Goal: Task Accomplishment & Management: Use online tool/utility

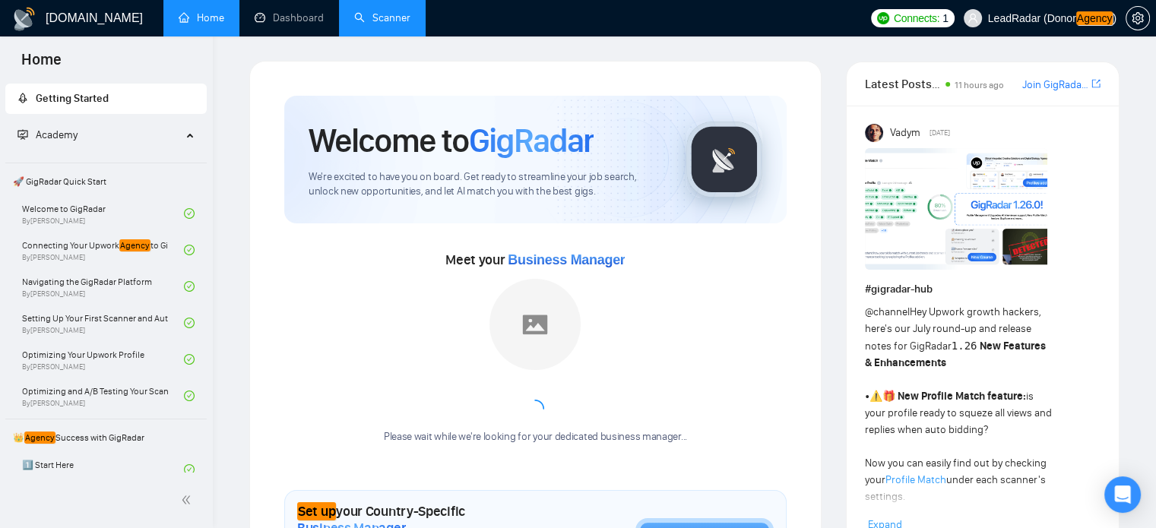
click at [389, 20] on link "Scanner" at bounding box center [382, 17] width 56 height 13
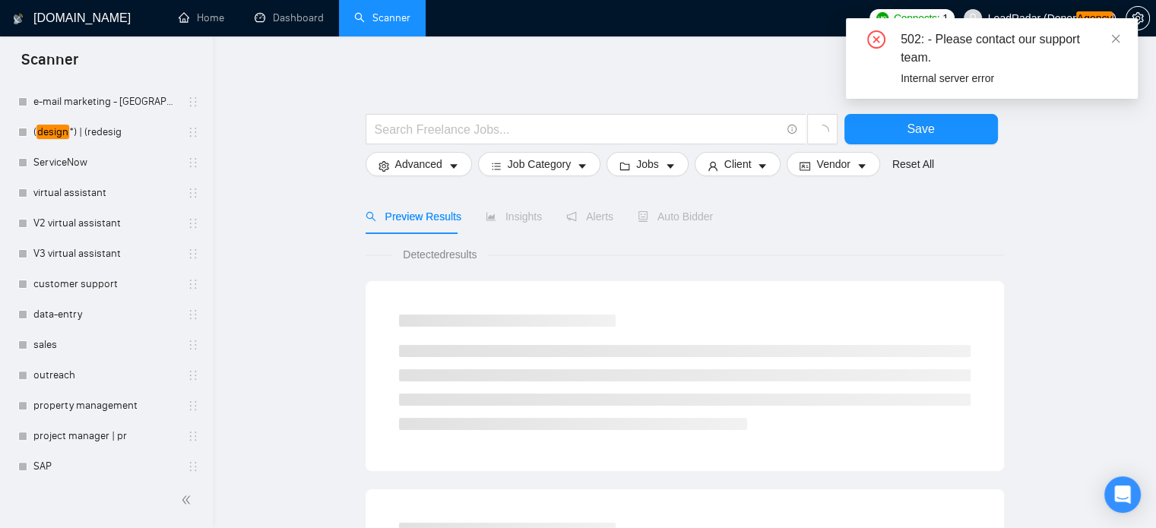
scroll to position [625, 0]
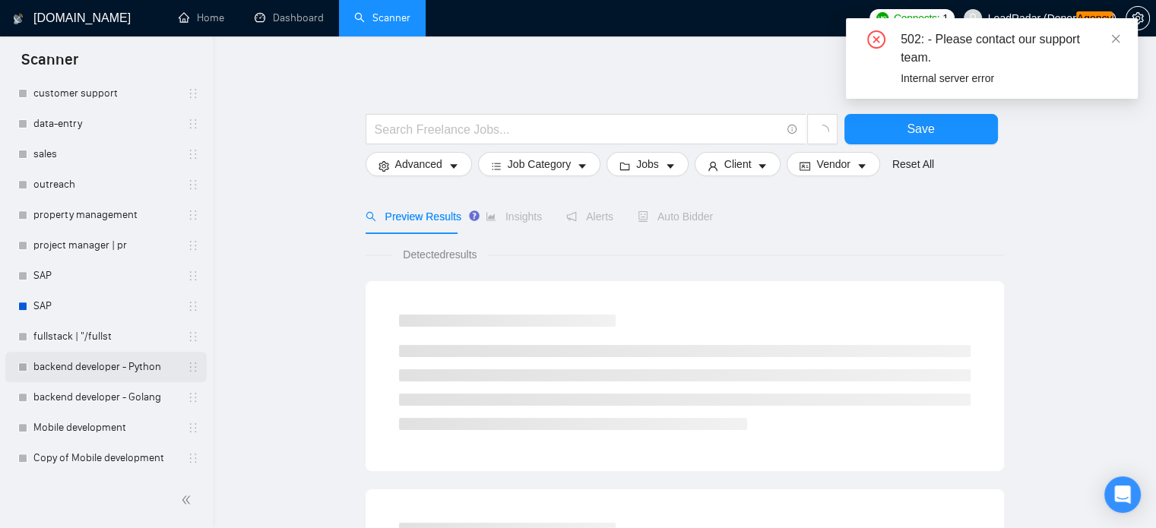
click at [76, 371] on link "backend developer - Python" at bounding box center [105, 367] width 144 height 30
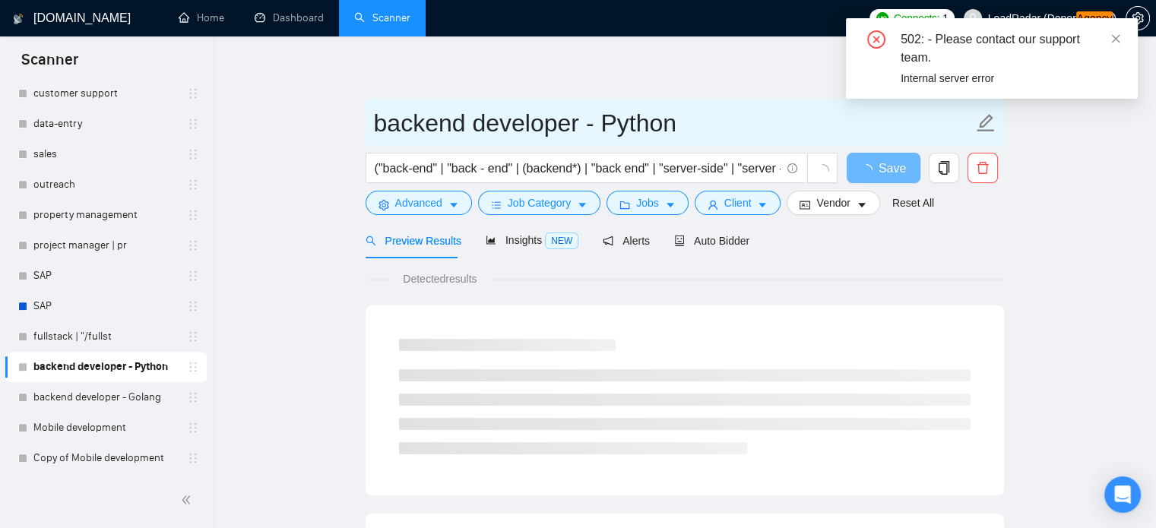
click at [690, 125] on input "backend developer - Python" at bounding box center [673, 123] width 599 height 38
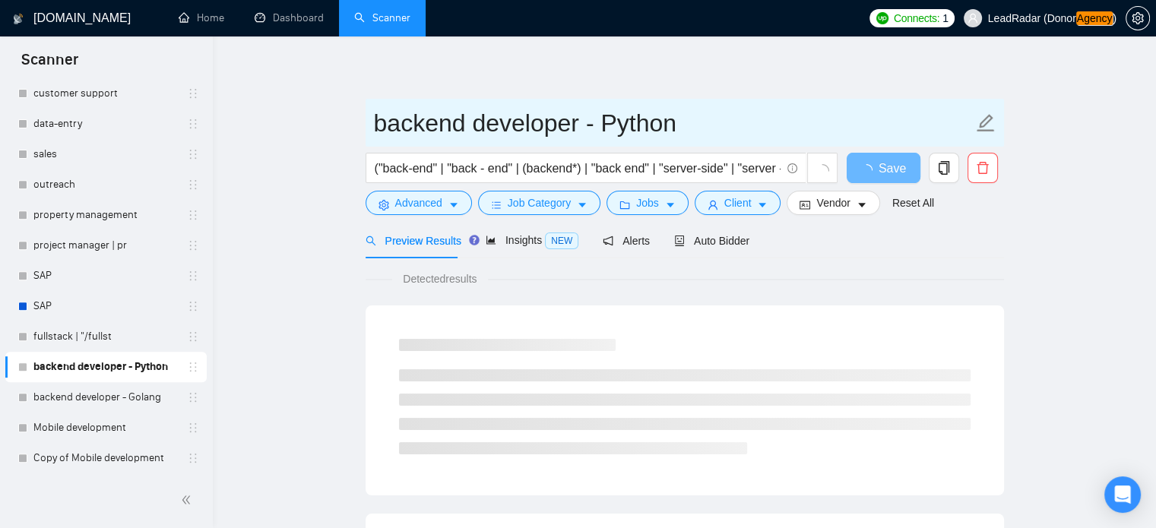
drag, startPoint x: 690, startPoint y: 125, endPoint x: 338, endPoint y: 129, distance: 352.8
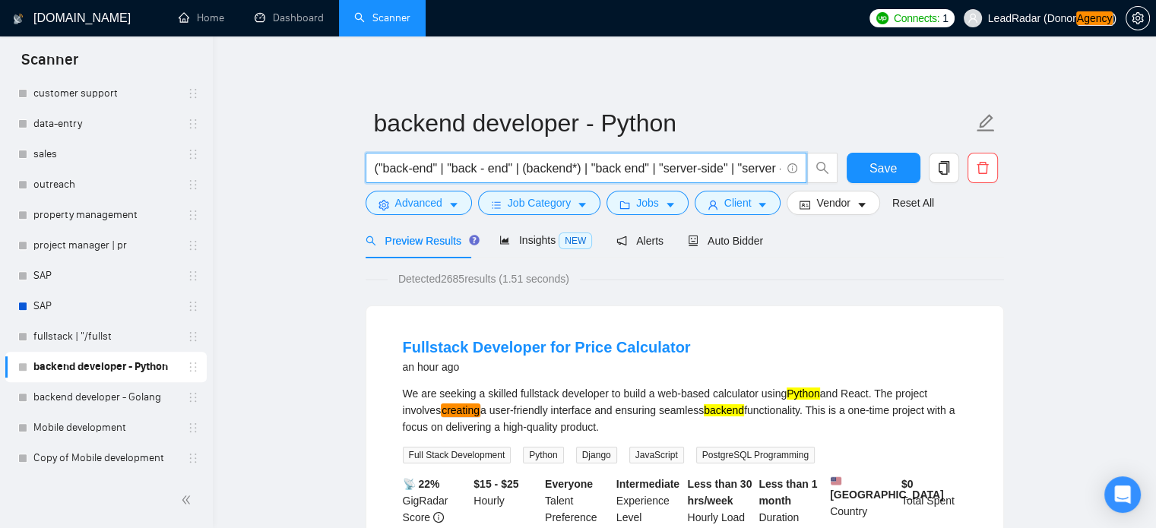
click at [554, 175] on input "("back-end" | "back - end" | (backend*) | "back end" | "server-side" | "server …" at bounding box center [578, 168] width 406 height 19
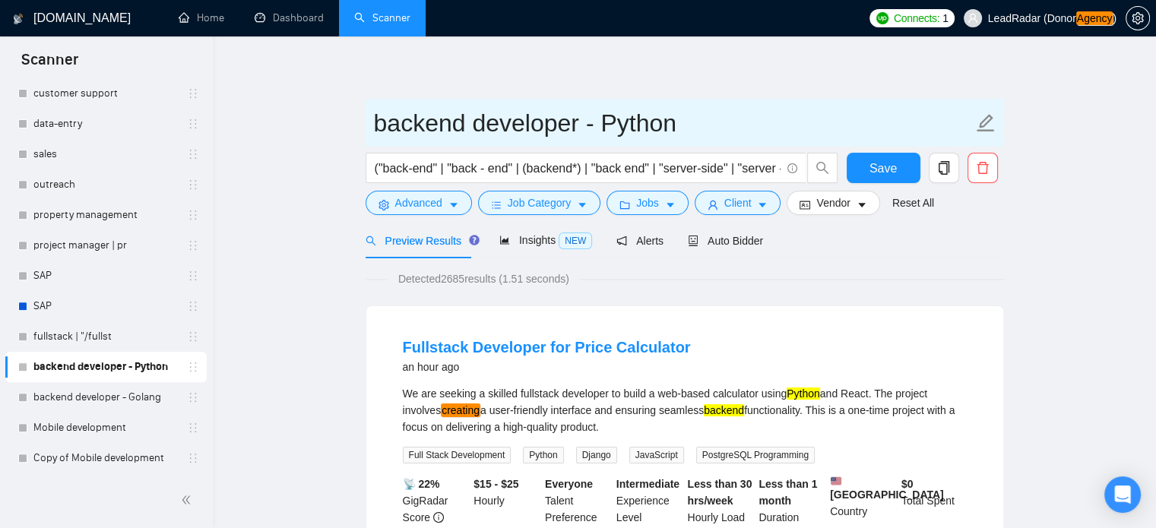
drag, startPoint x: 91, startPoint y: 398, endPoint x: 602, endPoint y: 136, distance: 573.9
click at [91, 398] on link "backend developer - Golang" at bounding box center [105, 397] width 144 height 30
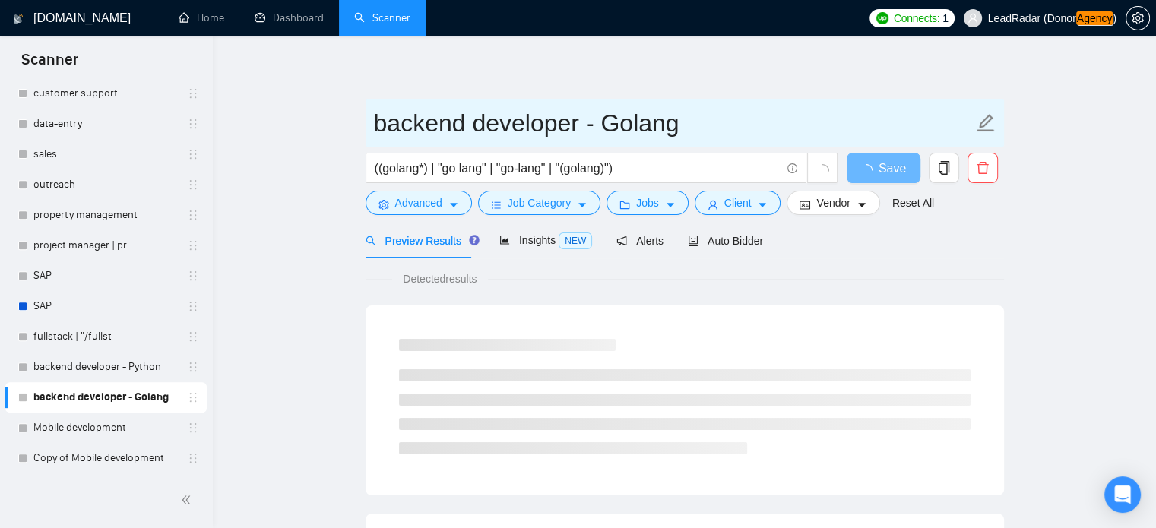
click at [615, 127] on input "backend developer - Golang" at bounding box center [673, 123] width 599 height 38
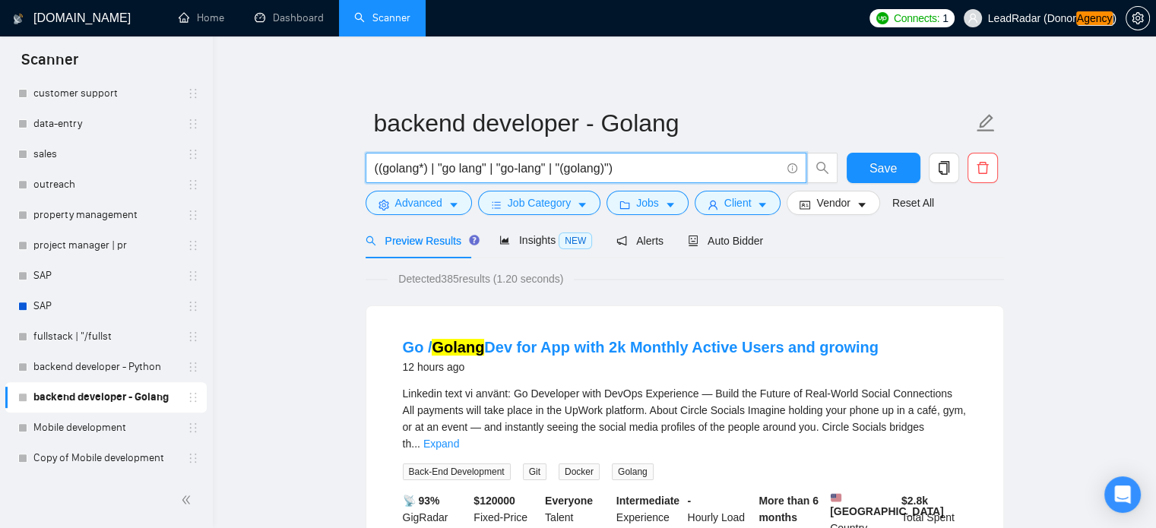
click at [387, 176] on input "((golang*) | "go lang" | "go-lang" | "(golang)")" at bounding box center [578, 168] width 406 height 19
click at [414, 205] on span "Advanced" at bounding box center [418, 203] width 47 height 17
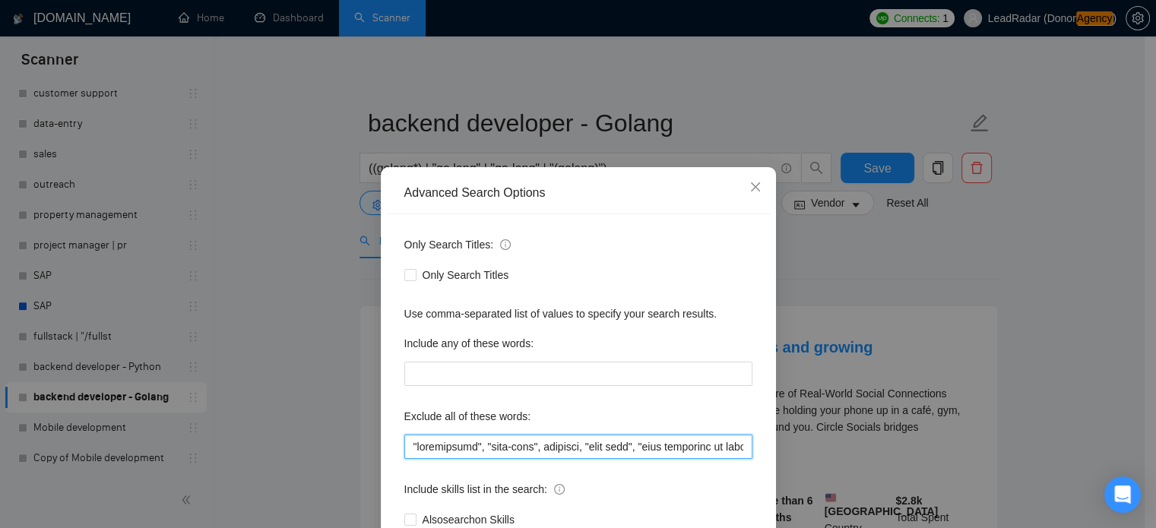
click at [535, 442] on input "text" at bounding box center [578, 447] width 348 height 24
click at [901, 250] on div "Advanced Search Options Only Search Titles: Only Search Titles Use comma-separa…" at bounding box center [578, 264] width 1156 height 528
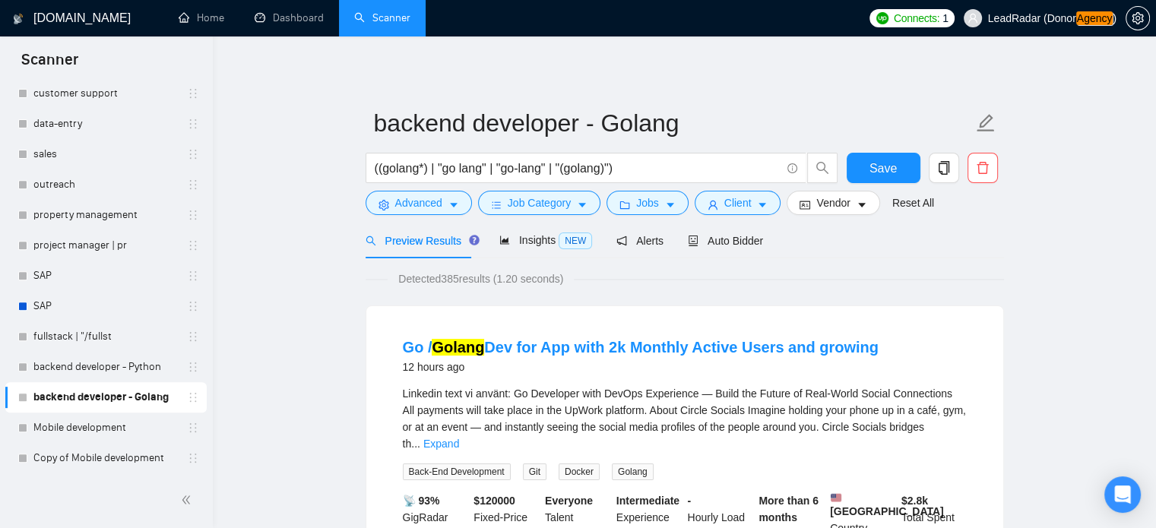
click at [84, 368] on link "backend developer - Python" at bounding box center [105, 367] width 144 height 30
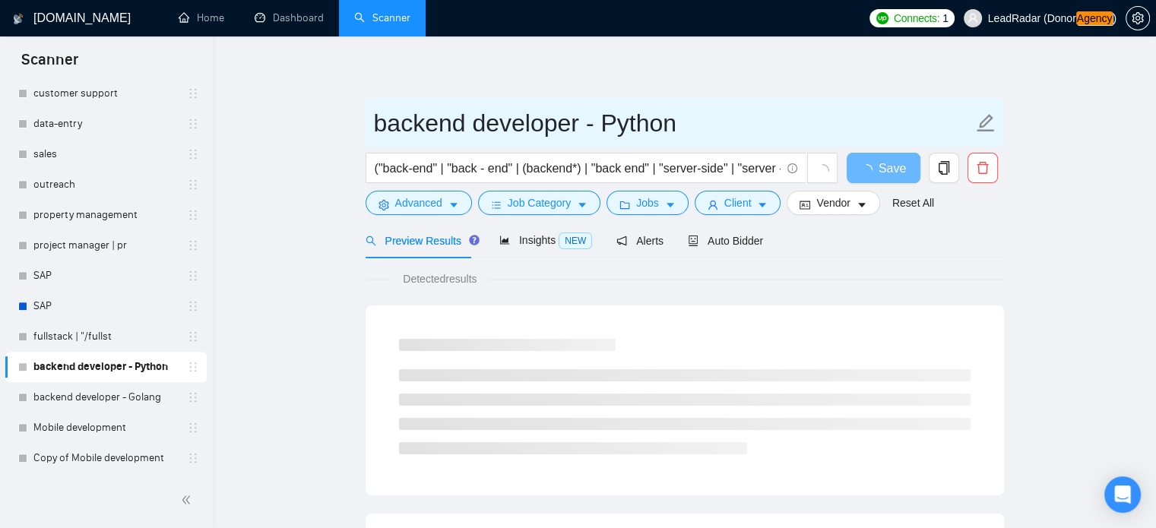
click at [494, 115] on input "backend developer - Python" at bounding box center [673, 123] width 599 height 38
click at [494, 117] on input "backend developer - Python" at bounding box center [673, 123] width 599 height 38
click at [493, 119] on input "backend developer - Python" at bounding box center [673, 123] width 599 height 38
click at [493, 120] on input "backend developer - Python" at bounding box center [673, 123] width 599 height 38
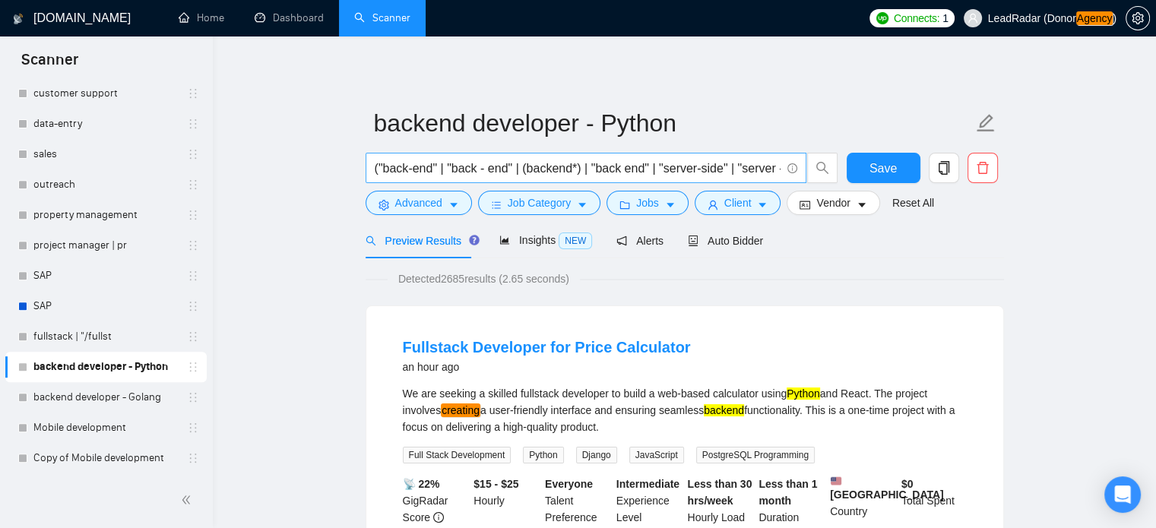
click at [493, 170] on input "("back-end" | "back - end" | (backend*) | "back end" | "server-side" | "server …" at bounding box center [578, 168] width 406 height 19
click at [436, 211] on span "Advanced" at bounding box center [418, 203] width 47 height 17
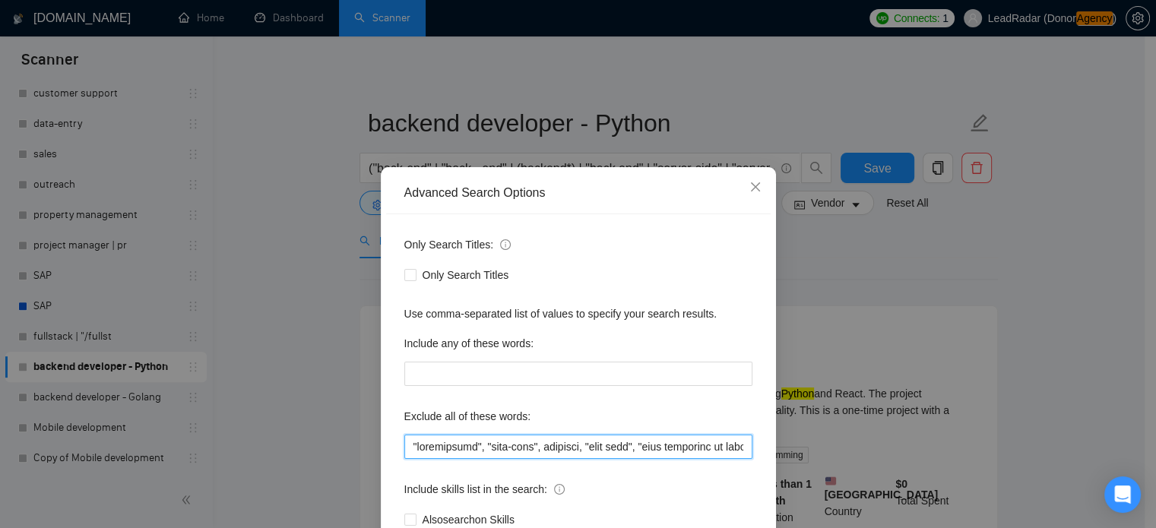
click at [486, 446] on input "text" at bounding box center [578, 447] width 348 height 24
click at [879, 288] on div "Advanced Search Options Only Search Titles: Only Search Titles Use comma-separa…" at bounding box center [578, 264] width 1156 height 528
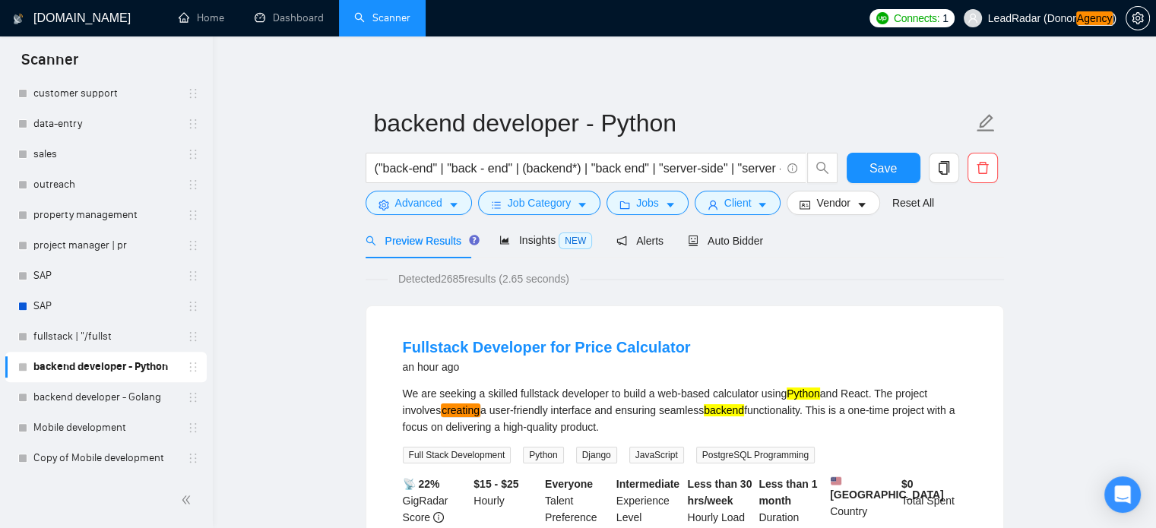
click at [436, 208] on span "Advanced" at bounding box center [418, 203] width 47 height 17
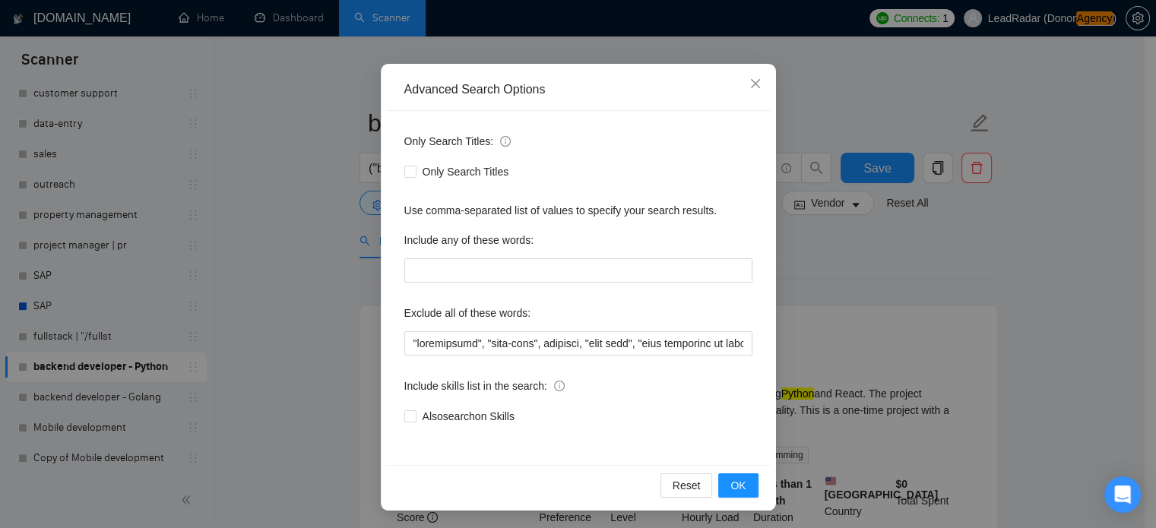
click at [984, 309] on div "Advanced Search Options Only Search Titles: Only Search Titles Use comma-separa…" at bounding box center [578, 264] width 1156 height 528
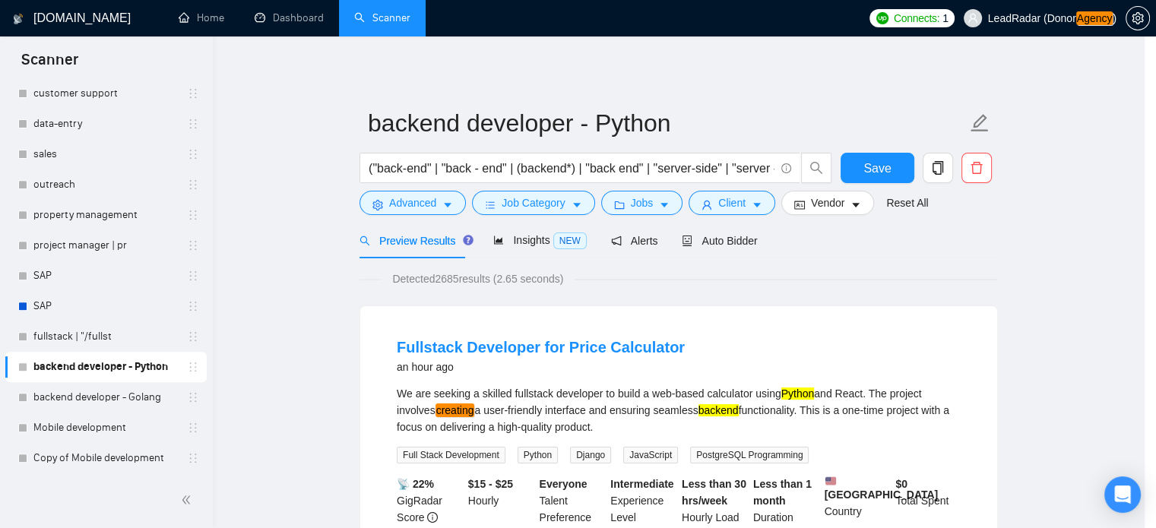
scroll to position [27, 0]
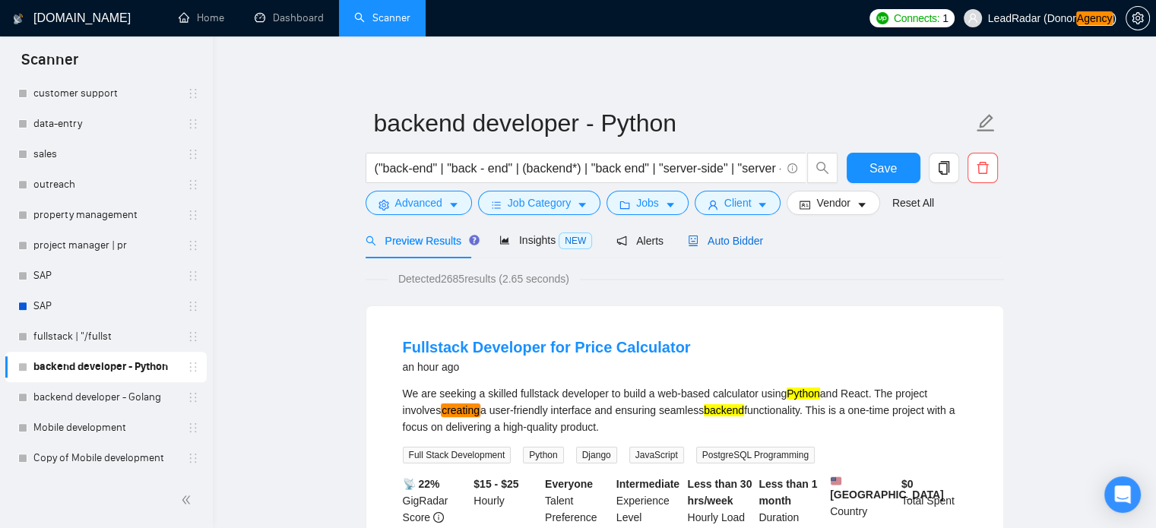
click at [719, 243] on span "Auto Bidder" at bounding box center [725, 241] width 75 height 12
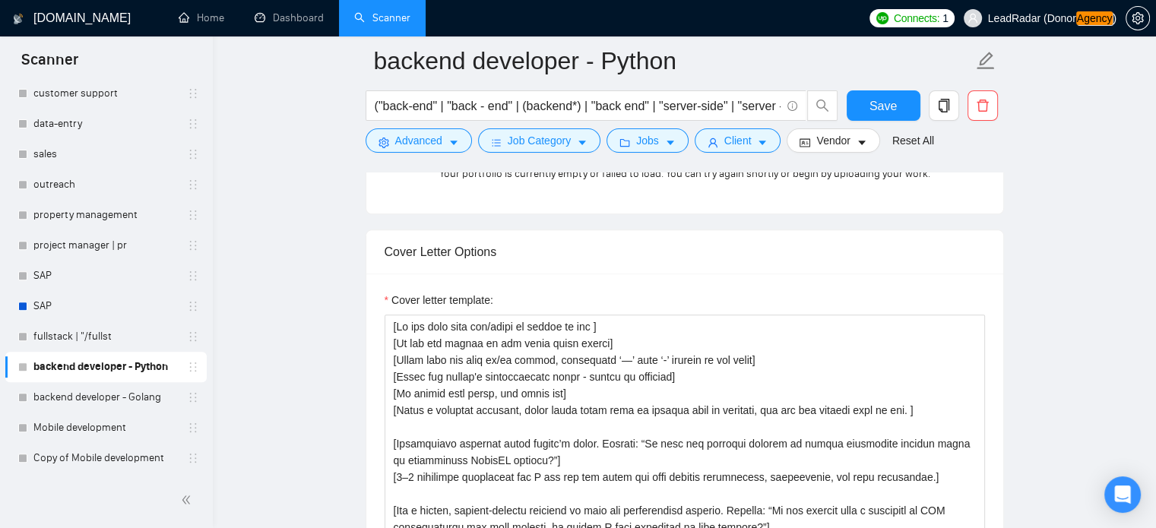
scroll to position [1554, 0]
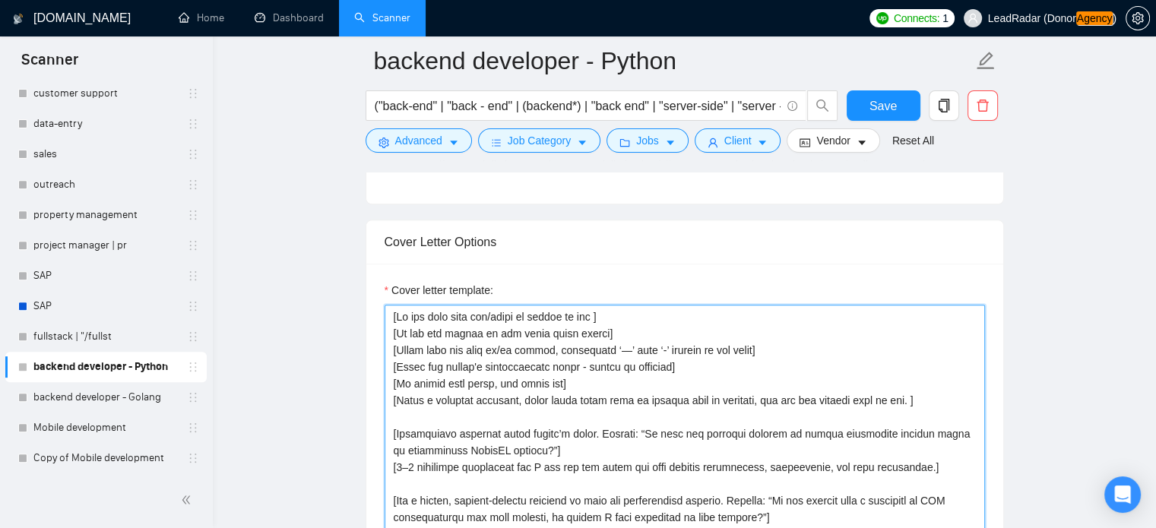
click at [473, 332] on textarea "Cover letter template:" at bounding box center [685, 476] width 601 height 342
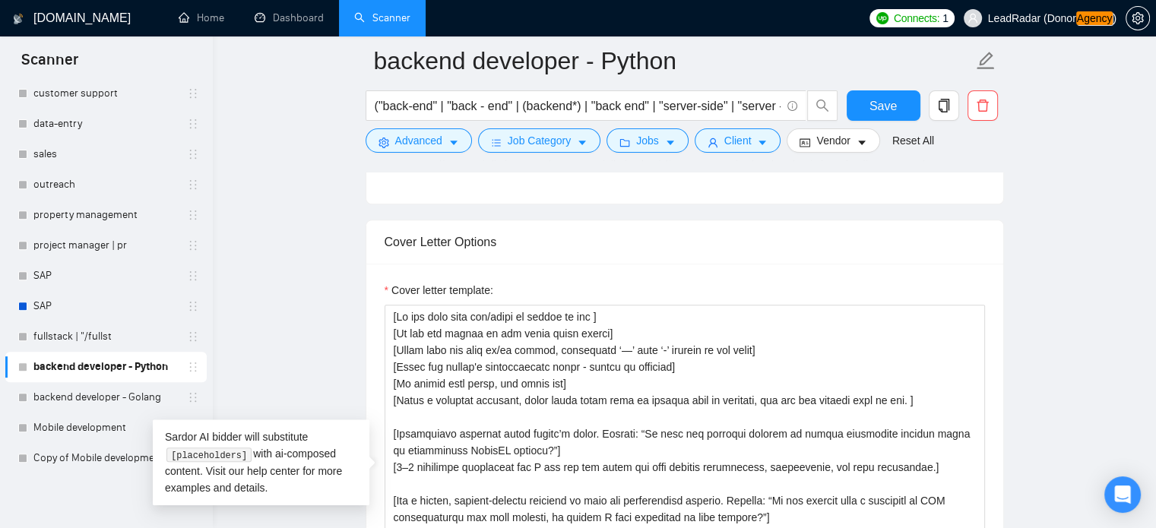
click at [557, 282] on div "Cover letter template:" at bounding box center [685, 293] width 601 height 23
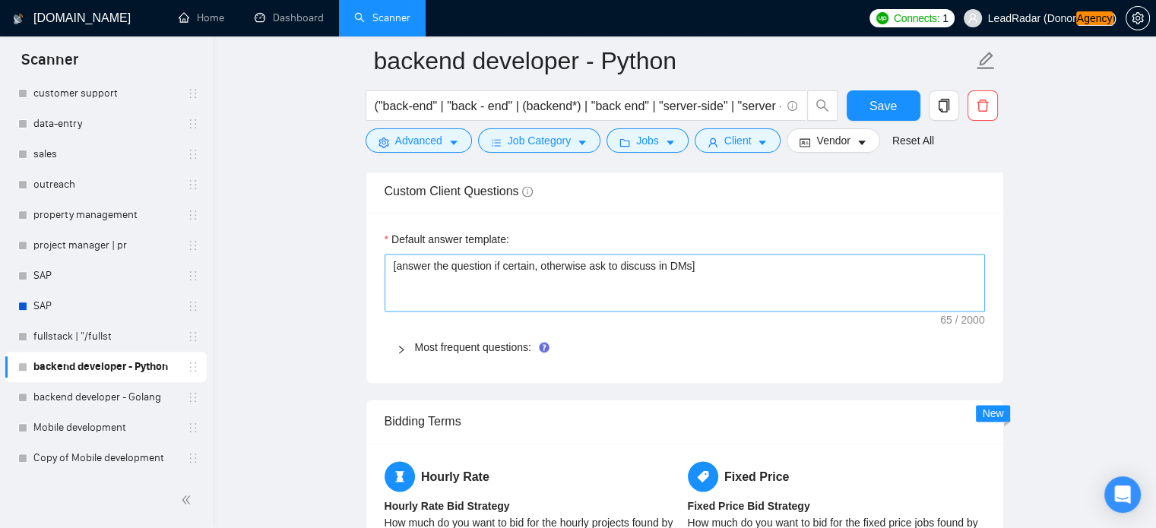
scroll to position [2088, 0]
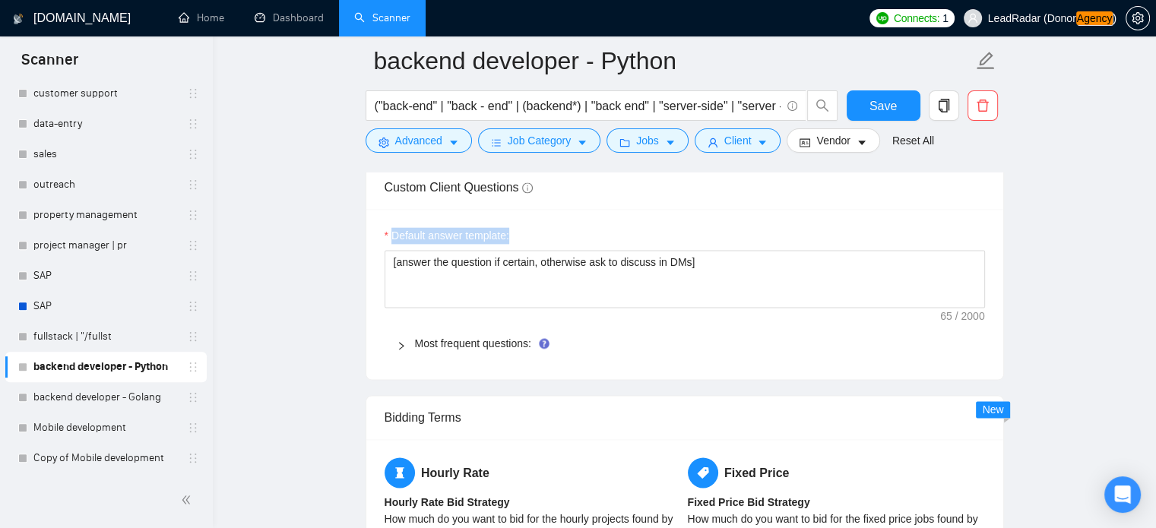
drag, startPoint x: 392, startPoint y: 233, endPoint x: 529, endPoint y: 237, distance: 136.9
click at [529, 237] on div "Default answer template:" at bounding box center [685, 238] width 601 height 23
copy label "Default answer template:"
click at [407, 343] on div at bounding box center [406, 343] width 18 height 17
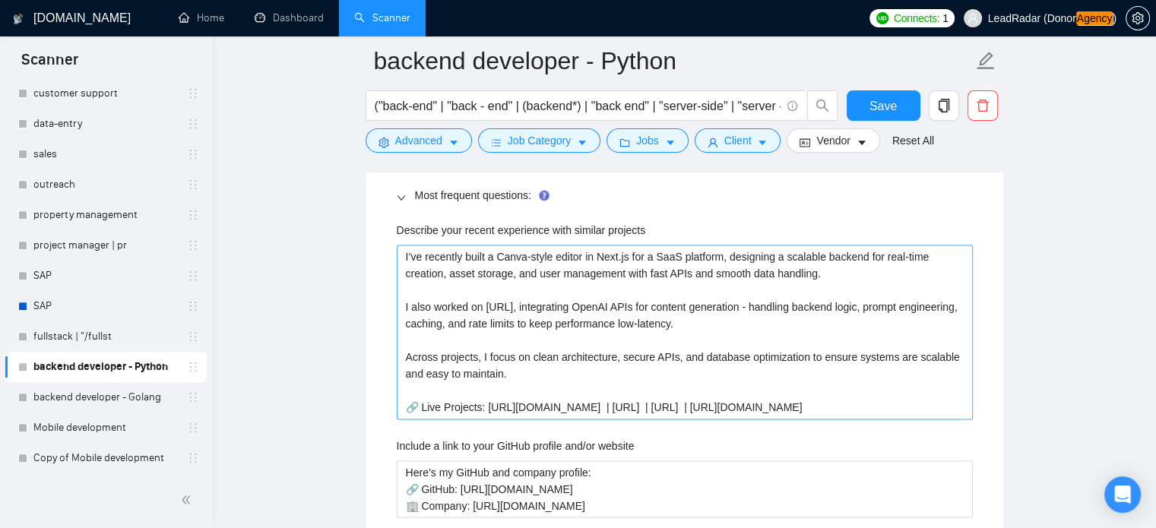
scroll to position [2237, 0]
drag, startPoint x: 398, startPoint y: 254, endPoint x: 866, endPoint y: 417, distance: 495.1
click at [866, 417] on div "Describe your recent experience with similar projects I’ve recently built a Can…" at bounding box center [685, 534] width 601 height 645
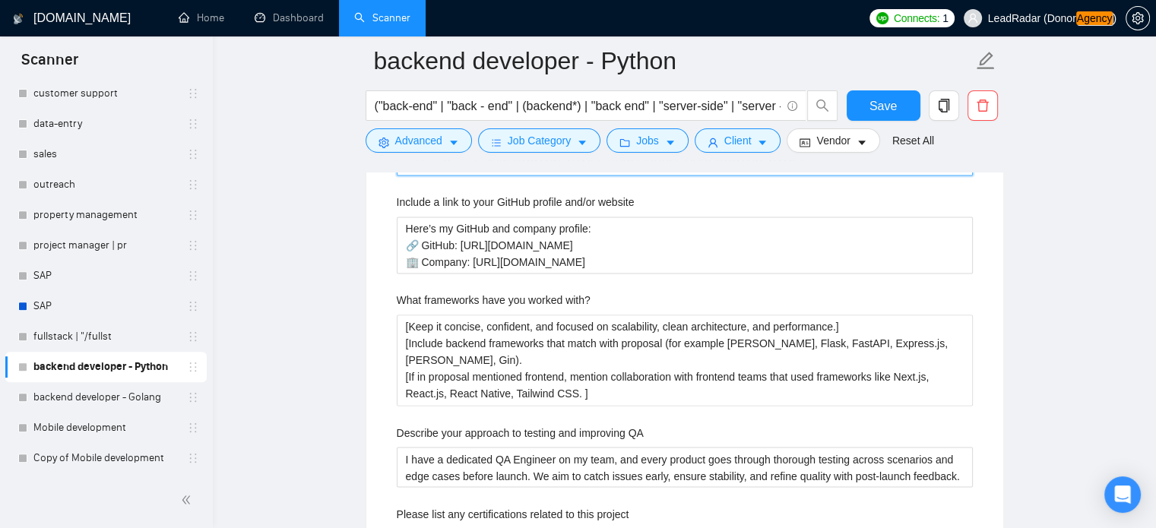
scroll to position [2481, 0]
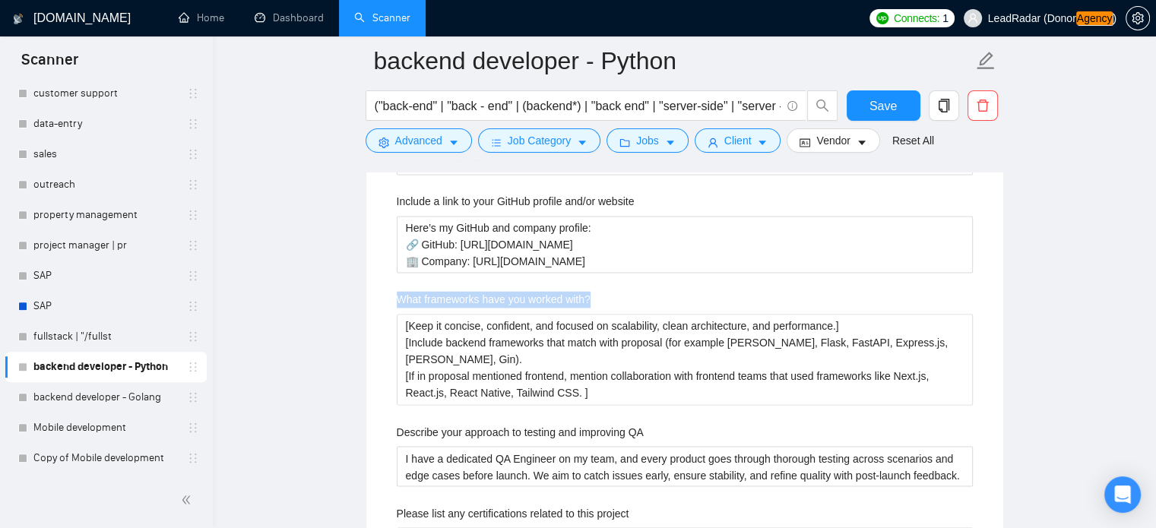
drag, startPoint x: 453, startPoint y: 296, endPoint x: 608, endPoint y: 298, distance: 155.1
click at [610, 300] on div "What frameworks have you worked with?" at bounding box center [685, 302] width 576 height 23
copy label "What frameworks have you worked with?"
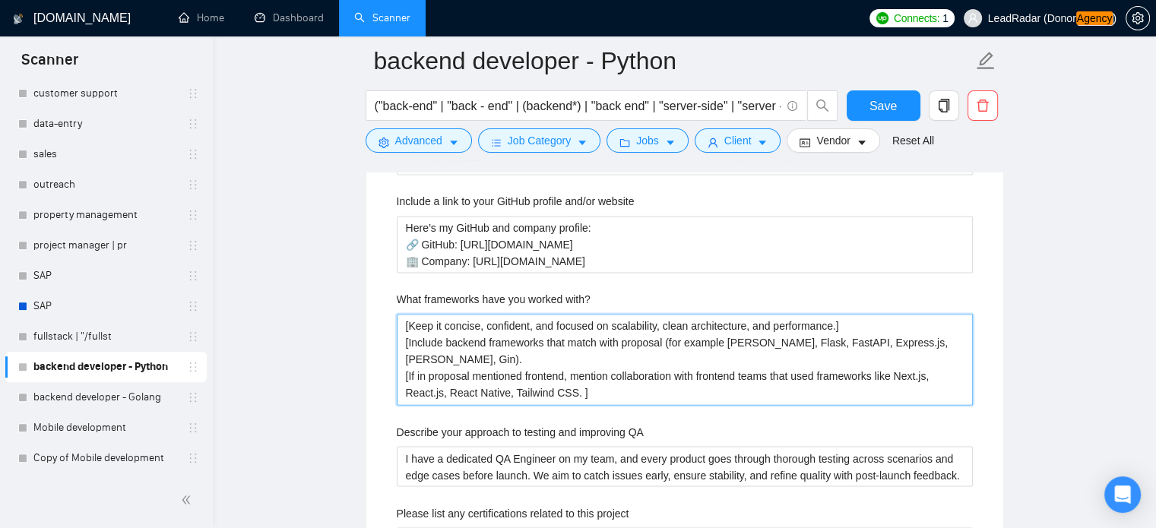
drag, startPoint x: 402, startPoint y: 325, endPoint x: 946, endPoint y: 423, distance: 552.5
click at [950, 425] on div "Describe your recent experience with similar projects I’ve recently built a Can…" at bounding box center [685, 290] width 601 height 645
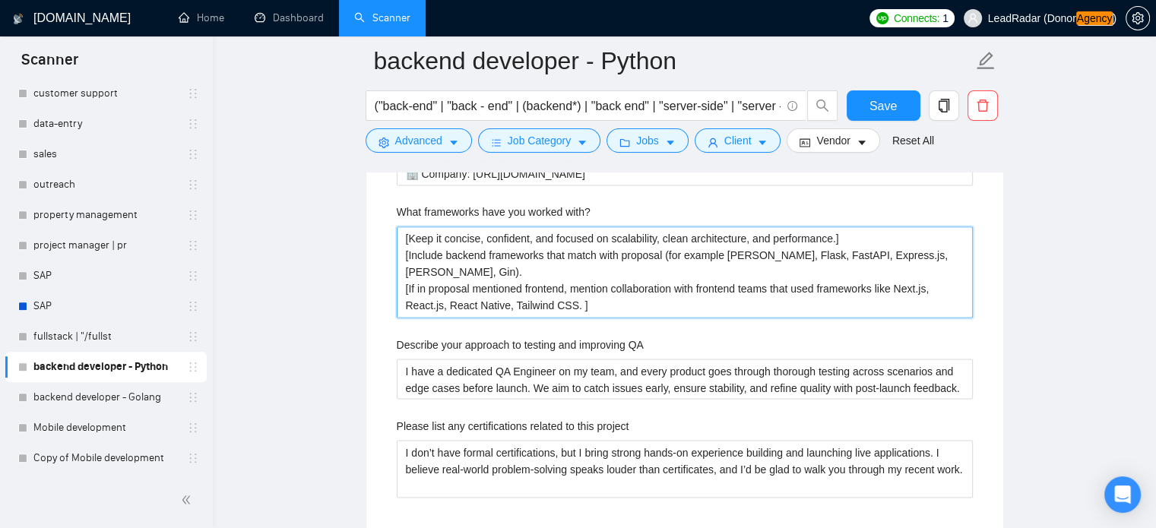
scroll to position [2570, 0]
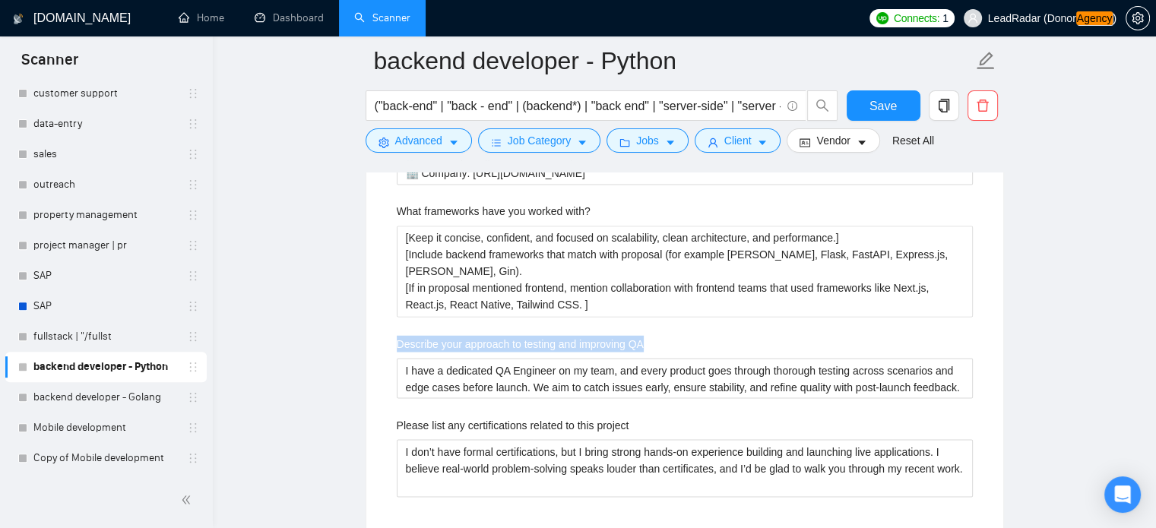
drag, startPoint x: 398, startPoint y: 341, endPoint x: 652, endPoint y: 344, distance: 253.9
click at [652, 344] on div "Describe your approach to testing and improving QA" at bounding box center [685, 346] width 576 height 23
copy label "Describe your approach to testing and improving QA"
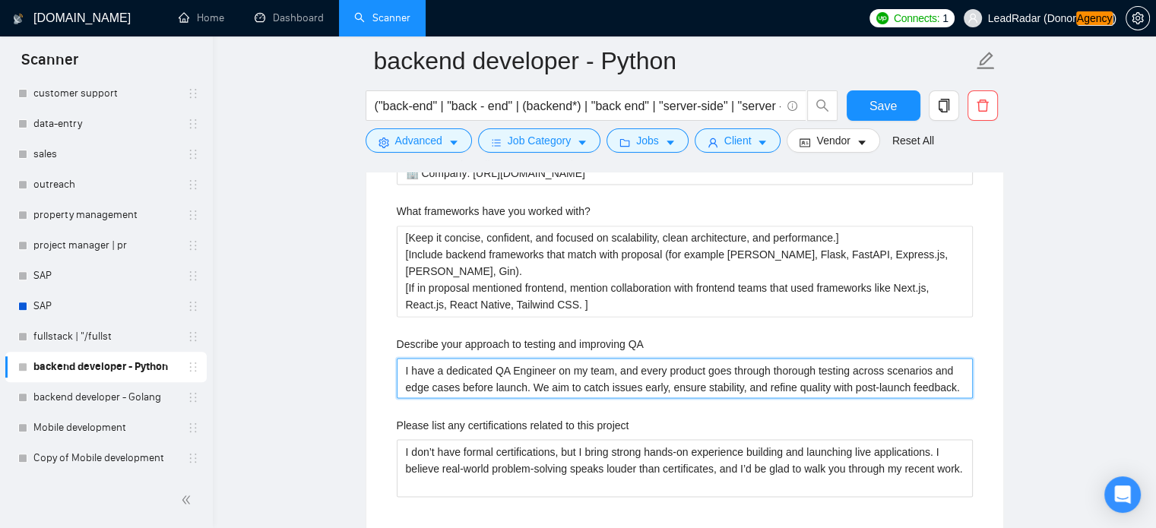
click at [407, 373] on QA "I have a dedicated QA Engineer on my team, and every product goes through thoro…" at bounding box center [685, 378] width 576 height 41
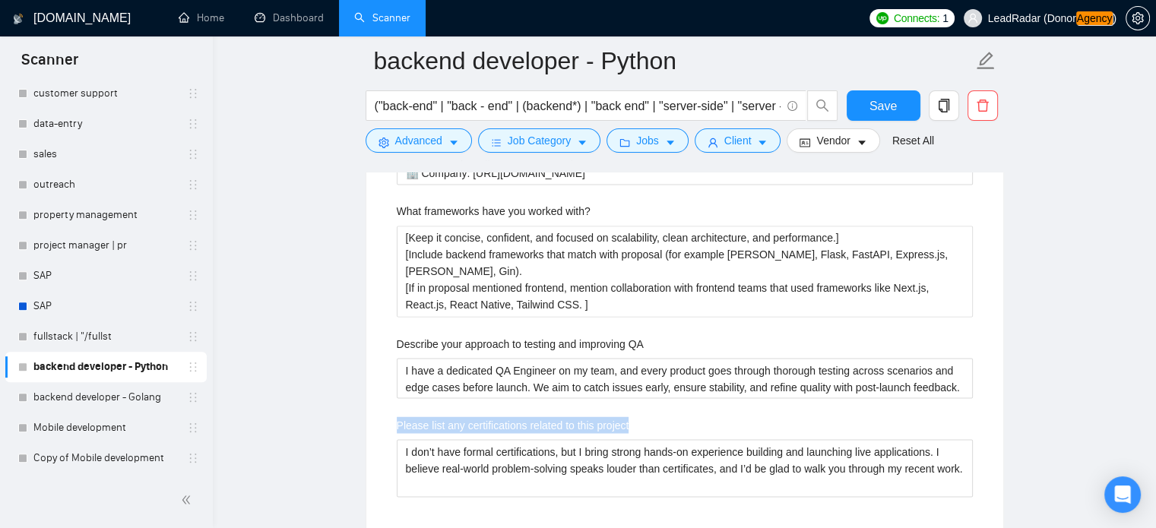
drag, startPoint x: 392, startPoint y: 422, endPoint x: 657, endPoint y: 426, distance: 264.6
click at [657, 426] on div "Describe your recent experience with similar projects I’ve recently built a Can…" at bounding box center [685, 202] width 601 height 645
copy label "Please list any certifications related to this project"
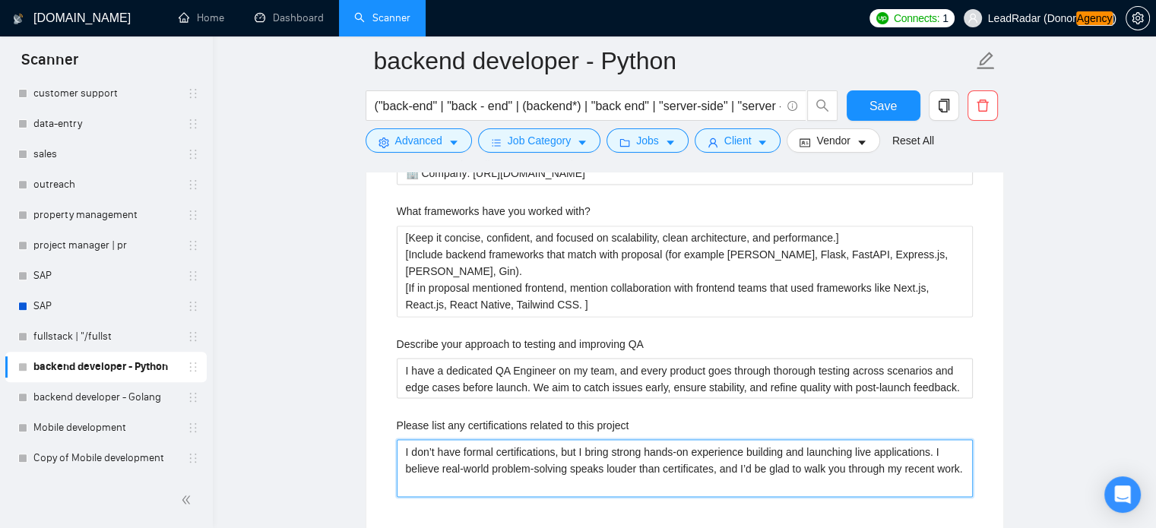
click at [459, 459] on project "I don’t have formal certifications, but I bring strong hands-on experience buil…" at bounding box center [685, 468] width 576 height 58
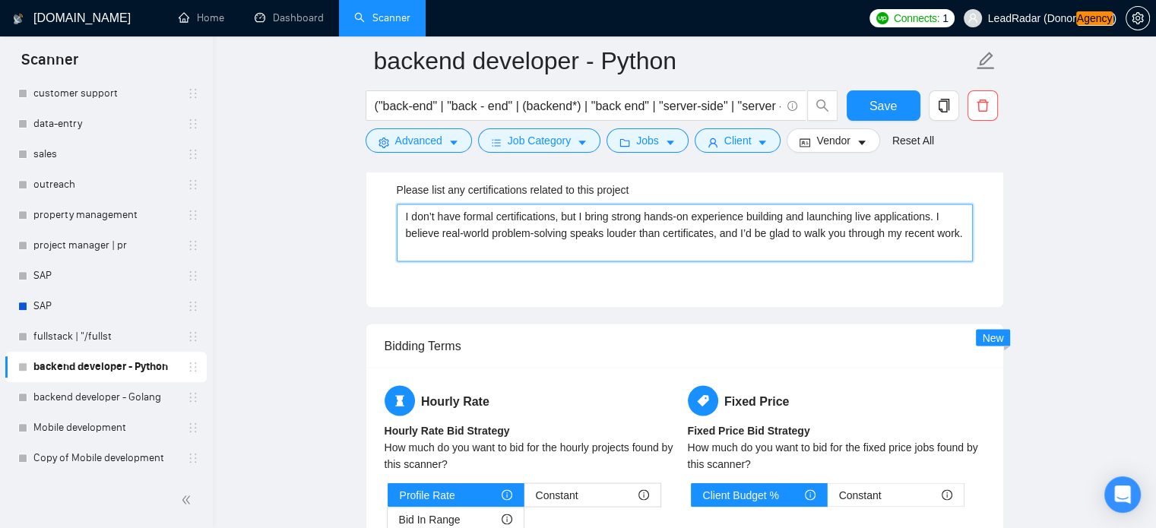
scroll to position [2827, 0]
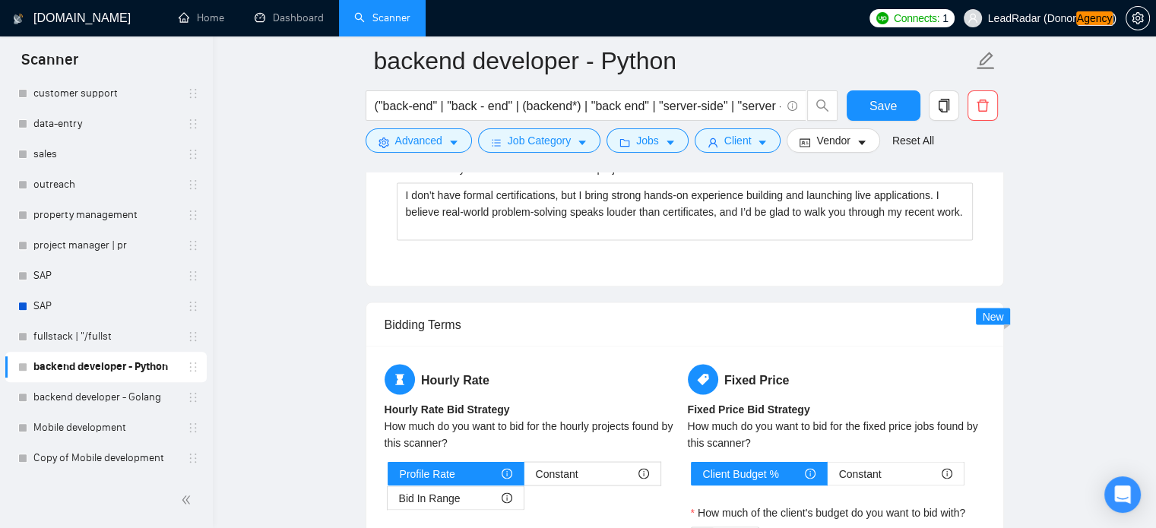
click at [89, 394] on link "backend developer - Golang" at bounding box center [105, 397] width 144 height 30
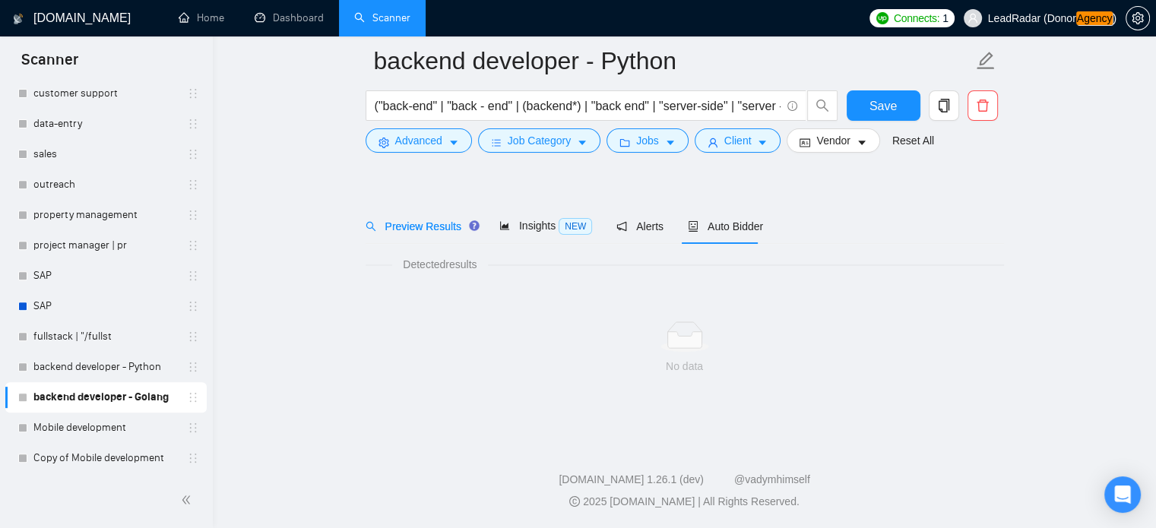
scroll to position [27, 0]
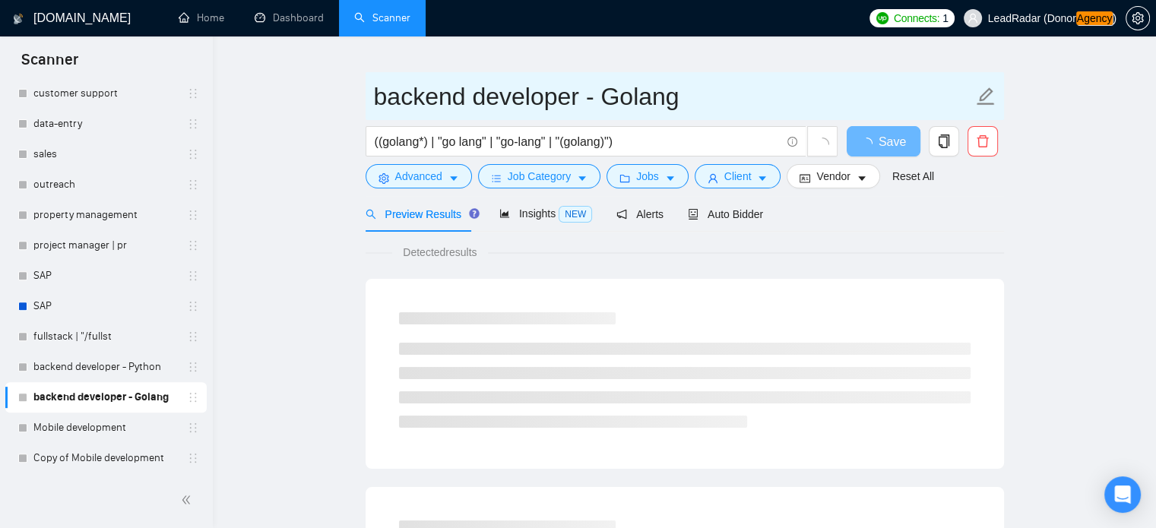
click at [530, 103] on input "backend developer - Golang" at bounding box center [673, 97] width 599 height 38
click at [529, 103] on input "backend developer - Golang" at bounding box center [673, 97] width 599 height 38
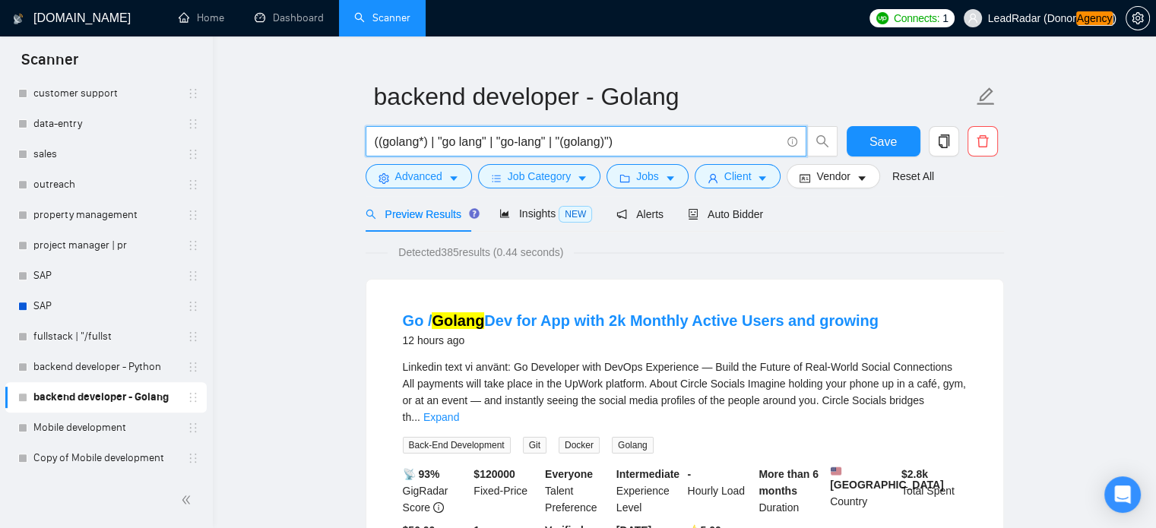
click at [453, 141] on input "((golang*) | "go lang" | "go-lang" | "(golang)")" at bounding box center [578, 141] width 406 height 19
click at [392, 175] on button "Advanced" at bounding box center [419, 176] width 106 height 24
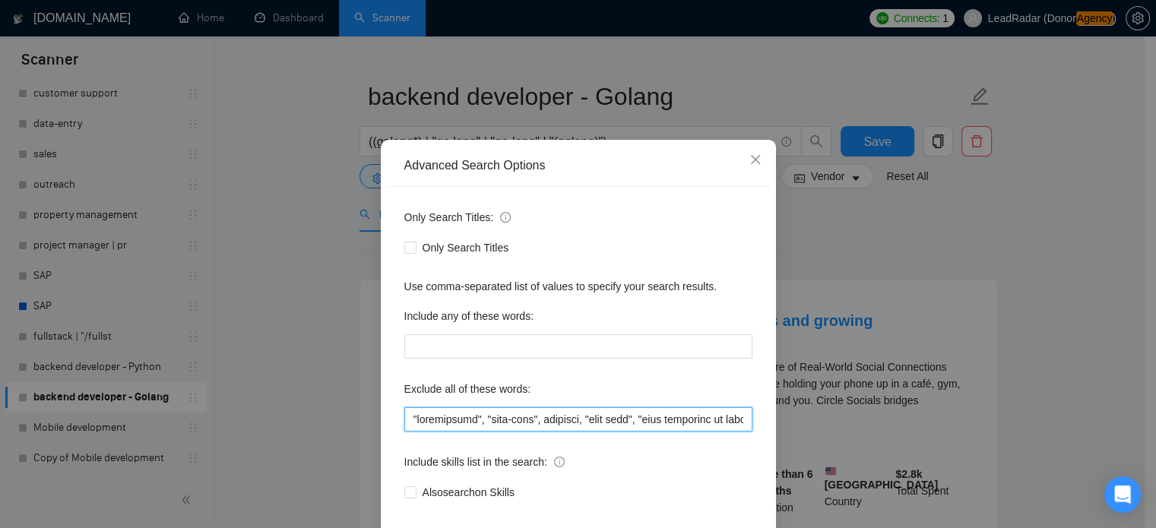
click at [480, 432] on input "text" at bounding box center [578, 419] width 348 height 24
click at [318, 293] on div "Advanced Search Options Only Search Titles: Only Search Titles Use comma-separa…" at bounding box center [578, 264] width 1156 height 528
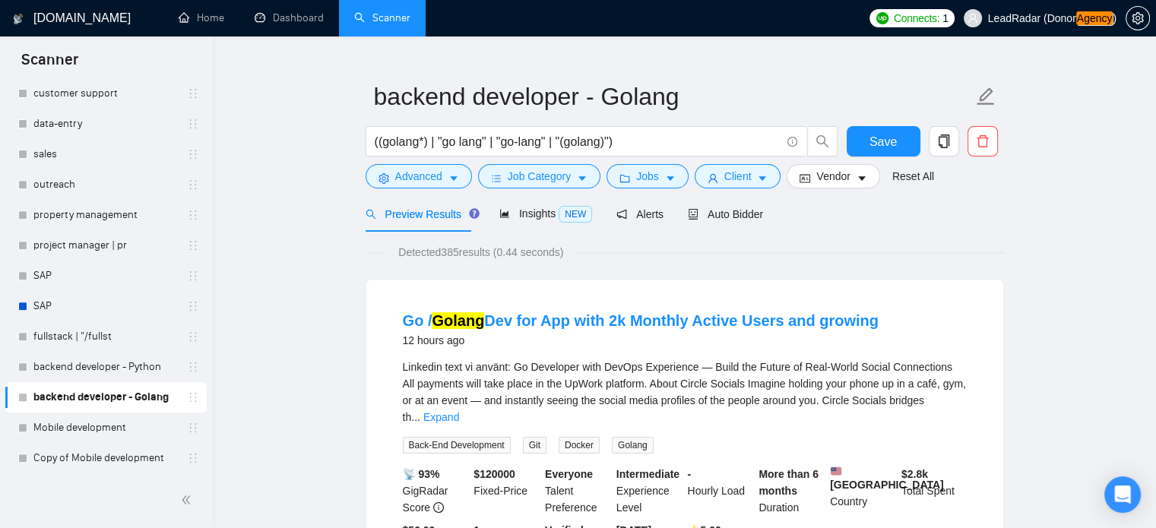
click at [897, 421] on div "Linkedin text vi använt: Go Developer with DevOps Experience — Build the Future…" at bounding box center [685, 406] width 564 height 95
click at [724, 201] on div "Auto Bidder" at bounding box center [725, 214] width 75 height 36
click at [722, 210] on span "Auto Bidder" at bounding box center [725, 214] width 75 height 12
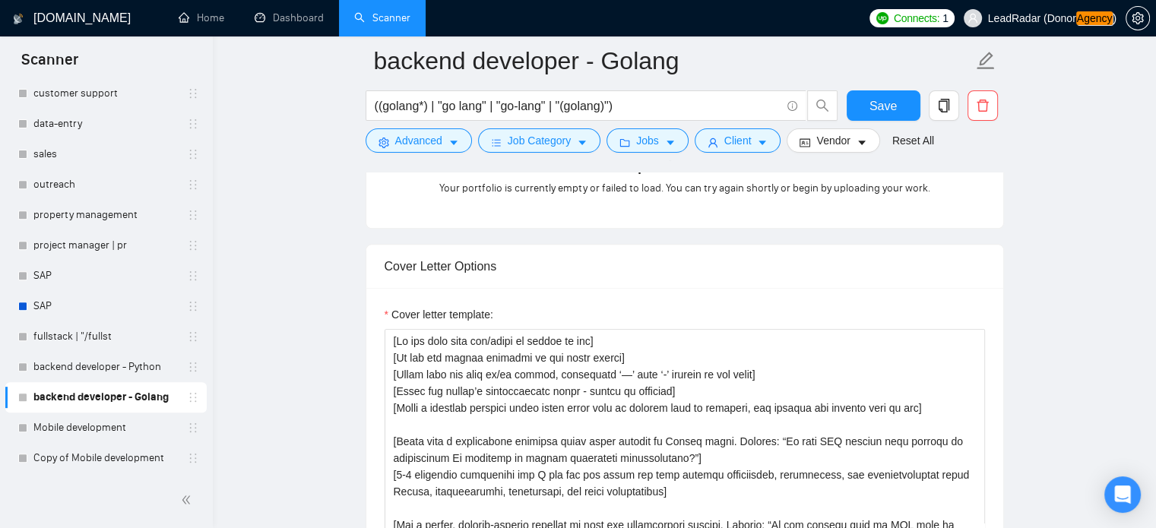
scroll to position [16, 0]
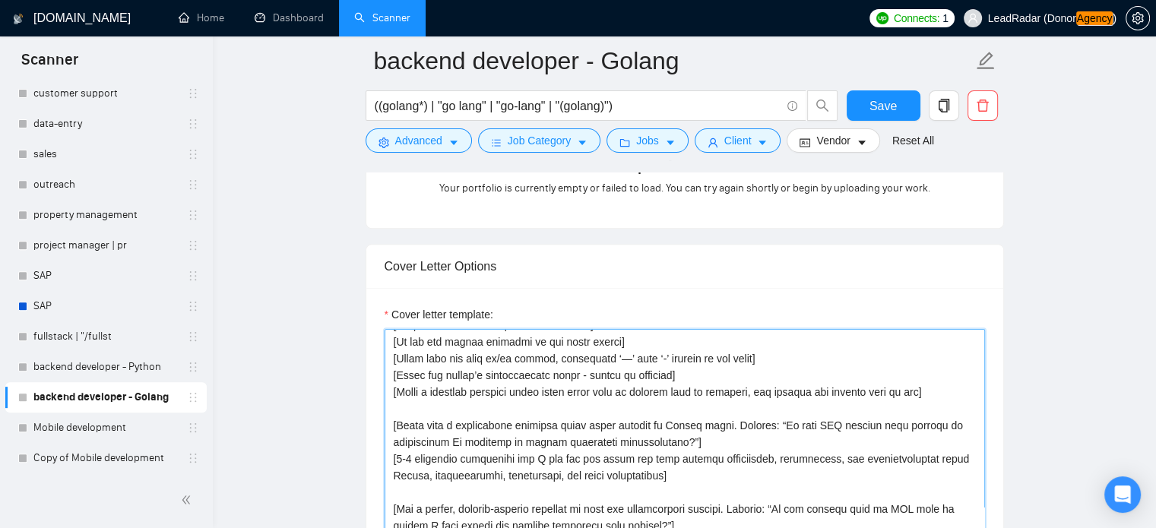
click at [550, 376] on textarea "Cover letter template:" at bounding box center [685, 500] width 601 height 342
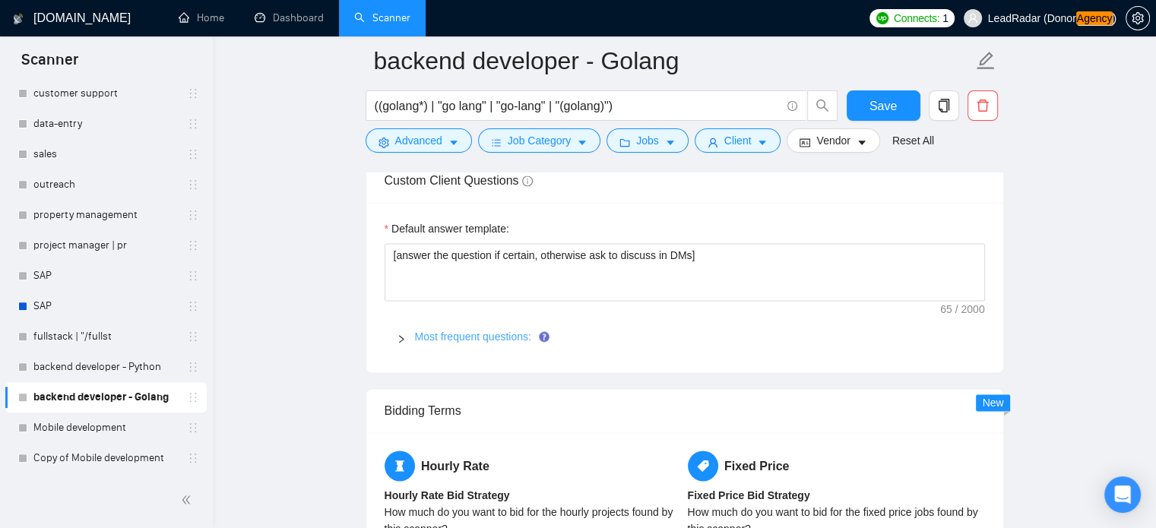
scroll to position [2107, 0]
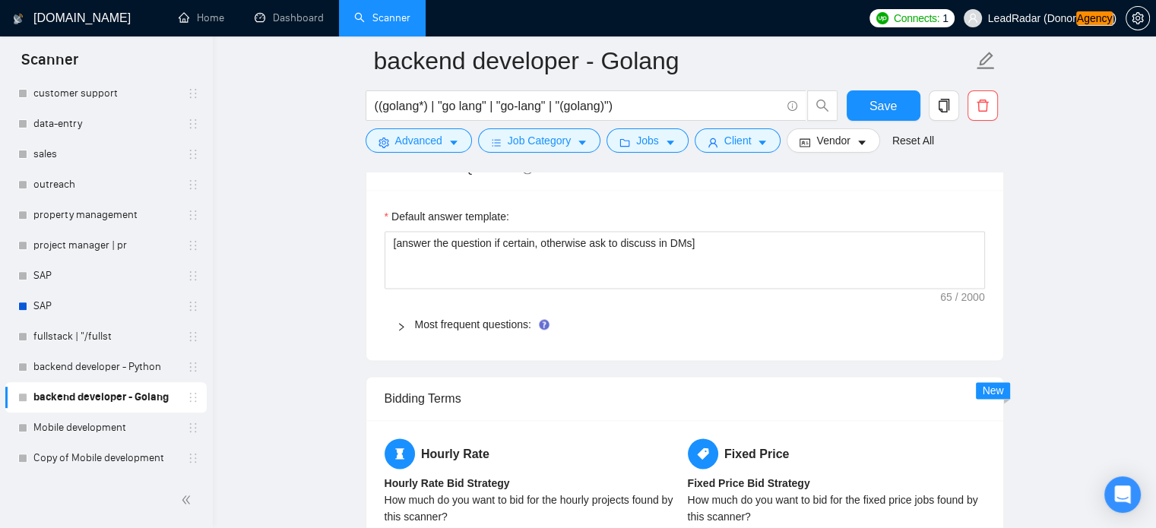
click at [400, 323] on icon "right" at bounding box center [401, 326] width 9 height 9
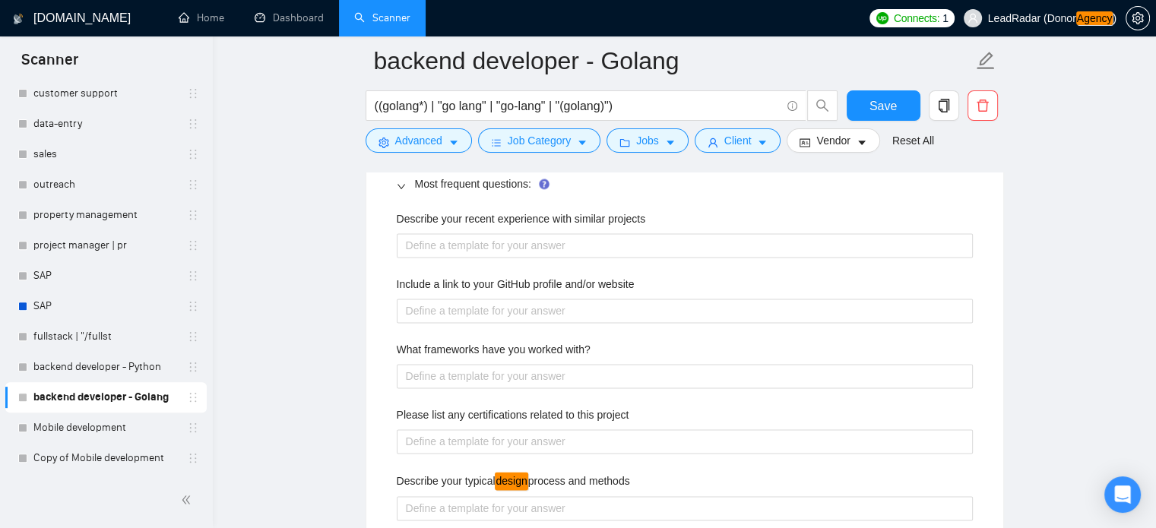
scroll to position [2256, 0]
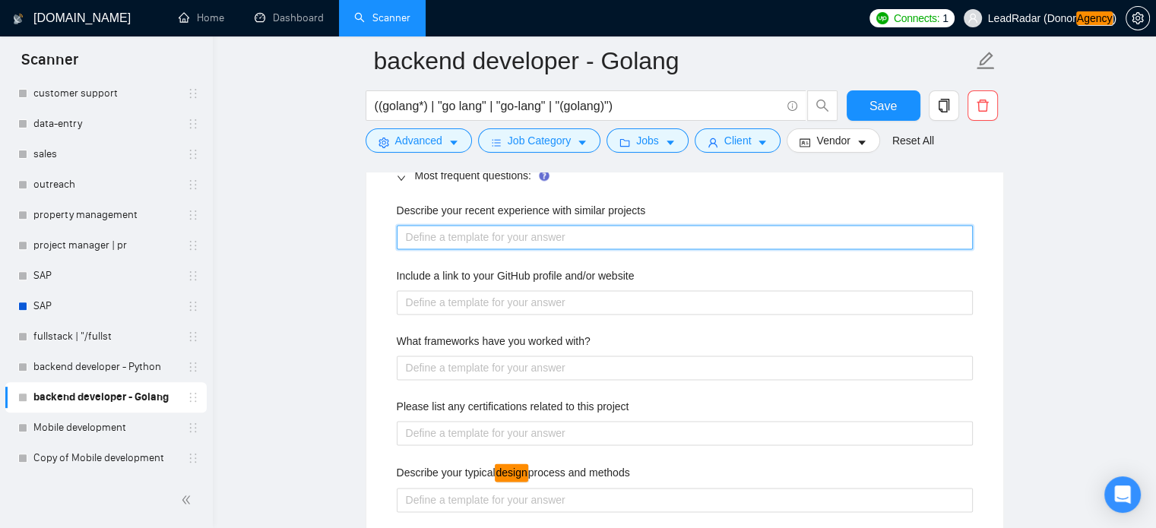
click at [485, 237] on projects "Describe your recent experience with similar projects" at bounding box center [685, 237] width 576 height 24
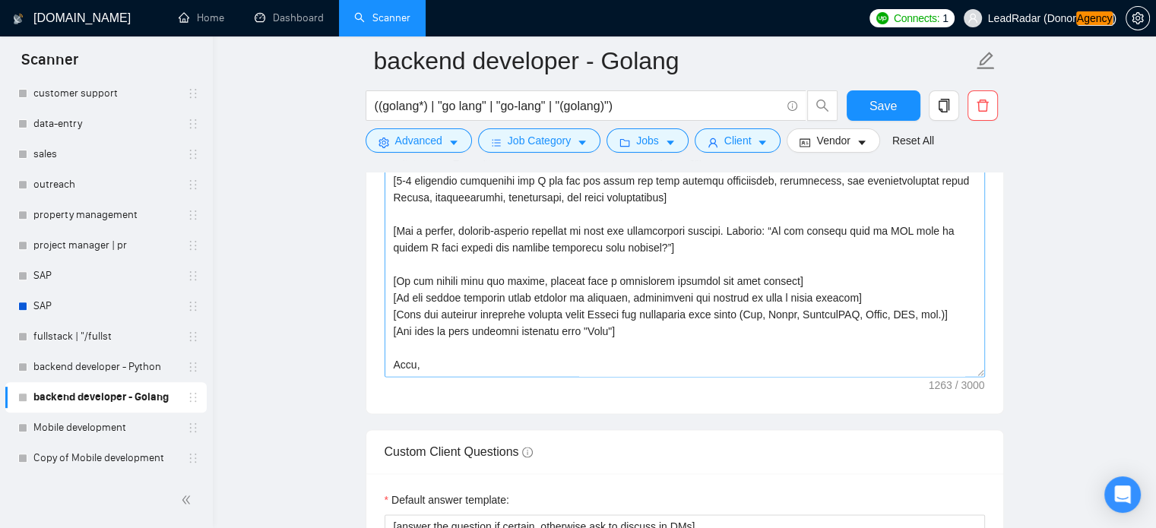
scroll to position [1825, 0]
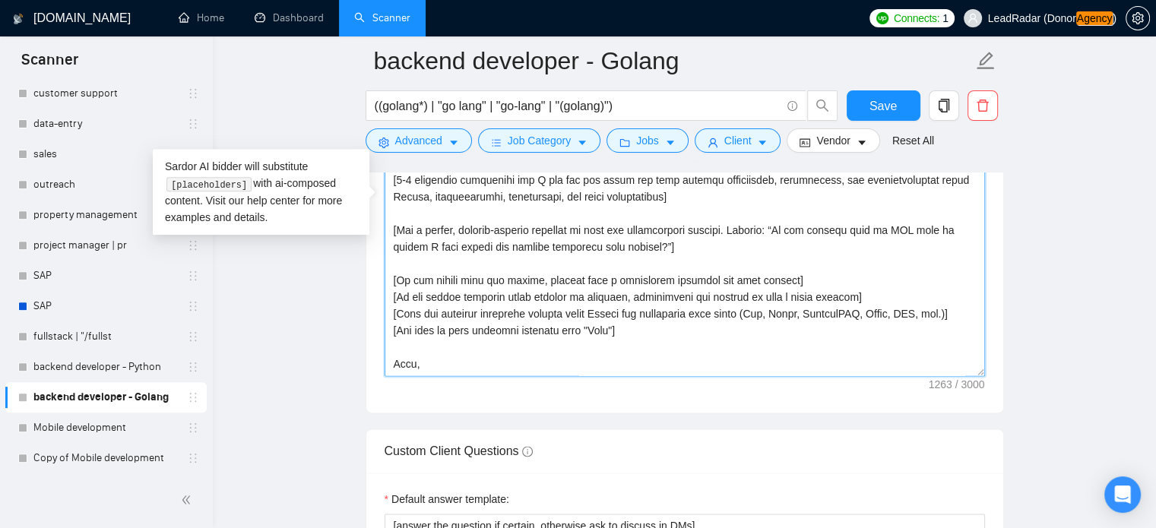
drag, startPoint x: 388, startPoint y: 316, endPoint x: 965, endPoint y: 315, distance: 576.3
click at [965, 315] on textarea "Cover letter template:" at bounding box center [685, 205] width 601 height 342
click at [1054, 24] on span "LeadRadar (Donor Agency )" at bounding box center [1052, 18] width 128 height 11
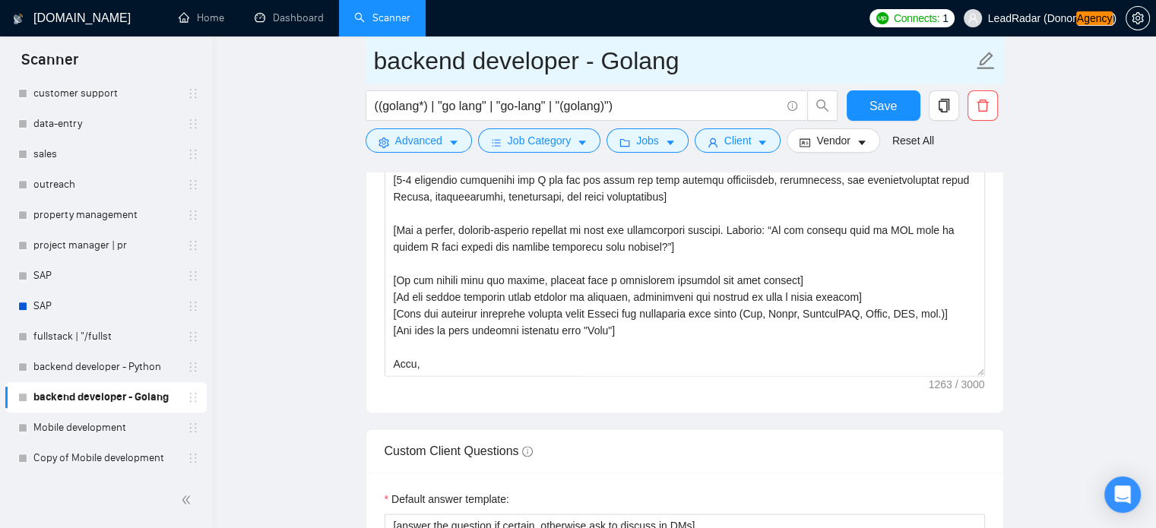
click at [794, 67] on input "backend developer - Golang" at bounding box center [673, 61] width 599 height 38
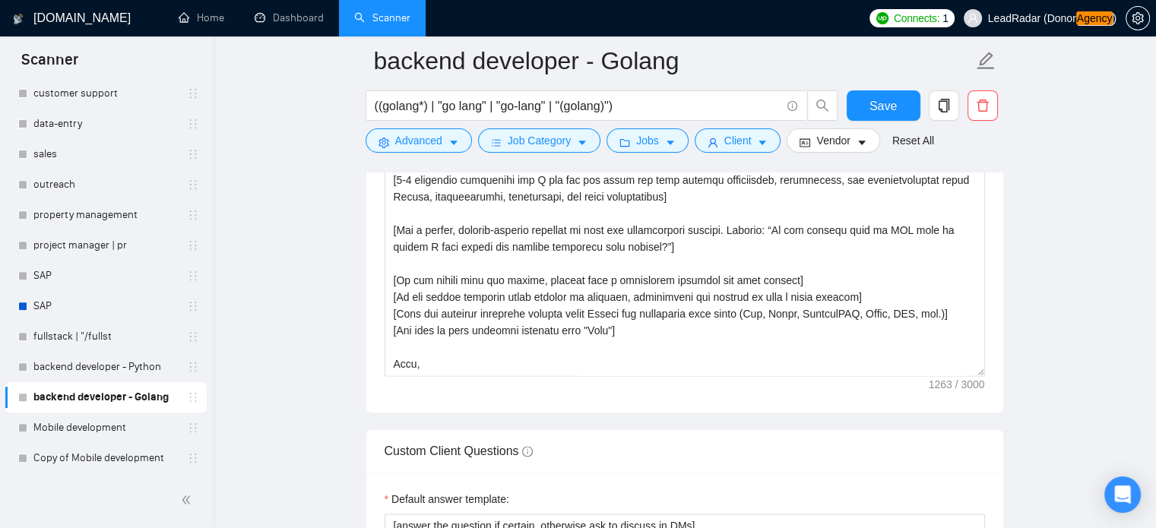
drag, startPoint x: 109, startPoint y: 364, endPoint x: 102, endPoint y: 389, distance: 26.0
click at [109, 364] on link "backend developer - Python" at bounding box center [105, 367] width 144 height 30
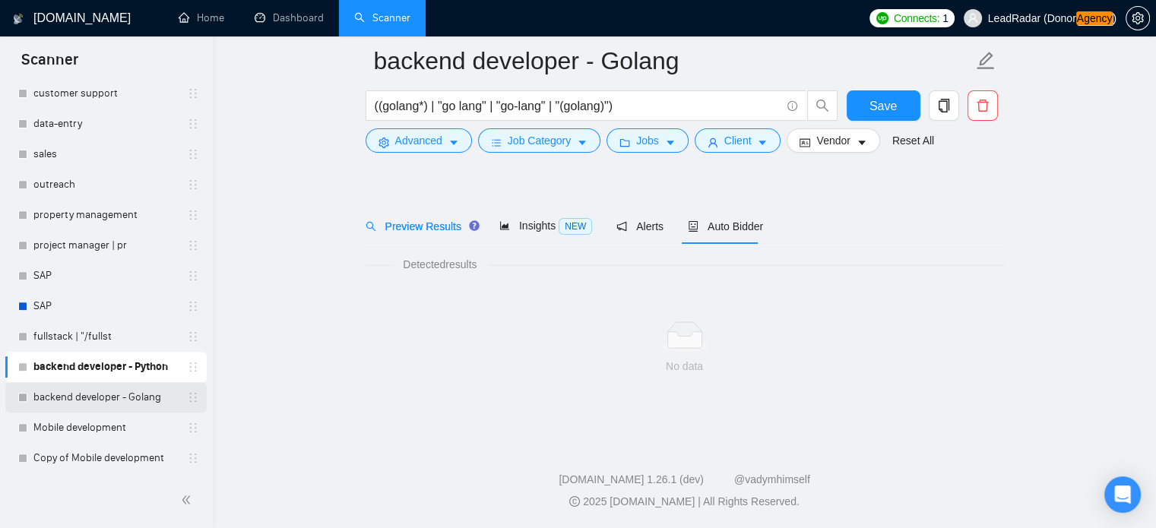
scroll to position [27, 0]
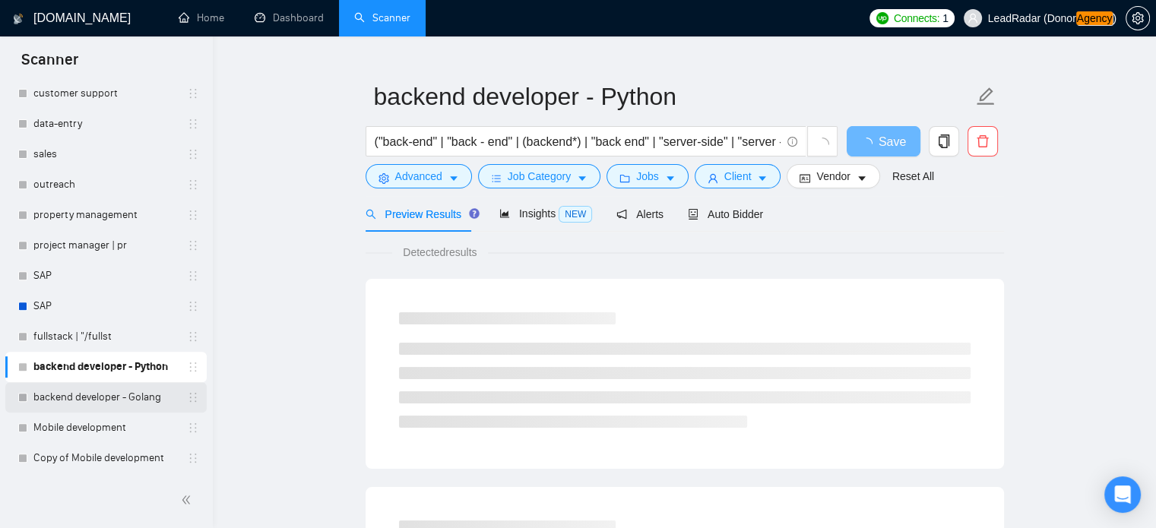
click at [100, 395] on link "backend developer - Golang" at bounding box center [105, 397] width 144 height 30
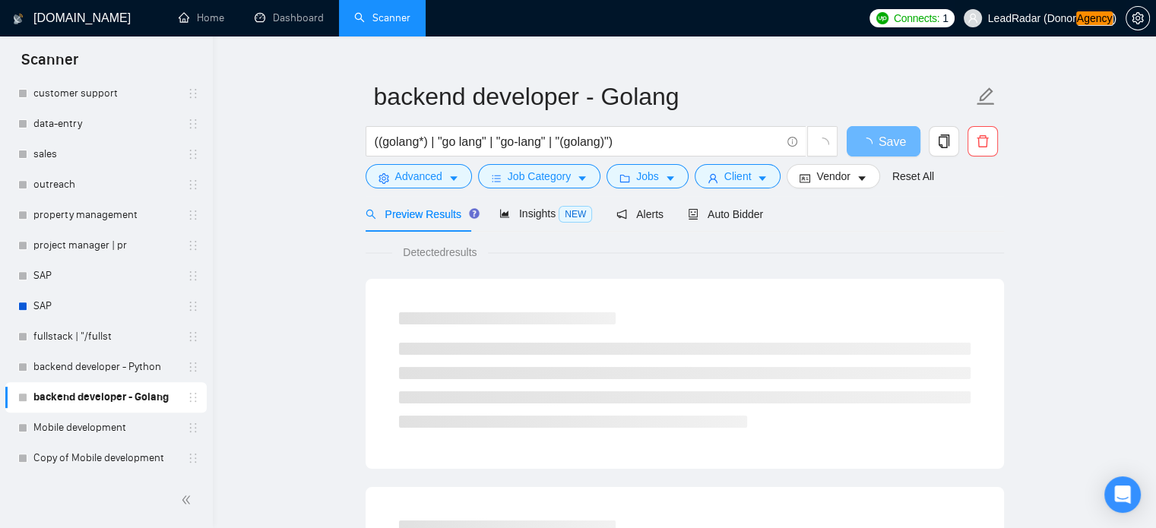
click at [1011, 10] on span "LeadRadar (Donor Agency )" at bounding box center [1040, 18] width 171 height 49
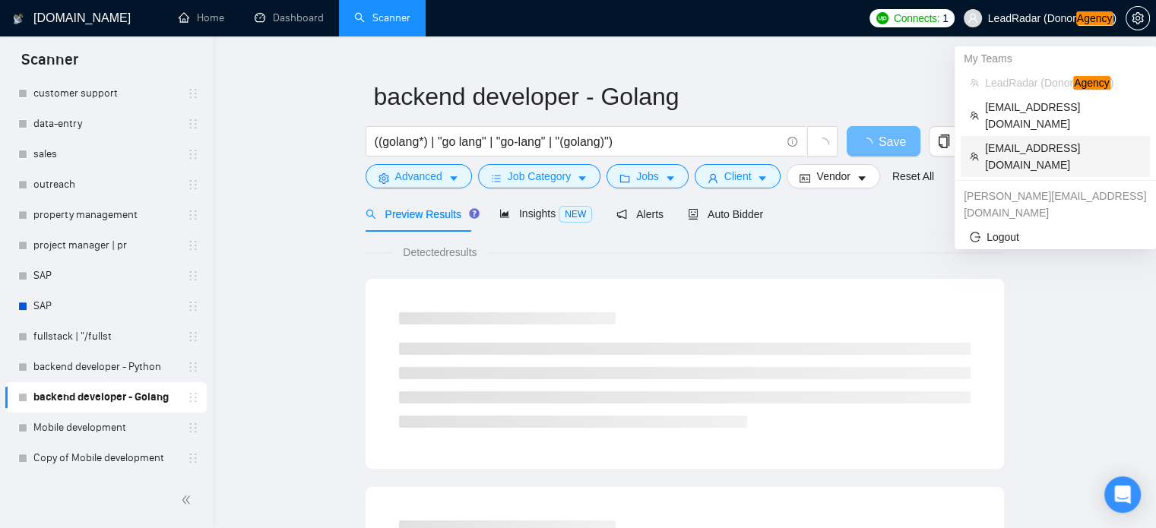
click at [1010, 140] on span "[EMAIL_ADDRESS][DOMAIN_NAME]" at bounding box center [1063, 156] width 156 height 33
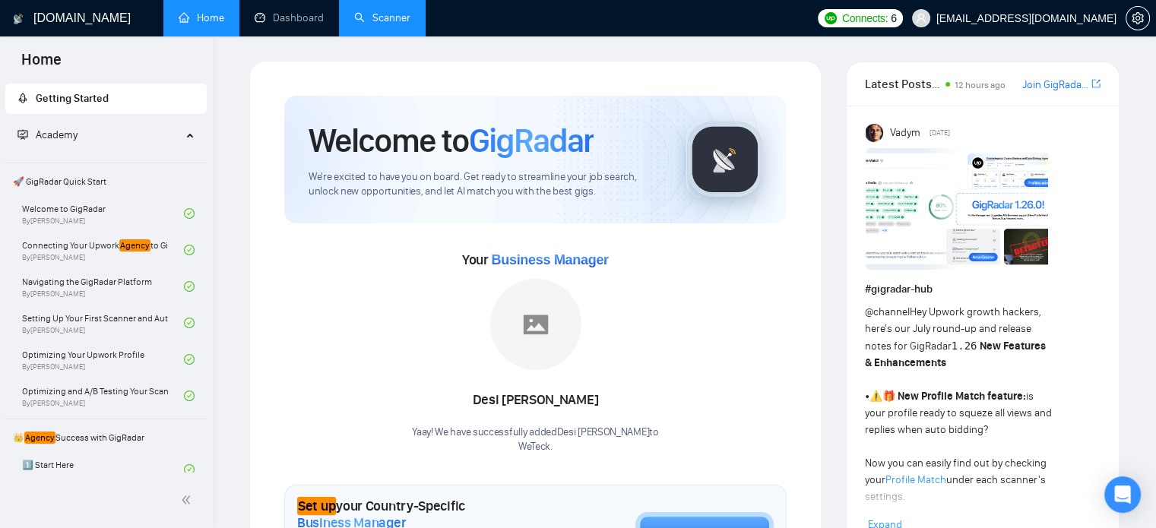
click at [381, 24] on link "Scanner" at bounding box center [382, 17] width 56 height 13
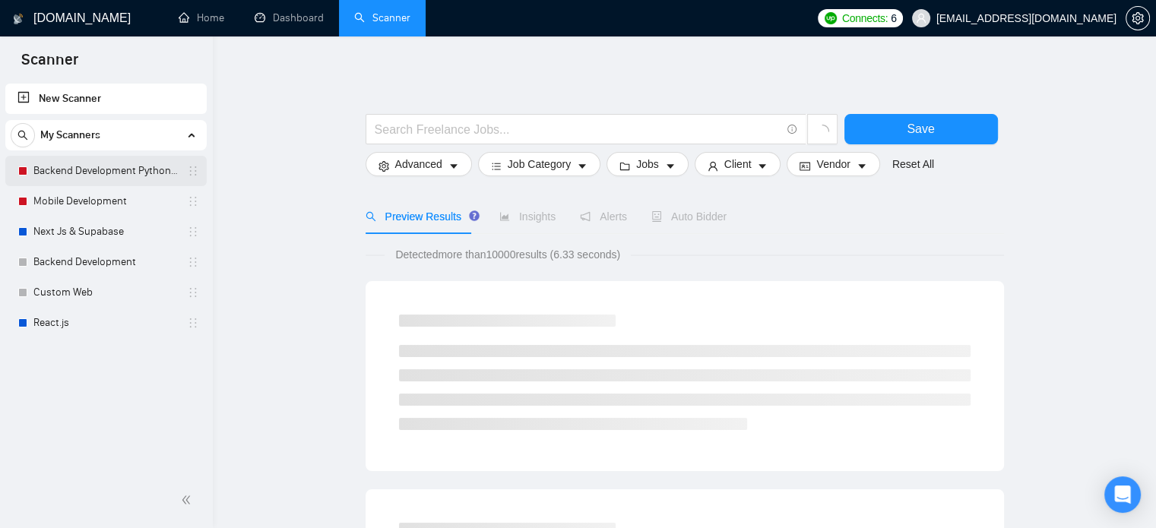
click at [96, 174] on link "Backend Development Python and Go" at bounding box center [105, 171] width 144 height 30
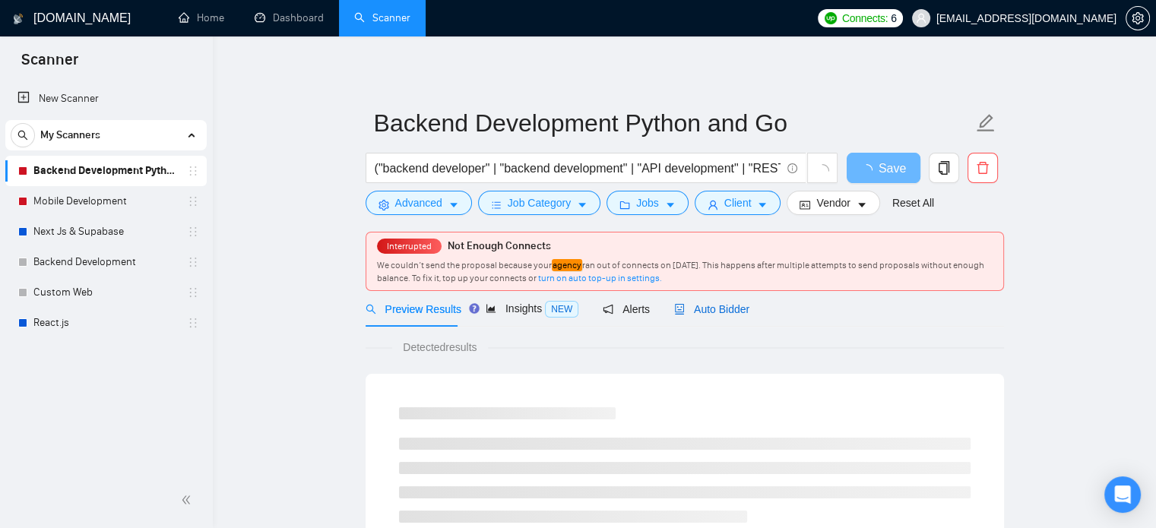
click at [742, 304] on span "Auto Bidder" at bounding box center [711, 309] width 75 height 12
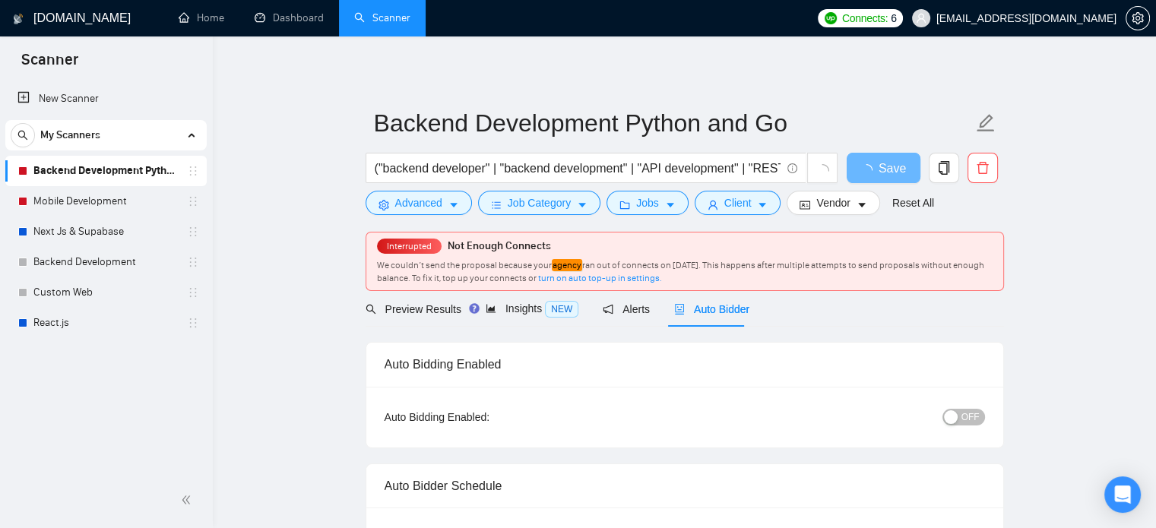
checkbox input "true"
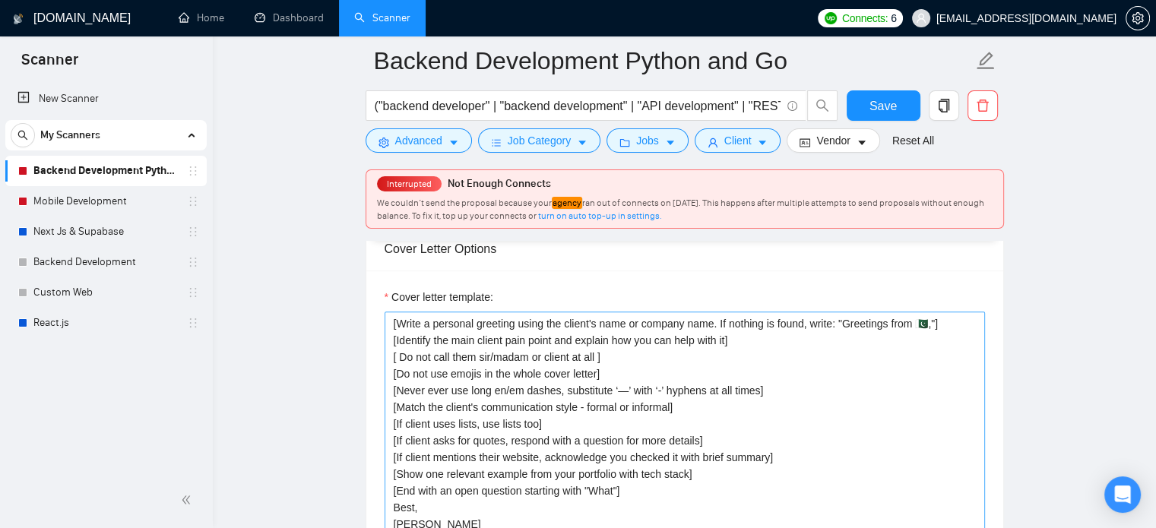
scroll to position [1671, 0]
click at [71, 203] on link "Mobile Development" at bounding box center [105, 201] width 144 height 30
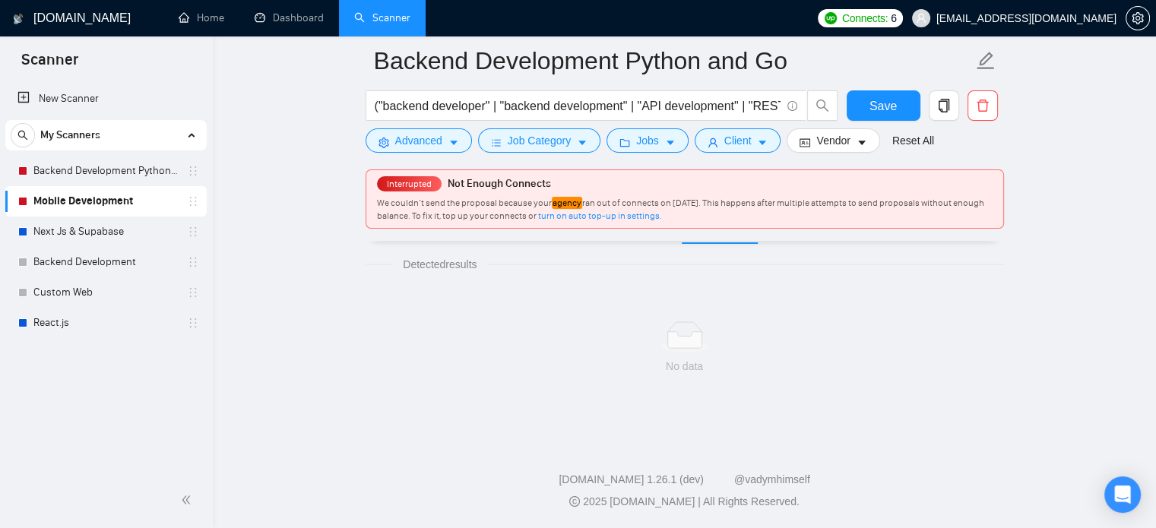
scroll to position [997, 0]
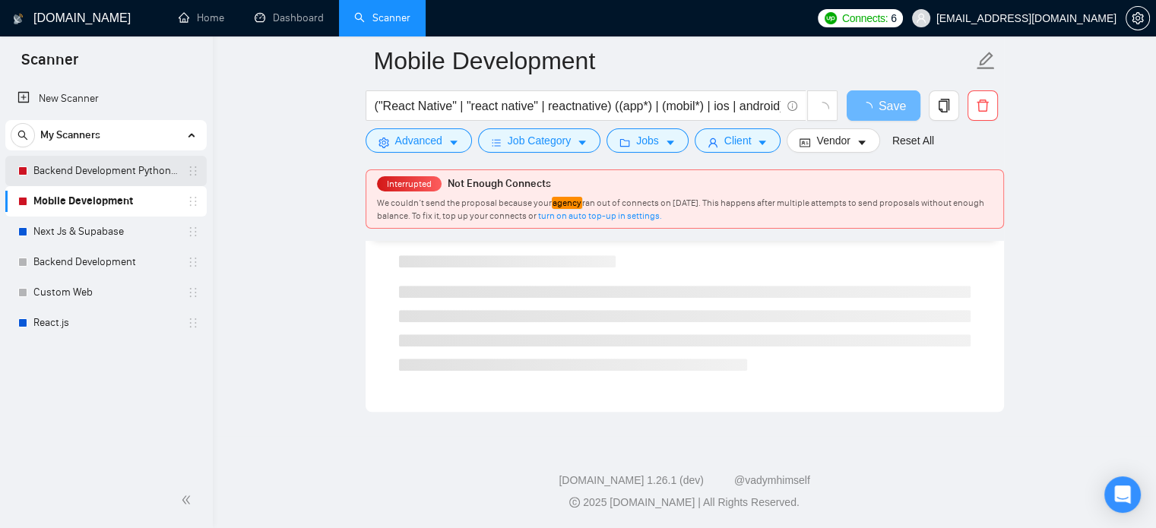
click at [100, 169] on link "Backend Development Python and Go" at bounding box center [105, 171] width 144 height 30
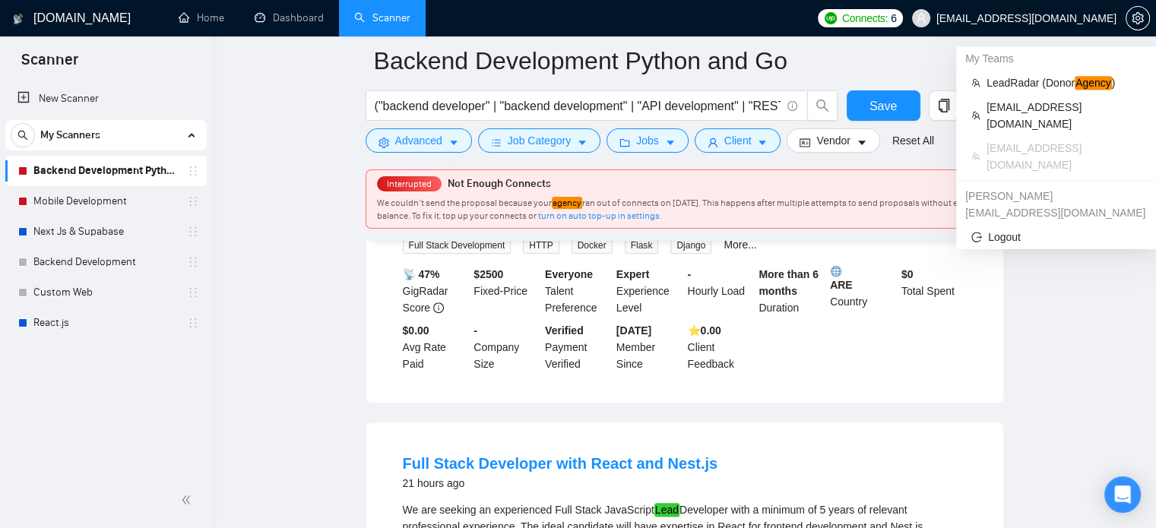
click at [1058, 18] on span "[EMAIL_ADDRESS][DOMAIN_NAME]" at bounding box center [1027, 18] width 180 height 0
click at [1019, 103] on span "[EMAIL_ADDRESS][DOMAIN_NAME]" at bounding box center [1064, 115] width 154 height 33
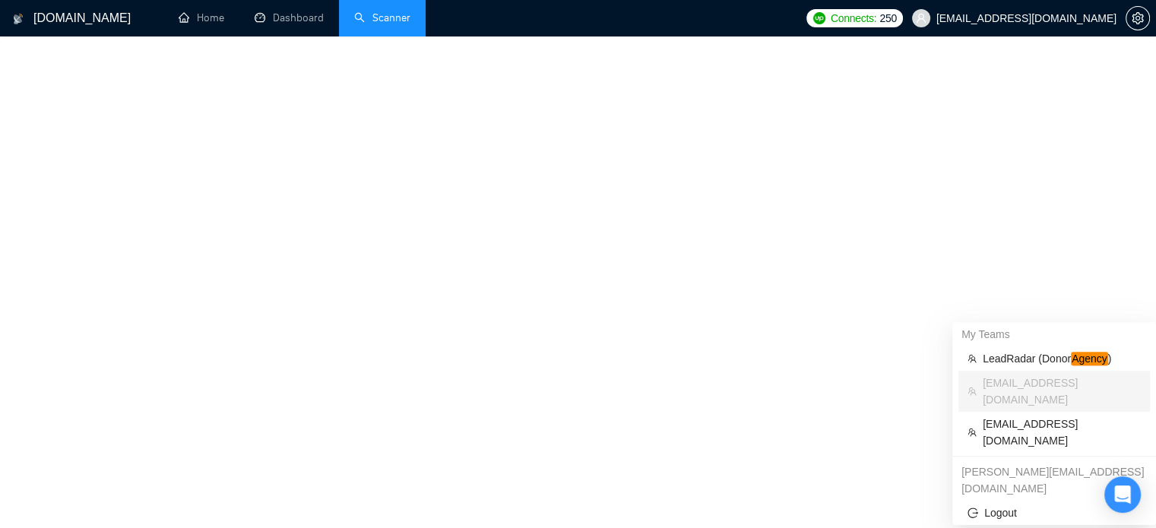
scroll to position [671, 0]
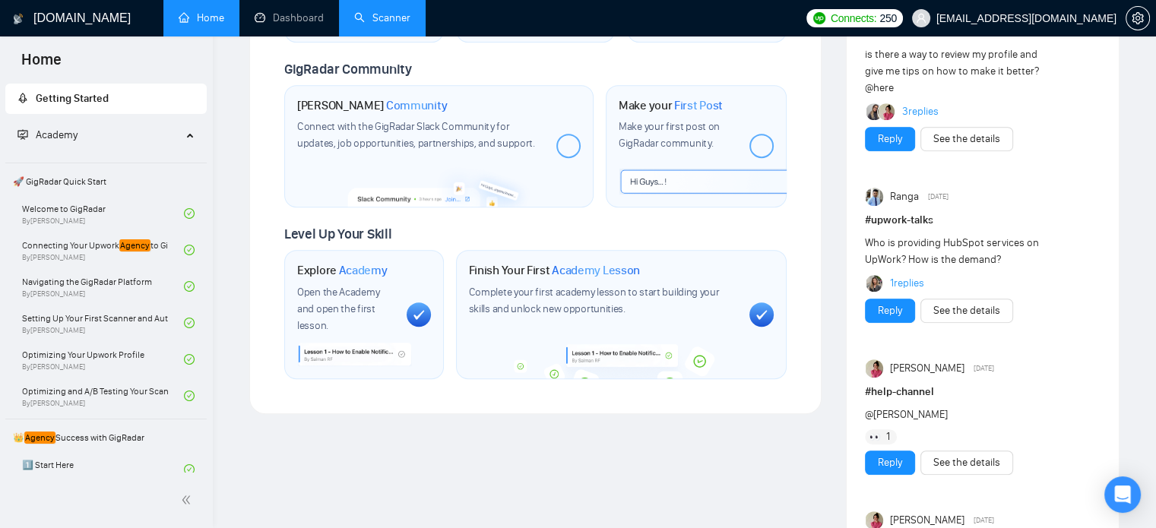
click at [363, 13] on link "Scanner" at bounding box center [382, 17] width 56 height 13
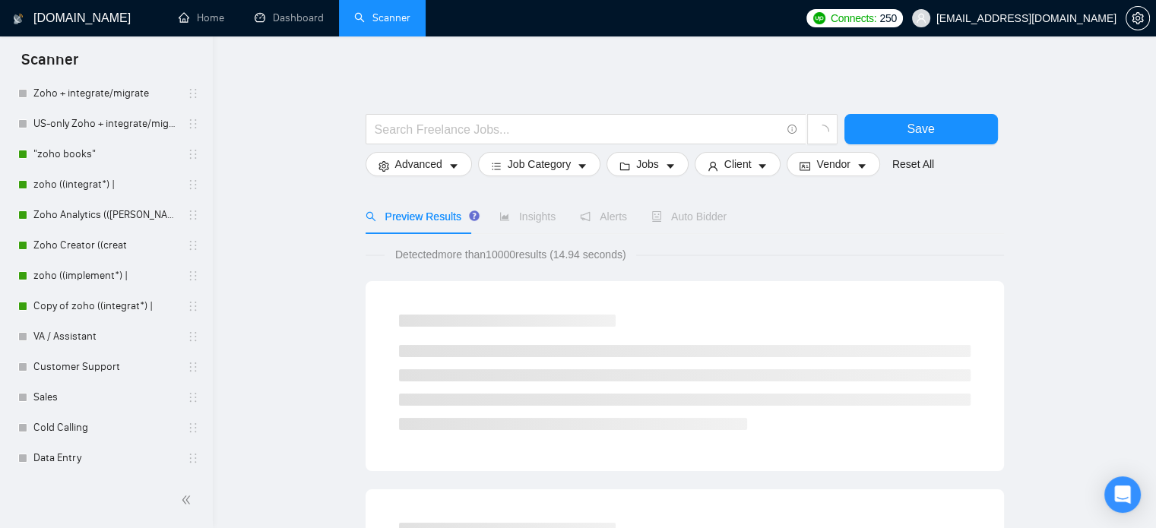
scroll to position [108, 0]
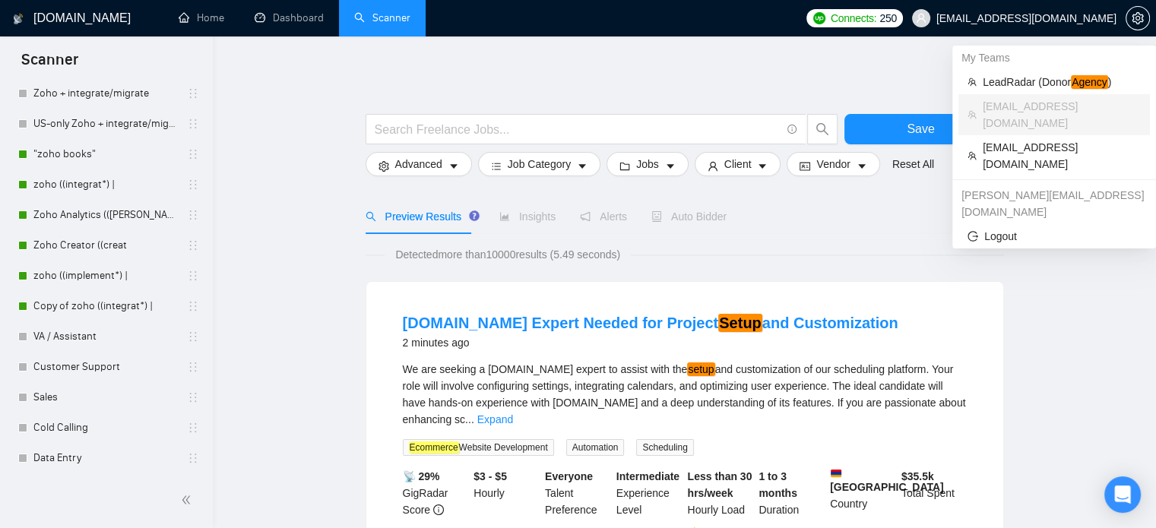
click at [1063, 5] on span "[EMAIL_ADDRESS][DOMAIN_NAME]" at bounding box center [1014, 18] width 223 height 49
click at [1016, 81] on span "LeadRadar (Donor Agency )" at bounding box center [1062, 82] width 158 height 17
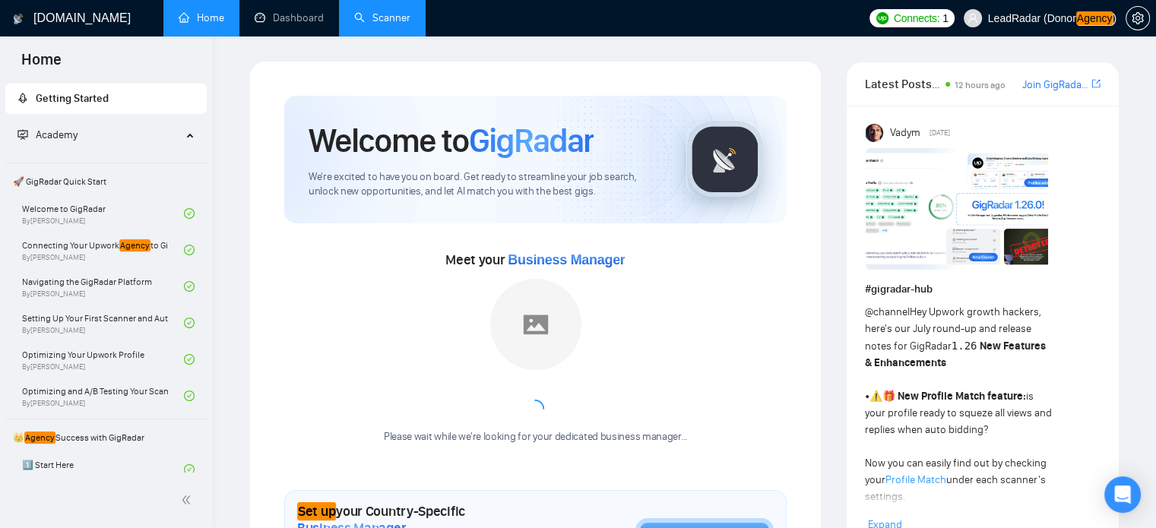
click at [407, 14] on link "Scanner" at bounding box center [382, 17] width 56 height 13
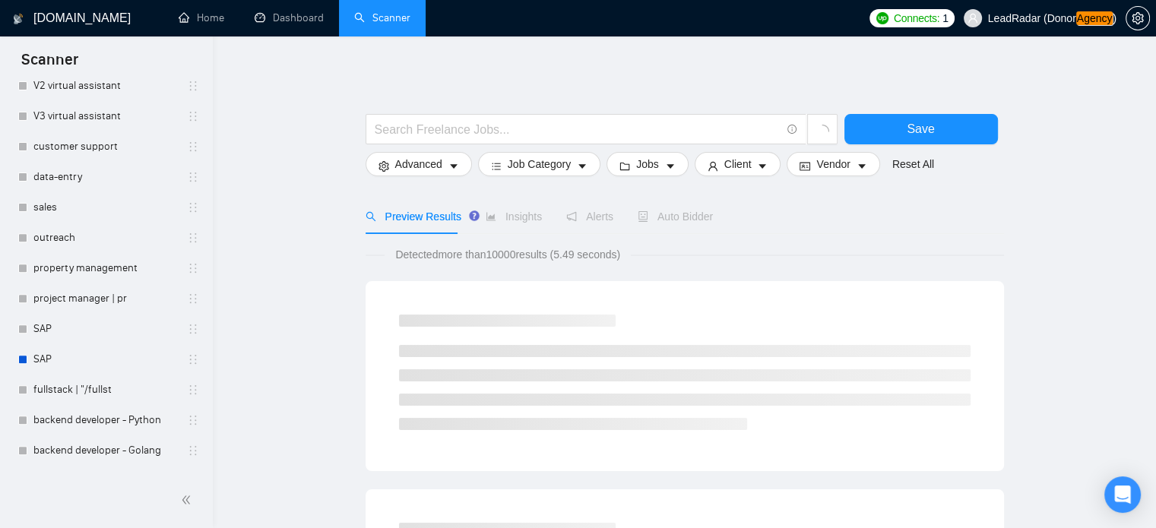
scroll to position [625, 0]
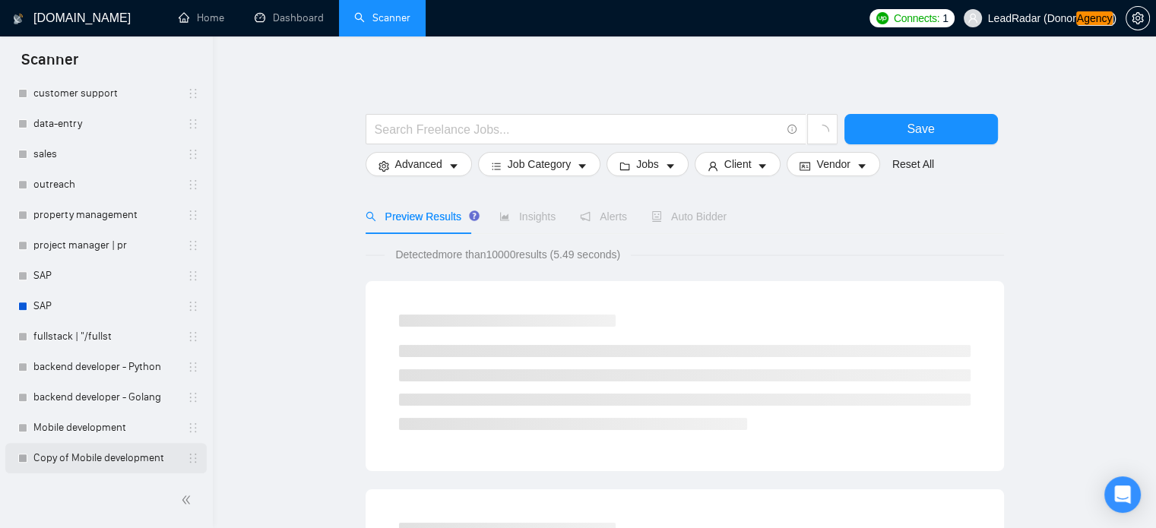
click at [114, 453] on link "Copy of Mobile development" at bounding box center [105, 458] width 144 height 30
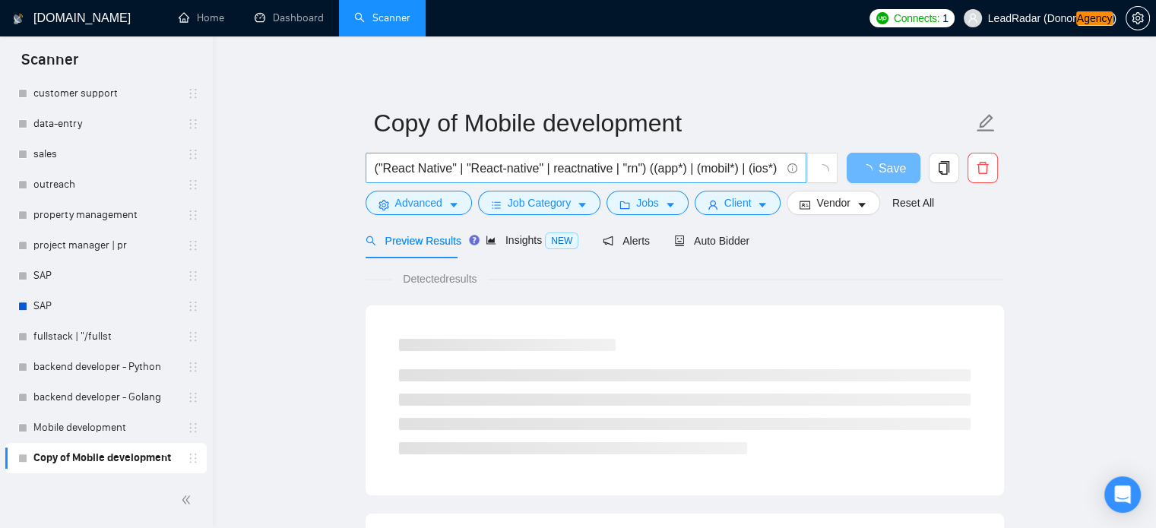
click at [496, 166] on input "("React Native" | "React-native" | reactnative | "rn") ((app*) | (mobil*) | (io…" at bounding box center [578, 168] width 406 height 19
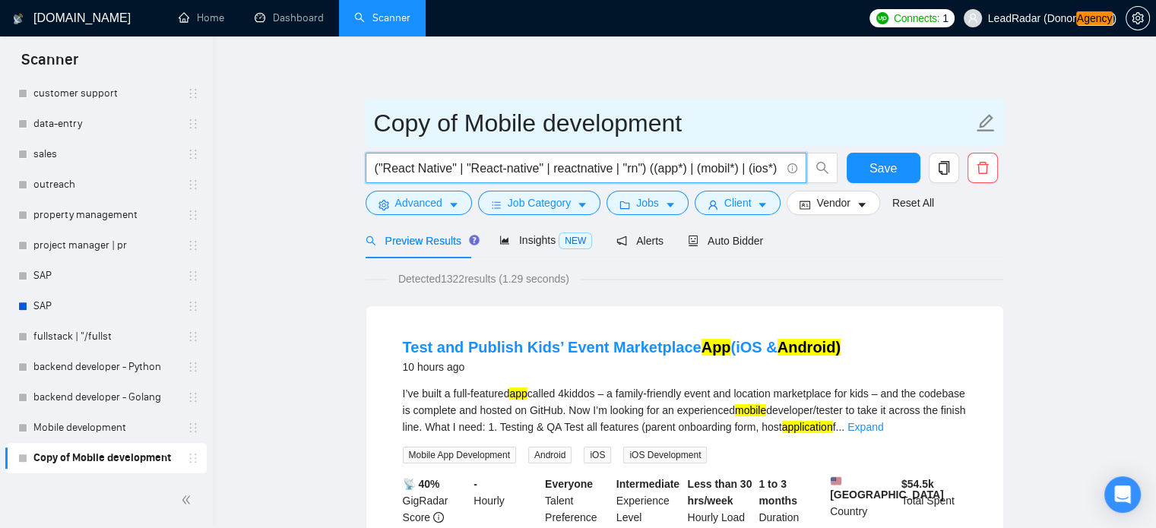
click at [471, 120] on input "Copy of Mobile development" at bounding box center [673, 123] width 599 height 38
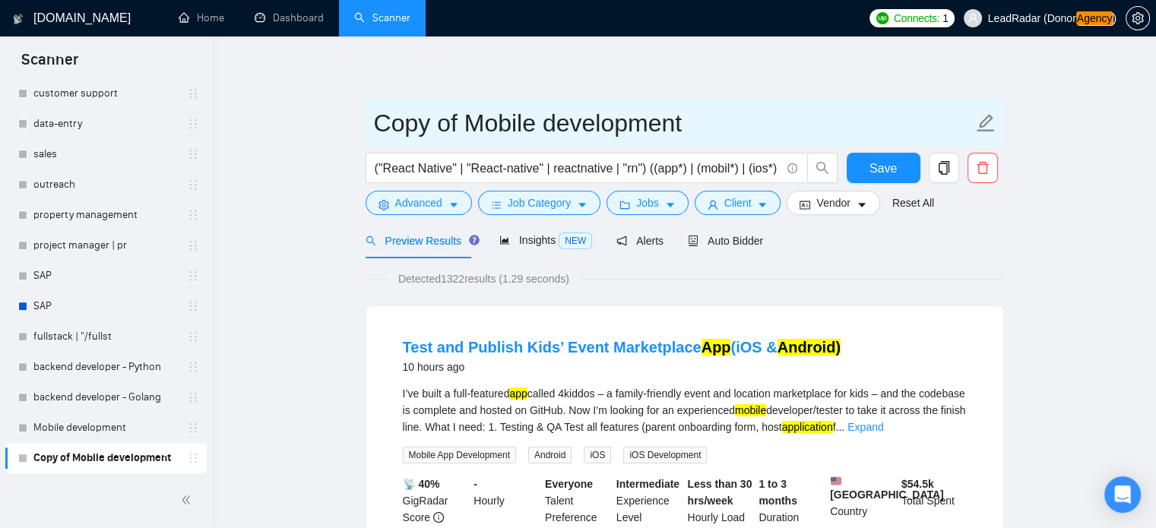
drag, startPoint x: 471, startPoint y: 120, endPoint x: 756, endPoint y: 125, distance: 285.1
click at [756, 125] on input "Copy of Mobile development" at bounding box center [673, 123] width 599 height 38
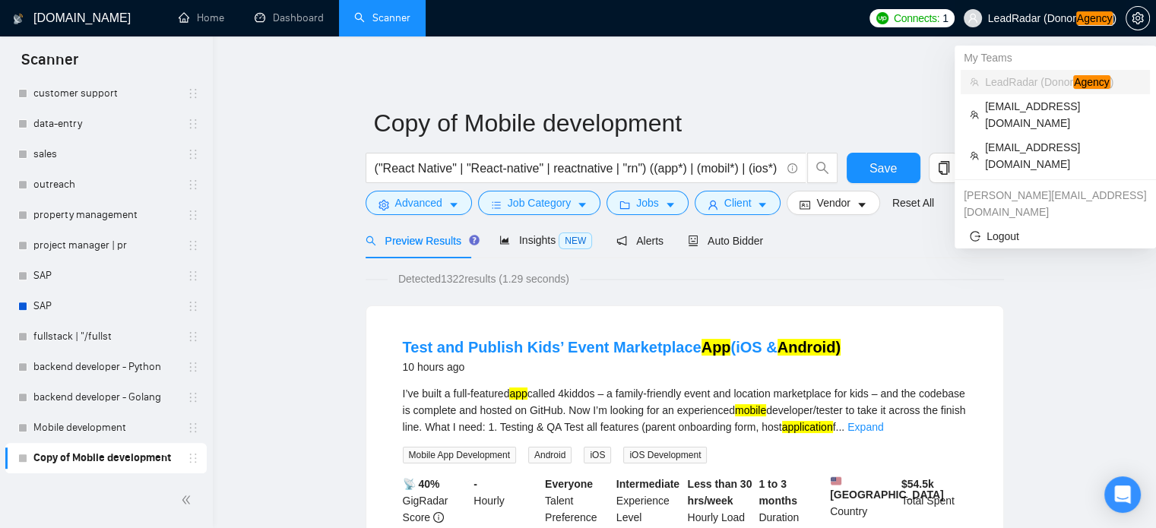
click at [1073, 13] on span "LeadRadar (Donor Agency )" at bounding box center [1052, 18] width 128 height 11
click at [1007, 139] on span "[EMAIL_ADDRESS][DOMAIN_NAME]" at bounding box center [1063, 155] width 156 height 33
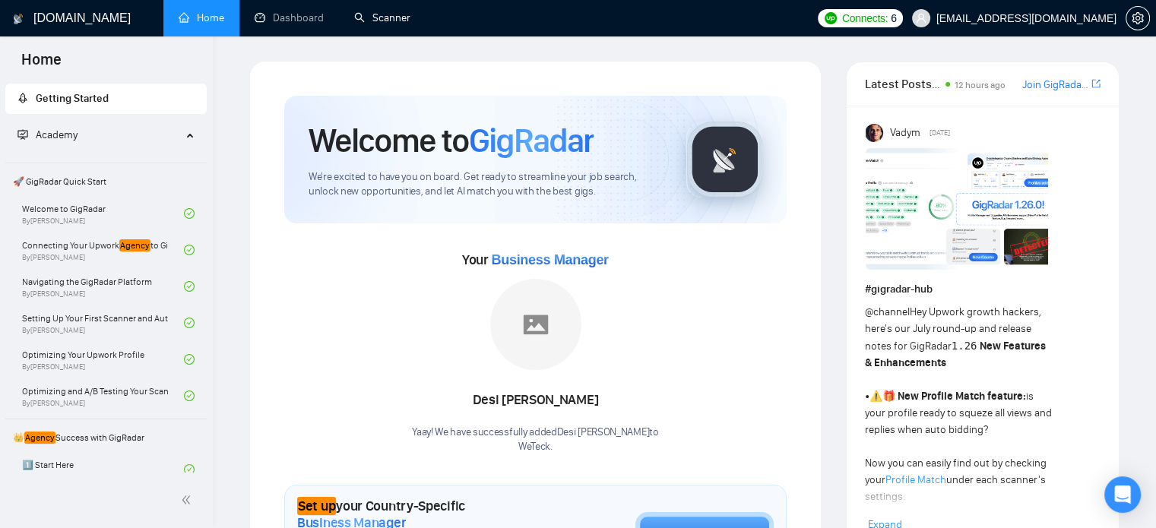
drag, startPoint x: 384, startPoint y: 25, endPoint x: 368, endPoint y: 48, distance: 27.8
click at [384, 24] on link "Scanner" at bounding box center [382, 17] width 56 height 13
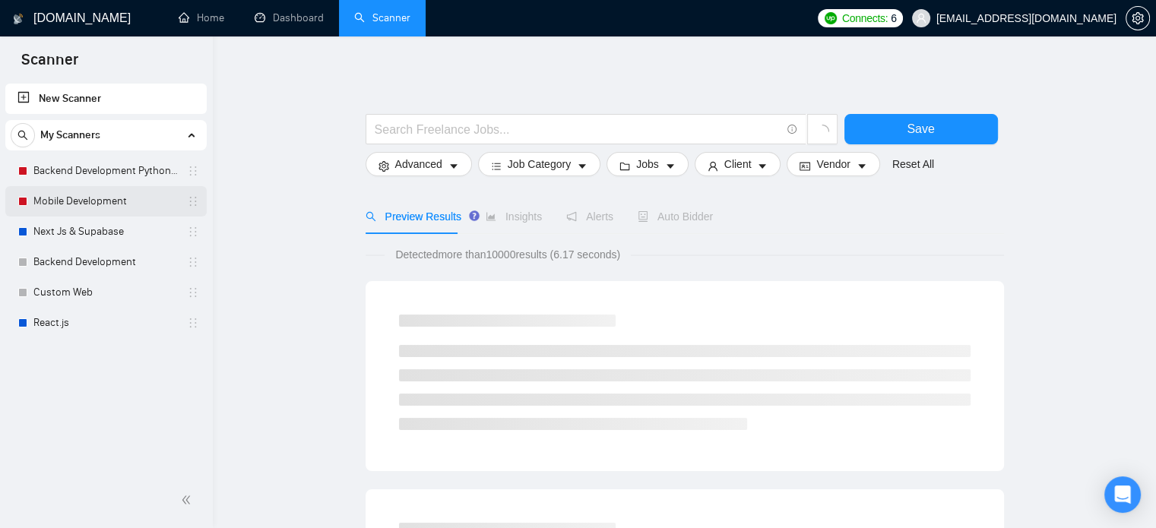
click at [100, 195] on link "Mobile Development" at bounding box center [105, 201] width 144 height 30
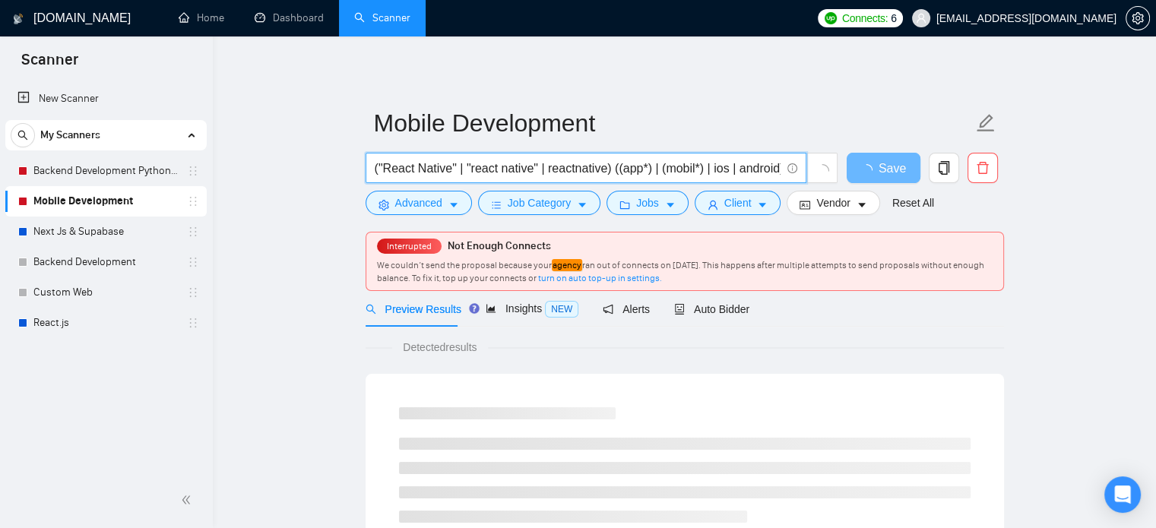
click at [471, 170] on input "("React Native" | "react native" | reactnative) ((app*) | (mobil*) | ios | andr…" at bounding box center [578, 168] width 406 height 19
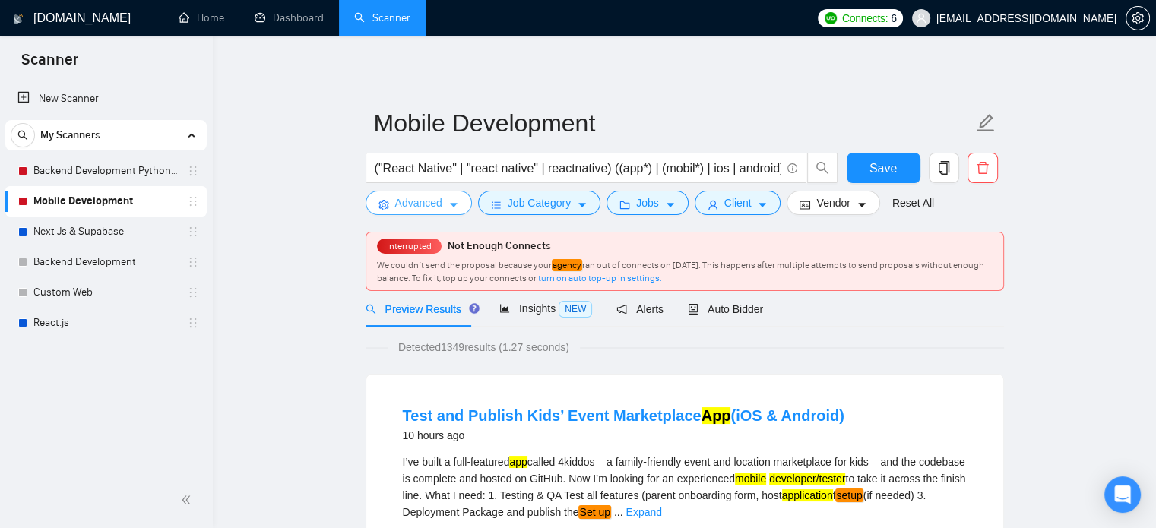
click at [426, 193] on button "Advanced" at bounding box center [419, 203] width 106 height 24
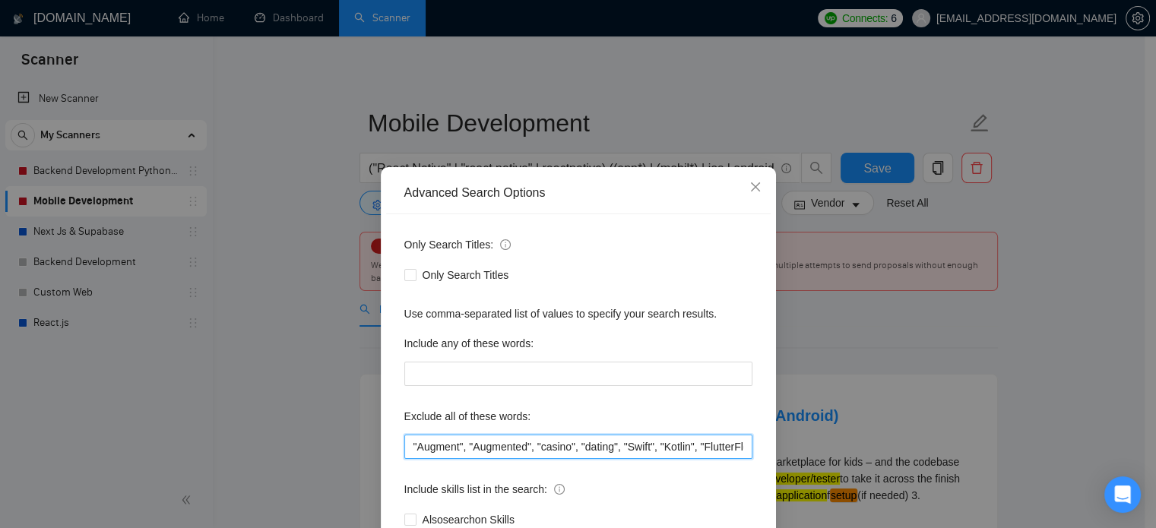
click at [502, 450] on input ""Augment", "Augmented", "casino", "dating", "Swift", "Kotlin", "FlutterFlow", "…" at bounding box center [578, 447] width 348 height 24
click at [890, 113] on div "Advanced Search Options Only Search Titles: Only Search Titles Use comma-separa…" at bounding box center [578, 264] width 1156 height 528
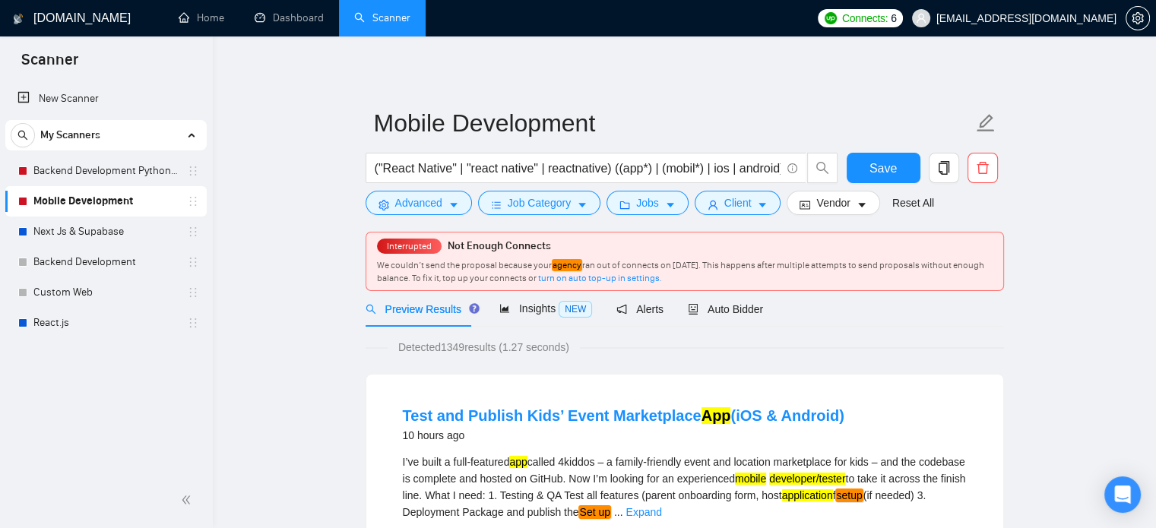
click at [1052, 18] on span "[EMAIL_ADDRESS][DOMAIN_NAME]" at bounding box center [1027, 18] width 180 height 0
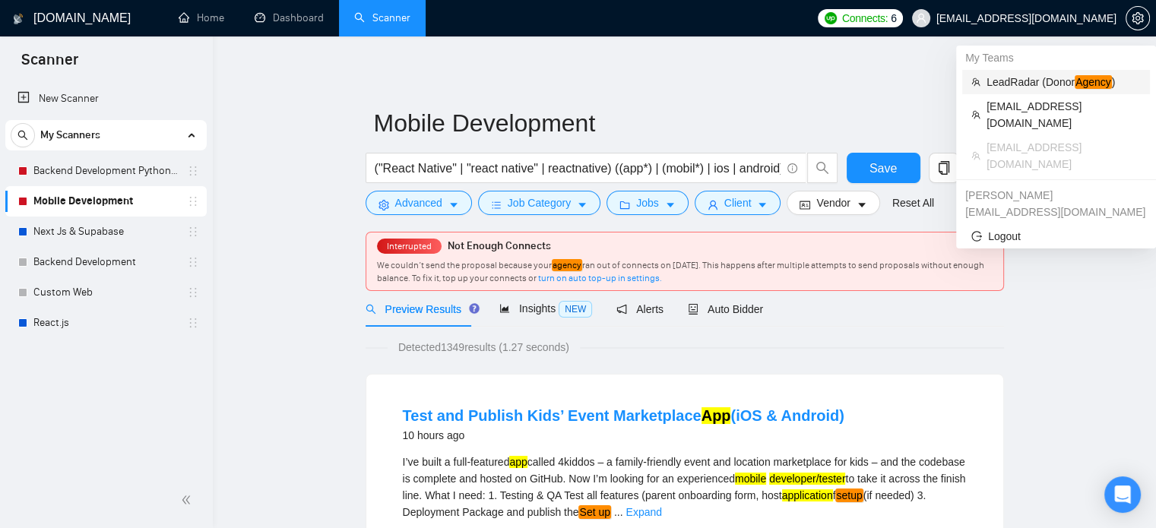
click at [1012, 76] on span "LeadRadar (Donor Agency )" at bounding box center [1064, 82] width 154 height 17
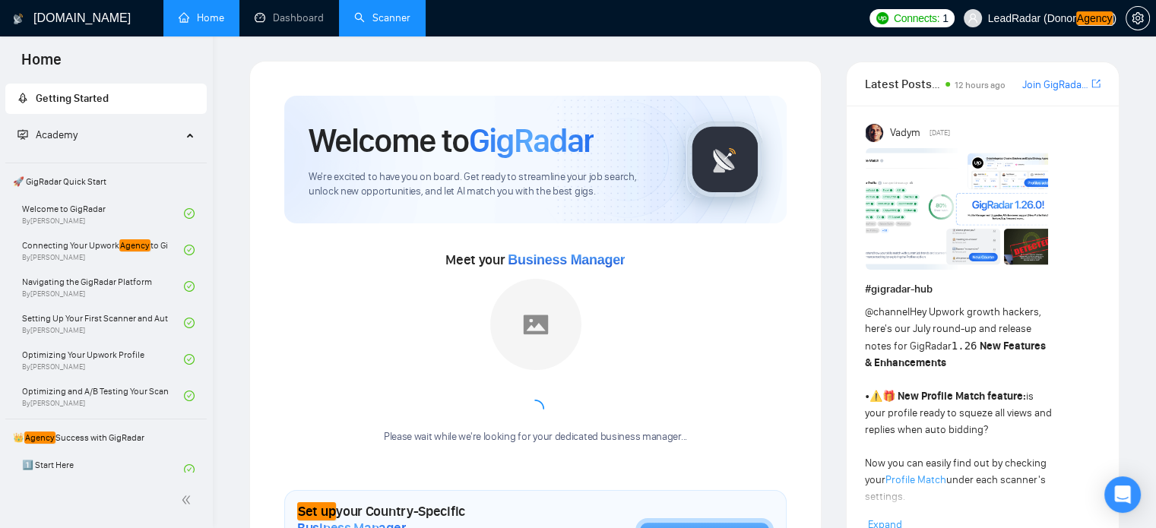
click at [371, 24] on link "Scanner" at bounding box center [382, 17] width 56 height 13
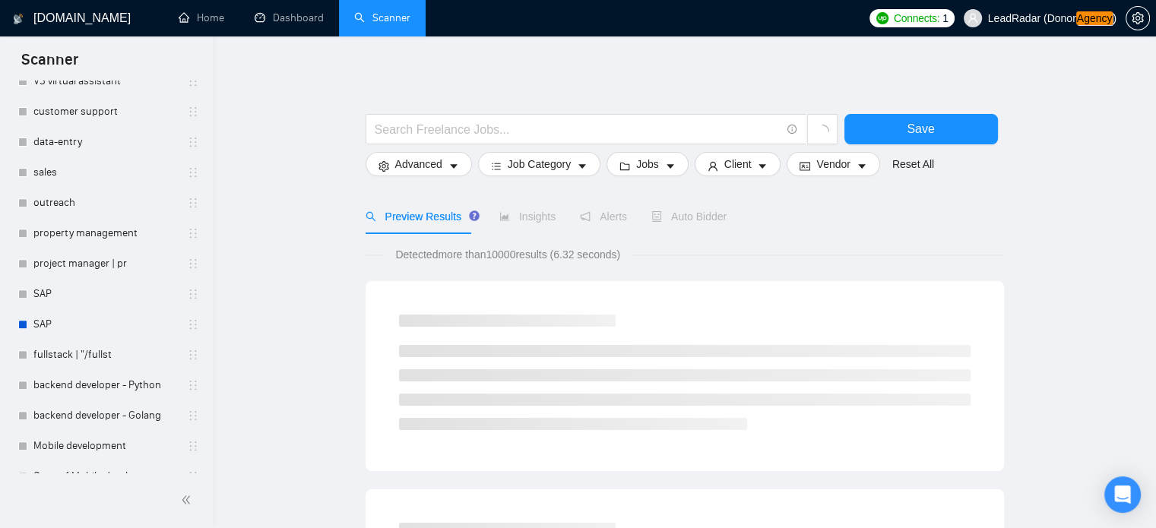
scroll to position [625, 0]
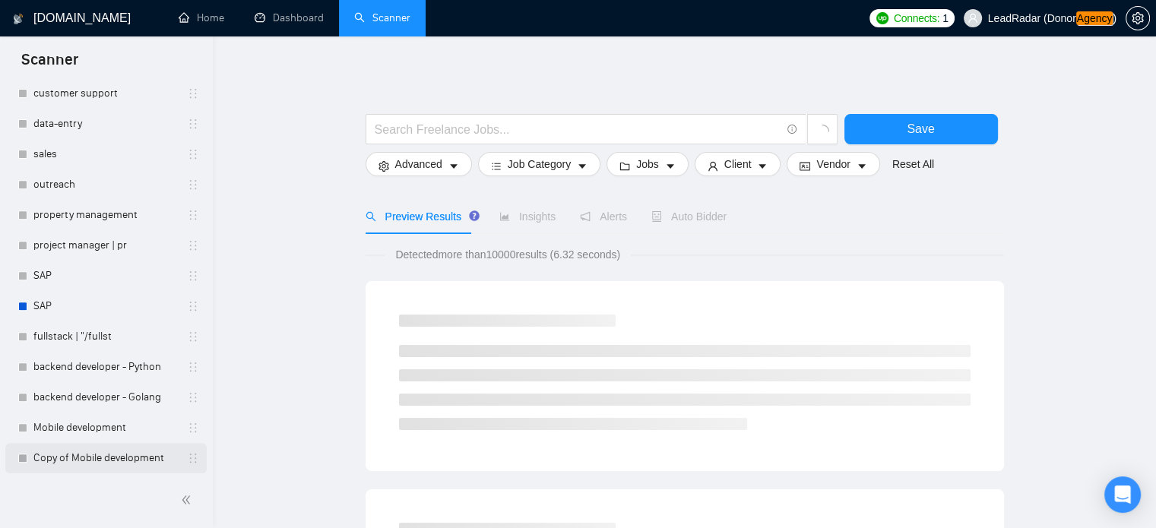
click at [97, 462] on link "Copy of Mobile development" at bounding box center [105, 458] width 144 height 30
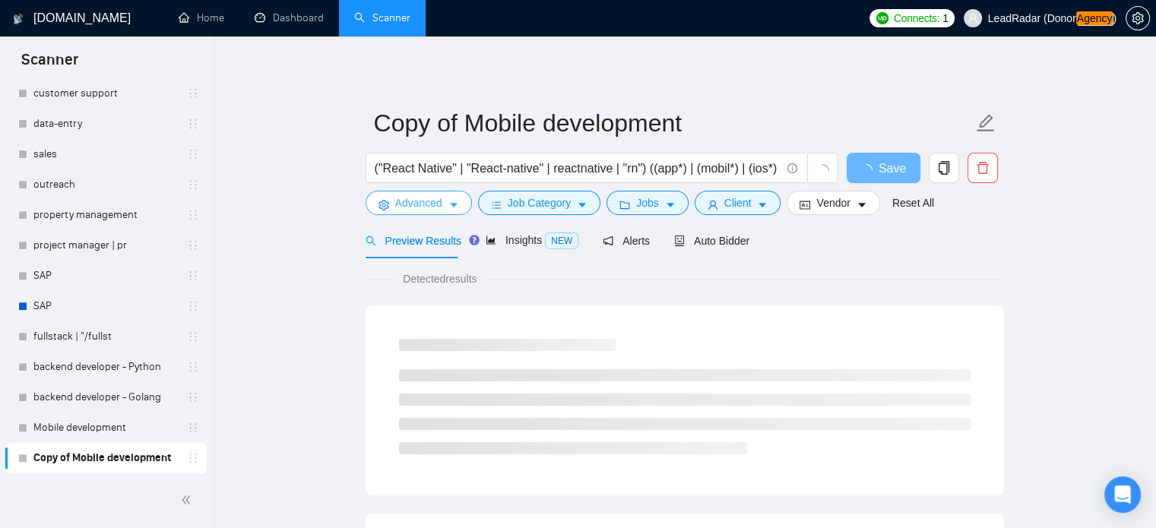
click at [432, 195] on span "Advanced" at bounding box center [418, 203] width 47 height 17
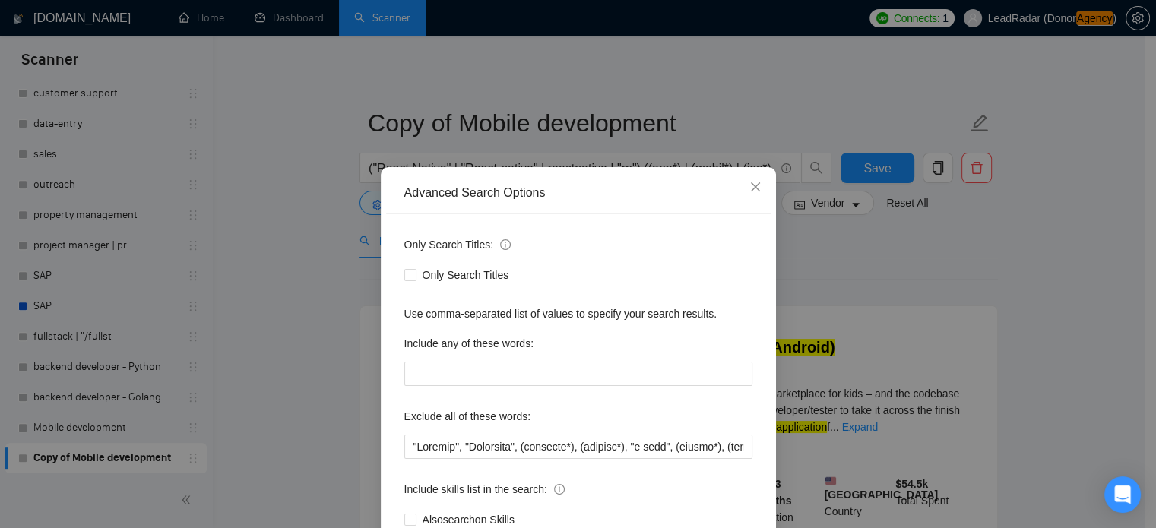
click at [510, 459] on div "Only Search Titles: Only Search Titles Use comma-separated list of values to sp…" at bounding box center [578, 391] width 385 height 354
click at [512, 452] on input "text" at bounding box center [578, 447] width 348 height 24
click at [868, 285] on div "Advanced Search Options Only Search Titles: Only Search Titles Use comma-separa…" at bounding box center [578, 264] width 1156 height 528
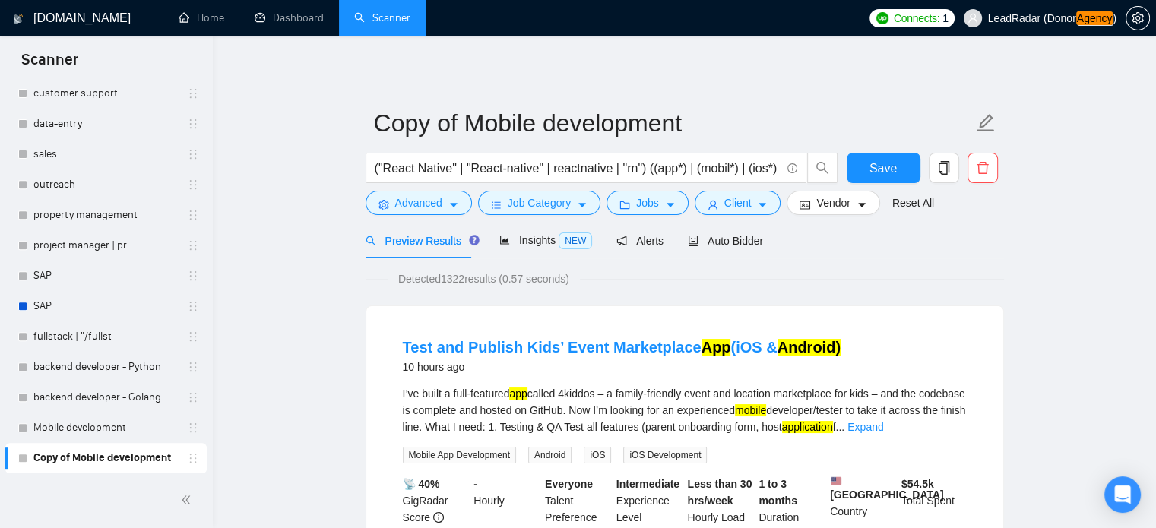
click at [893, 490] on div "United States Country" at bounding box center [862, 501] width 71 height 50
drag, startPoint x: 1062, startPoint y: 483, endPoint x: 1051, endPoint y: 462, distance: 23.1
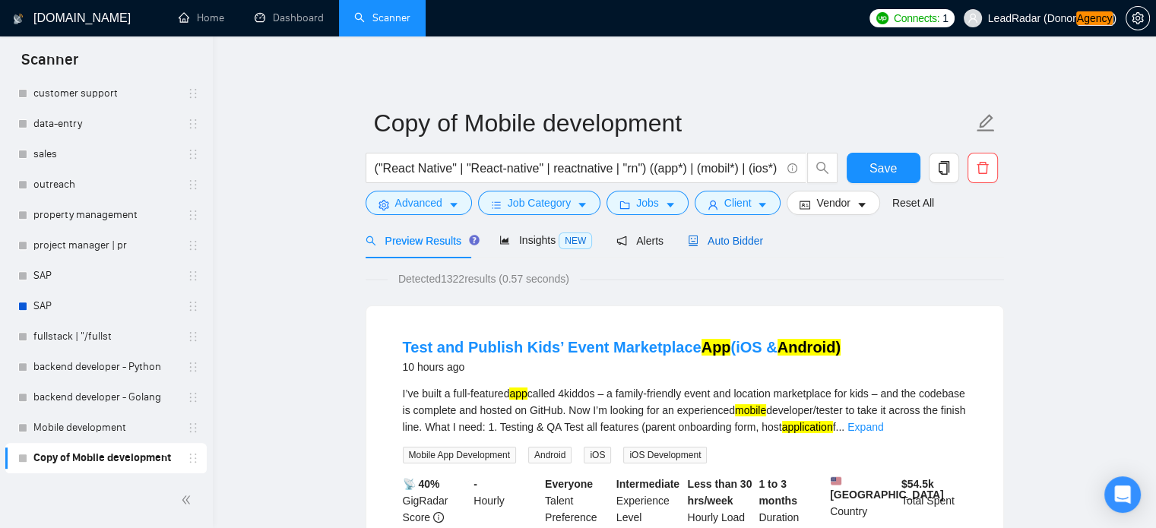
click at [715, 242] on span "Auto Bidder" at bounding box center [725, 241] width 75 height 12
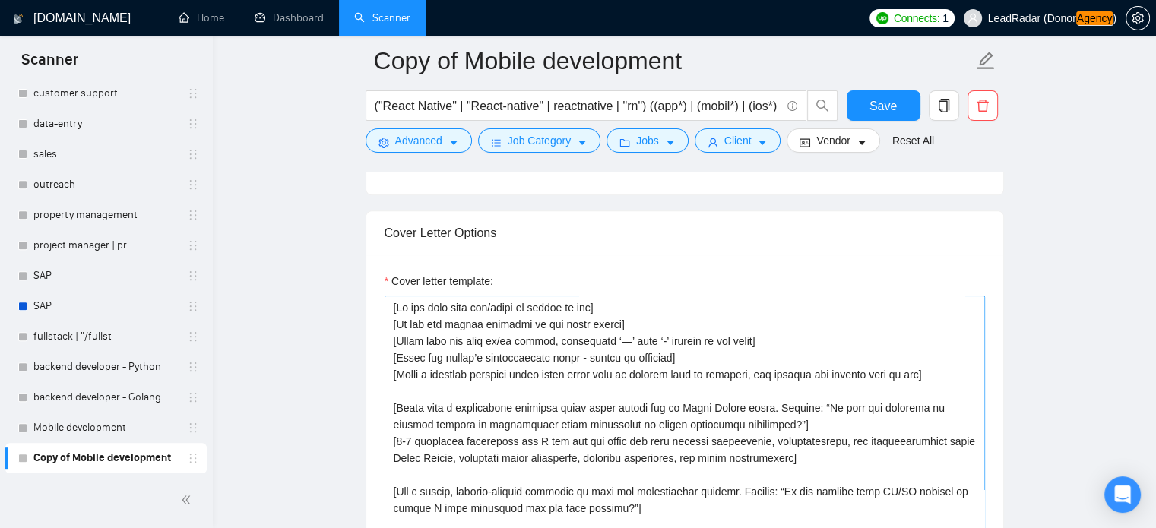
scroll to position [1580, 0]
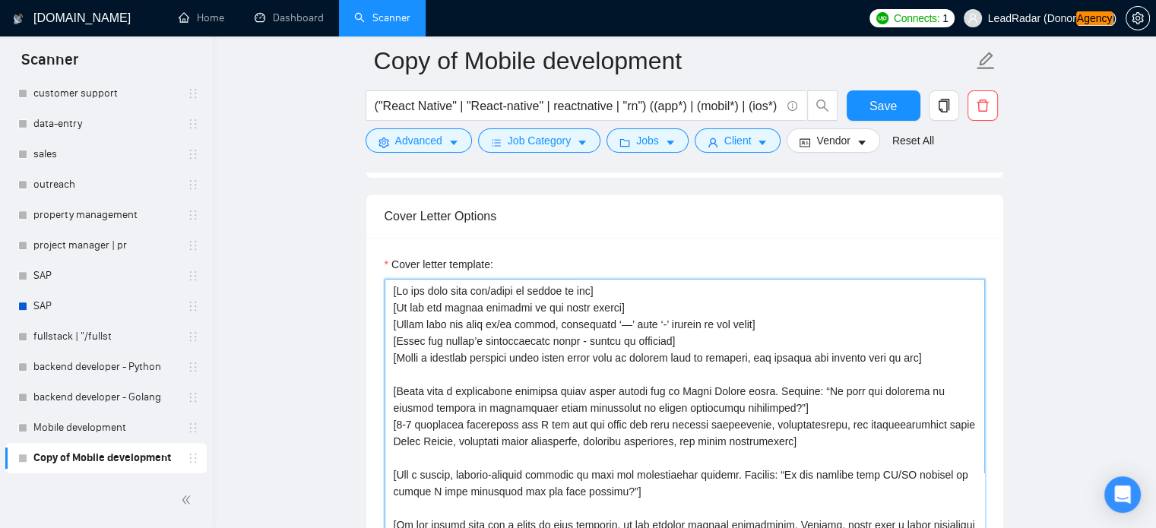
click at [485, 366] on textarea "Cover letter template:" at bounding box center [685, 450] width 601 height 342
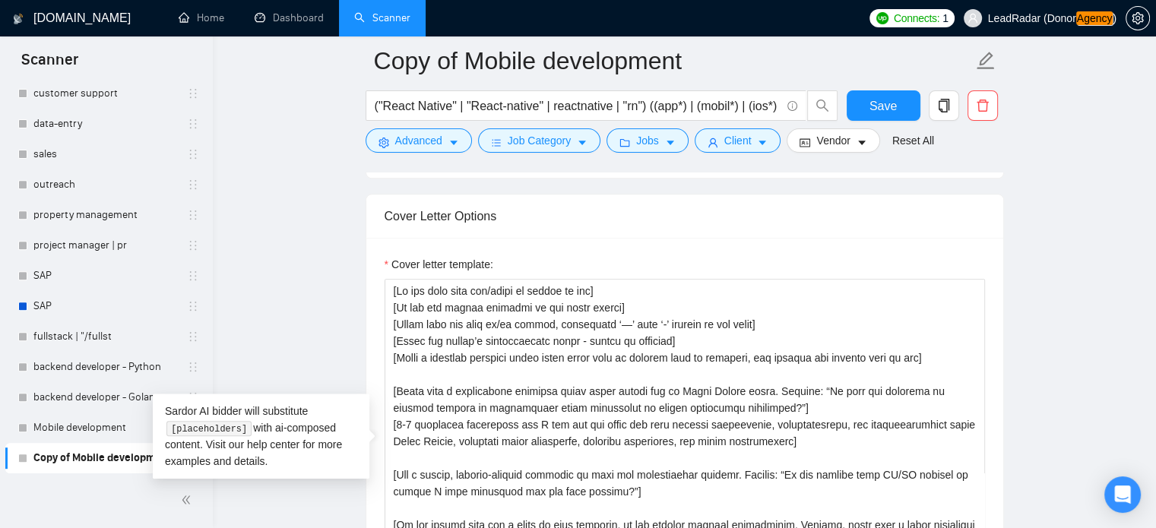
click at [395, 261] on label "Cover letter template:" at bounding box center [439, 264] width 109 height 17
click at [395, 279] on textarea "Cover letter template:" at bounding box center [685, 450] width 601 height 342
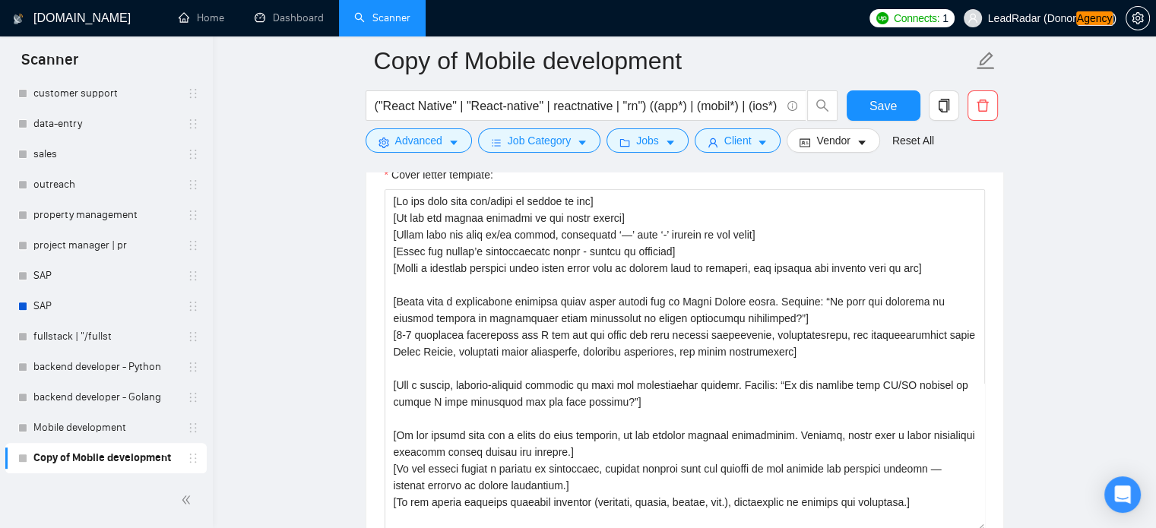
click at [350, 261] on main "Copy of Mobile development ("React Native" | "React-native" | reactnative | "rn…" at bounding box center [684, 413] width 895 height 4045
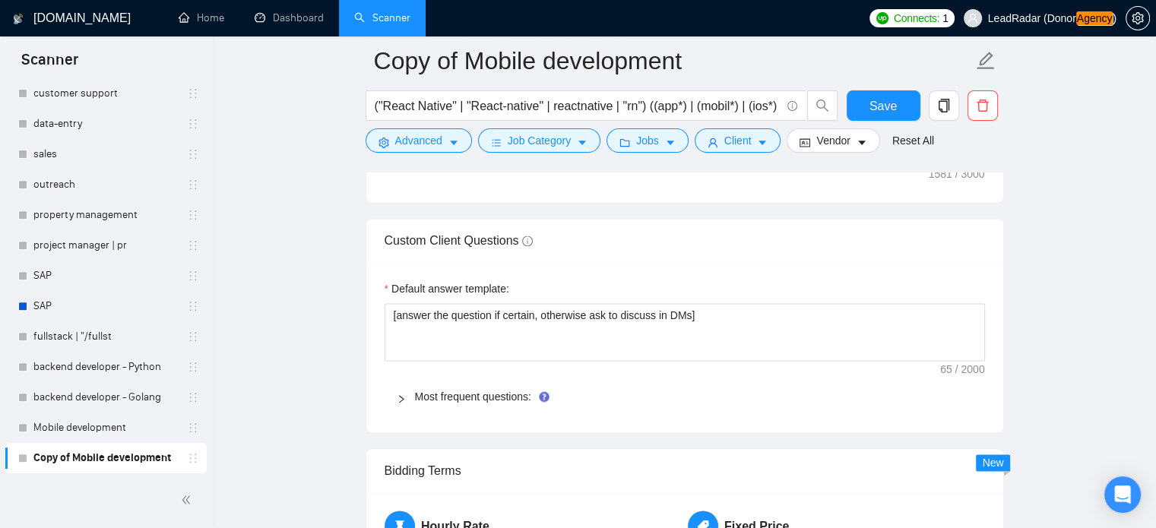
scroll to position [2132, 0]
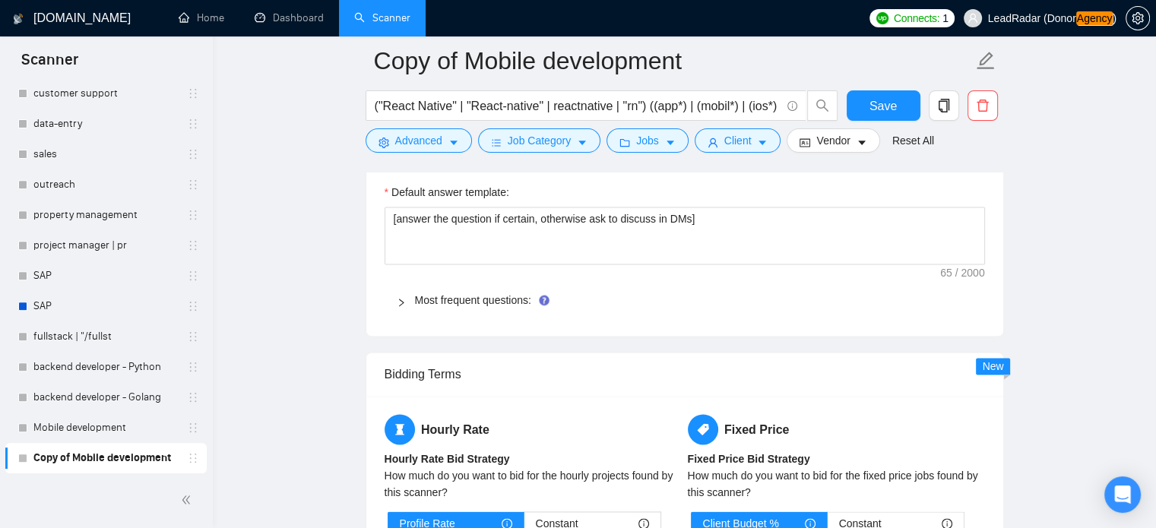
click at [404, 300] on icon "right" at bounding box center [401, 302] width 9 height 9
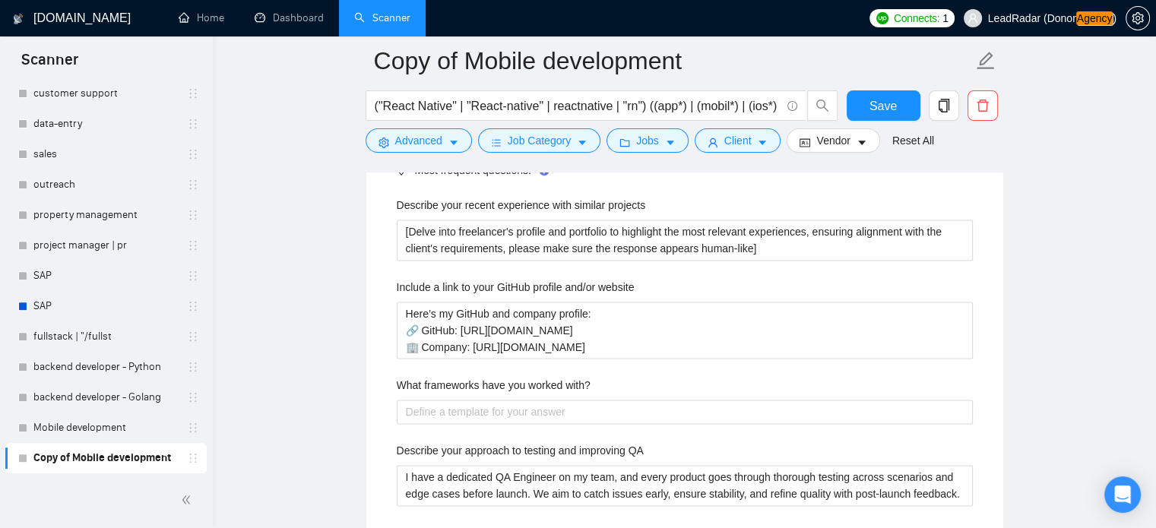
scroll to position [2263, 0]
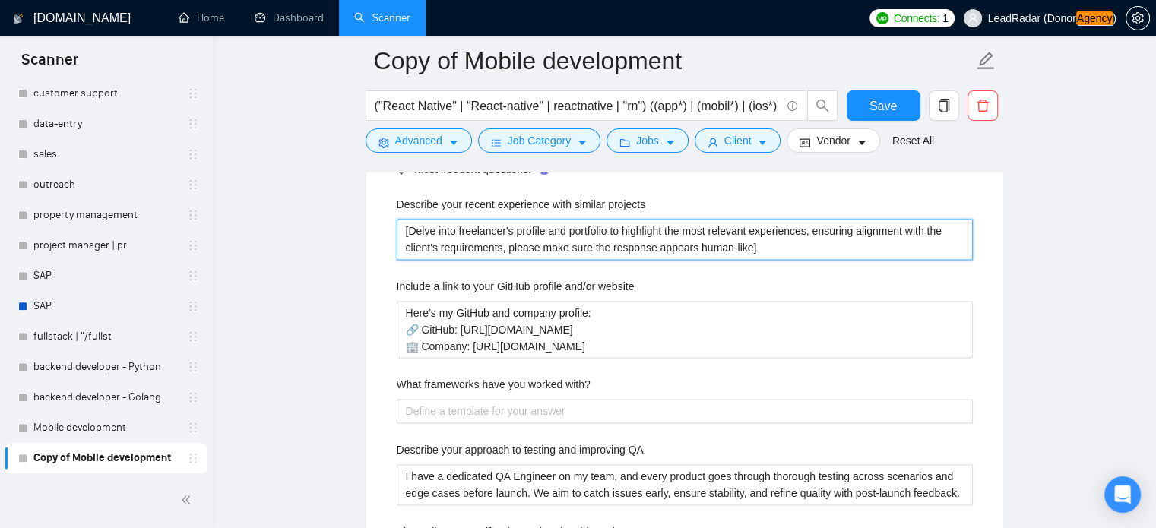
drag, startPoint x: 760, startPoint y: 246, endPoint x: 320, endPoint y: 225, distance: 440.7
click at [320, 225] on main "Copy of Mobile development ("React Native" | "React-native" | reactnative | "rn…" at bounding box center [684, 42] width 895 height 4489
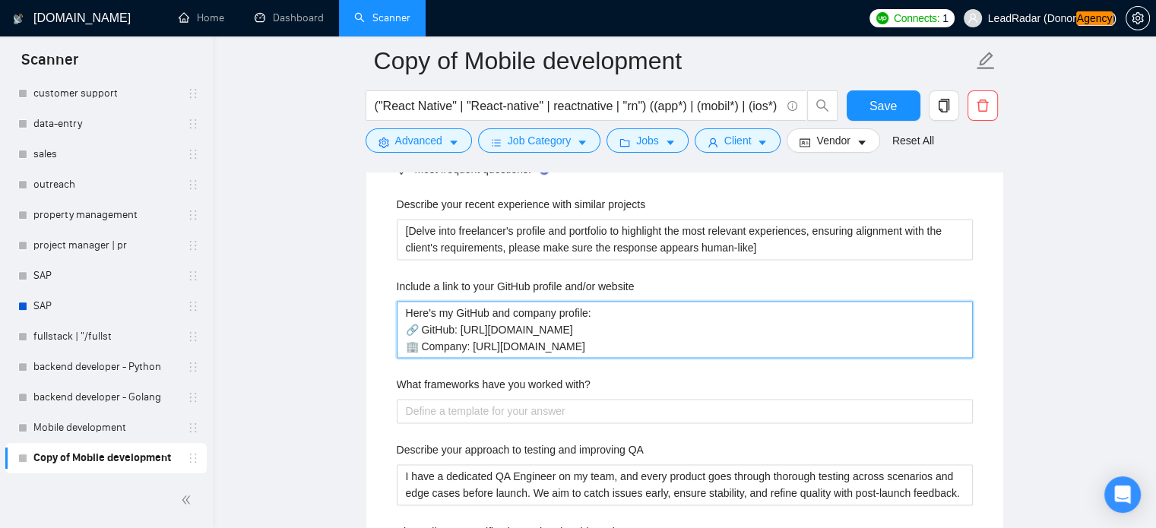
click at [482, 338] on website "Here’s my GitHub and company profile: 🔗 GitHub: [URL][DOMAIN_NAME] 🏢 Company: […" at bounding box center [685, 330] width 576 height 58
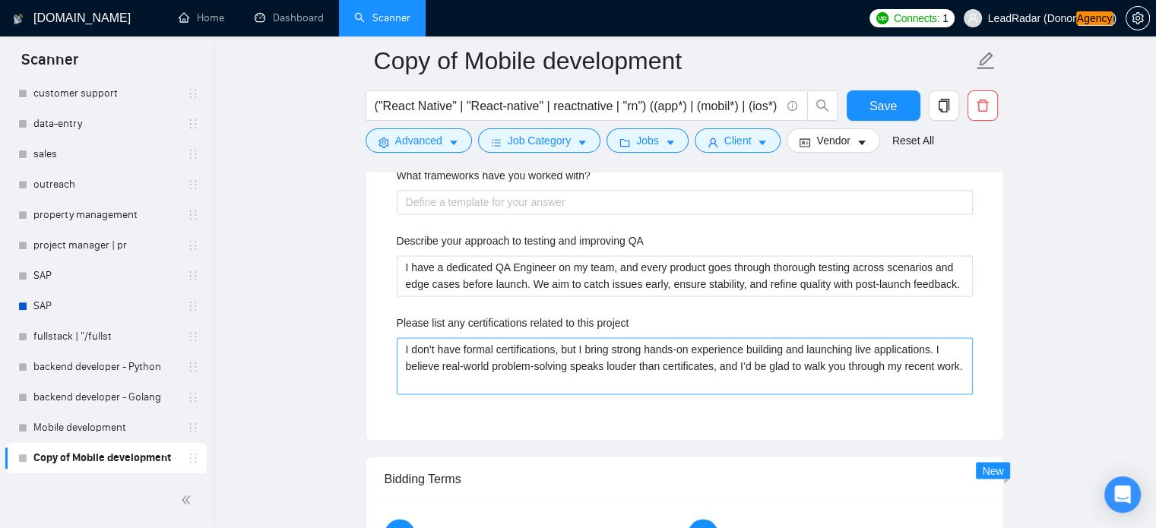
scroll to position [2482, 0]
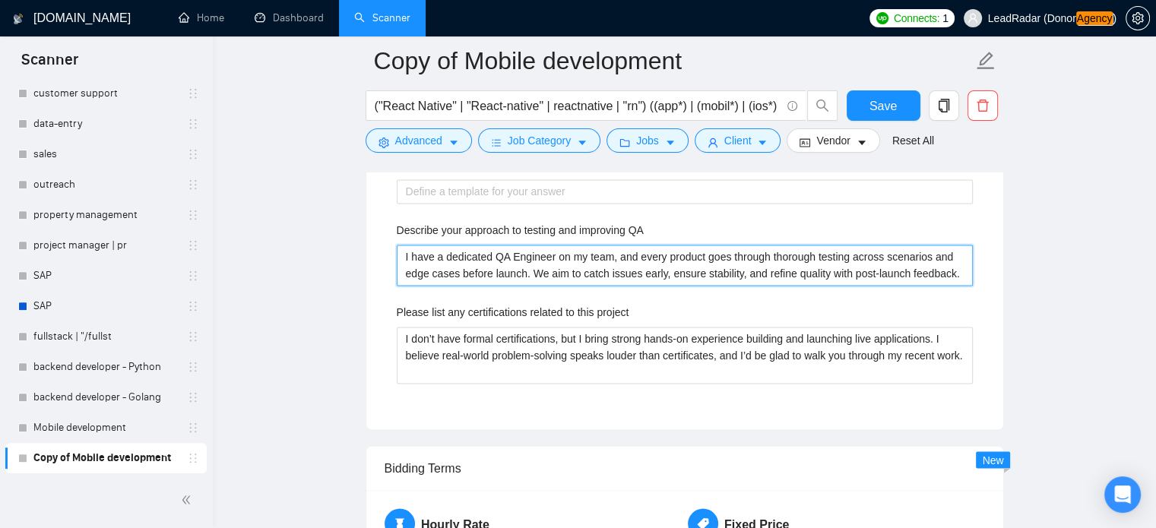
click at [444, 265] on QA "I have a dedicated QA Engineer on my team, and every product goes through thoro…" at bounding box center [685, 265] width 576 height 41
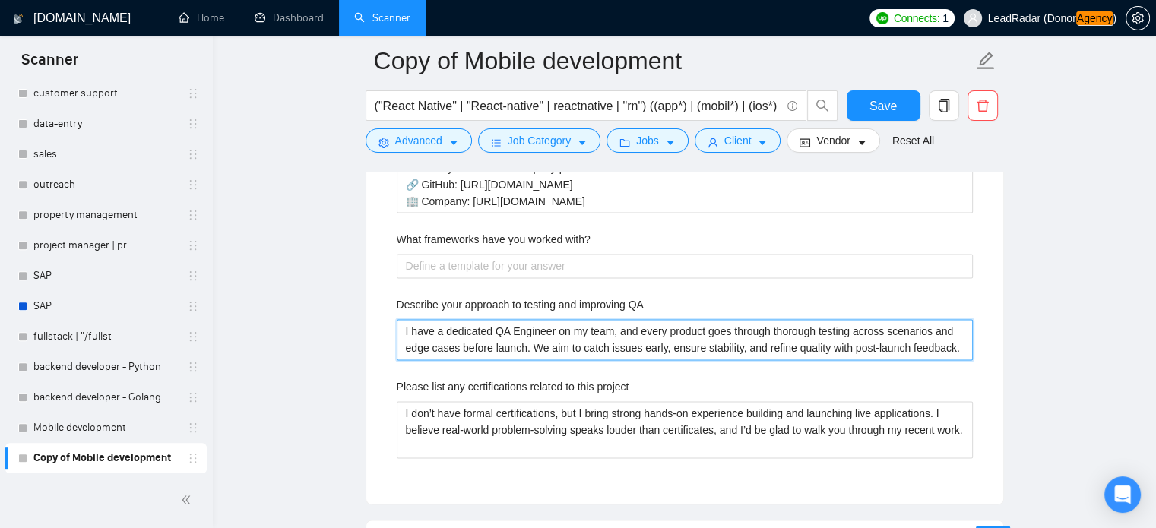
scroll to position [2415, 0]
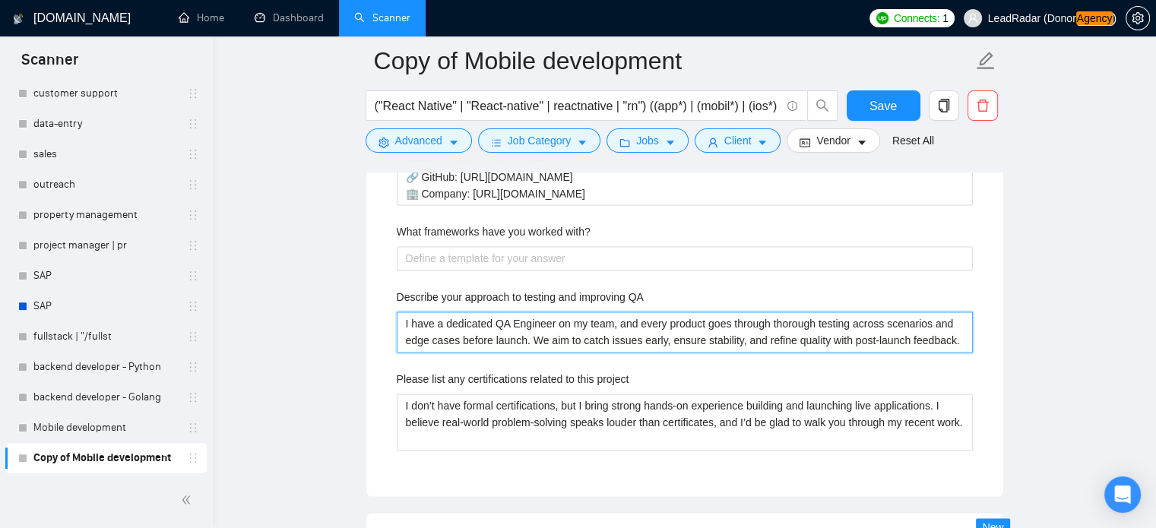
paste QA "[Keep it concise, confident, and focused on performance, responsiveness, and ma…"
type QA "[Keep it concise, confident, and focused on performance, responsiveness, and ma…"
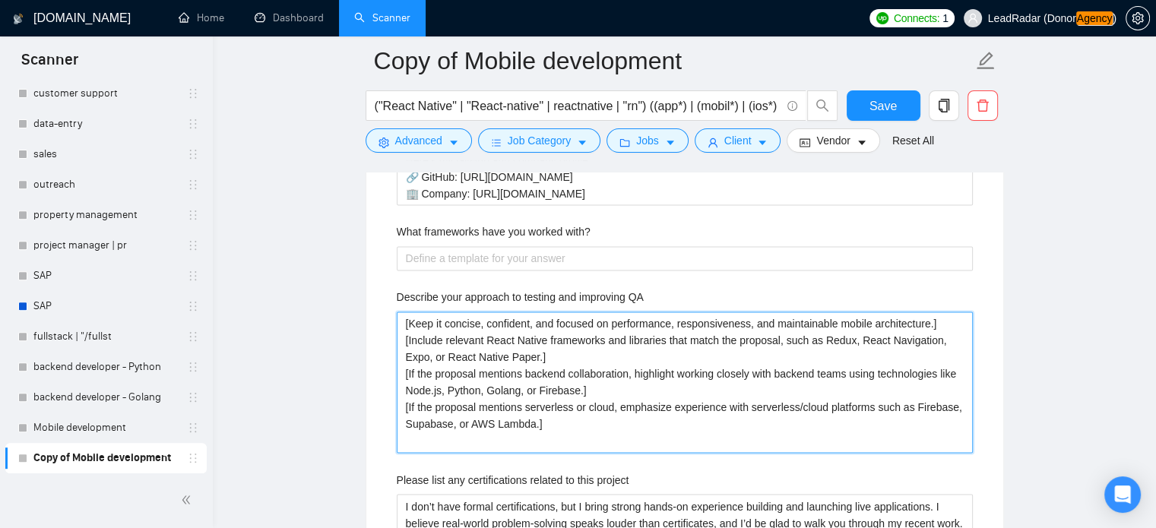
type QA "I have a dedicated QA Engineer on my team, and every product goes through thoro…"
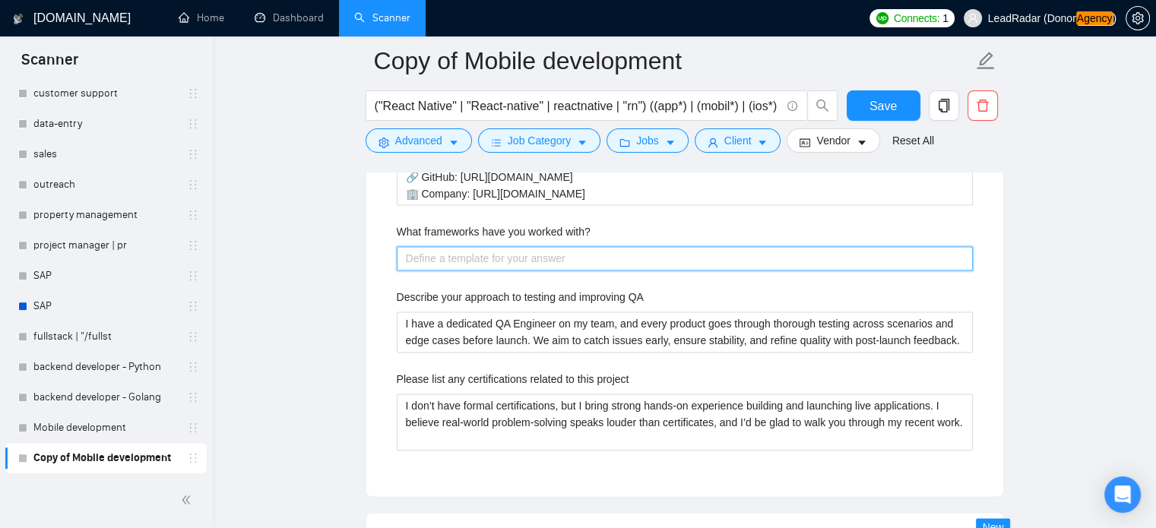
click at [517, 258] on with\? "What frameworks have you worked with?" at bounding box center [685, 258] width 576 height 24
paste with\? "[Keep it concise, confident, and focused on performance, responsiveness, and ma…"
type with\? "[Keep it concise, confident, and focused on performance, responsiveness, and ma…"
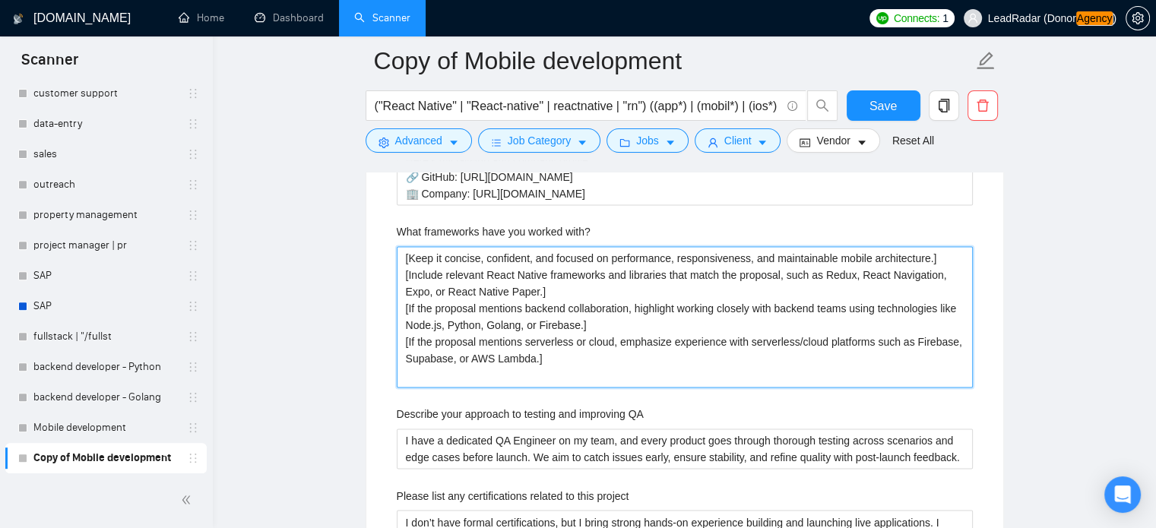
type with\? "[Keep it concise, confident, and focused on performance, responsiveness, and ma…"
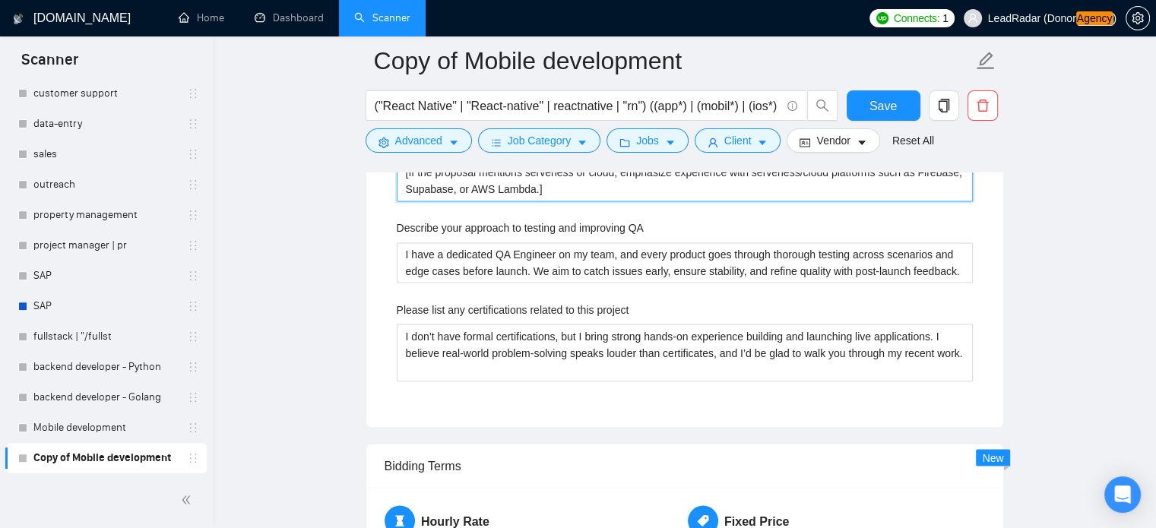
scroll to position [2586, 0]
type with\? "[Keep it concise, confident, and focused on performance, responsiveness, and ma…"
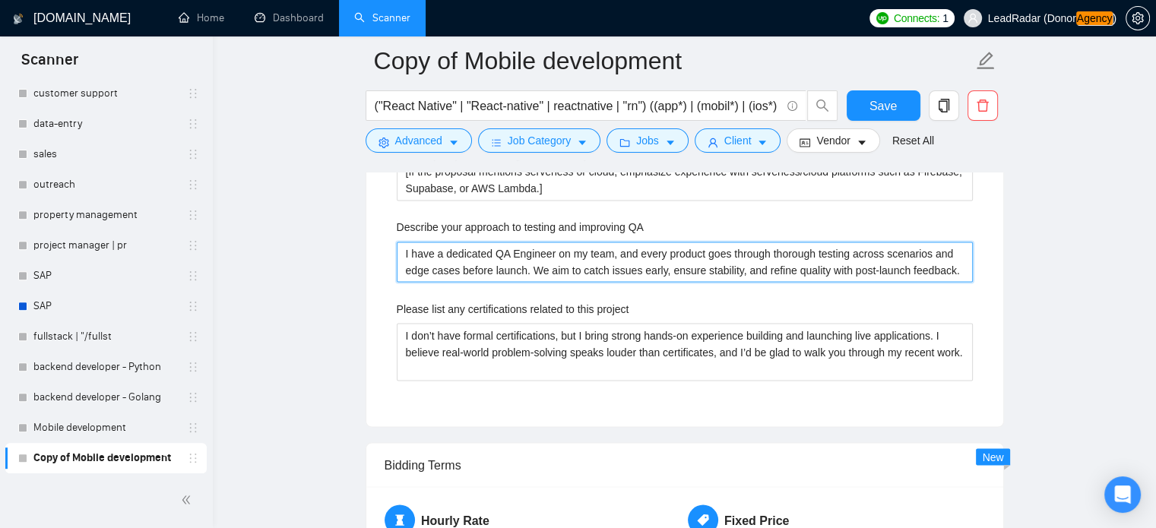
click at [535, 255] on QA "I have a dedicated QA Engineer on my team, and every product goes through thoro…" at bounding box center [685, 262] width 576 height 41
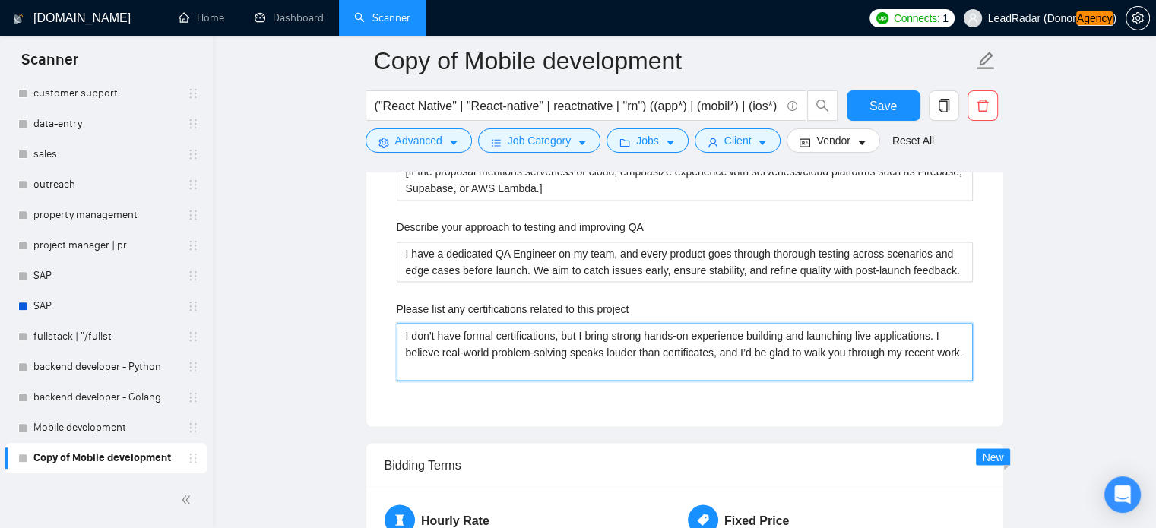
click at [569, 346] on project "I don’t have formal certifications, but I bring strong hands-on experience buil…" at bounding box center [685, 352] width 576 height 58
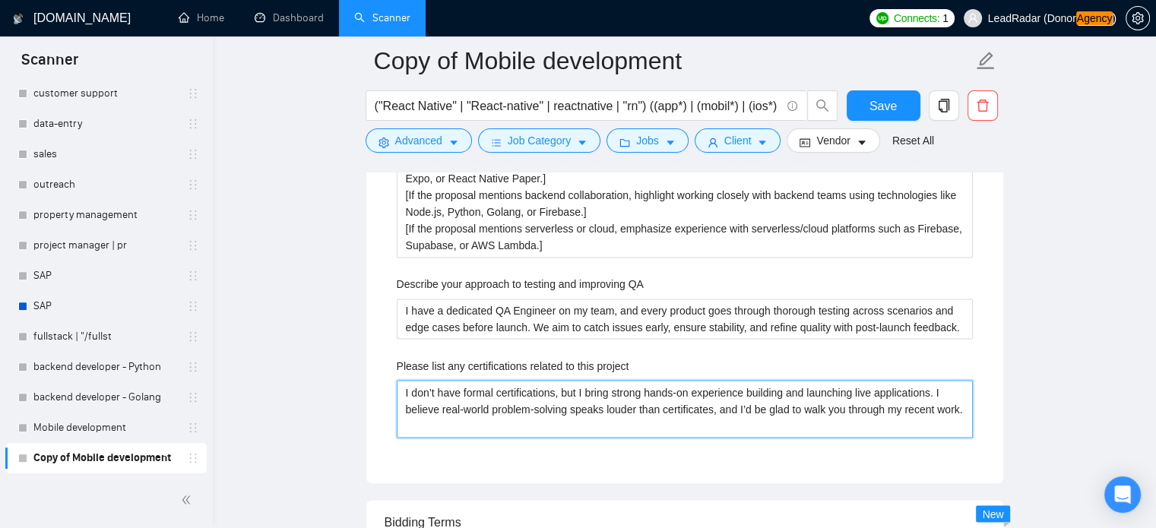
scroll to position [2528, 0]
drag, startPoint x: 452, startPoint y: 428, endPoint x: 387, endPoint y: 389, distance: 75.4
click at [387, 389] on div "Describe your recent experience with similar projects [Delve into freelancer's …" at bounding box center [685, 194] width 601 height 544
paste project "focus on hands-on experience and real project results rather than formal certif…"
type project "I focus on hands-on experience and real project results rather than formal cert…"
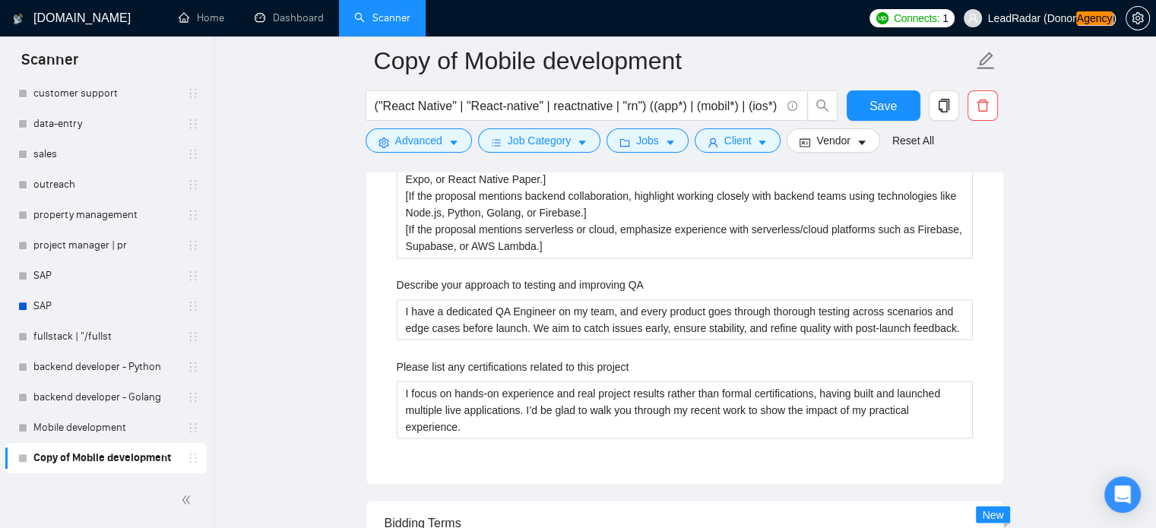
drag, startPoint x: 901, startPoint y: 113, endPoint x: 201, endPoint y: 340, distance: 735.9
click at [901, 113] on button "Save" at bounding box center [884, 105] width 74 height 30
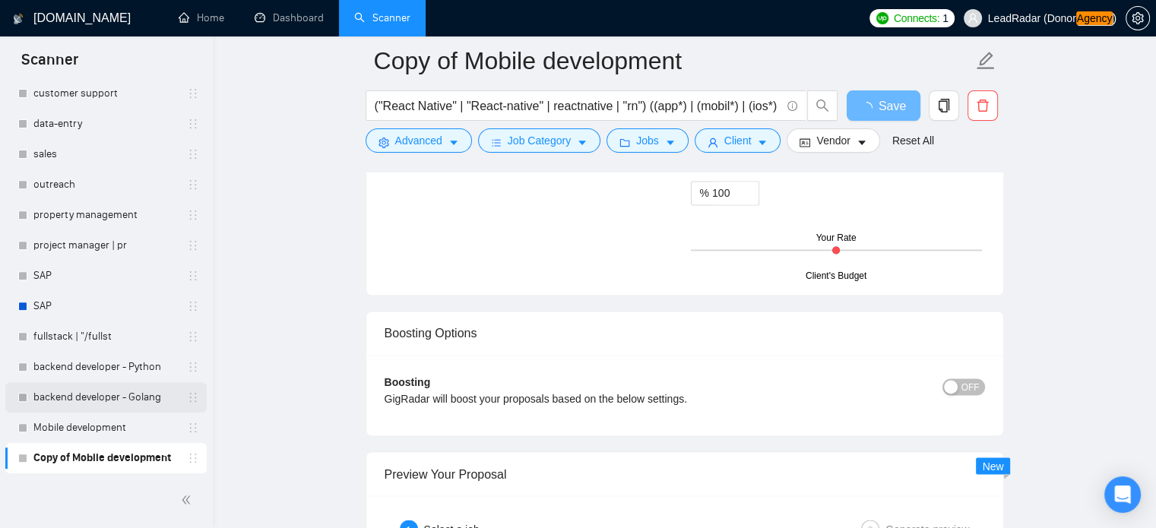
click at [90, 401] on link "backend developer - Golang" at bounding box center [105, 397] width 144 height 30
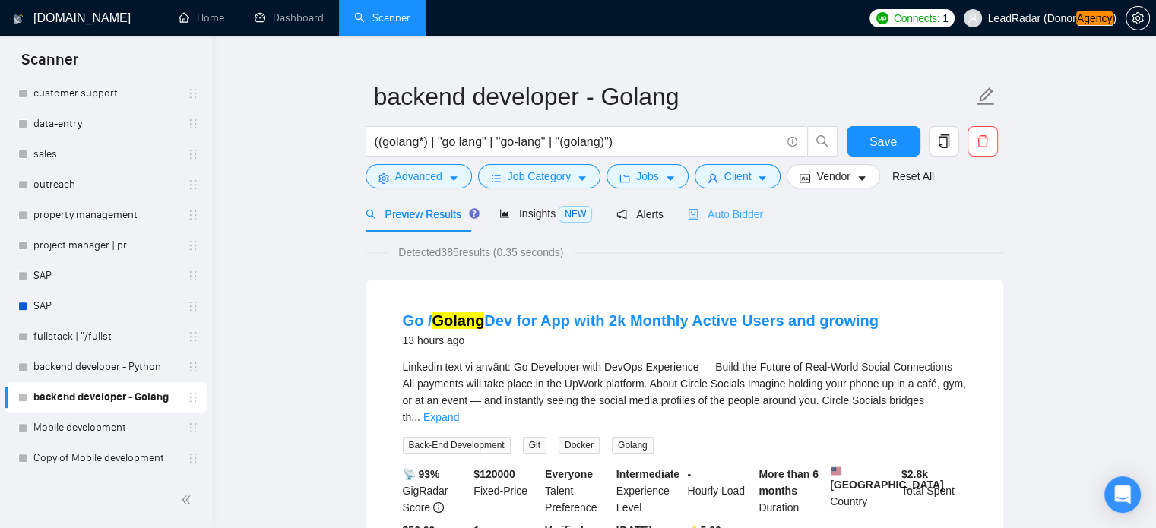
click at [731, 223] on div "Auto Bidder" at bounding box center [725, 214] width 75 height 36
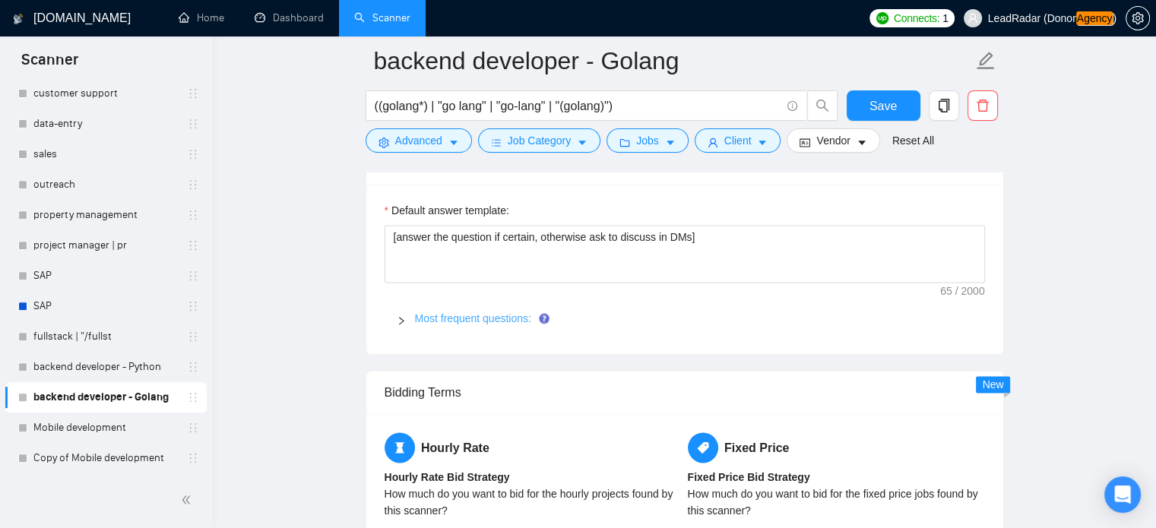
scroll to position [2124, 0]
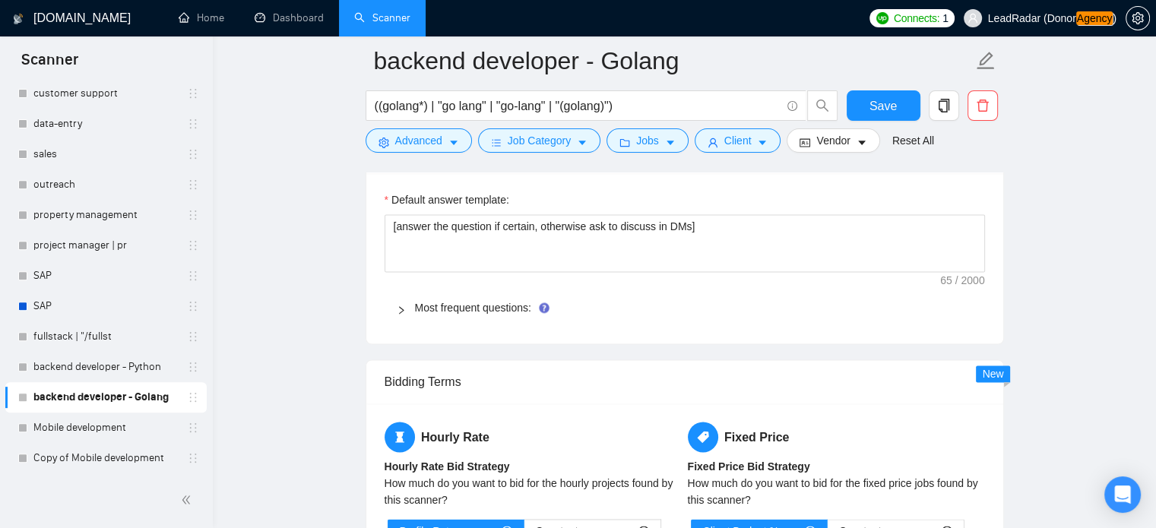
drag, startPoint x: 407, startPoint y: 306, endPoint x: 418, endPoint y: 314, distance: 13.1
click at [407, 306] on div at bounding box center [406, 308] width 18 height 17
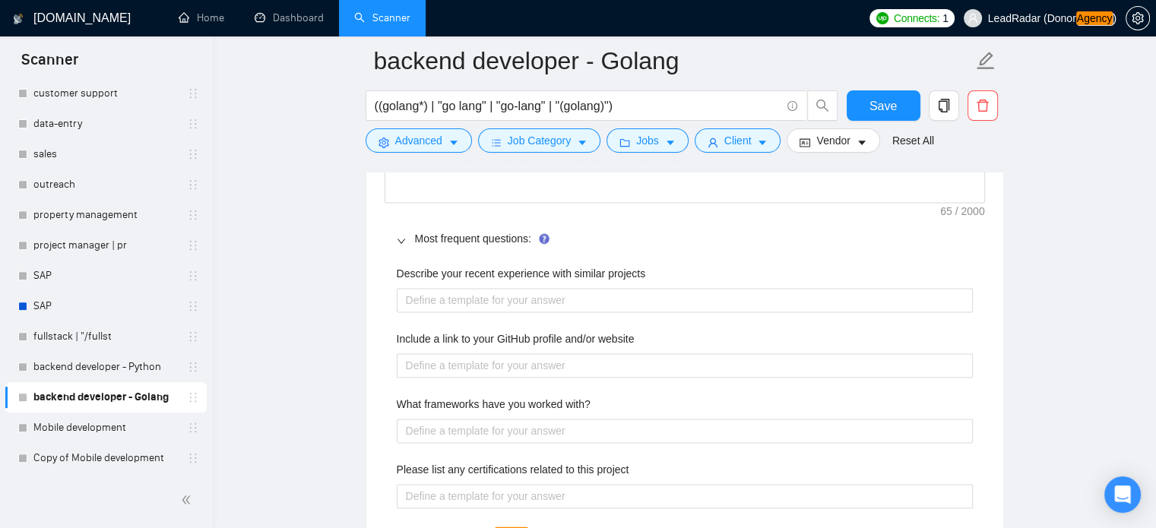
scroll to position [2193, 0]
drag, startPoint x: 400, startPoint y: 275, endPoint x: 656, endPoint y: 267, distance: 256.3
click at [656, 267] on div "Describe your recent experience with similar projects" at bounding box center [685, 277] width 576 height 23
click at [617, 273] on label "Describe your recent experience with similar projects" at bounding box center [521, 274] width 249 height 17
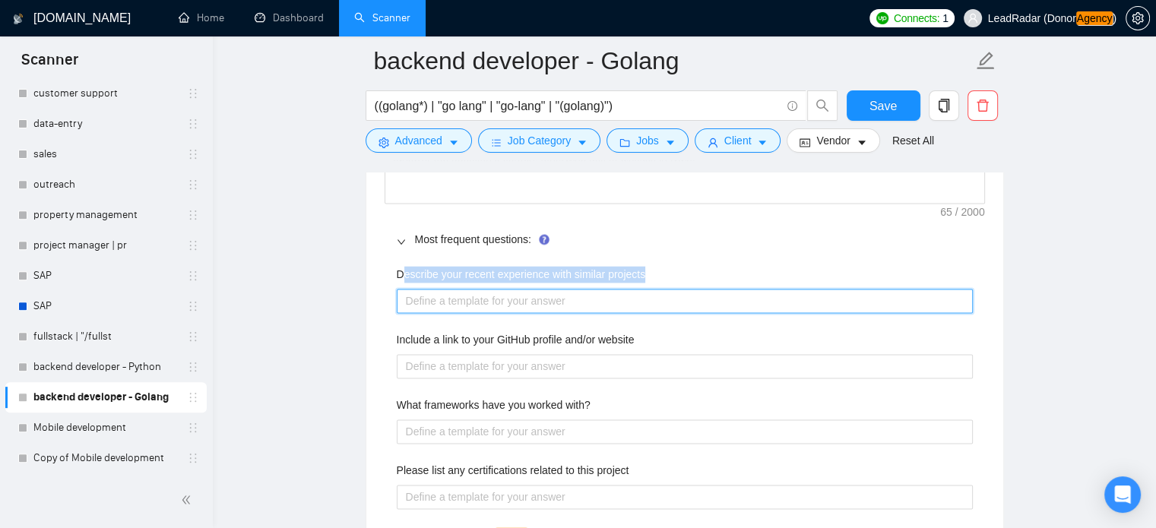
click at [617, 289] on projects "Describe your recent experience with similar projects" at bounding box center [685, 301] width 576 height 24
click at [541, 295] on projects "Describe your recent experience with similar projects" at bounding box center [685, 301] width 576 height 24
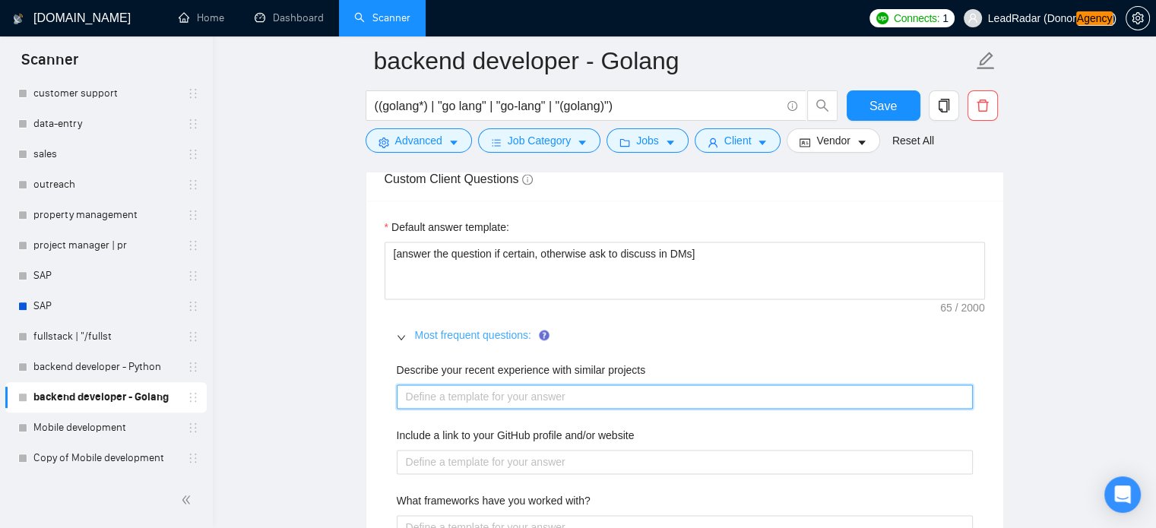
scroll to position [2095, 0]
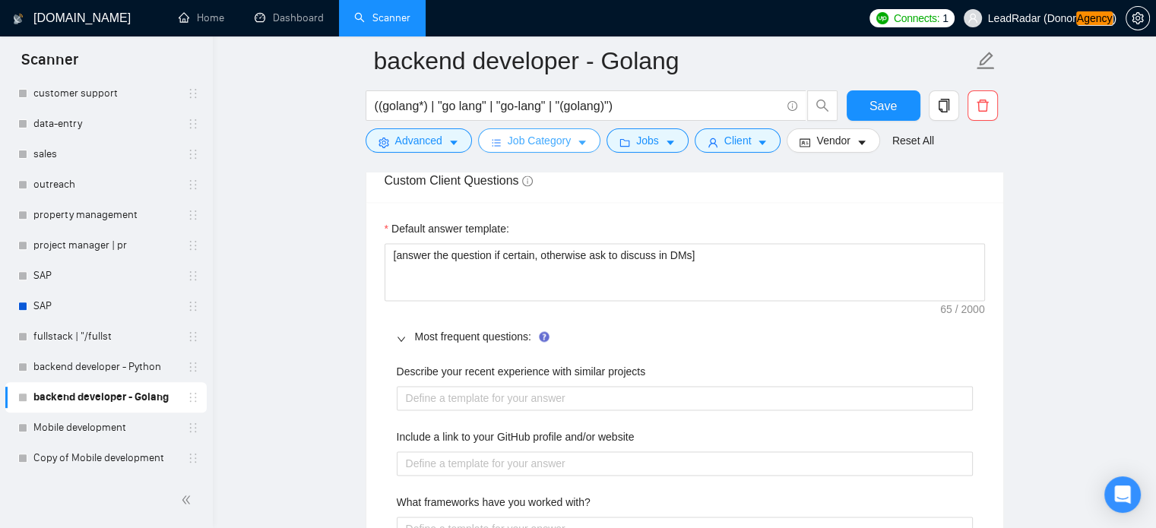
click at [569, 148] on button "Job Category" at bounding box center [539, 140] width 122 height 24
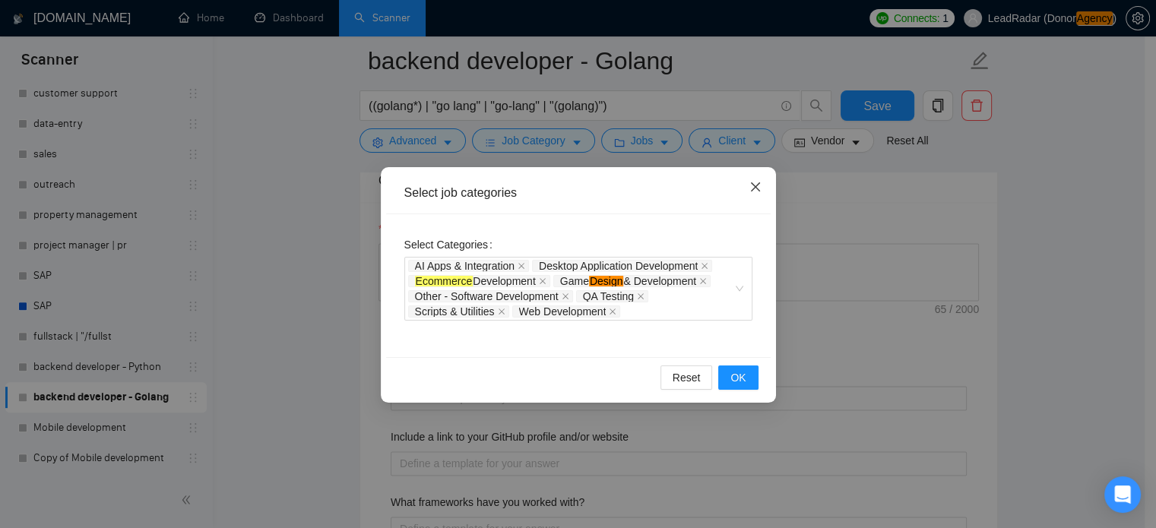
click at [754, 190] on icon "close" at bounding box center [756, 187] width 12 height 12
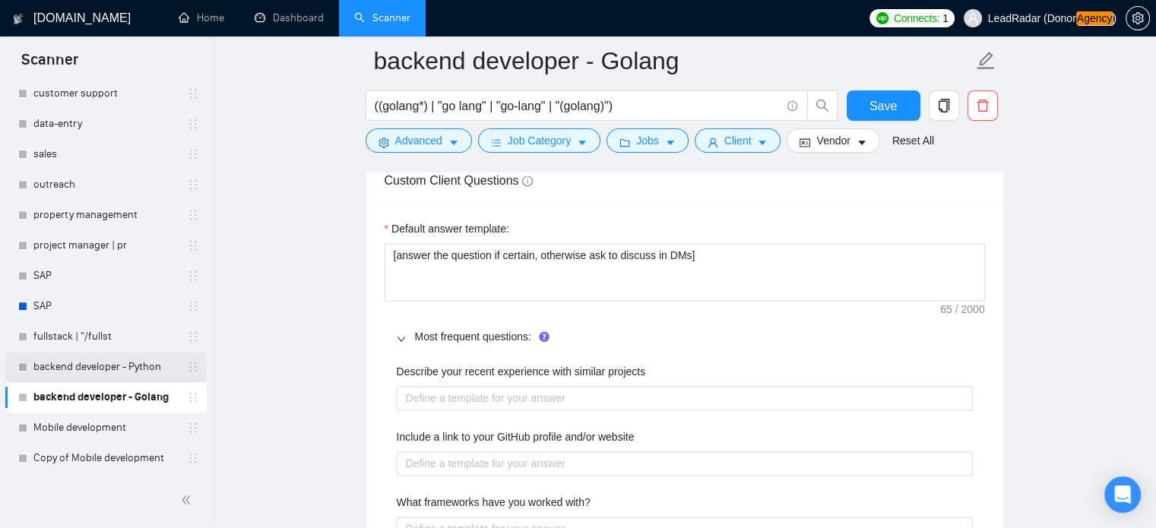
click at [79, 368] on link "backend developer - Python" at bounding box center [105, 367] width 144 height 30
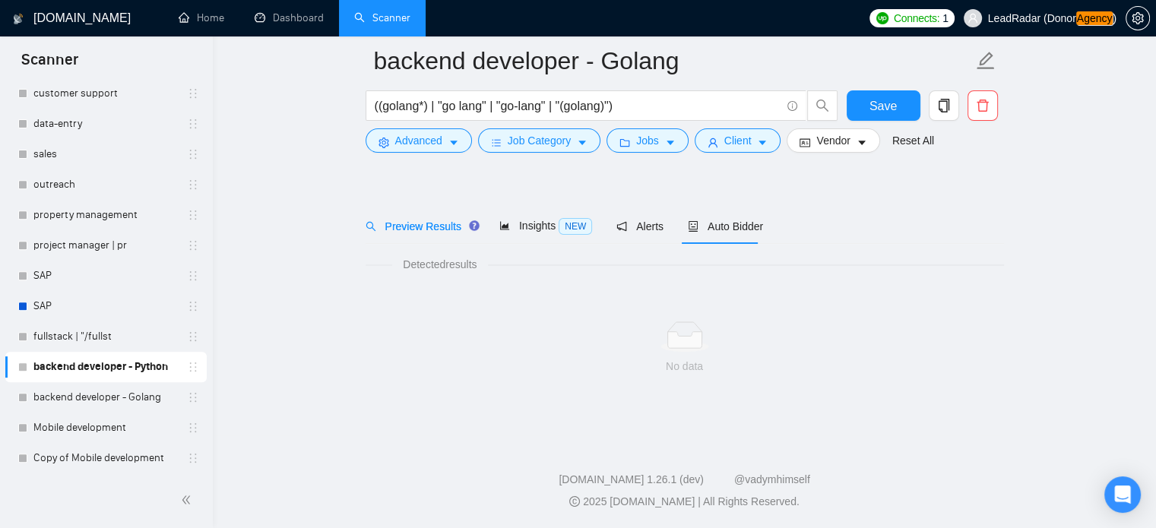
scroll to position [27, 0]
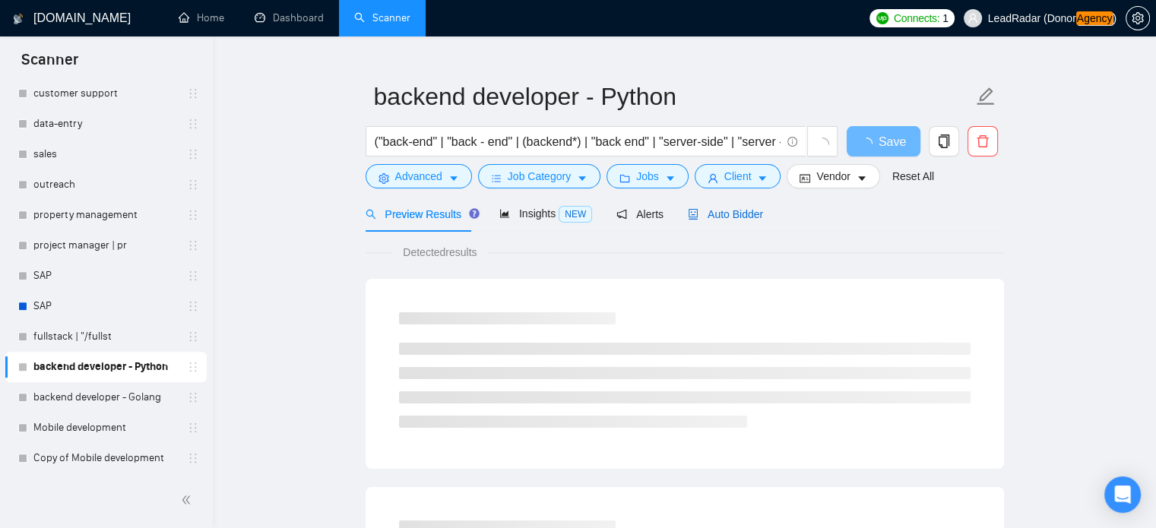
click at [745, 212] on span "Auto Bidder" at bounding box center [725, 214] width 75 height 12
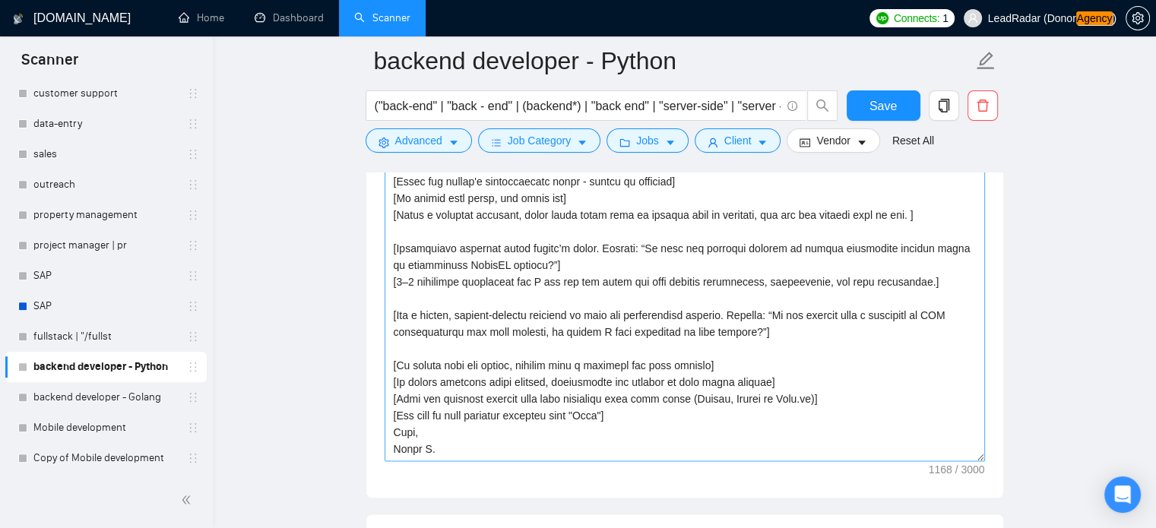
scroll to position [16, 0]
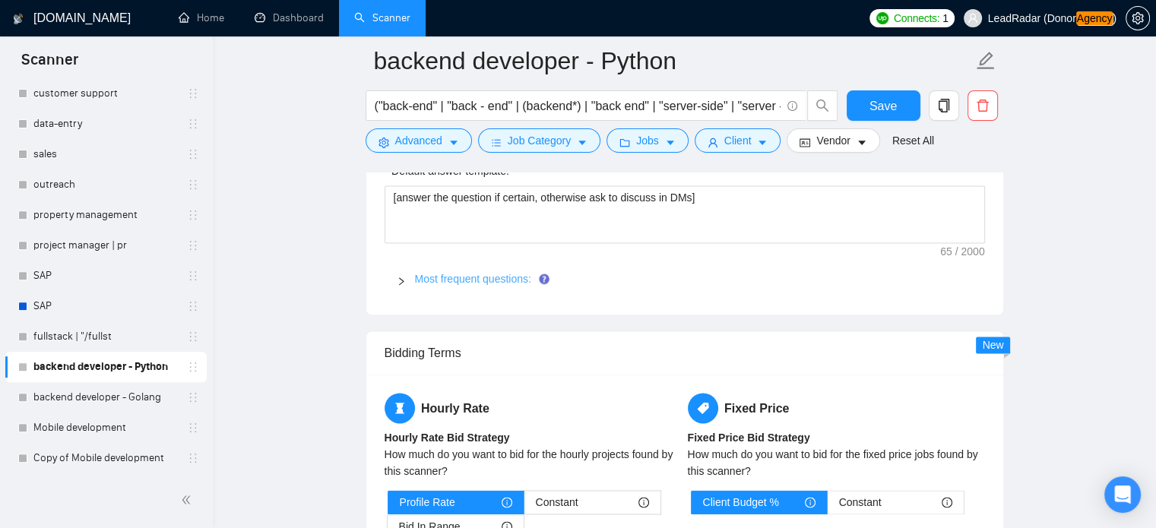
click at [475, 277] on link "Most frequent questions:" at bounding box center [473, 279] width 116 height 12
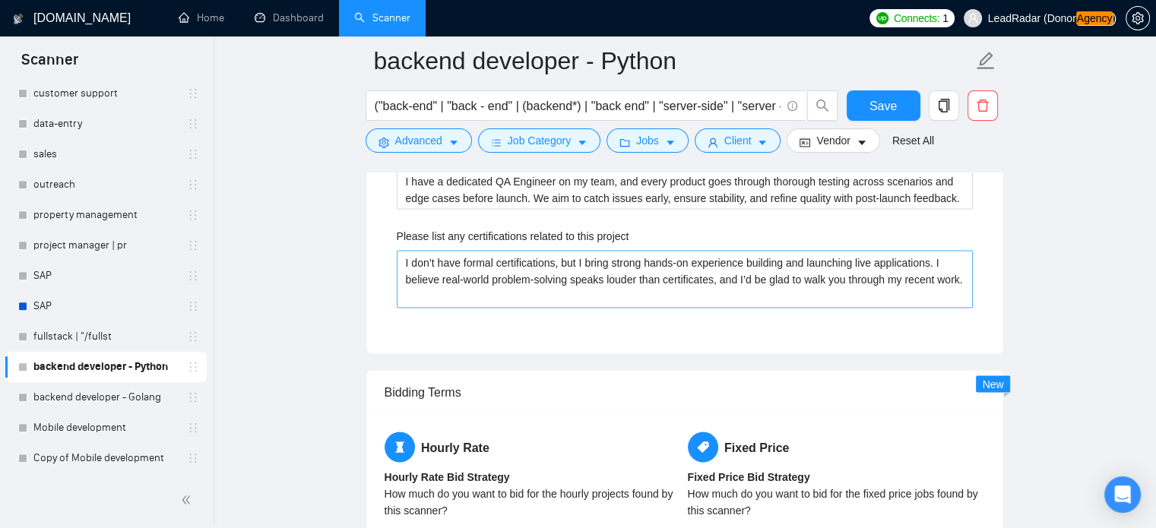
scroll to position [2758, 0]
drag, startPoint x: 474, startPoint y: 300, endPoint x: 335, endPoint y: 261, distance: 145.4
paste project "focus on hands-on experience and real project results rather than formal certif…"
type project "I focus on hands-on experience and real project results rather than formal cert…"
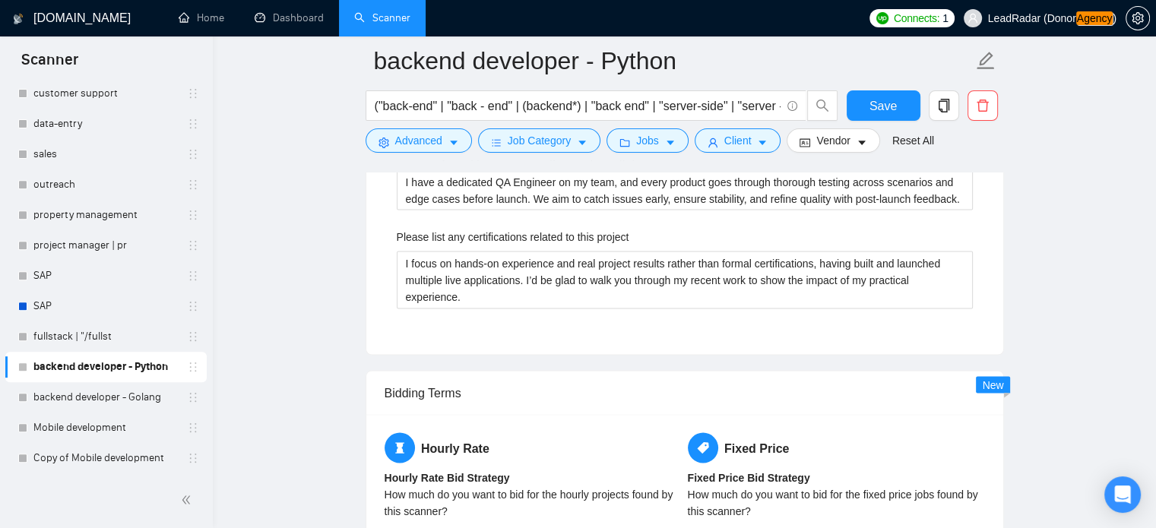
drag, startPoint x: 866, startPoint y: 106, endPoint x: 855, endPoint y: 113, distance: 13.3
click at [866, 106] on button "Save" at bounding box center [884, 105] width 74 height 30
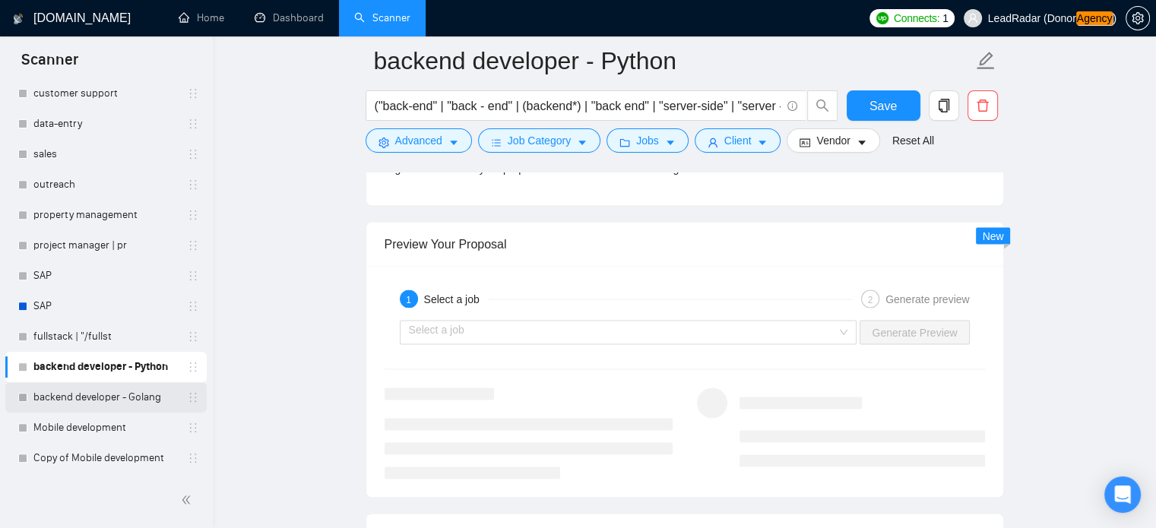
click at [80, 401] on link "backend developer - Golang" at bounding box center [105, 397] width 144 height 30
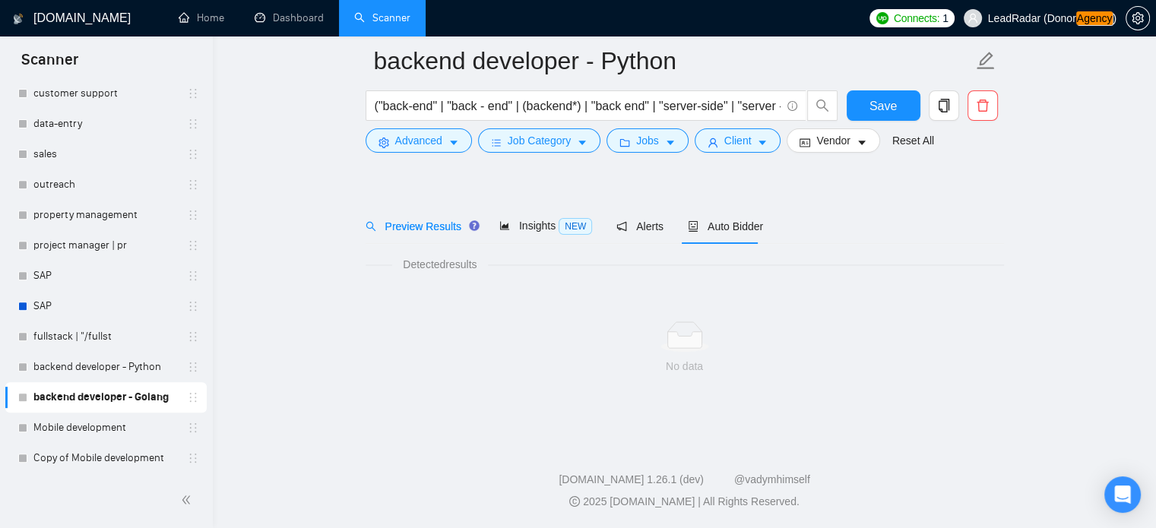
scroll to position [27, 0]
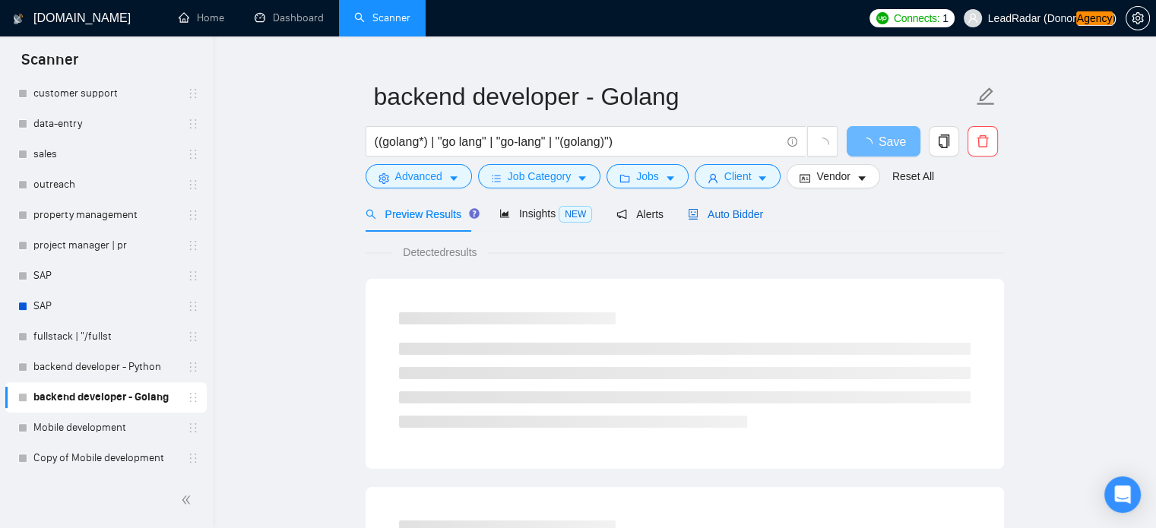
click at [736, 218] on span "Auto Bidder" at bounding box center [725, 214] width 75 height 12
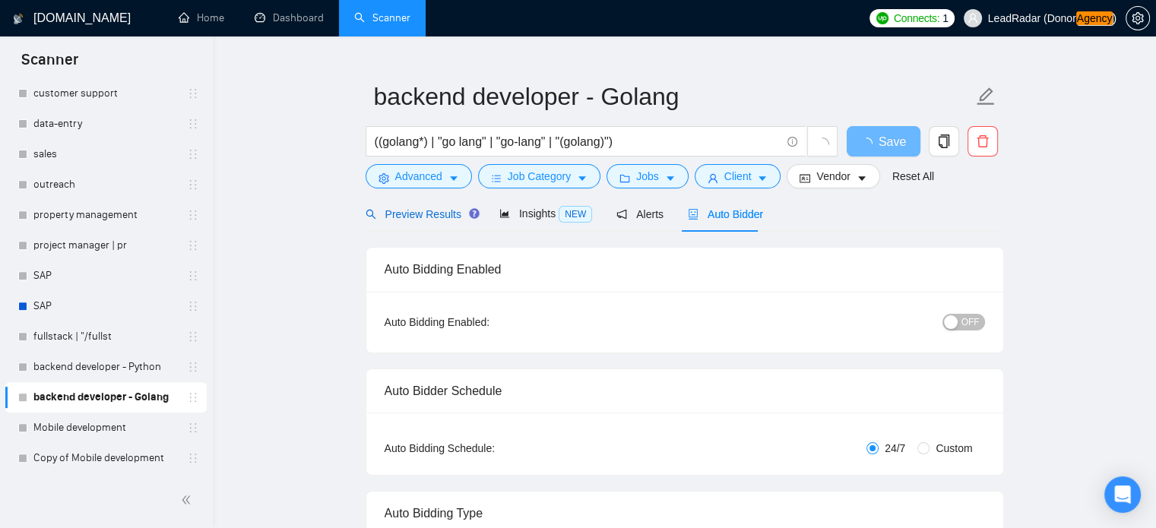
click at [427, 217] on span "Preview Results" at bounding box center [420, 214] width 109 height 12
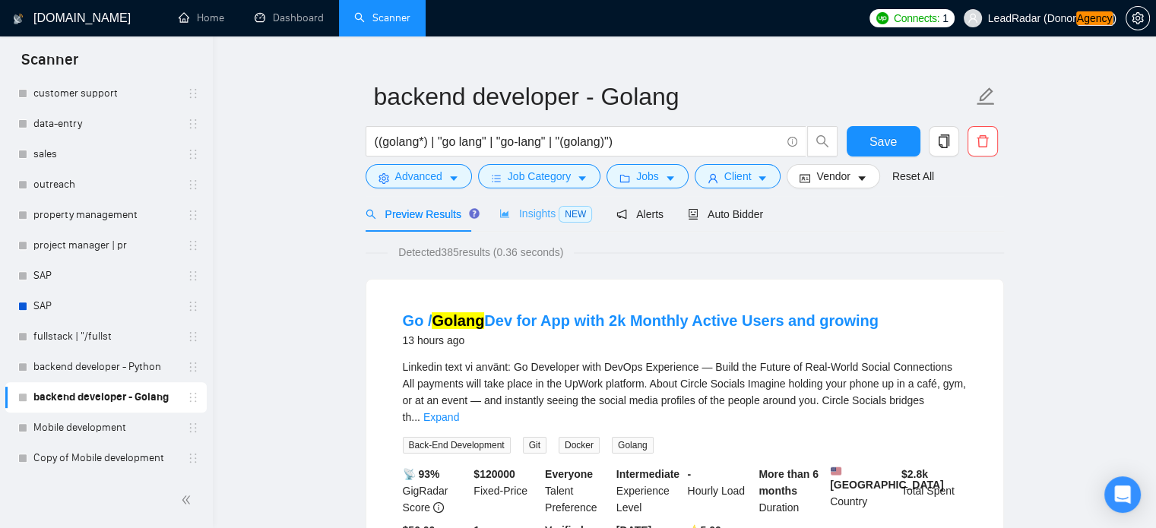
click at [556, 227] on div "Insights NEW" at bounding box center [545, 214] width 93 height 36
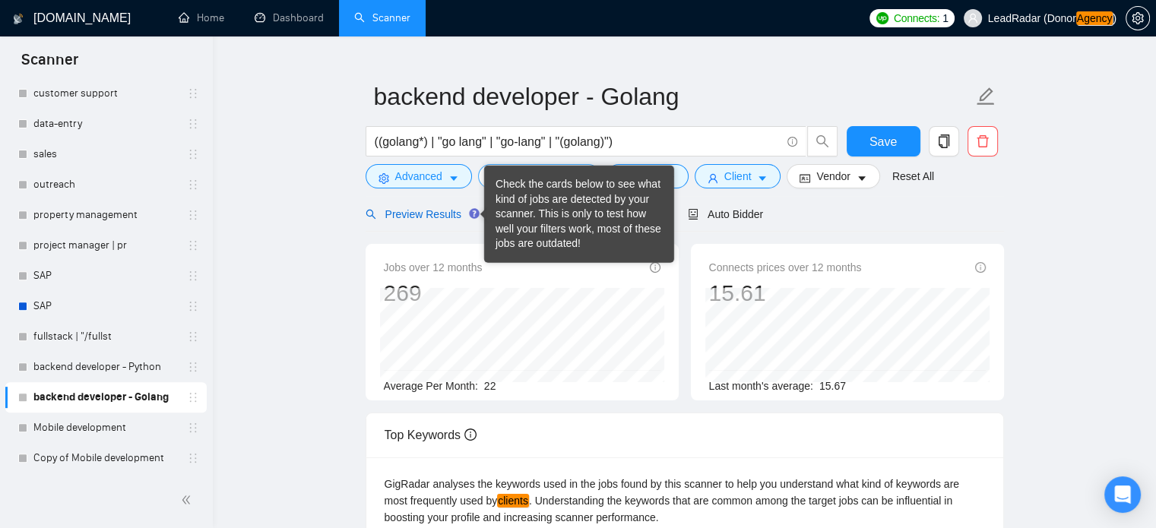
click at [420, 208] on span "Preview Results" at bounding box center [420, 214] width 109 height 12
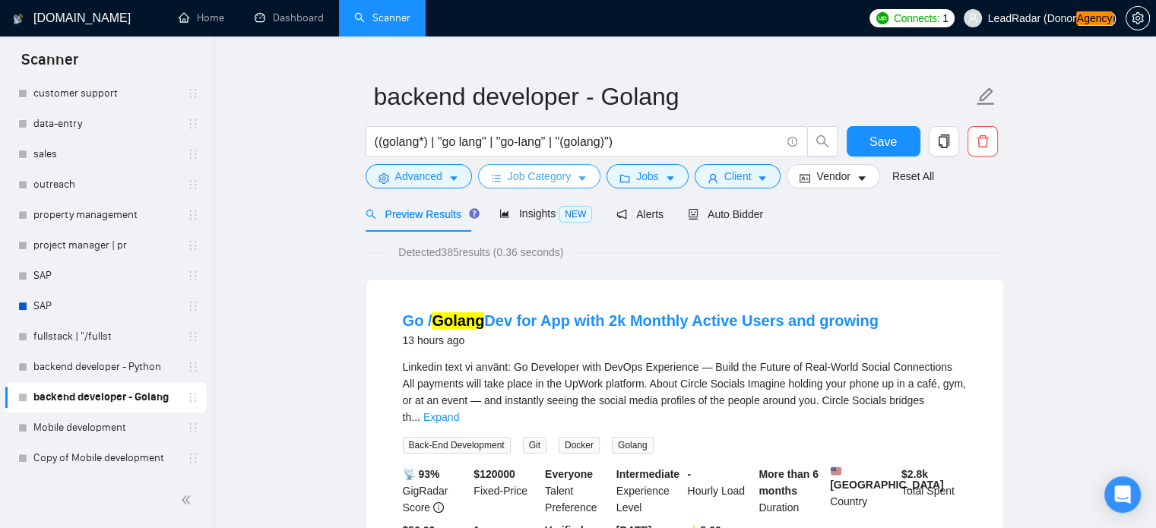
click at [538, 178] on span "Job Category" at bounding box center [539, 176] width 63 height 17
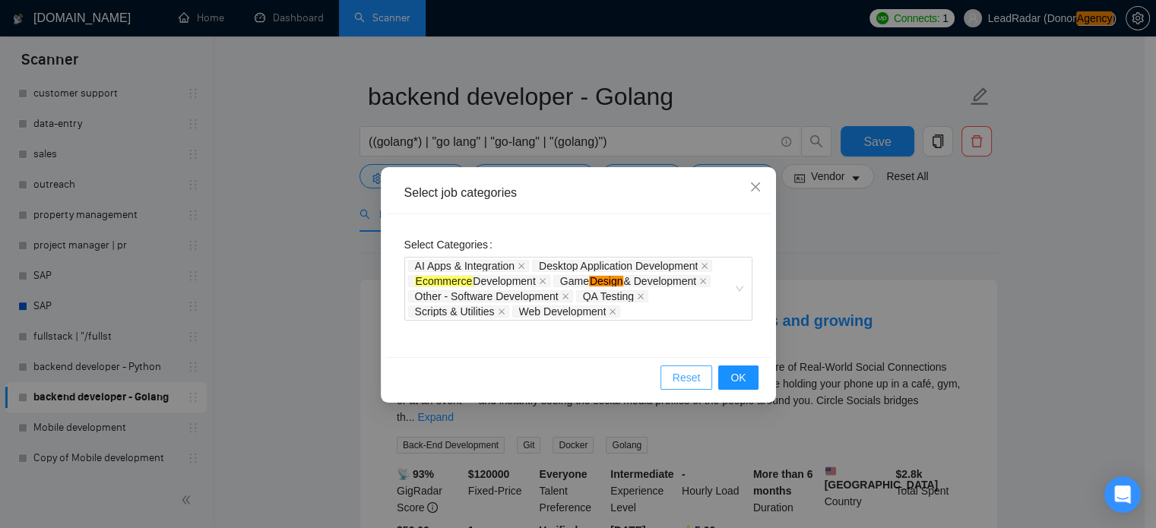
click at [690, 378] on span "Reset" at bounding box center [687, 377] width 28 height 17
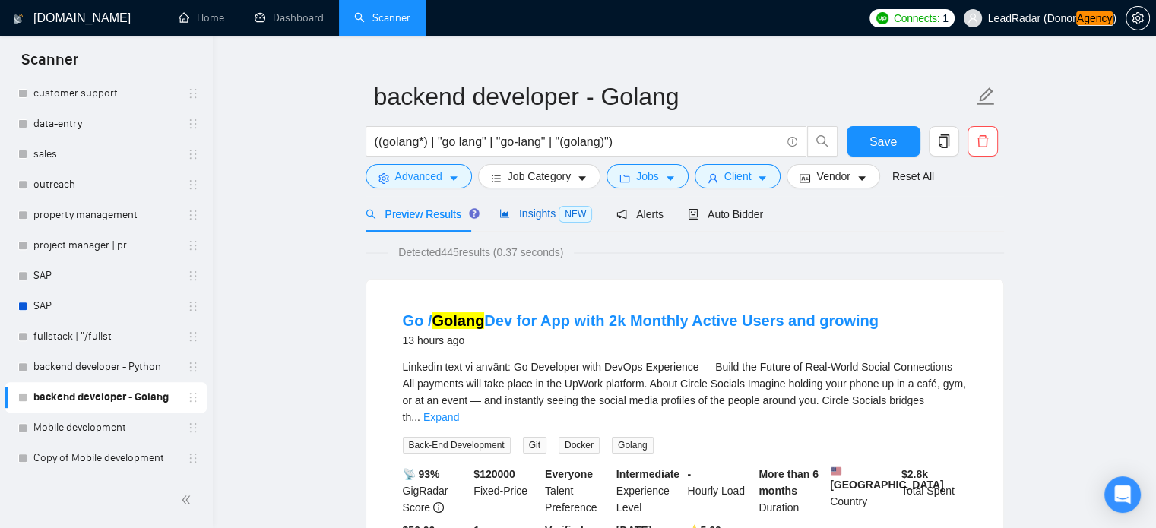
click at [537, 215] on span "Insights NEW" at bounding box center [545, 214] width 93 height 12
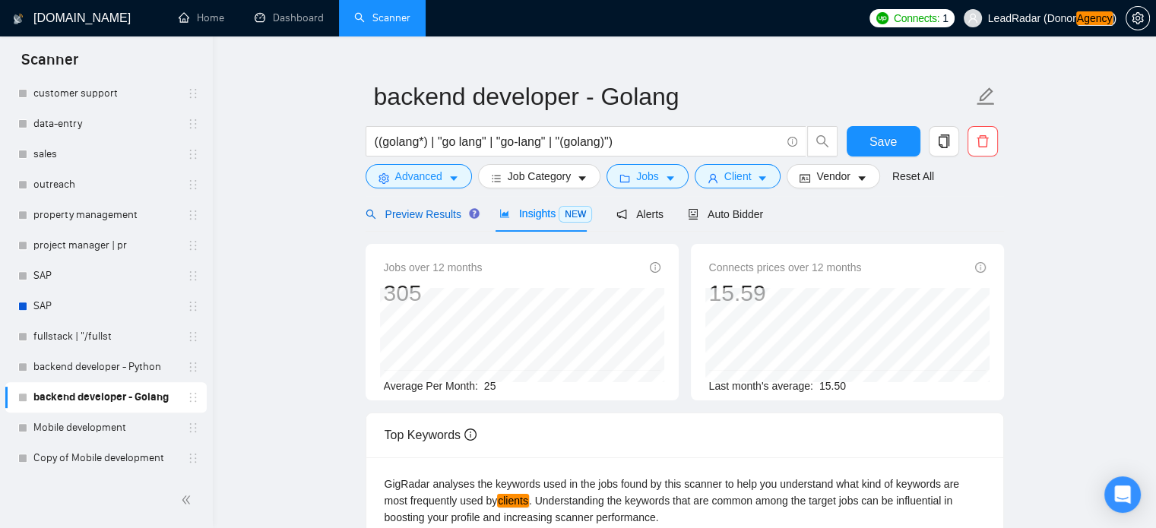
click at [423, 216] on span "Preview Results" at bounding box center [420, 214] width 109 height 12
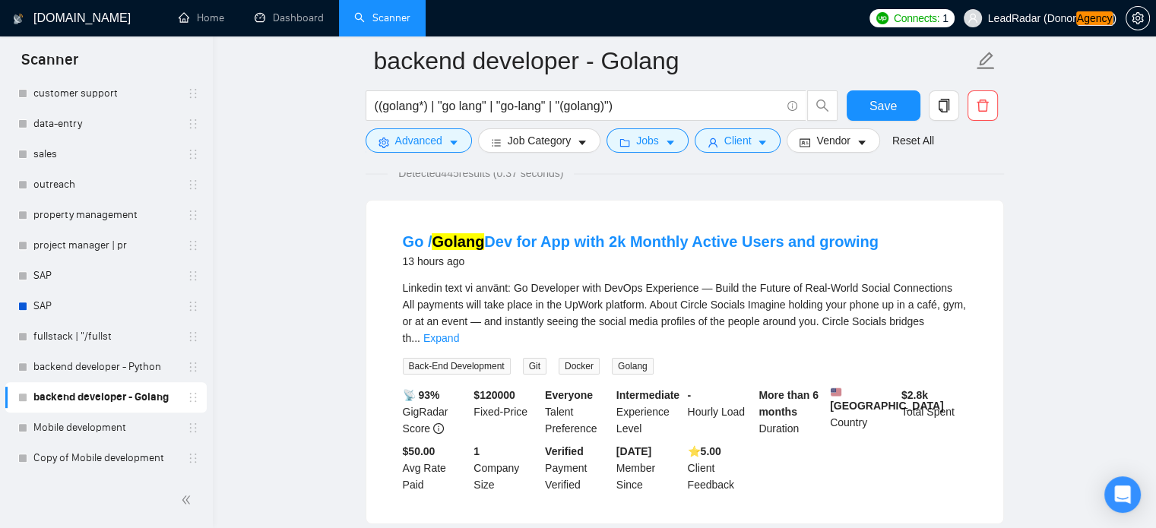
scroll to position [37, 0]
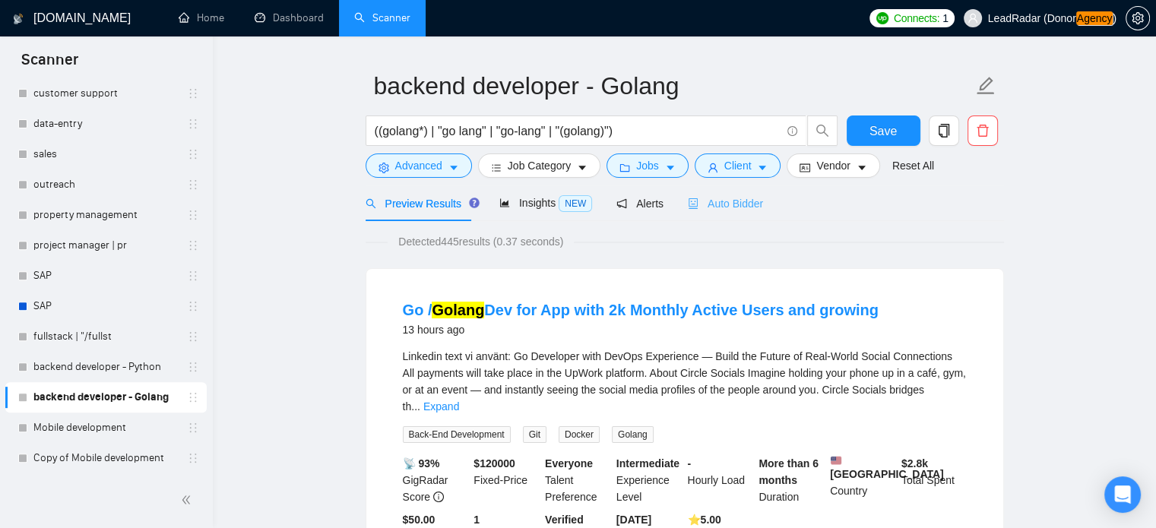
click at [714, 212] on div "Auto Bidder" at bounding box center [725, 204] width 75 height 36
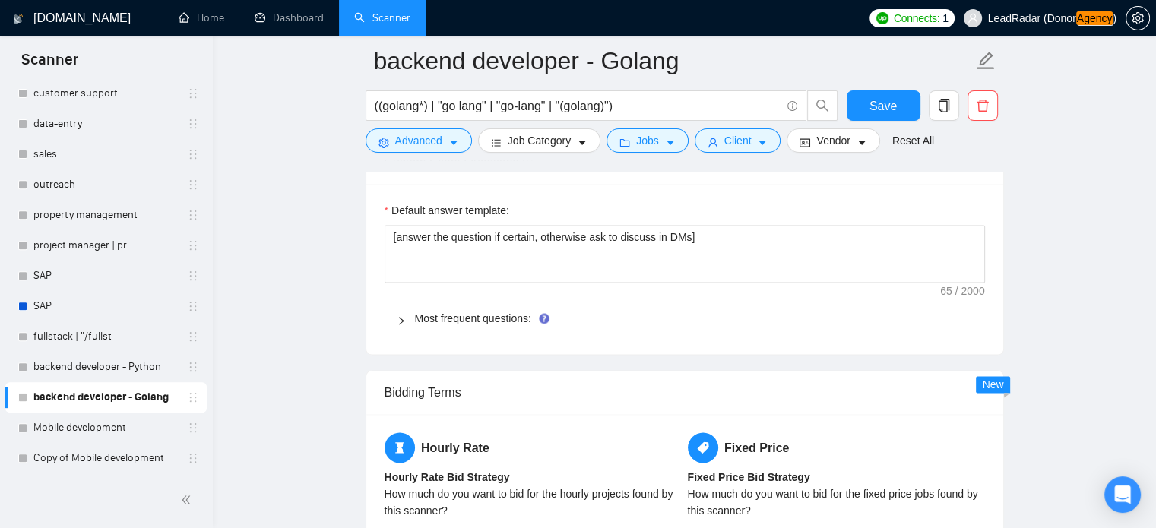
scroll to position [2117, 0]
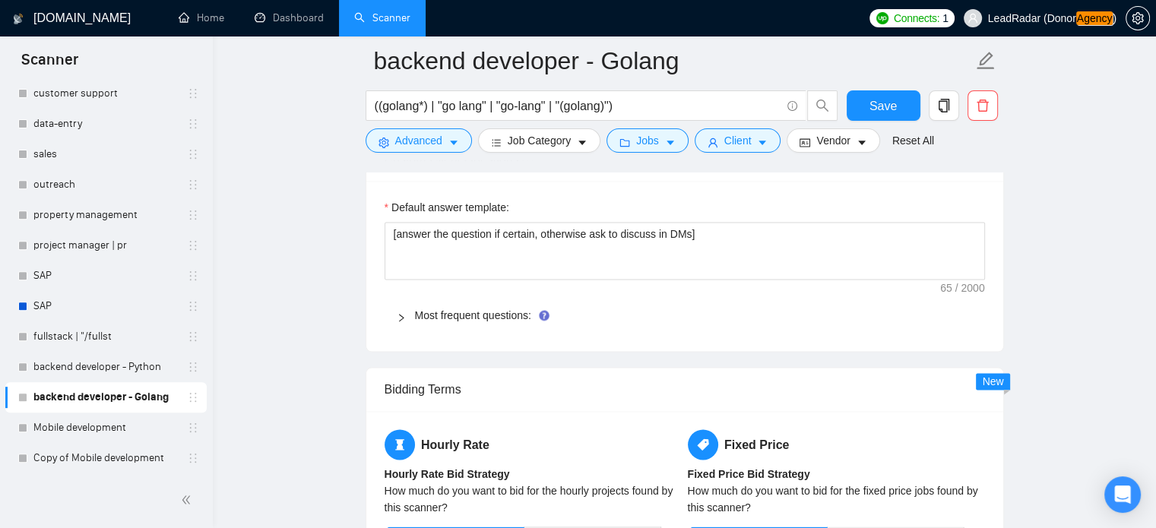
click at [404, 314] on icon "right" at bounding box center [401, 317] width 9 height 9
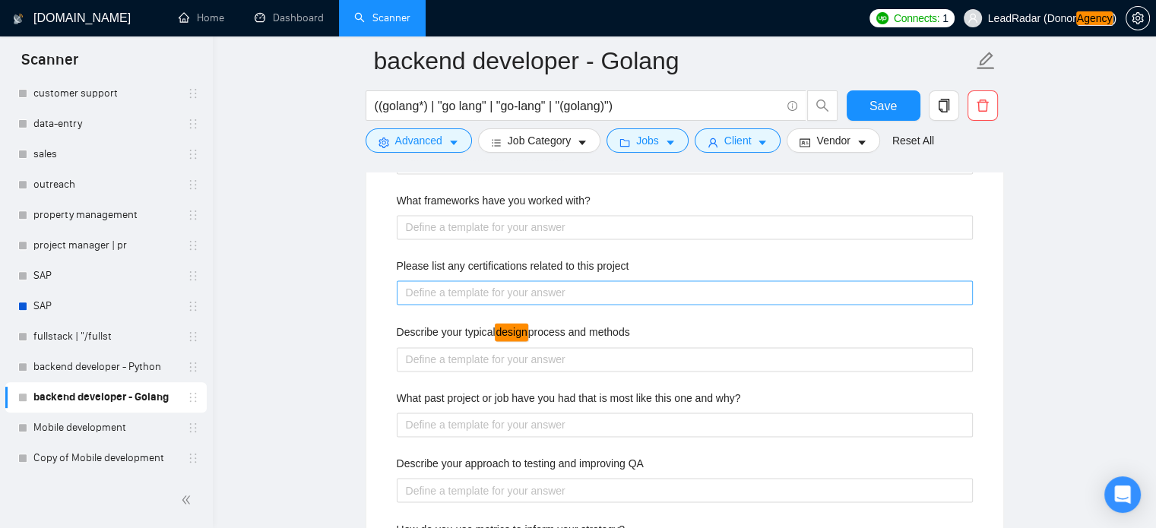
scroll to position [2399, 0]
click at [512, 282] on project "Please list any certifications related to this project" at bounding box center [685, 291] width 576 height 24
paste project "I focus on hands-on experience and real project results rather than formal cert…"
type project "I focus on hands-on experience and real project results rather than formal cert…"
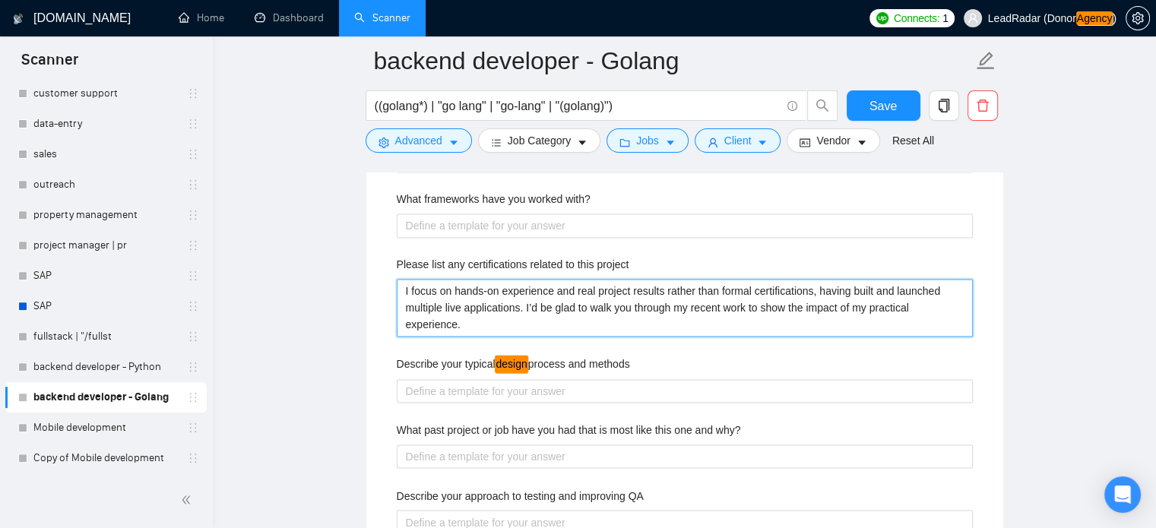
type project "I focus on hands-on experience and real project results rather than formal cert…"
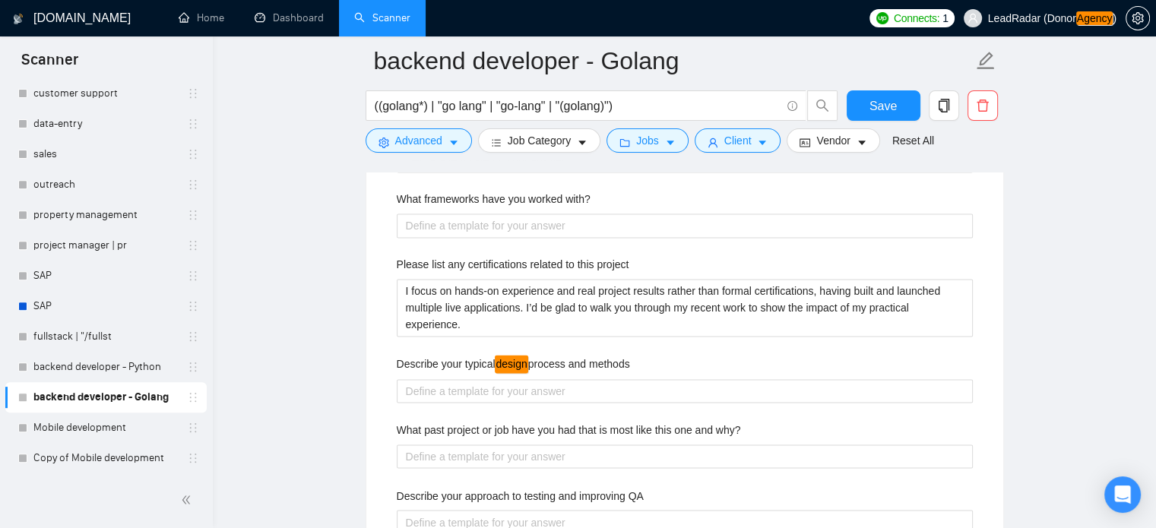
click at [325, 311] on main "backend developer - Golang ((golang*) | "go lang" | "go-lang" | "(golang)") Sav…" at bounding box center [684, 38] width 895 height 4752
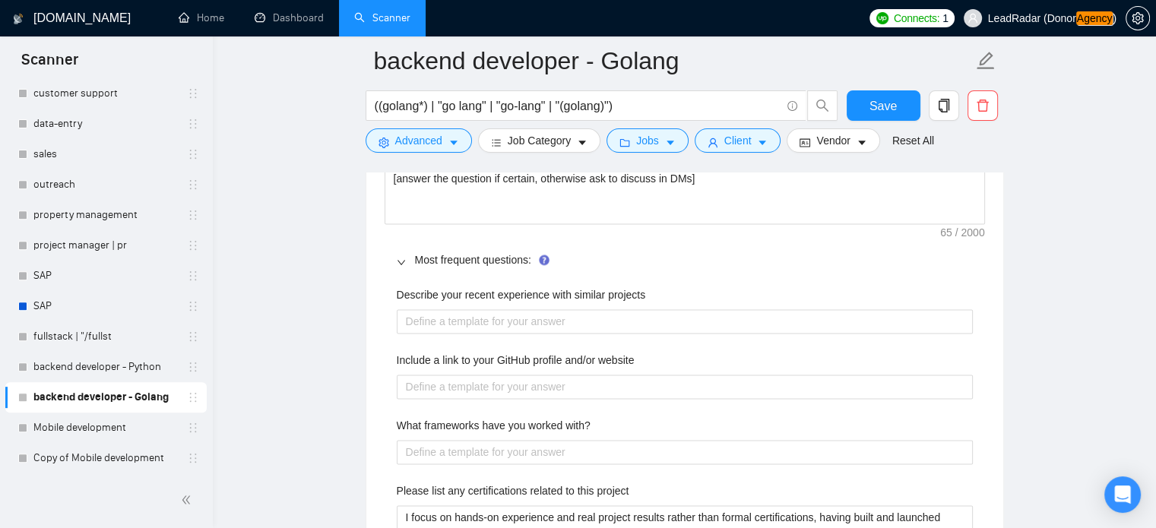
scroll to position [2171, 0]
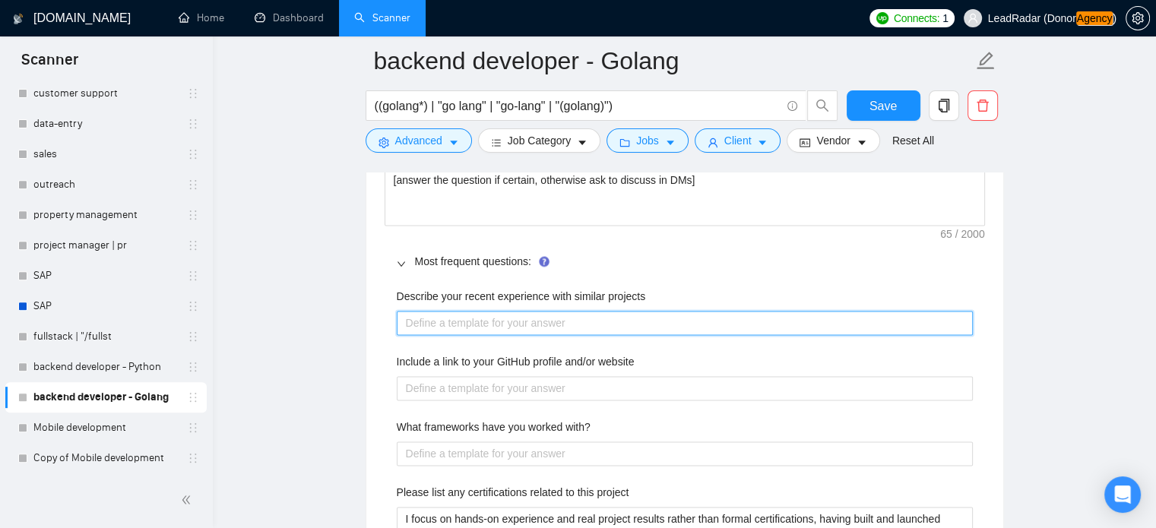
click at [447, 317] on projects "Describe your recent experience with similar projects" at bounding box center [685, 323] width 576 height 24
paste projects "I’ve recently built a Canva-style editor in Next.js for a SaaS platform, design…"
type projects "I’ve recently built a Canva-style editor in Next.js for a SaaS platform, design…"
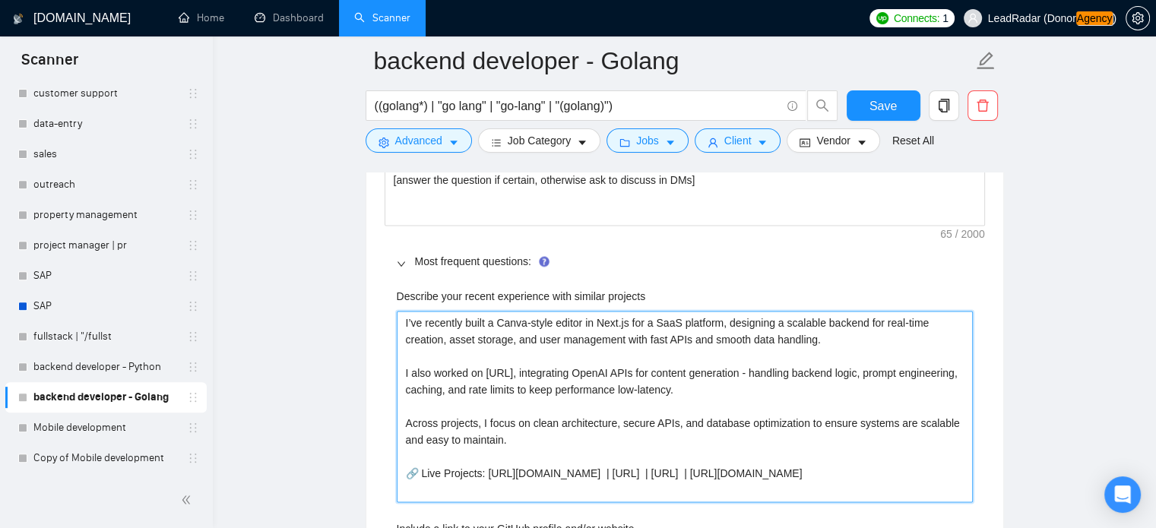
type projects "I’ve recently built a Canva-style editor in Next.js for a SaaS platform, design…"
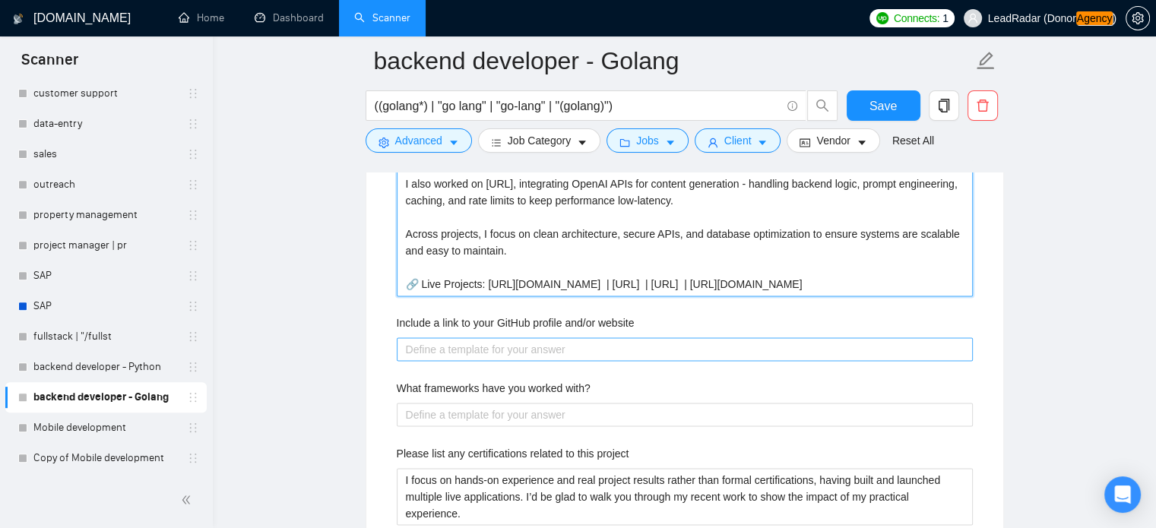
scroll to position [2361, 0]
type projects "I’ve recently built a Canva-style editor in Next.js for a SaaS platform, design…"
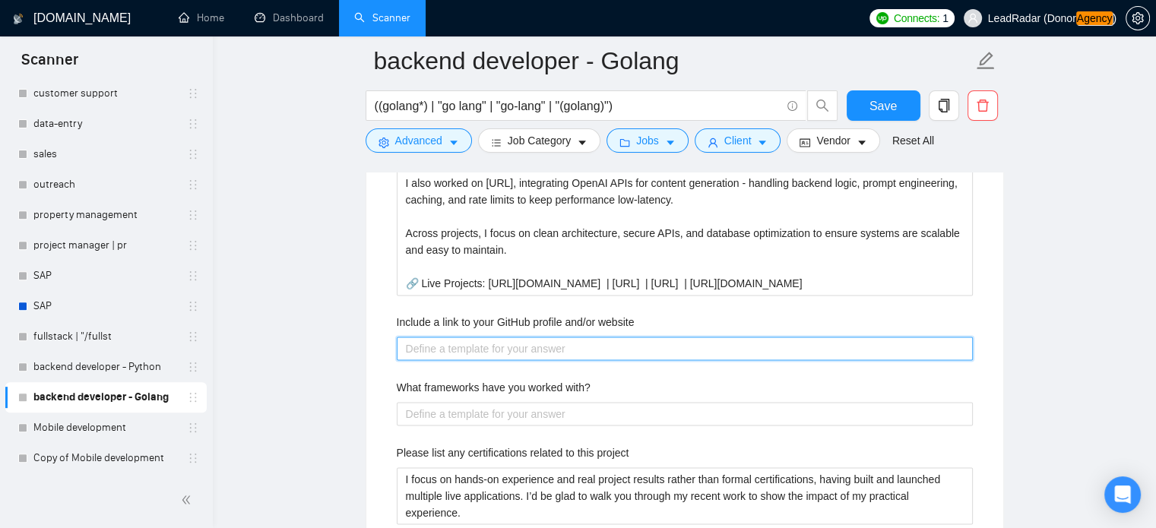
click at [469, 345] on website "Include a link to your GitHub profile and/or website" at bounding box center [685, 349] width 576 height 24
paste website "Here’s my GitHub and company profile: 🔗 GitHub: [URL][DOMAIN_NAME] 🏢 Company: […"
type website "Here’s my GitHub and company profile: 🔗 GitHub: [URL][DOMAIN_NAME] 🏢 Company: […"
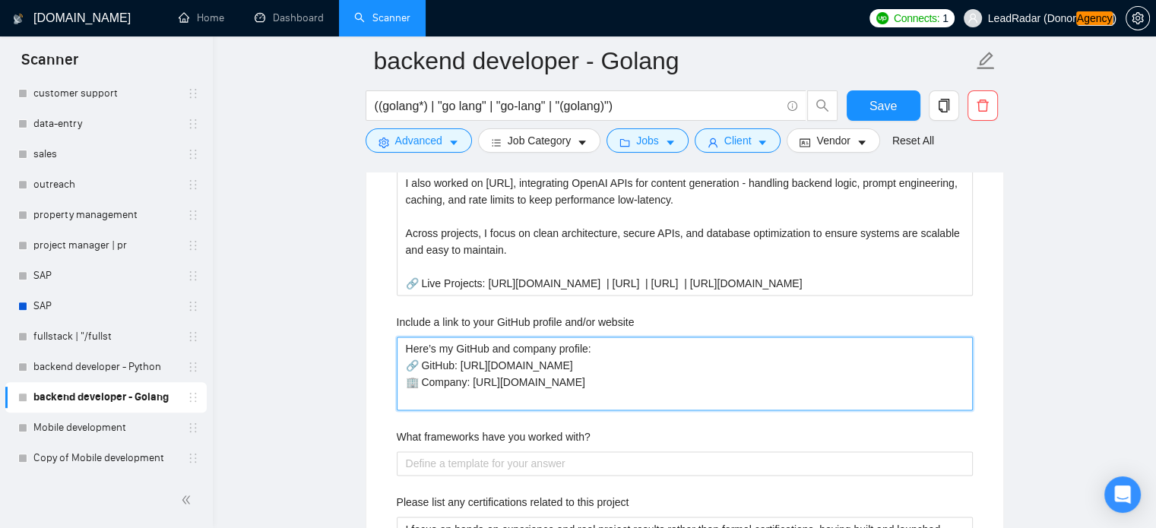
type website "Here’s my GitHub and company profile: 🔗 GitHub: [URL][DOMAIN_NAME] 🏢 Company: […"
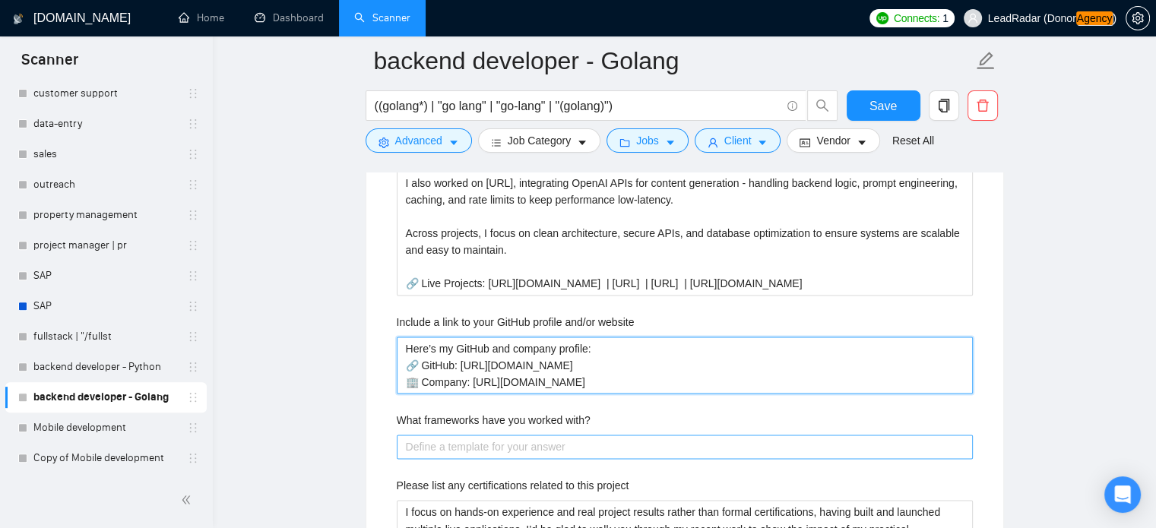
type website "Here’s my GitHub and company profile: 🔗 GitHub: [URL][DOMAIN_NAME] 🏢 Company: […"
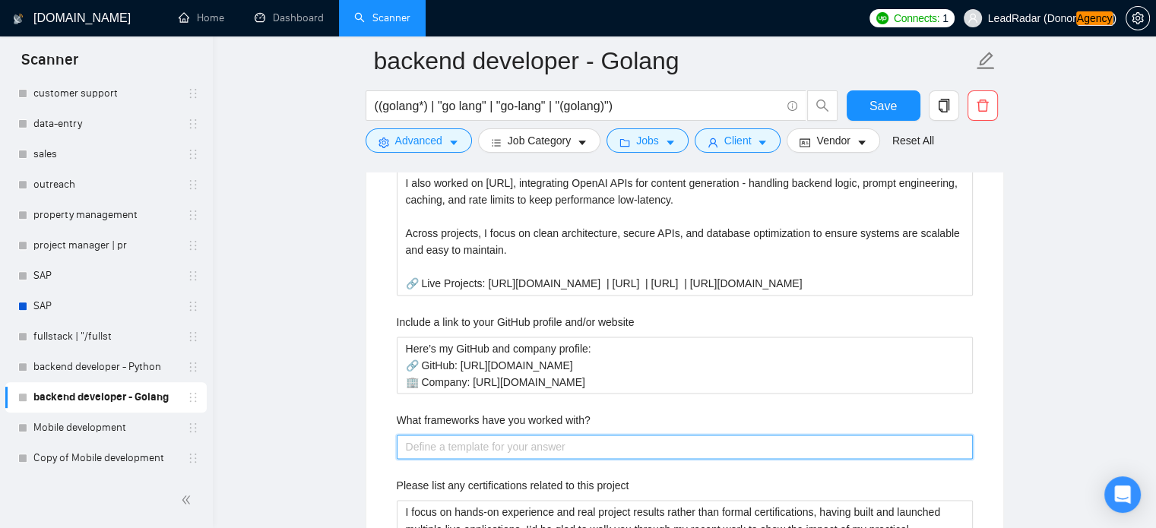
click at [477, 440] on with\? "What frameworks have you worked with?" at bounding box center [685, 447] width 576 height 24
paste with\? "[Keep it concise, confident, and focused on scalability, clean architecture, an…"
type with\? "[Keep it concise, confident, and focused on scalability, clean architecture, an…"
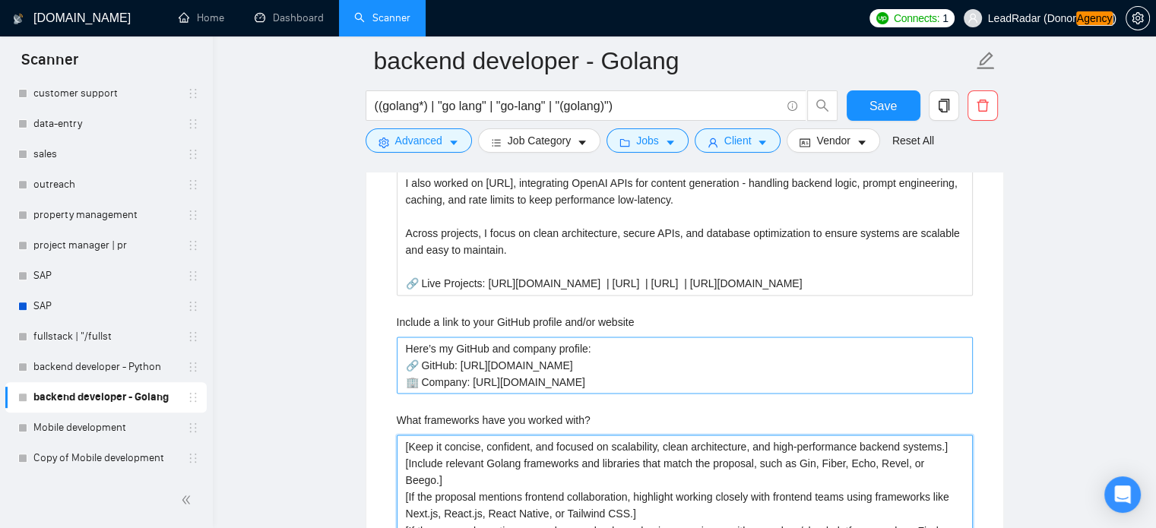
scroll to position [2384, 0]
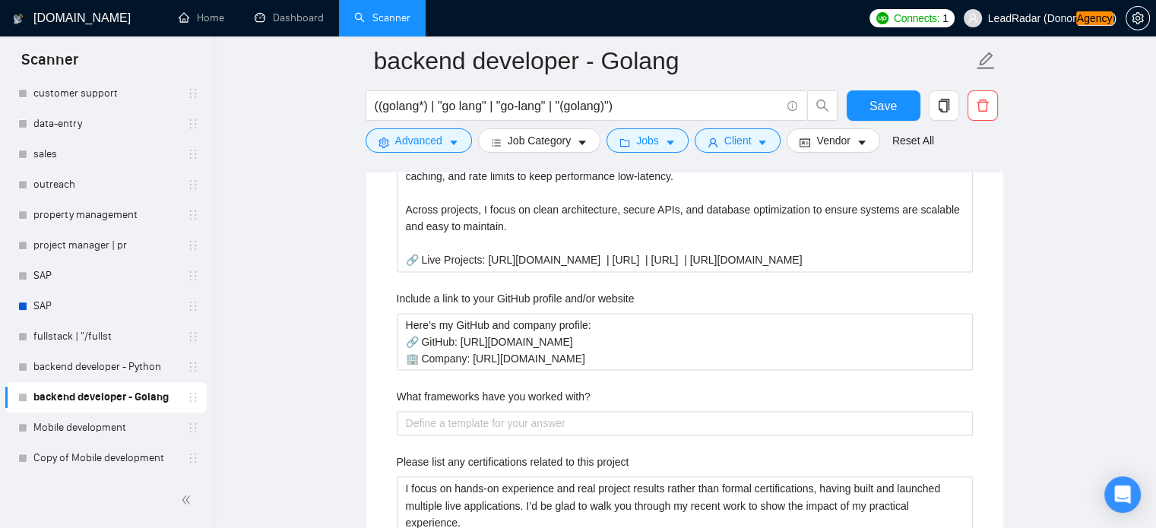
click at [528, 444] on div "Describe your recent experience with similar projects I’ve recently built a Can…" at bounding box center [685, 510] width 601 height 890
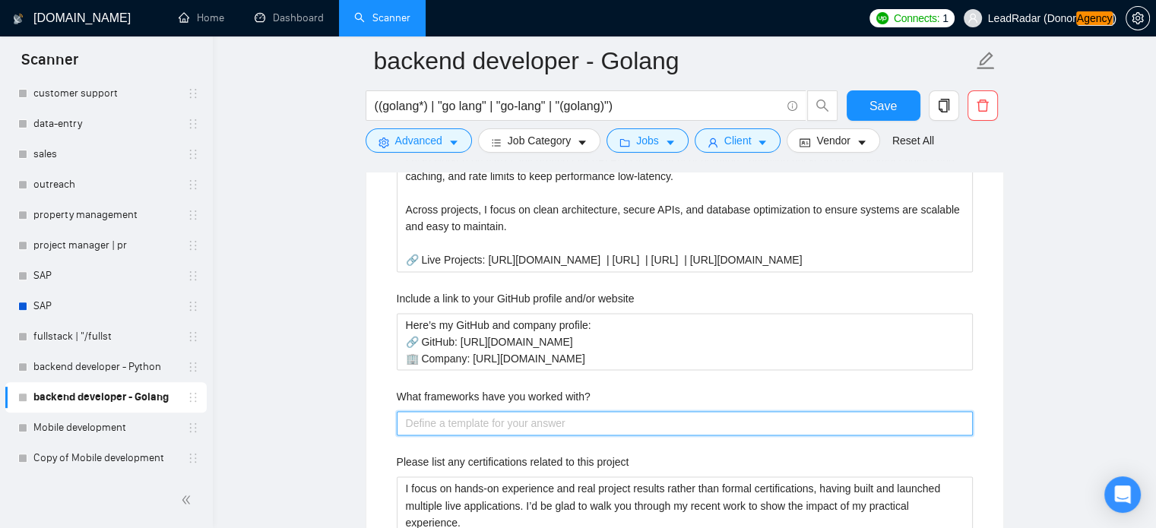
click at [563, 411] on with\? "What frameworks have you worked with?" at bounding box center [685, 423] width 576 height 24
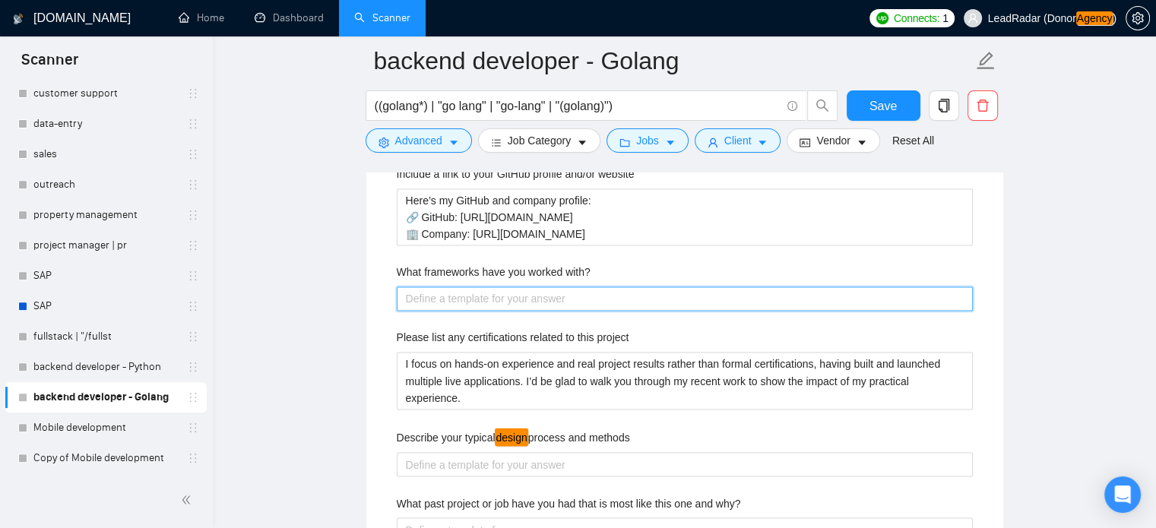
scroll to position [2509, 0]
paste with\? "[Keep it concise, confident, and focused on scalability, clean architecture, an…"
type with\? "[Keep it concise, confident, and focused on scalability, clean architecture, an…"
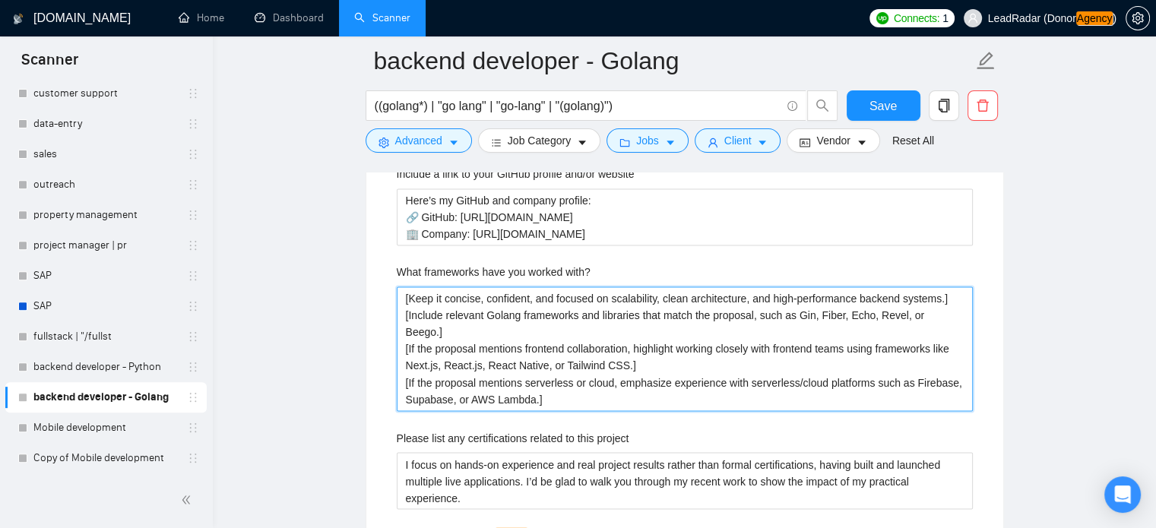
type with\? "[Keep it concise, confident, and focused on scalability, clean architecture, an…"
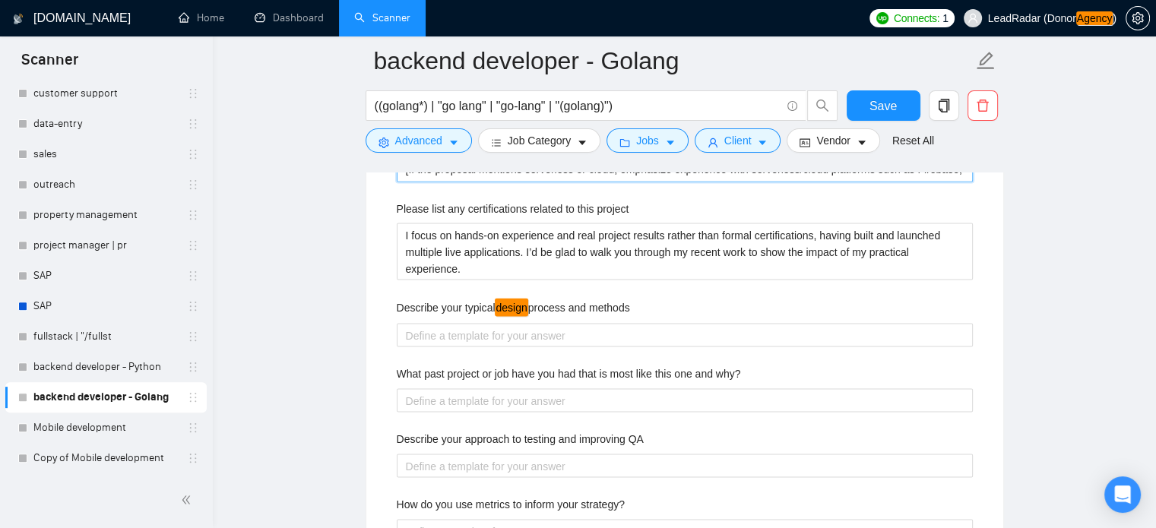
scroll to position [2723, 0]
type with\? "[Keep it concise, confident, and focused on scalability, clean architecture, an…"
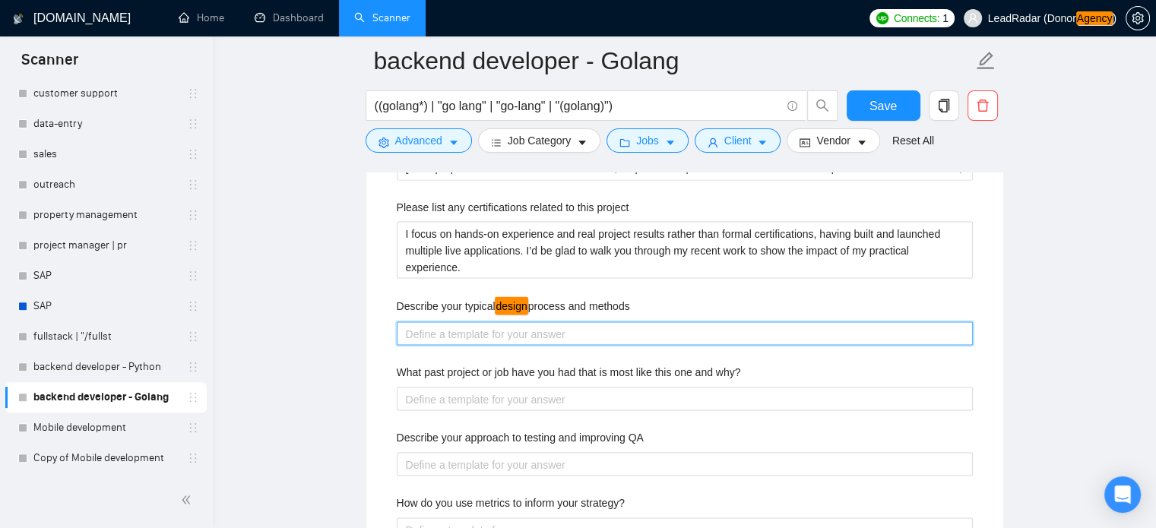
click at [498, 337] on methods "Describe your typical design process and methods" at bounding box center [685, 334] width 576 height 24
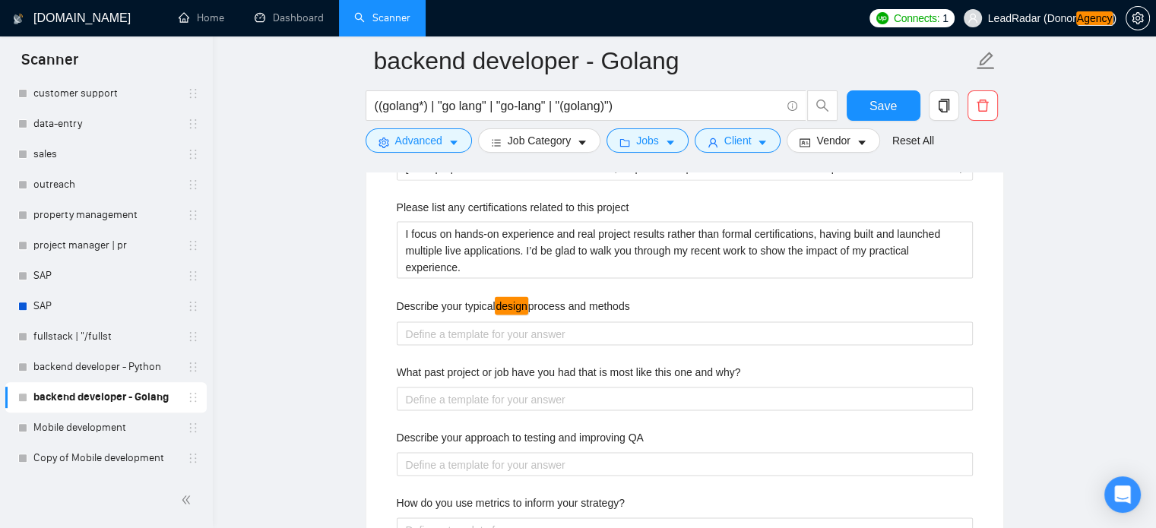
drag, startPoint x: 398, startPoint y: 302, endPoint x: 631, endPoint y: 306, distance: 233.4
click at [631, 306] on div "Describe your typical design process and methods" at bounding box center [685, 308] width 576 height 24
copy label "Describe your typical design process and methods"
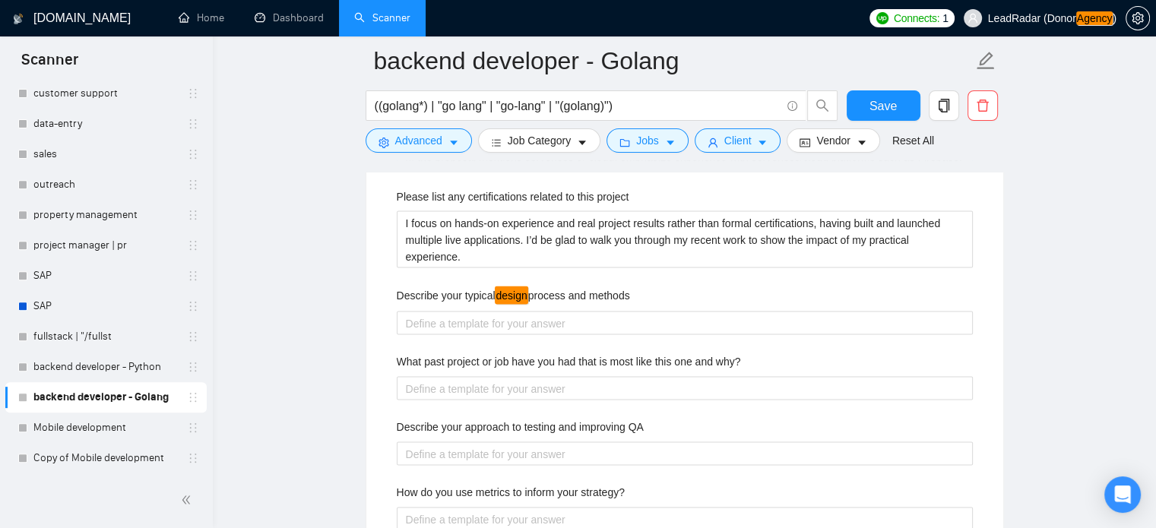
scroll to position [2735, 0]
copy label "Describe your typical design process and methods"
click at [397, 359] on label "What past project or job have you had that is most like this one and why?" at bounding box center [569, 359] width 344 height 17
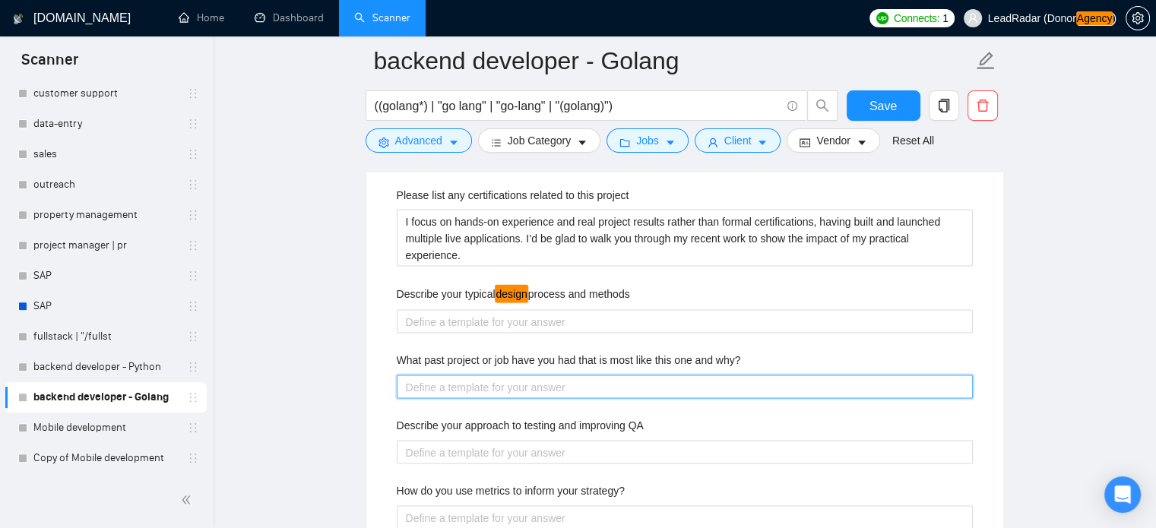
click at [397, 375] on why\? "What past project or job have you had that is most like this one and why?" at bounding box center [685, 387] width 576 height 24
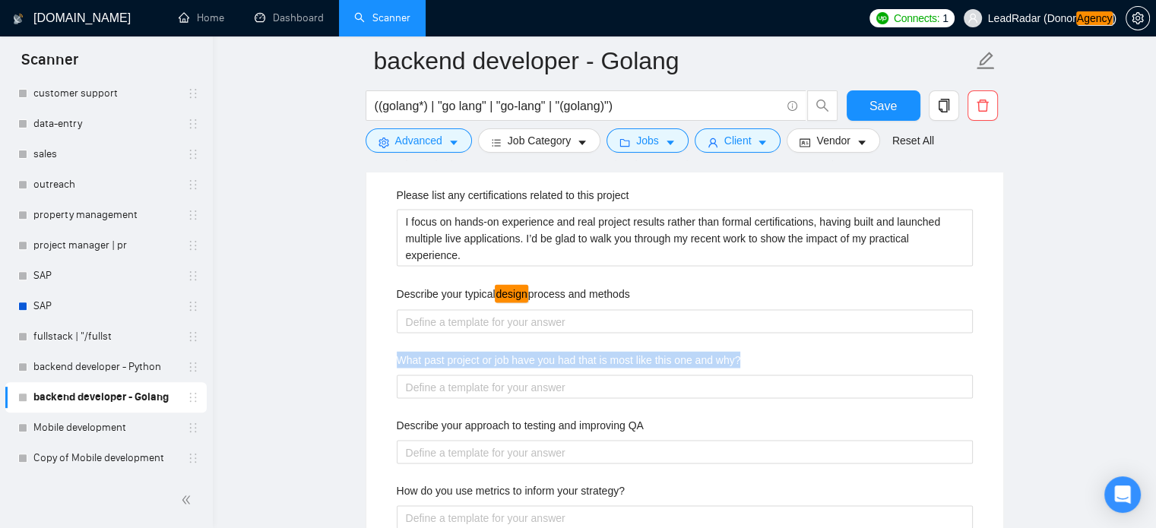
drag, startPoint x: 752, startPoint y: 361, endPoint x: 385, endPoint y: 361, distance: 366.4
click at [385, 361] on div "Describe your recent experience with similar projects I’ve recently built a Can…" at bounding box center [685, 200] width 601 height 973
copy label "What past project or job have you had that is most like this one and why?"
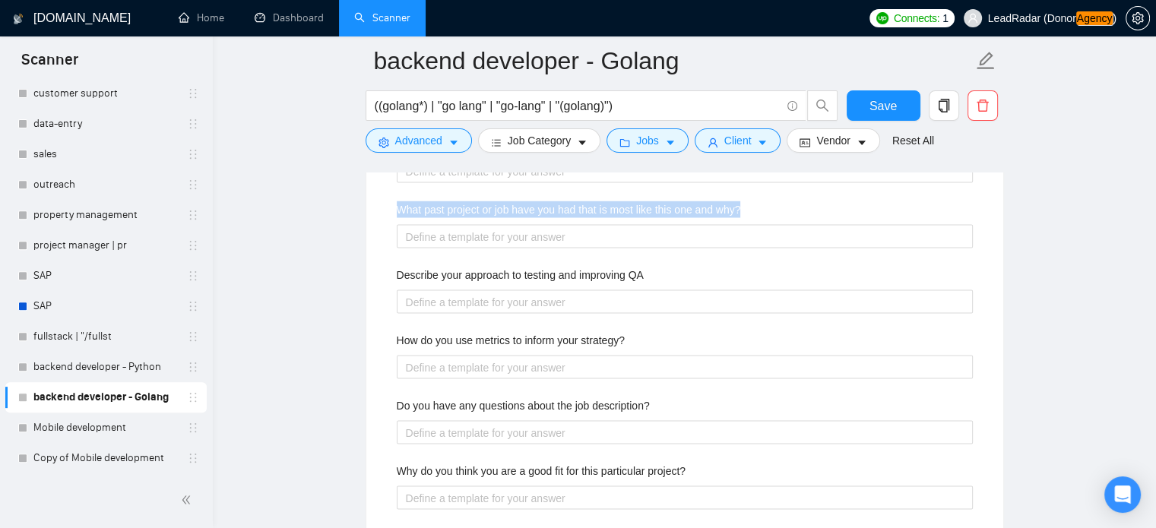
scroll to position [2887, 0]
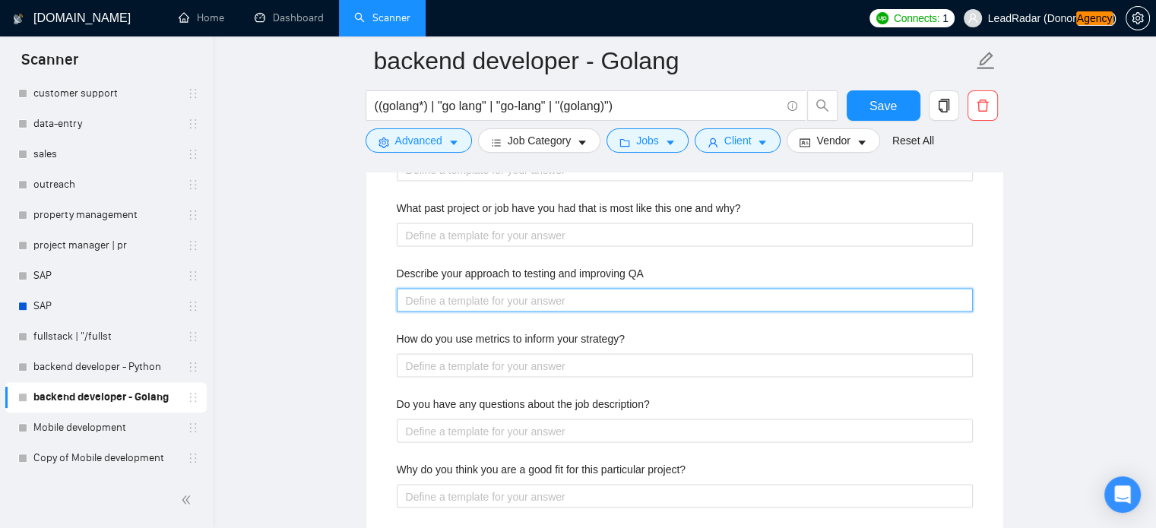
click at [471, 303] on QA "Describe your approach to testing and improving QA" at bounding box center [685, 300] width 576 height 24
click at [477, 291] on QA "Describe your approach to testing and improving QA" at bounding box center [685, 300] width 576 height 24
click at [475, 303] on QA "Describe your approach to testing and improving QA" at bounding box center [685, 300] width 576 height 24
paste QA "I have a dedicated QA Engineer on my team, and every product goes through thoro…"
type QA "I have a dedicated QA Engineer on my team, and every product goes through thoro…"
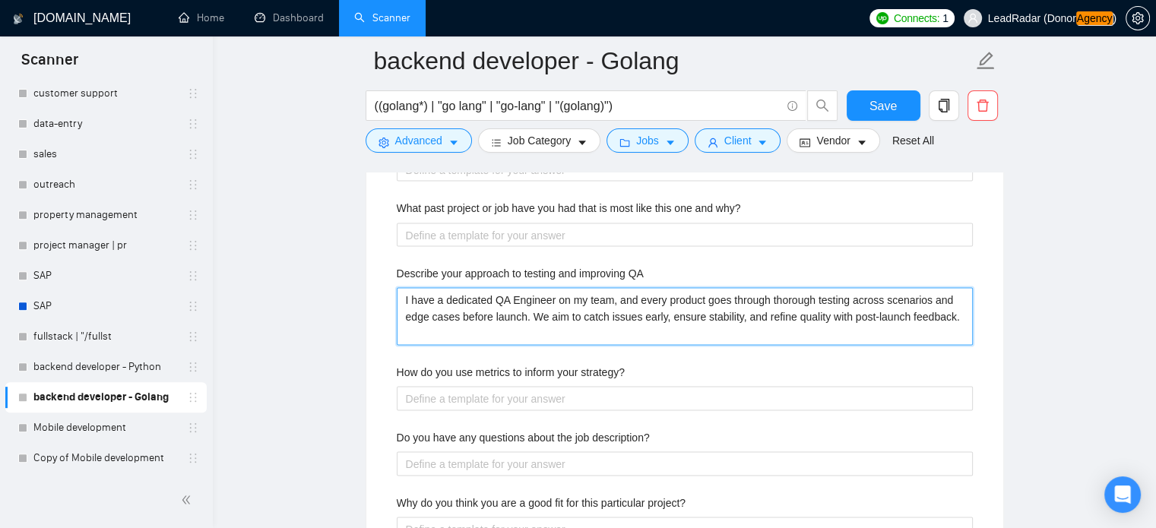
type QA "I have a dedicated QA Engineer on my team, and every product goes through thoro…"
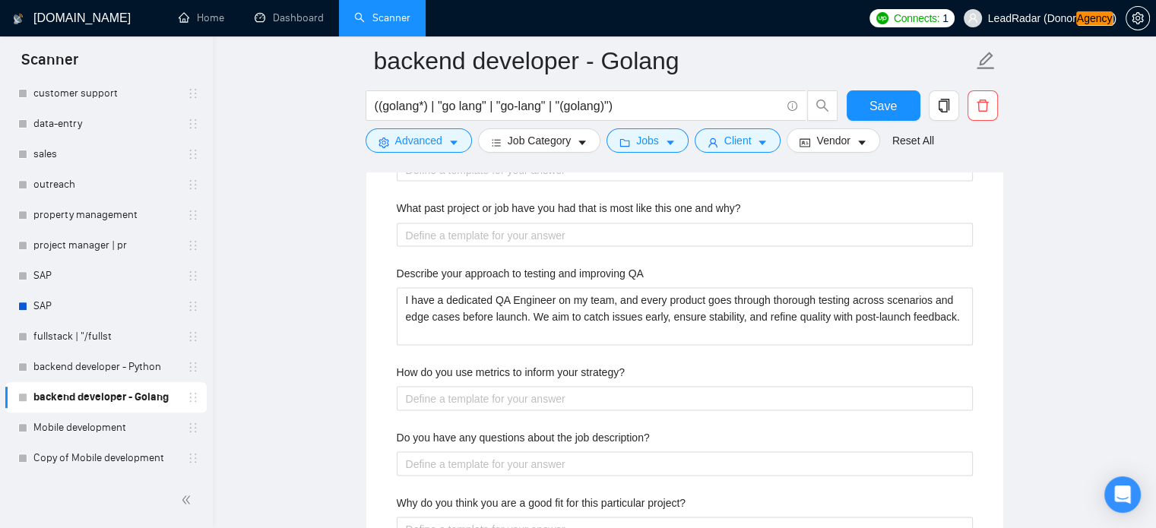
drag, startPoint x: 448, startPoint y: 364, endPoint x: 368, endPoint y: 371, distance: 80.1
click at [447, 365] on label "How do you use metrics to inform your strategy?" at bounding box center [511, 371] width 228 height 17
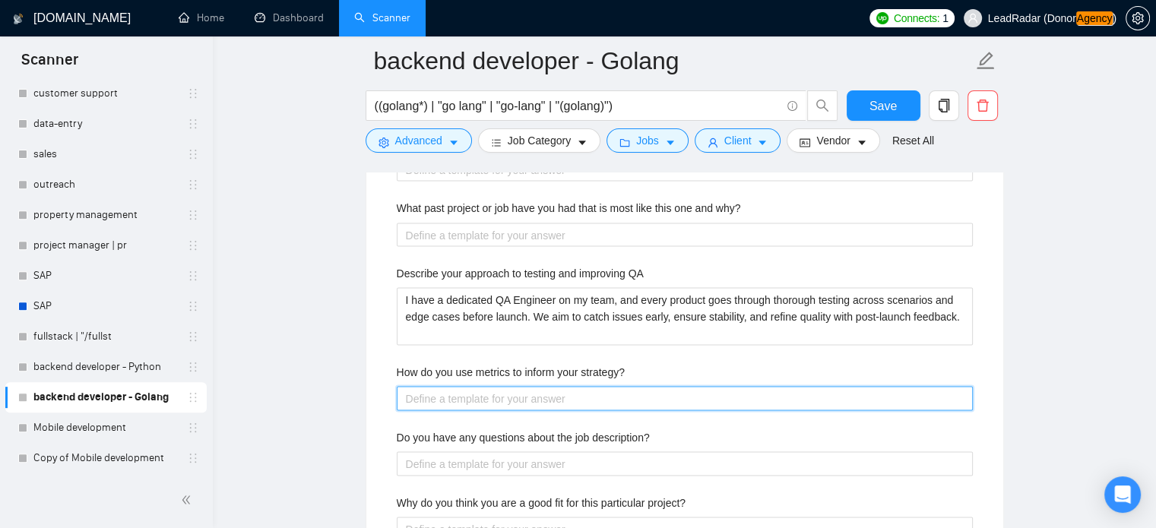
click at [447, 386] on strategy\? "How do you use metrics to inform your strategy?" at bounding box center [685, 398] width 576 height 24
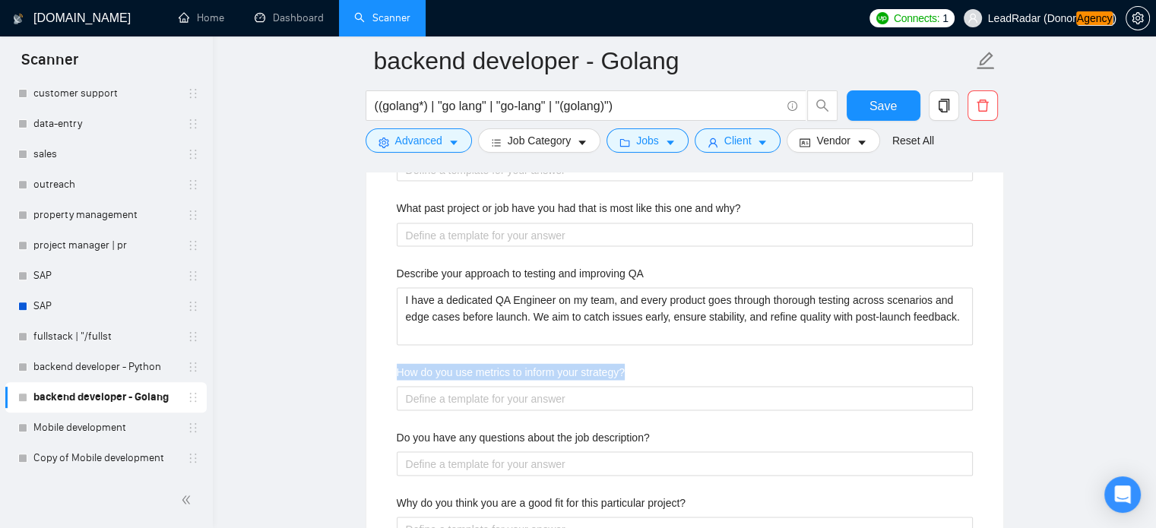
drag, startPoint x: 461, startPoint y: 373, endPoint x: 642, endPoint y: 373, distance: 180.2
click at [642, 373] on div "Describe your recent experience with similar projects I’ve recently built a Can…" at bounding box center [685, 65] width 601 height 1007
copy label "How do you use metrics to inform your strategy?"
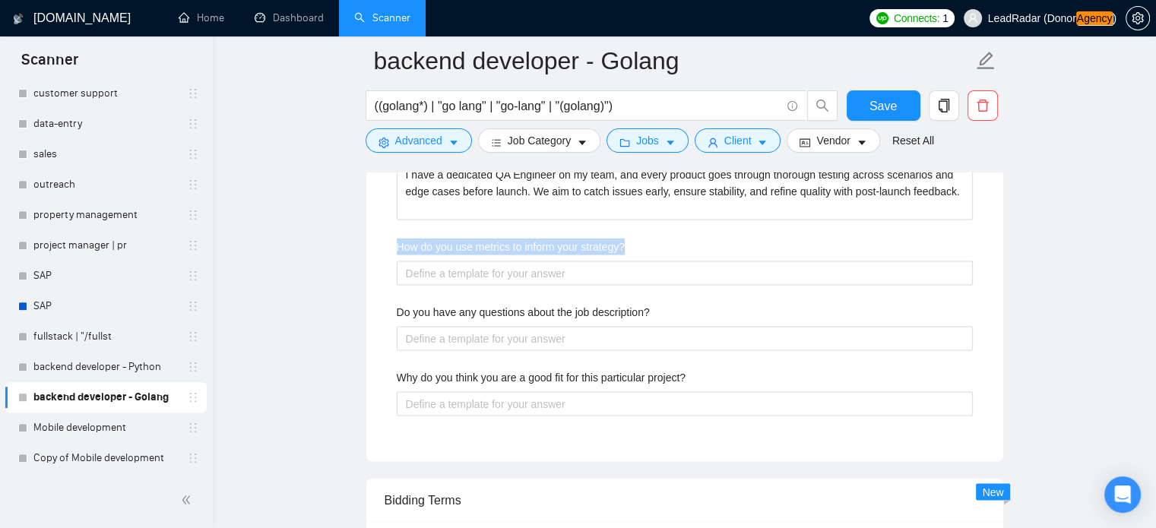
scroll to position [3014, 0]
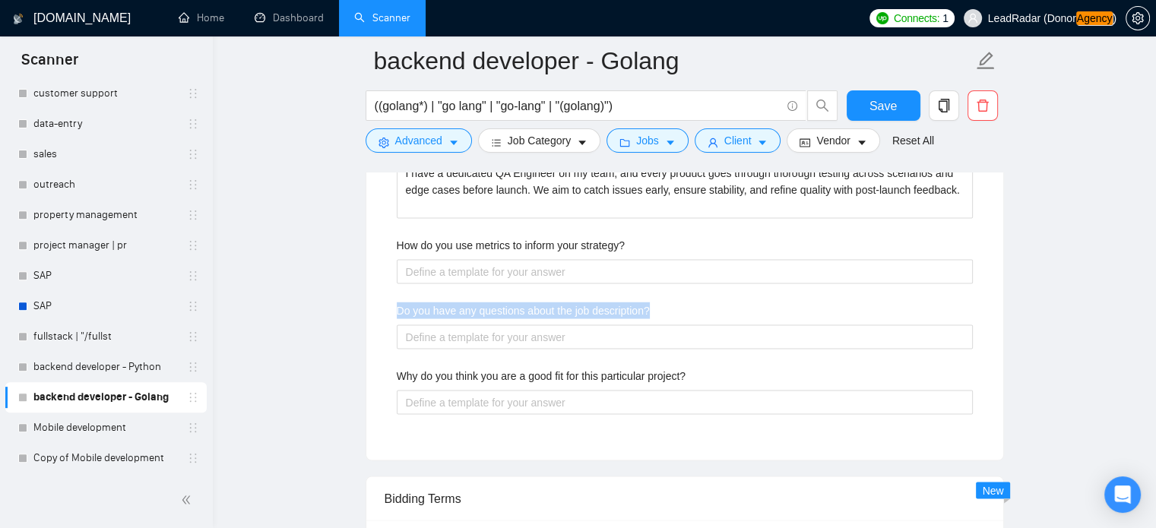
drag, startPoint x: 395, startPoint y: 306, endPoint x: 650, endPoint y: 309, distance: 255.5
copy label "Do you have any questions about the job description?"
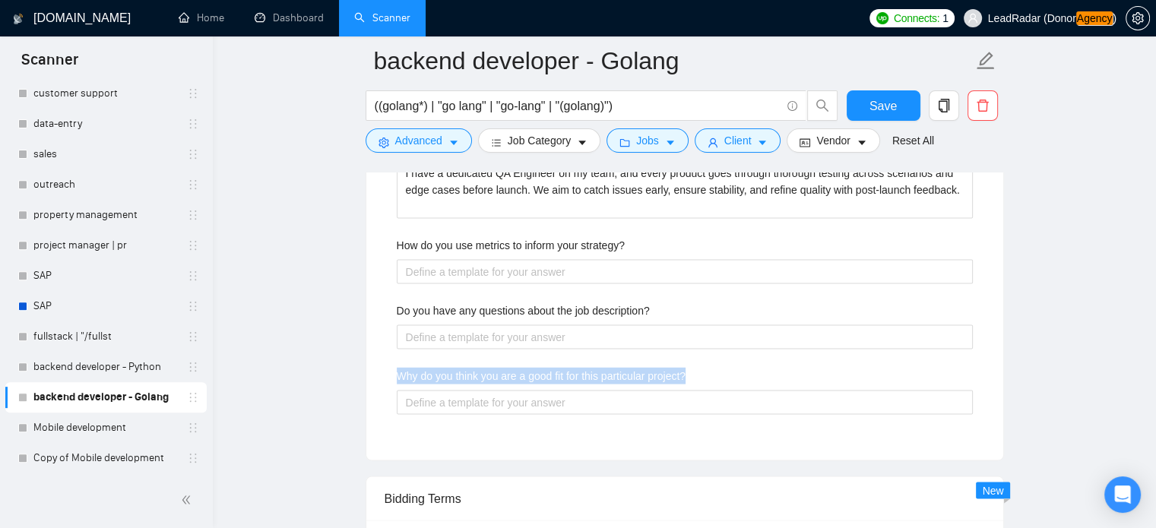
drag, startPoint x: 444, startPoint y: 375, endPoint x: 712, endPoint y: 375, distance: 267.6
click at [712, 375] on div "Why do you think you are a good fit for this particular project?" at bounding box center [685, 379] width 576 height 23
copy label "Why do you think you are a good fit for this particular project?"
click at [550, 319] on div "Do you have any questions about the job description?" at bounding box center [685, 314] width 576 height 23
click at [614, 316] on label "Do you have any questions about the job description?" at bounding box center [523, 311] width 253 height 17
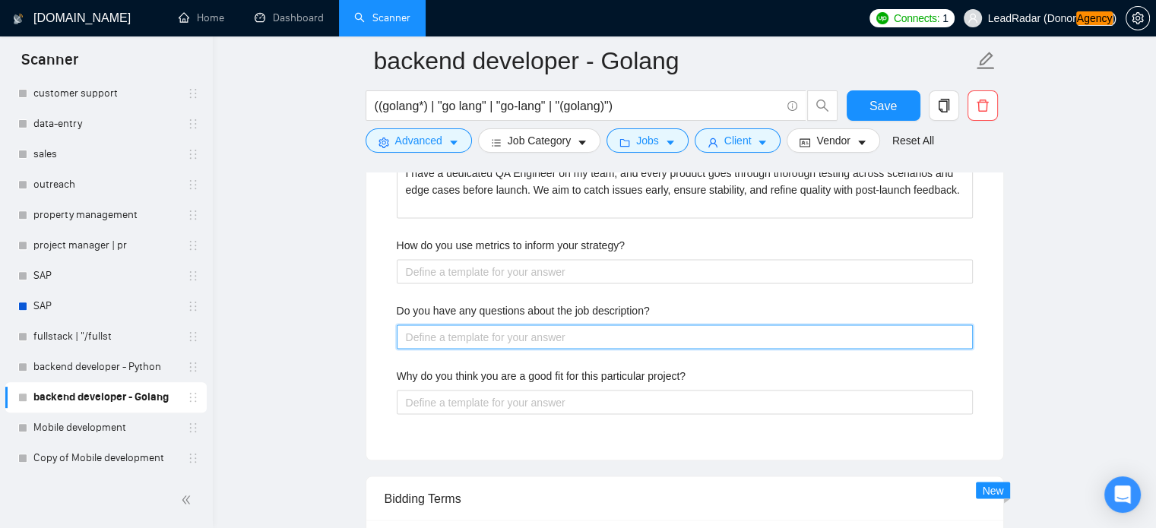
click at [614, 325] on description\? "Do you have any questions about the job description?" at bounding box center [685, 337] width 576 height 24
click at [655, 306] on div "Do you have any questions about the job description?" at bounding box center [685, 314] width 576 height 23
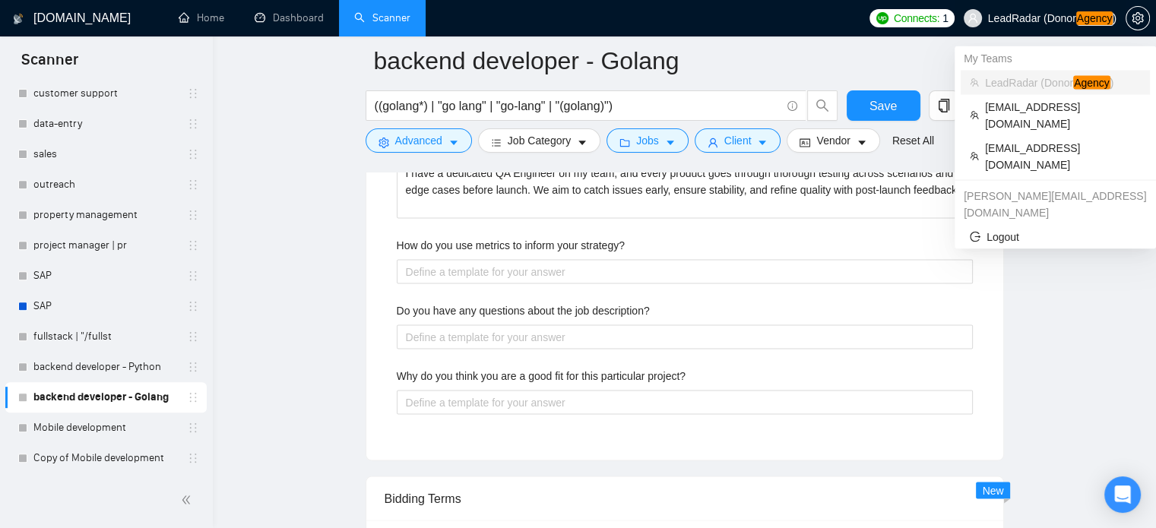
click at [1059, 22] on span "LeadRadar (Donor Agency )" at bounding box center [1052, 18] width 128 height 11
click at [1041, 89] on span "LeadRadar (Donor Agency )" at bounding box center [1063, 83] width 156 height 17
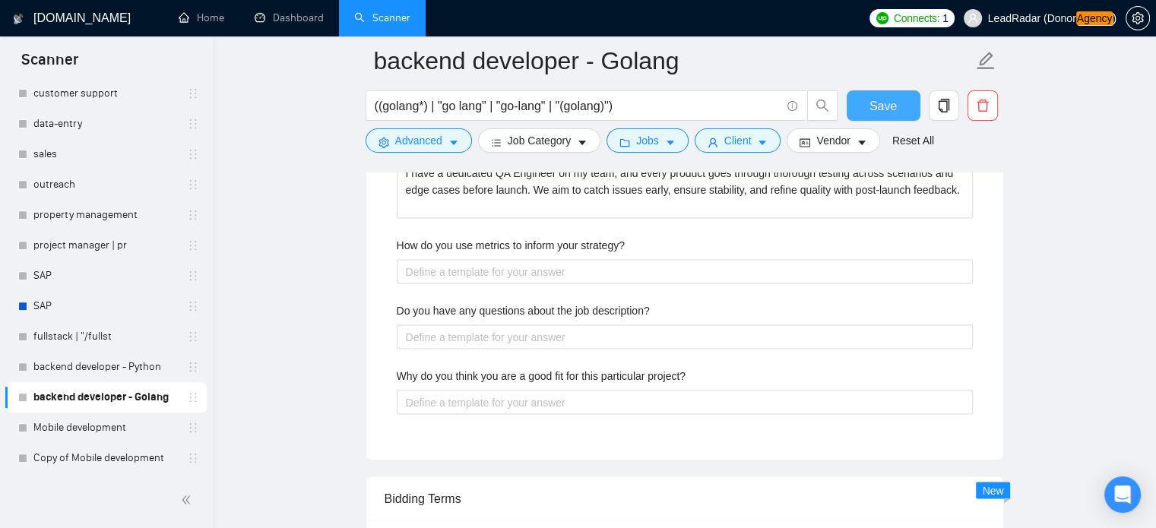
click at [875, 100] on span "Save" at bounding box center [883, 106] width 27 height 19
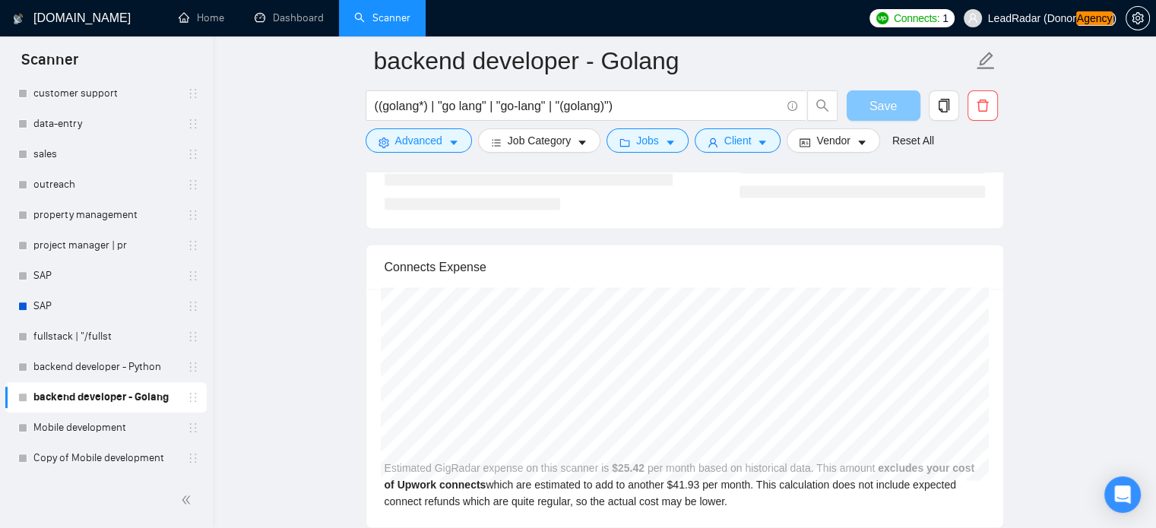
click at [875, 100] on span "Save" at bounding box center [883, 106] width 27 height 19
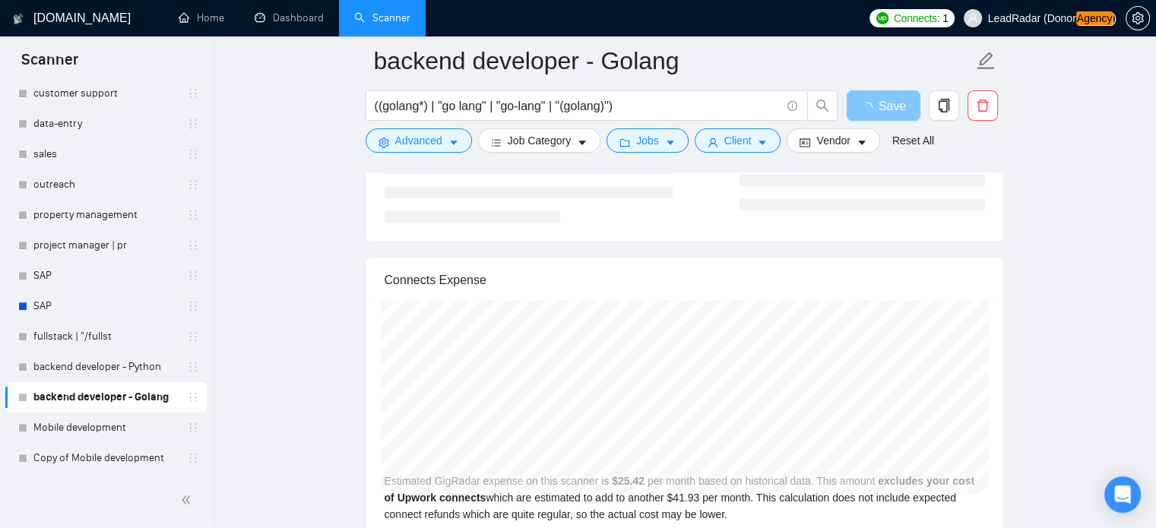
click at [876, 106] on span "loading" at bounding box center [870, 108] width 18 height 12
click at [878, 106] on span "loading" at bounding box center [870, 108] width 18 height 12
click at [879, 103] on span "loading" at bounding box center [870, 108] width 18 height 12
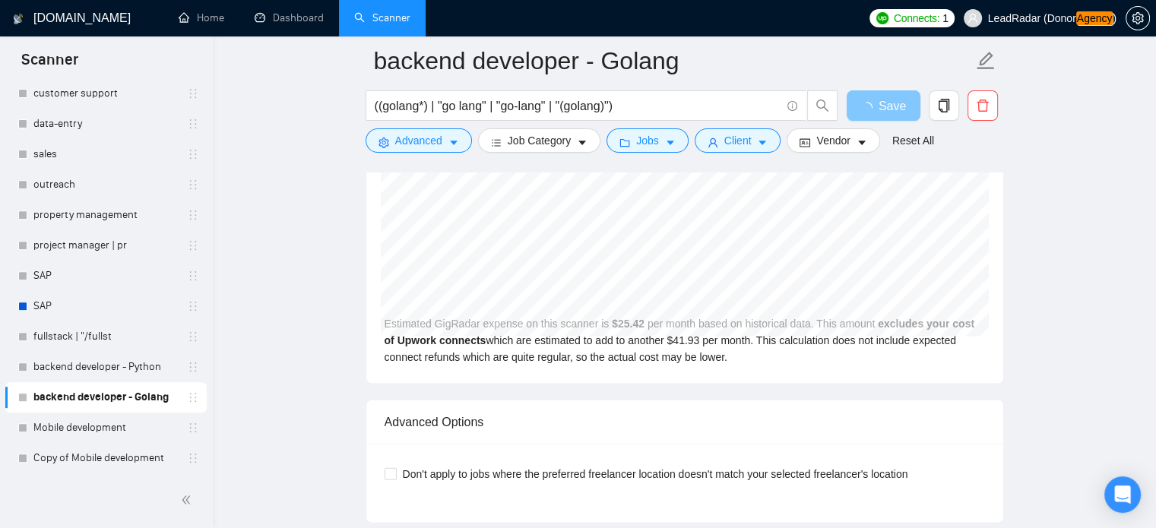
scroll to position [3070, 0]
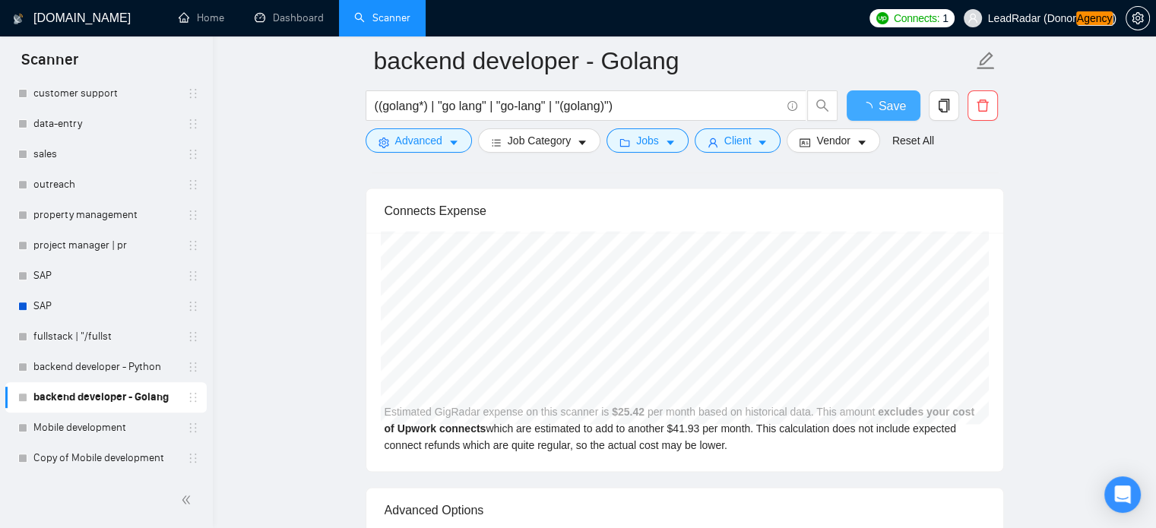
click at [894, 99] on span "Save" at bounding box center [892, 106] width 27 height 19
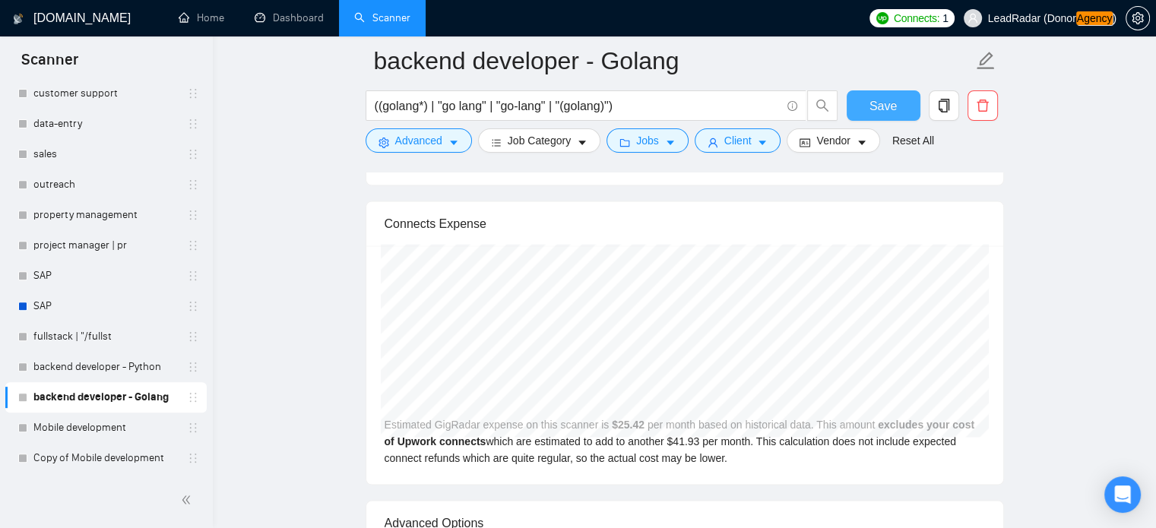
click at [886, 102] on span "Save" at bounding box center [883, 106] width 27 height 19
click at [876, 109] on span "loading" at bounding box center [870, 108] width 18 height 12
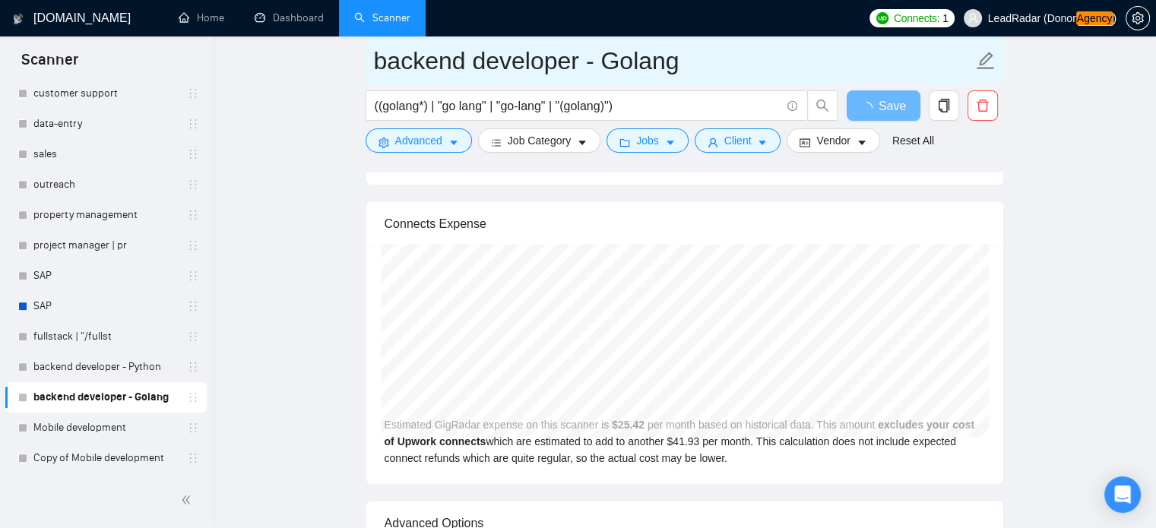
click at [786, 57] on input "backend developer - Golang" at bounding box center [673, 61] width 599 height 38
click at [829, 57] on input "backend developer - Golang" at bounding box center [673, 61] width 599 height 38
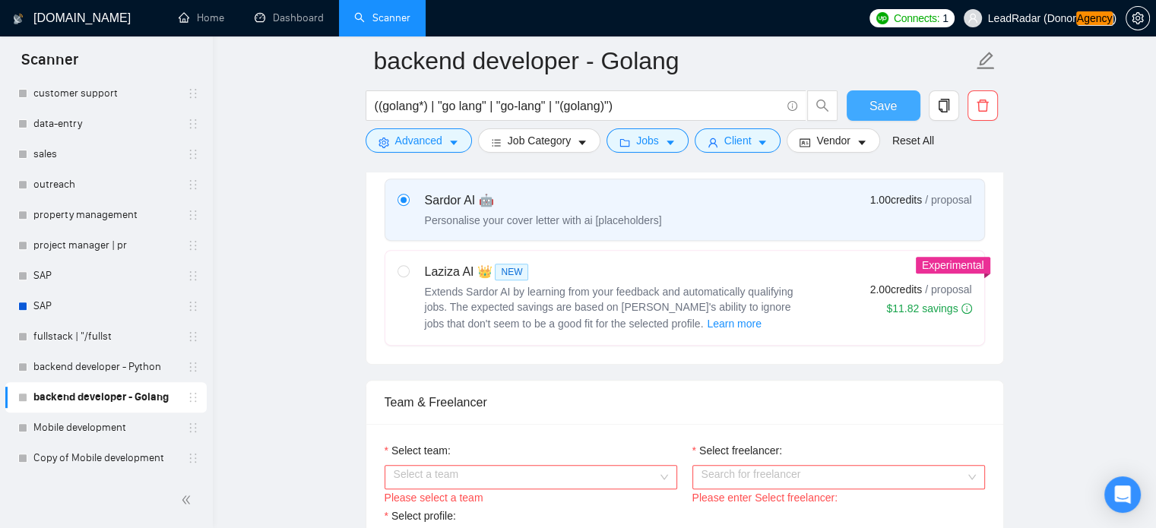
click at [875, 106] on span "Save" at bounding box center [883, 106] width 27 height 19
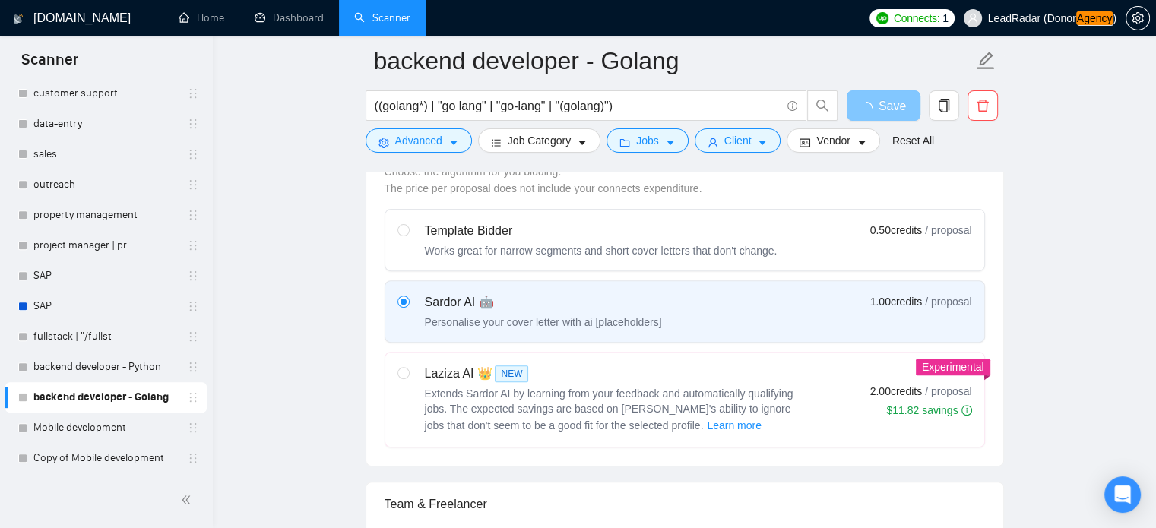
scroll to position [452, 0]
click at [851, 111] on button "Save" at bounding box center [884, 105] width 74 height 30
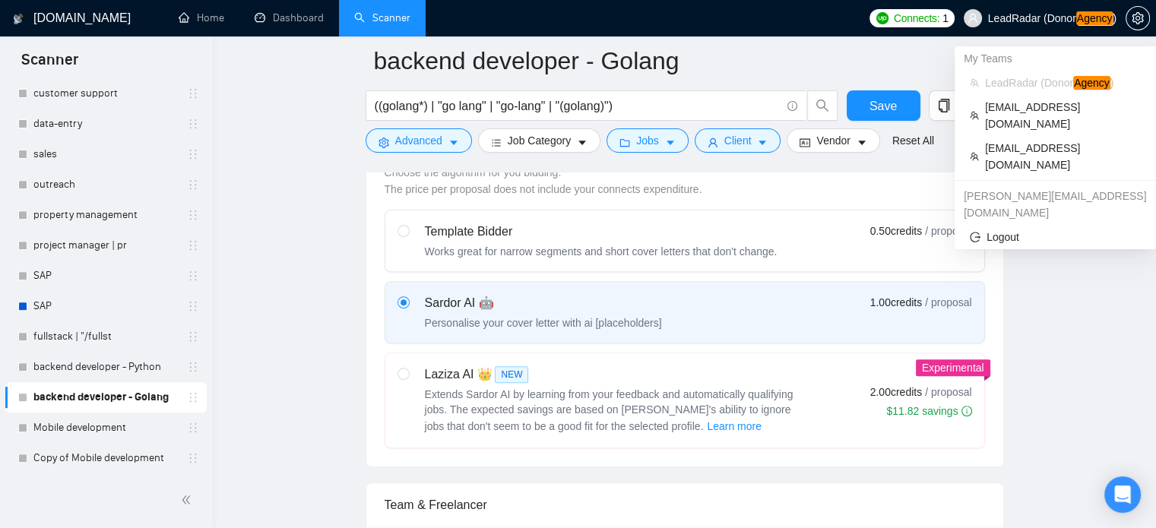
click at [1046, 14] on span "LeadRadar (Donor Agency )" at bounding box center [1052, 18] width 128 height 11
click at [1014, 140] on span "[EMAIL_ADDRESS][DOMAIN_NAME]" at bounding box center [1063, 156] width 156 height 33
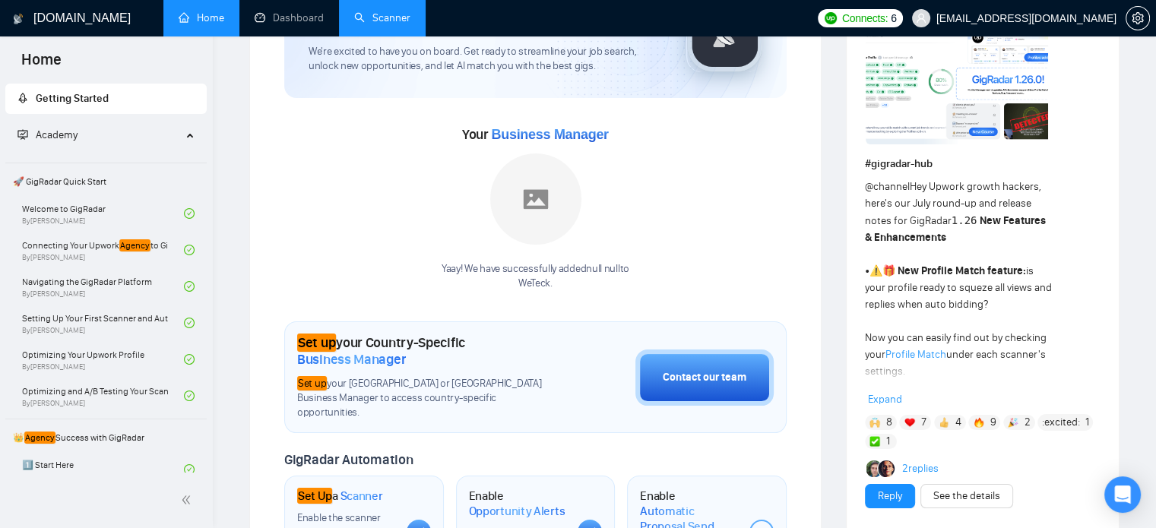
click at [360, 11] on link "Scanner" at bounding box center [382, 17] width 56 height 13
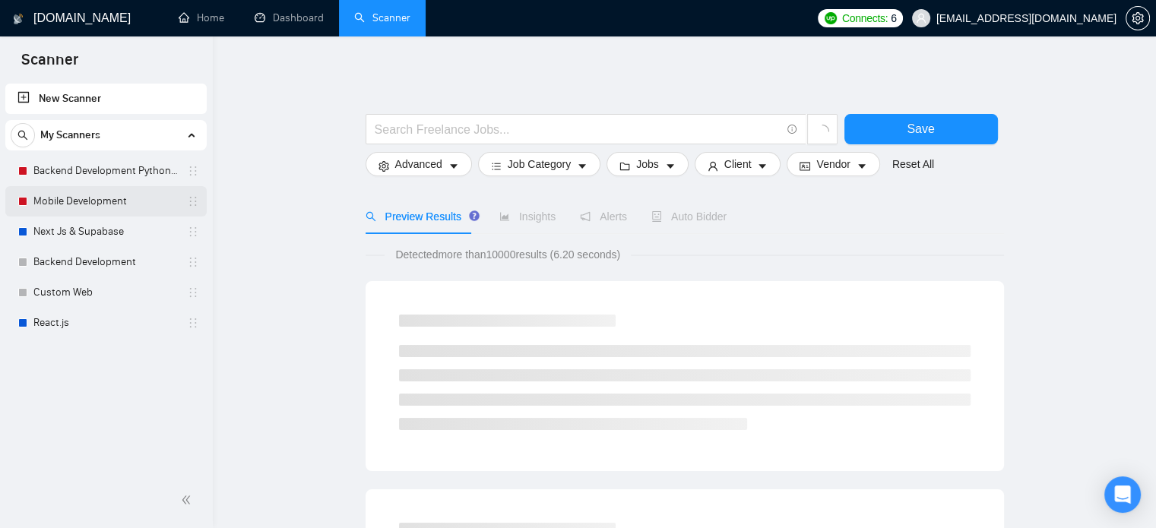
click at [91, 203] on link "Mobile Development" at bounding box center [105, 201] width 144 height 30
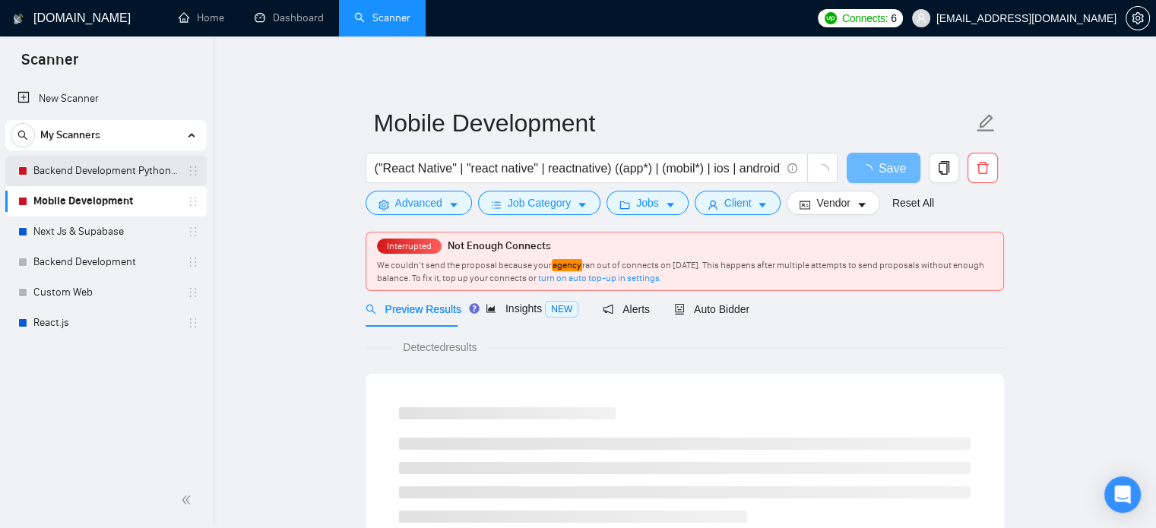
click at [106, 172] on link "Backend Development Python and Go" at bounding box center [105, 171] width 144 height 30
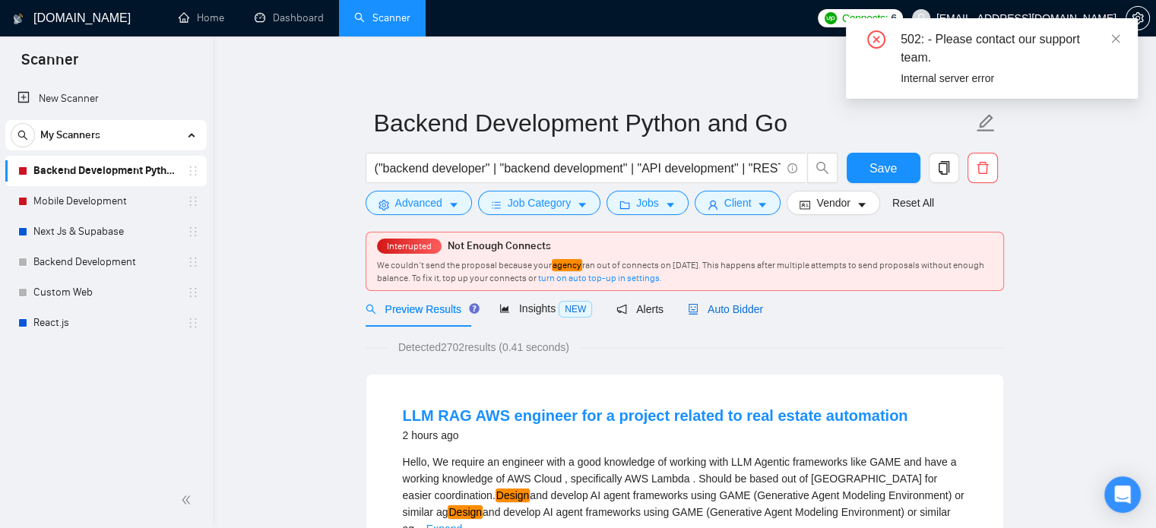
click at [734, 312] on span "Auto Bidder" at bounding box center [725, 309] width 75 height 12
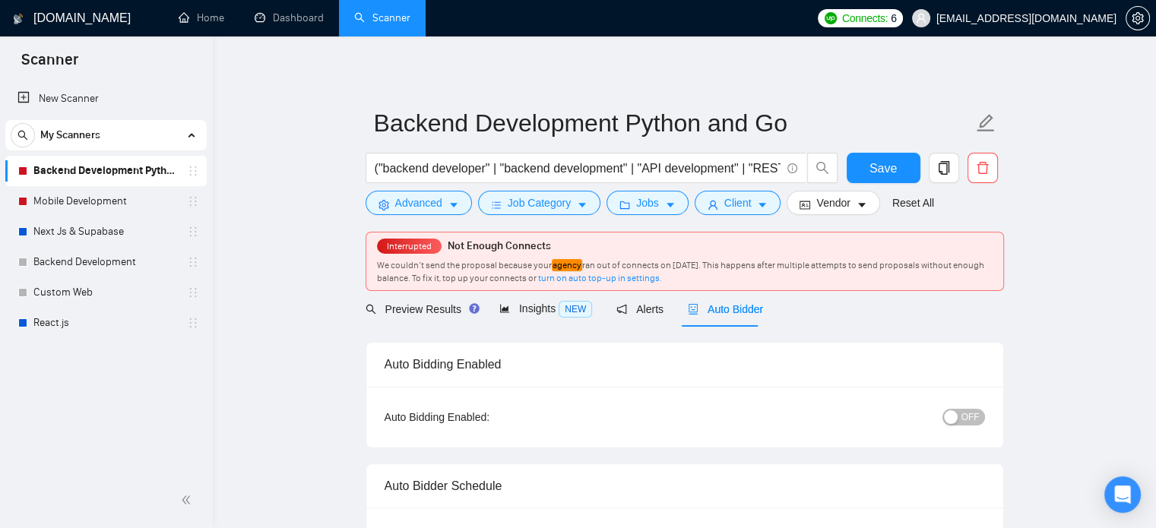
checkbox input "true"
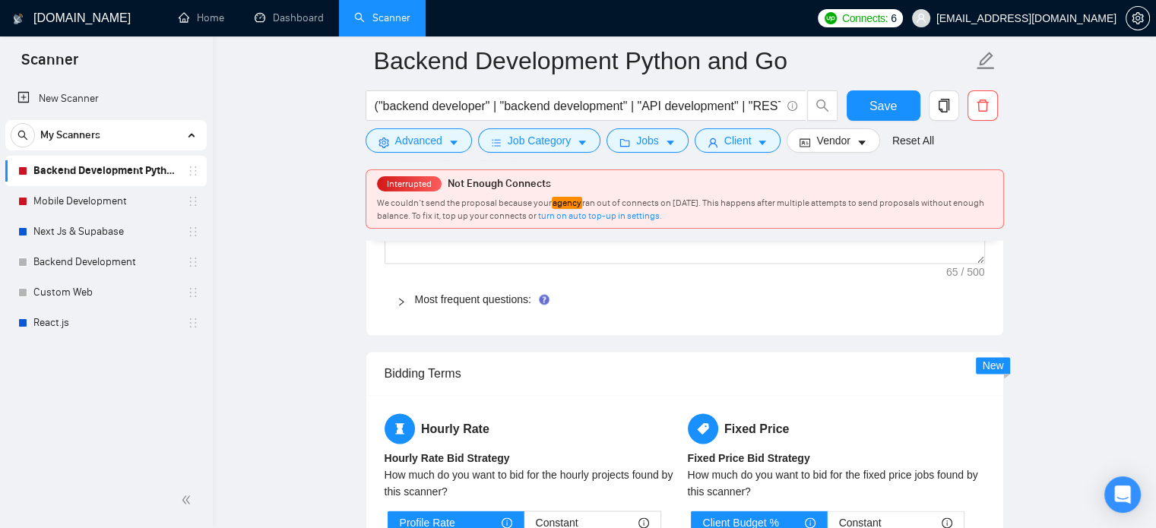
scroll to position [2243, 0]
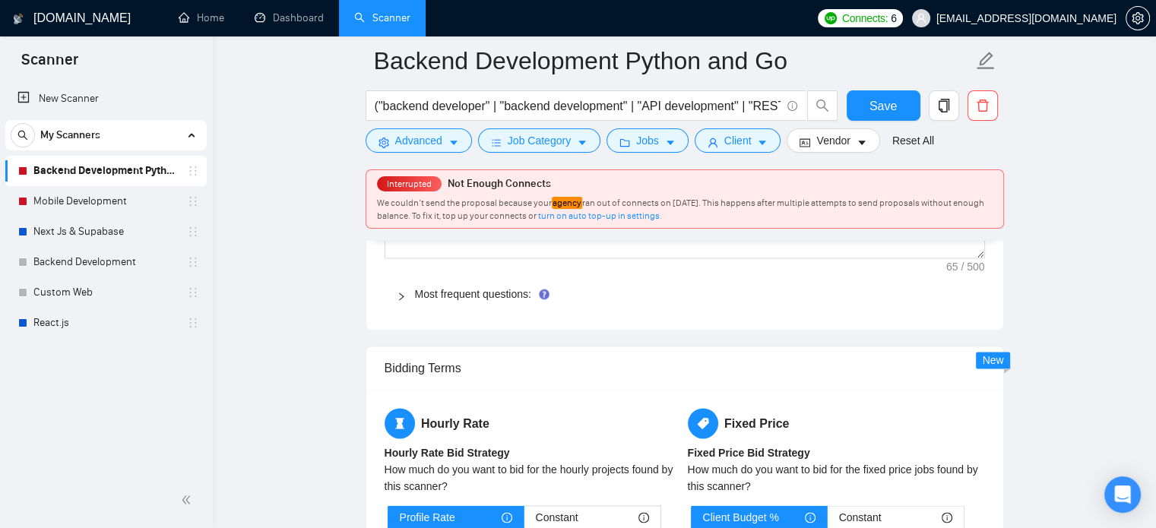
click at [398, 292] on icon "right" at bounding box center [401, 296] width 9 height 9
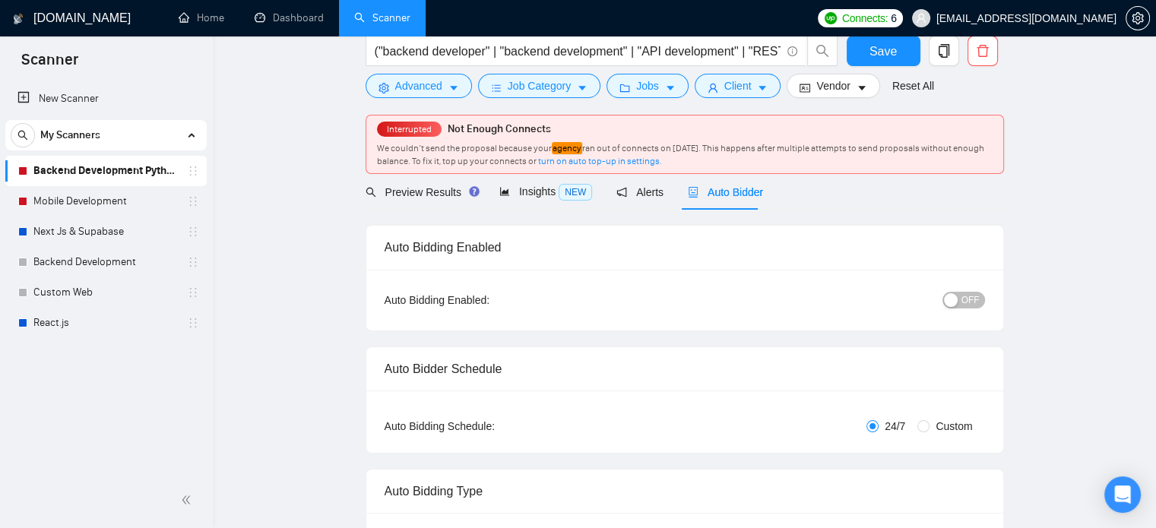
scroll to position [0, 0]
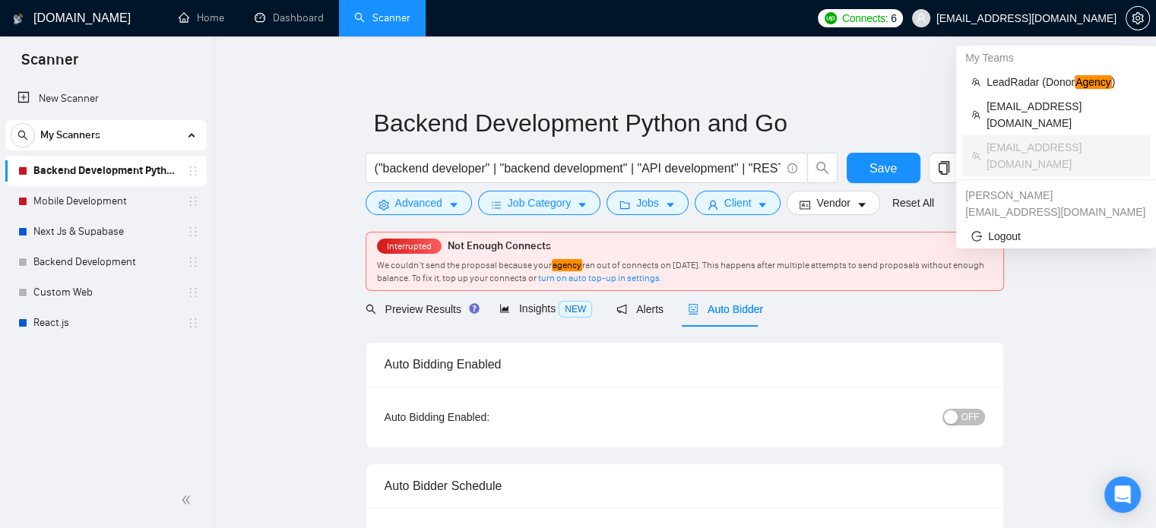
click at [1028, 18] on span "[EMAIL_ADDRESS][DOMAIN_NAME]" at bounding box center [1027, 18] width 180 height 0
click at [1013, 79] on span "LeadRadar (Donor Agency )" at bounding box center [1064, 82] width 154 height 17
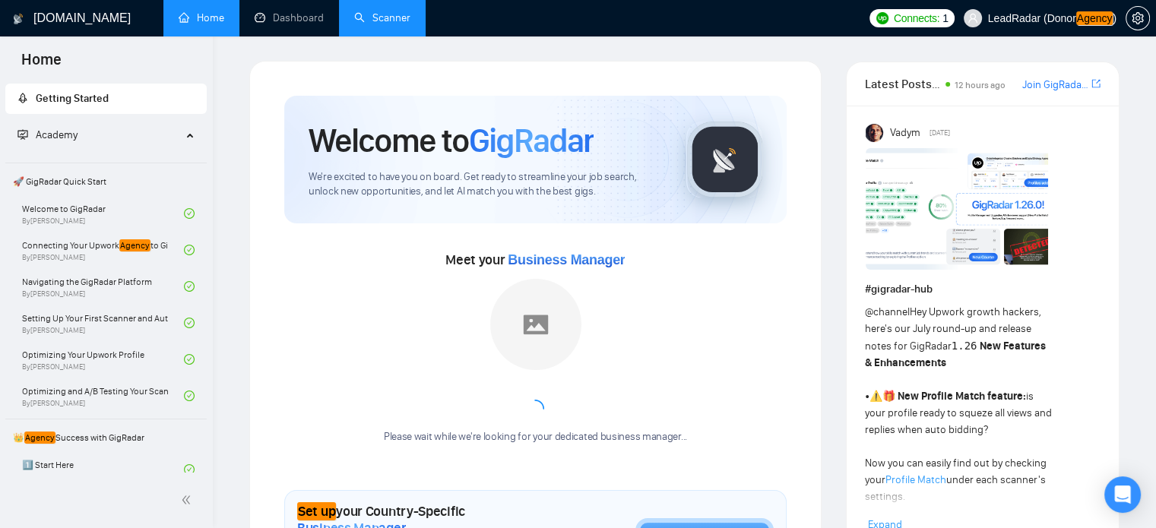
click at [400, 17] on link "Scanner" at bounding box center [382, 17] width 56 height 13
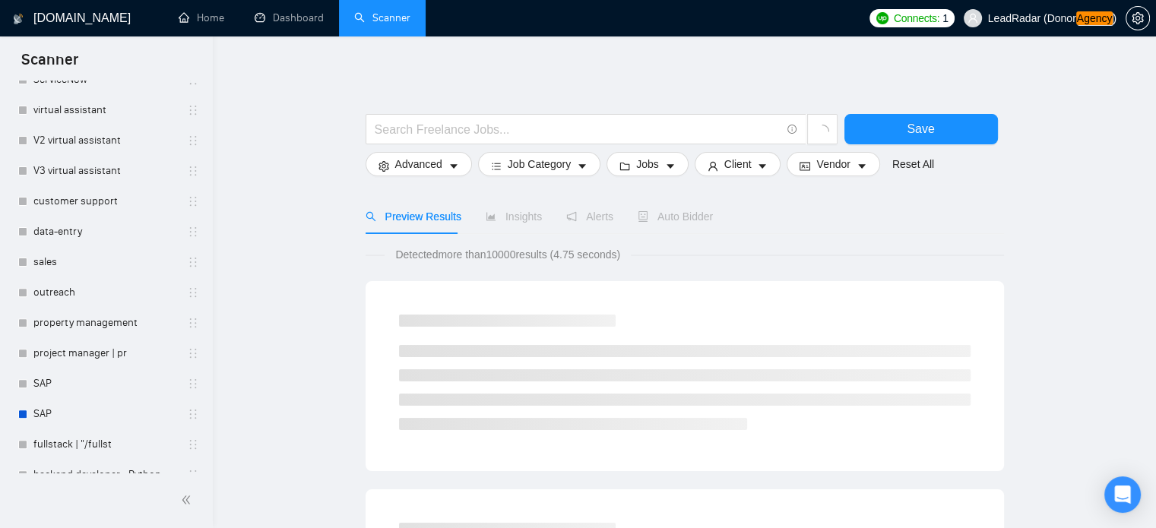
scroll to position [625, 0]
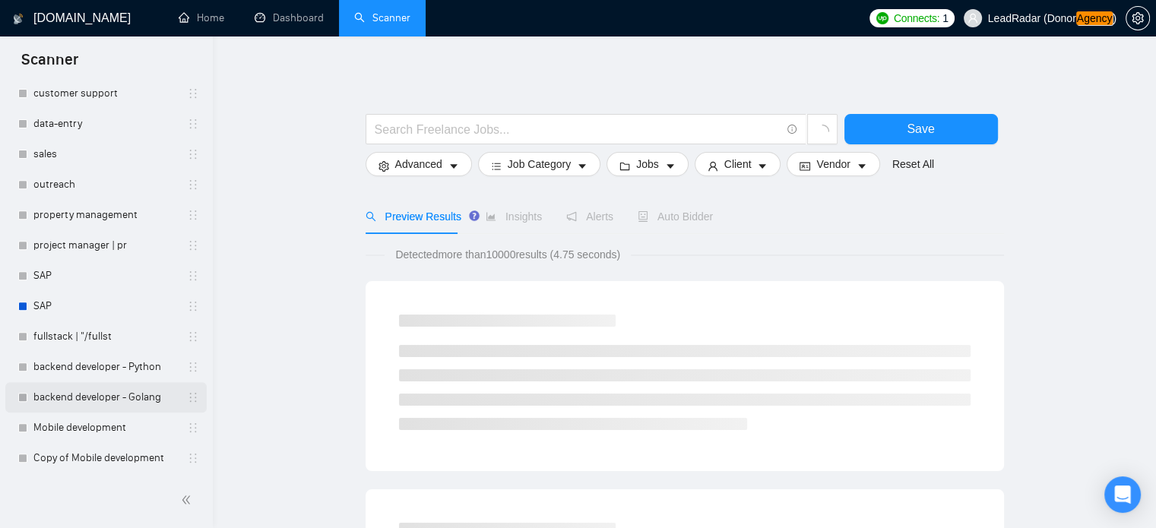
click at [90, 398] on link "backend developer - Golang" at bounding box center [105, 397] width 144 height 30
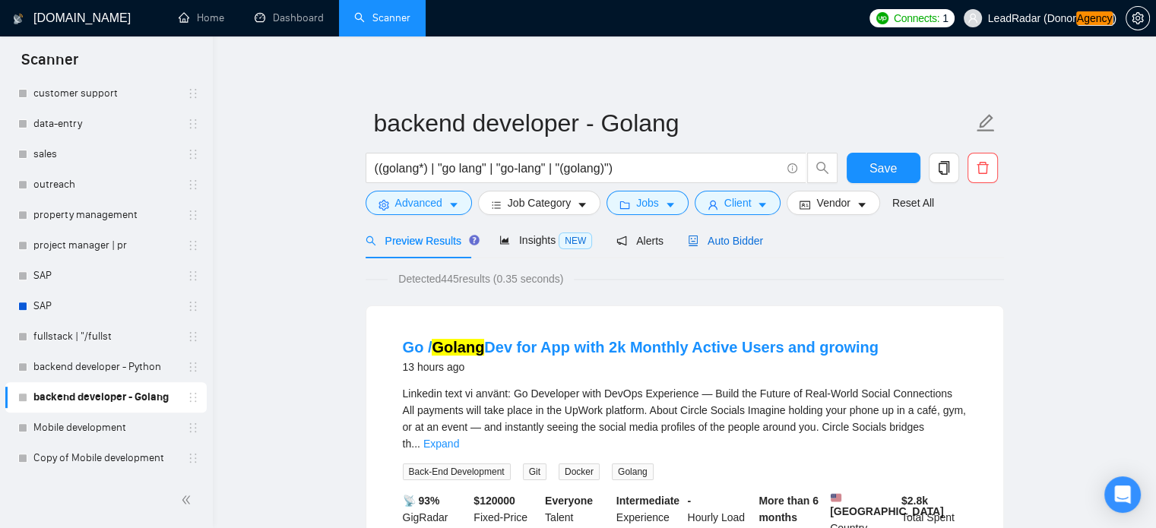
click at [727, 239] on span "Auto Bidder" at bounding box center [725, 241] width 75 height 12
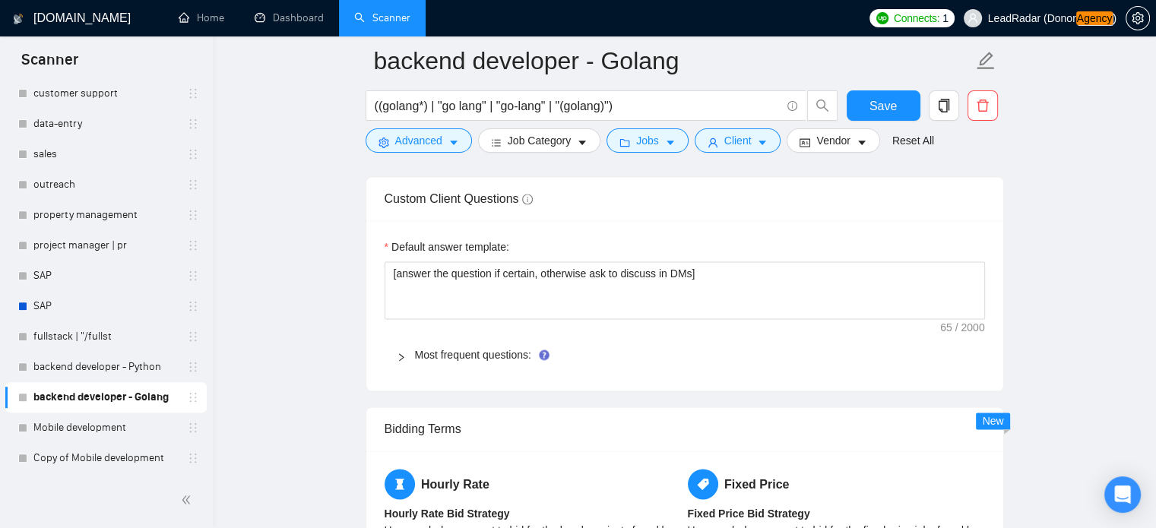
scroll to position [2180, 0]
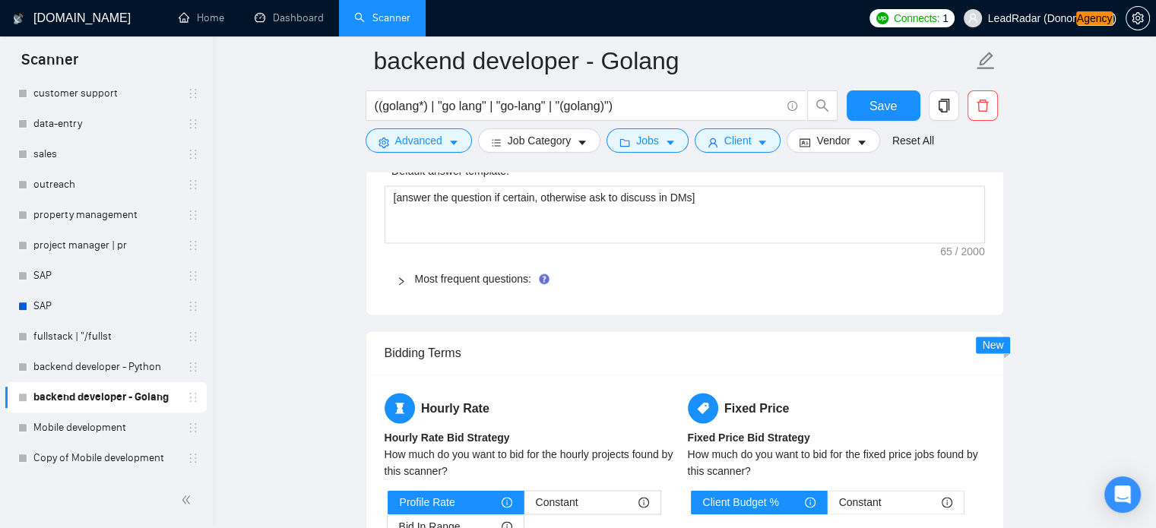
click at [402, 280] on icon "right" at bounding box center [401, 281] width 5 height 8
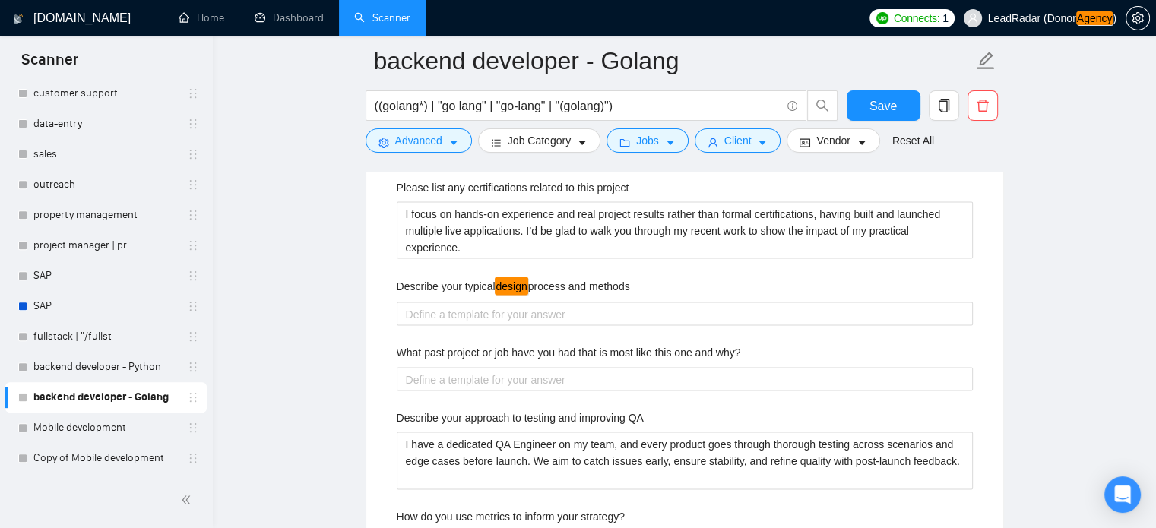
scroll to position [2773, 0]
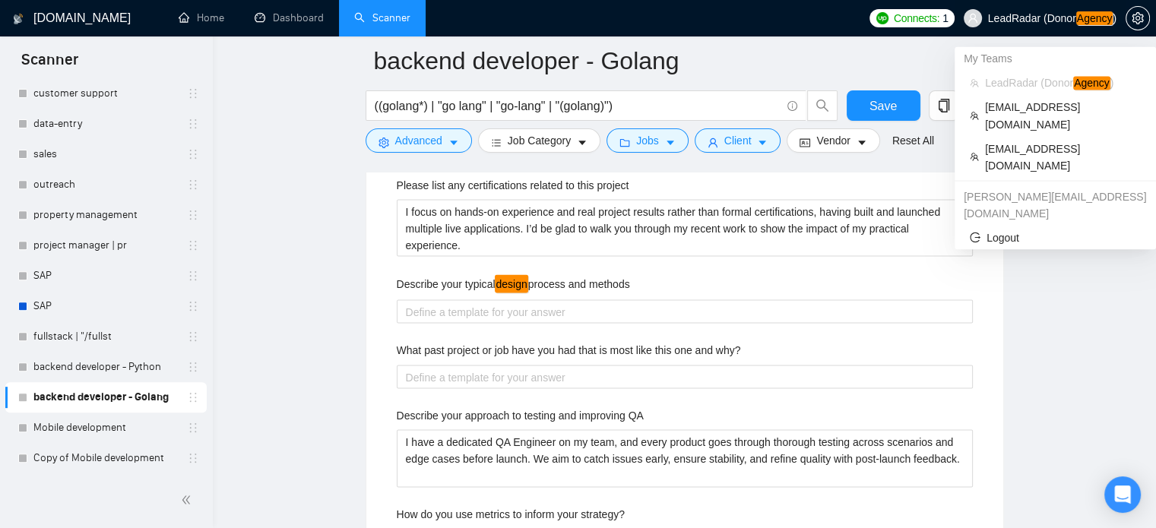
click at [1073, 21] on span "LeadRadar (Donor Agency )" at bounding box center [1052, 18] width 128 height 11
click at [1002, 140] on span "[EMAIL_ADDRESS][DOMAIN_NAME]" at bounding box center [1063, 156] width 156 height 33
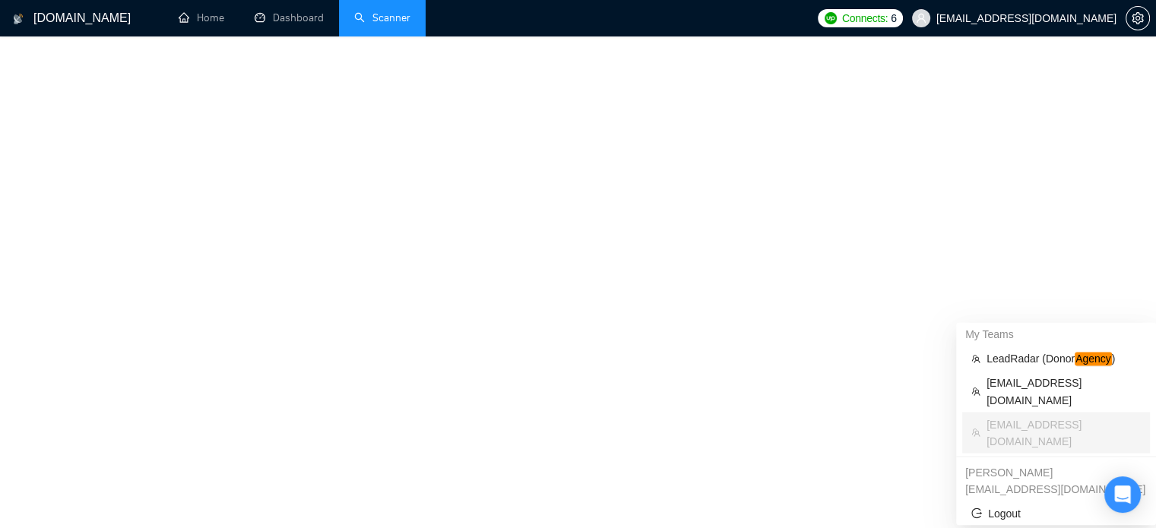
scroll to position [700, 0]
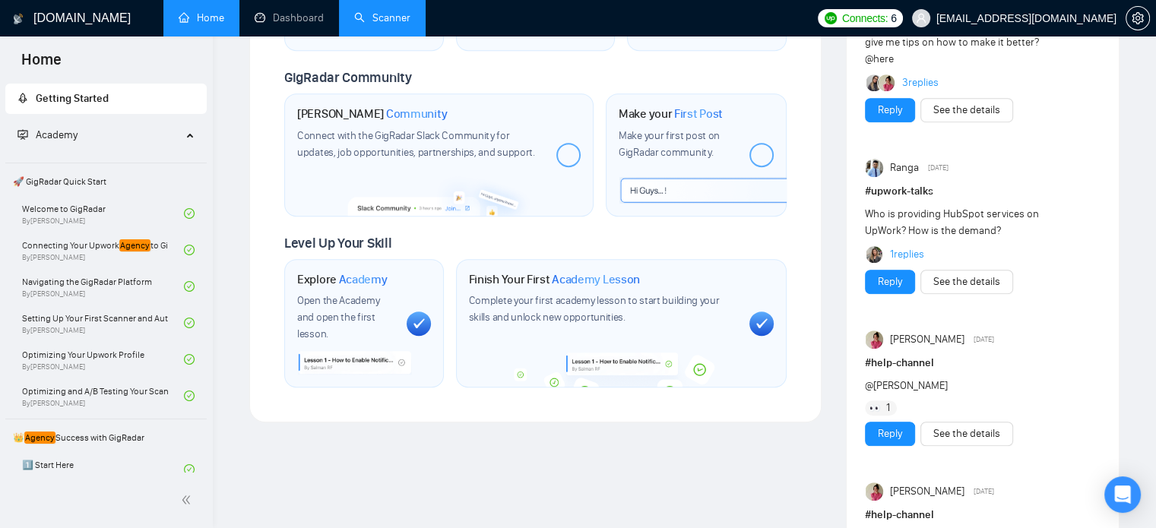
click at [373, 16] on link "Scanner" at bounding box center [382, 17] width 56 height 13
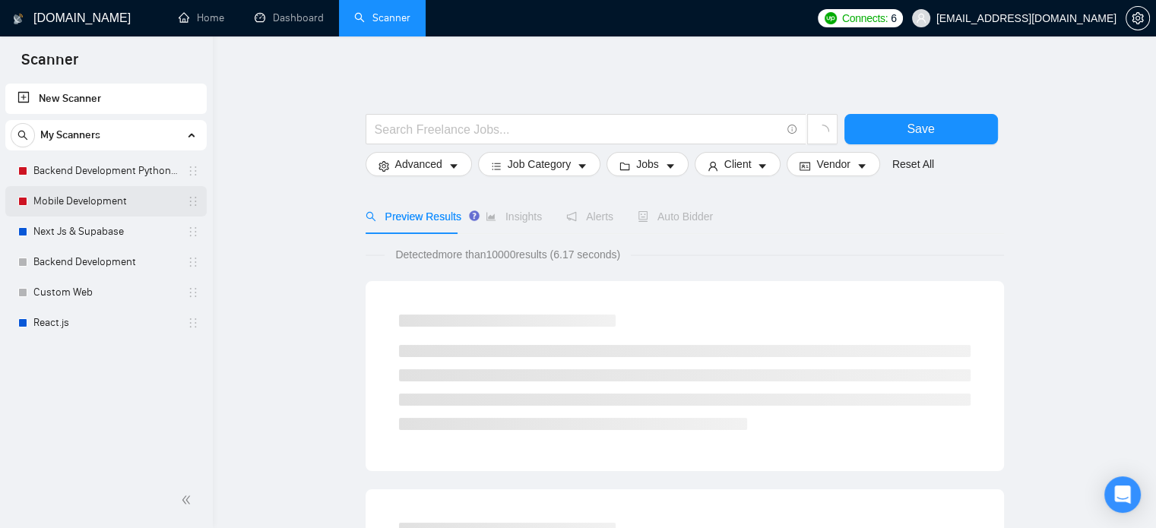
click at [131, 203] on link "Mobile Development" at bounding box center [105, 201] width 144 height 30
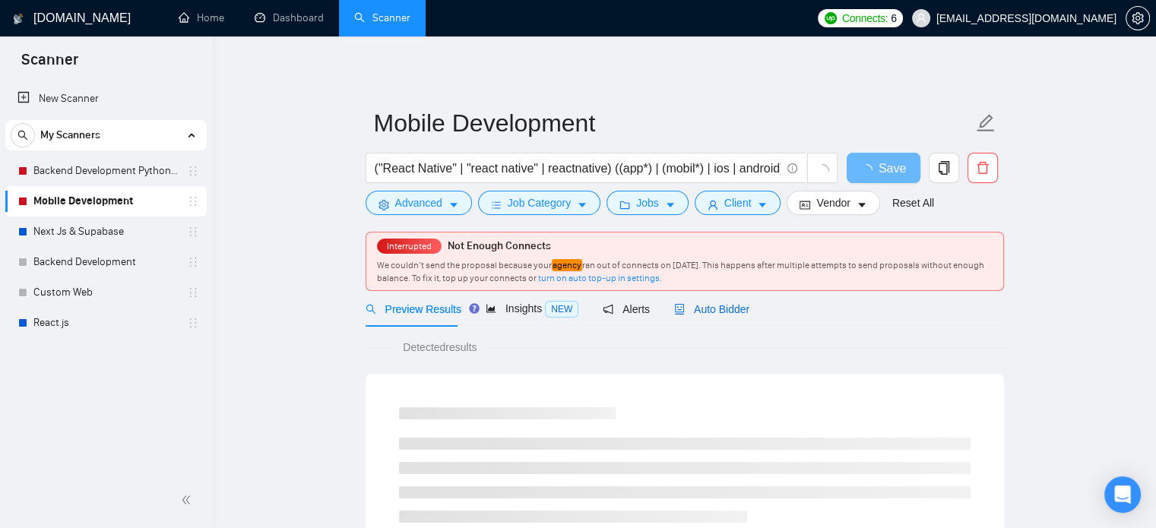
click at [698, 312] on span "Auto Bidder" at bounding box center [711, 309] width 75 height 12
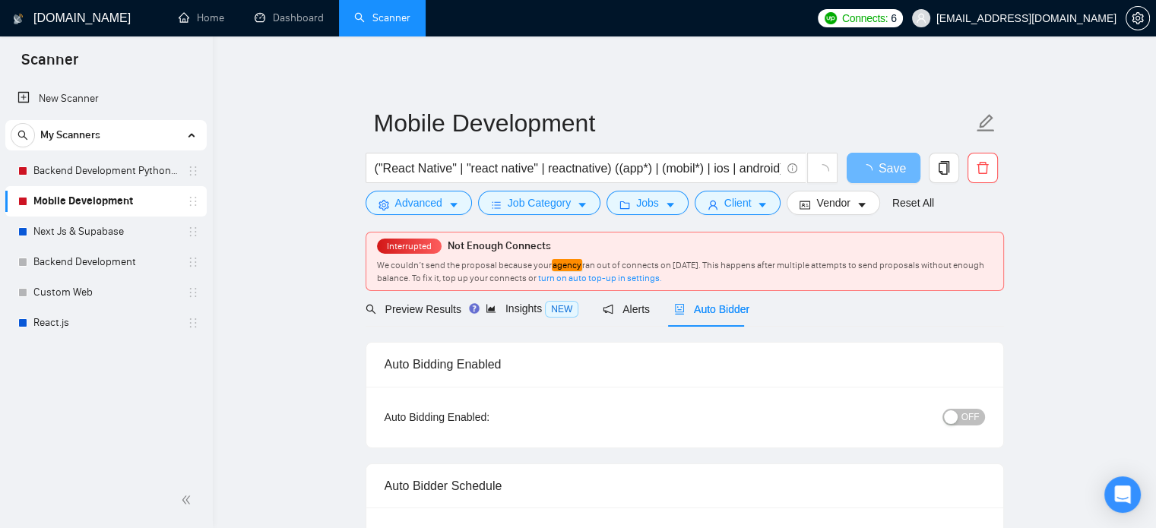
radio input "false"
radio input "true"
checkbox input "true"
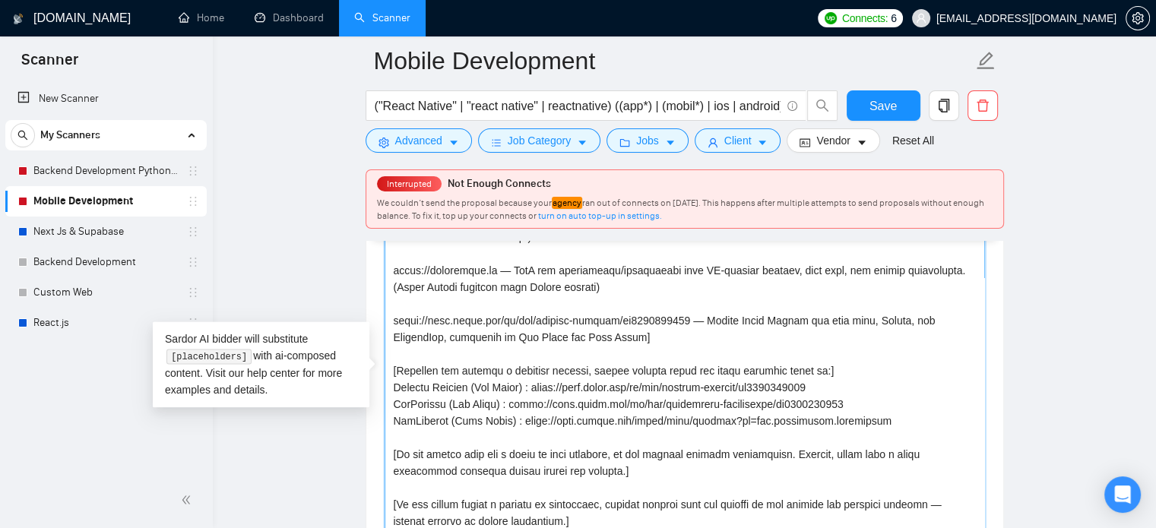
scroll to position [316, 0]
drag, startPoint x: 395, startPoint y: 268, endPoint x: 872, endPoint y: 420, distance: 500.3
click at [872, 420] on textarea "Cover letter template:" at bounding box center [685, 378] width 601 height 342
click at [1089, 18] on span "[EMAIL_ADDRESS][DOMAIN_NAME]" at bounding box center [1027, 18] width 180 height 0
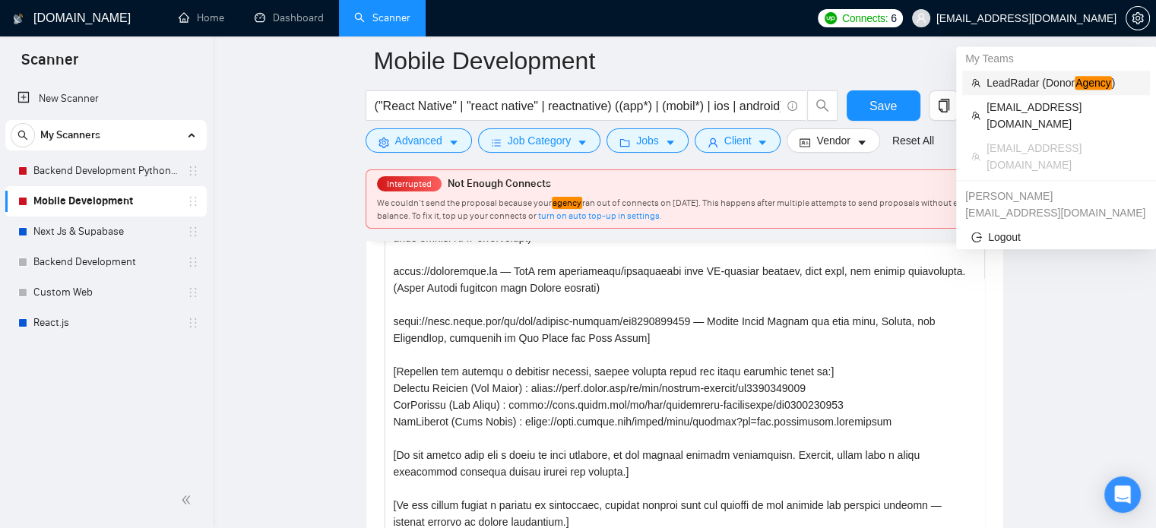
click at [1023, 76] on span "LeadRadar (Donor Agency )" at bounding box center [1064, 83] width 154 height 17
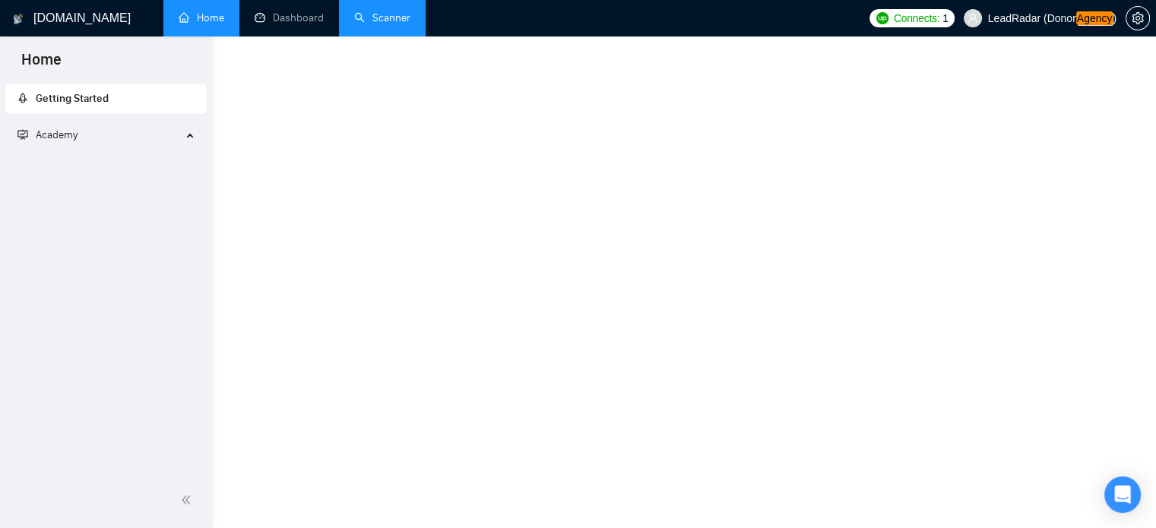
scroll to position [700, 0]
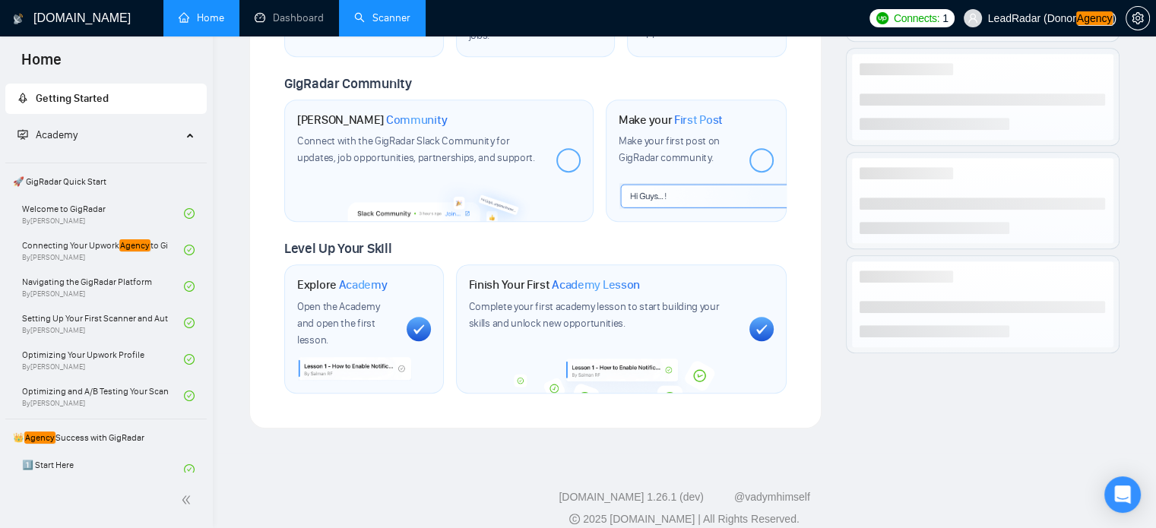
click at [383, 23] on link "Scanner" at bounding box center [382, 17] width 56 height 13
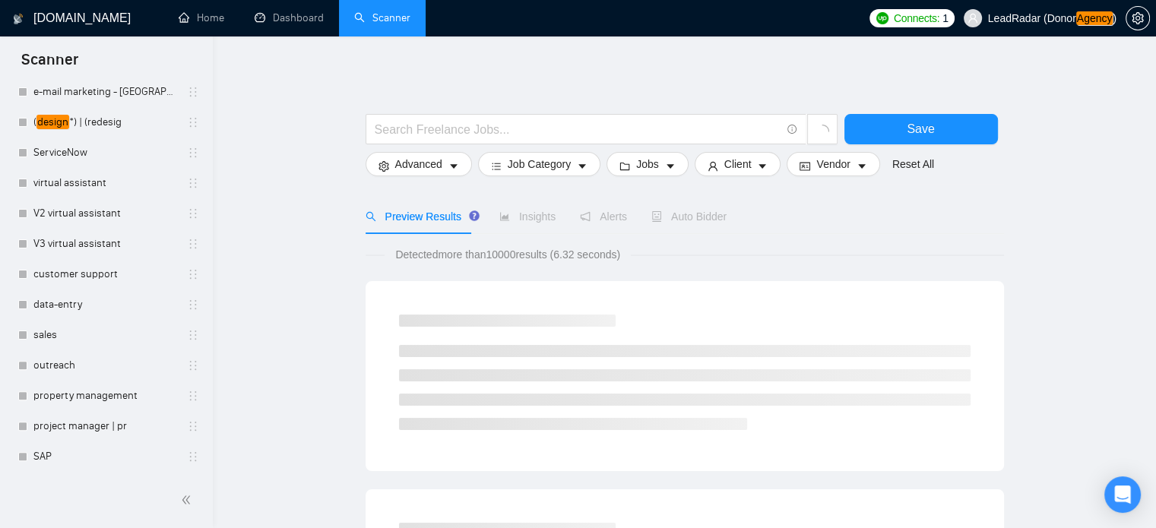
scroll to position [625, 0]
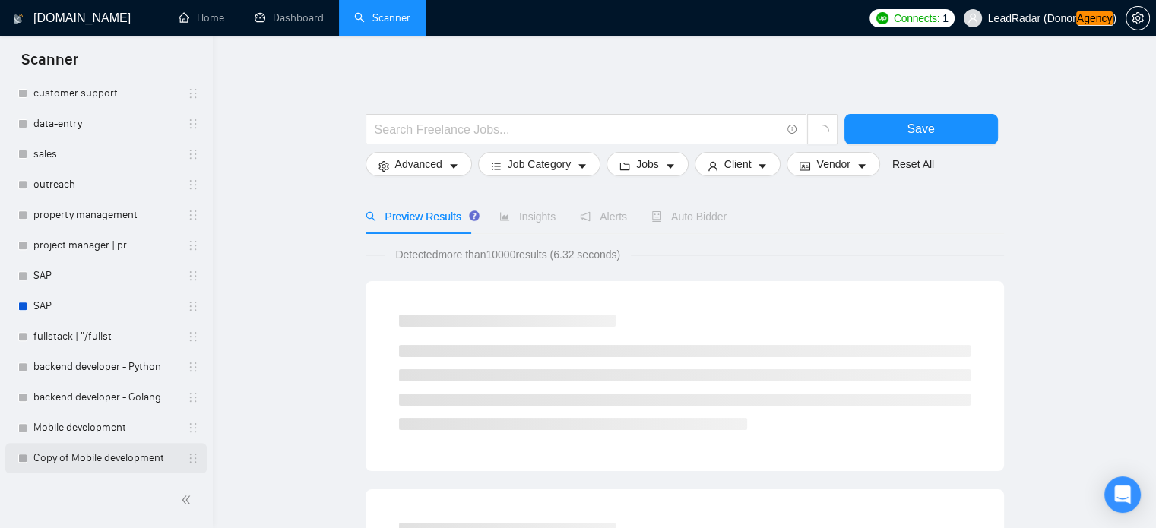
click at [79, 451] on link "Copy of Mobile development" at bounding box center [105, 458] width 144 height 30
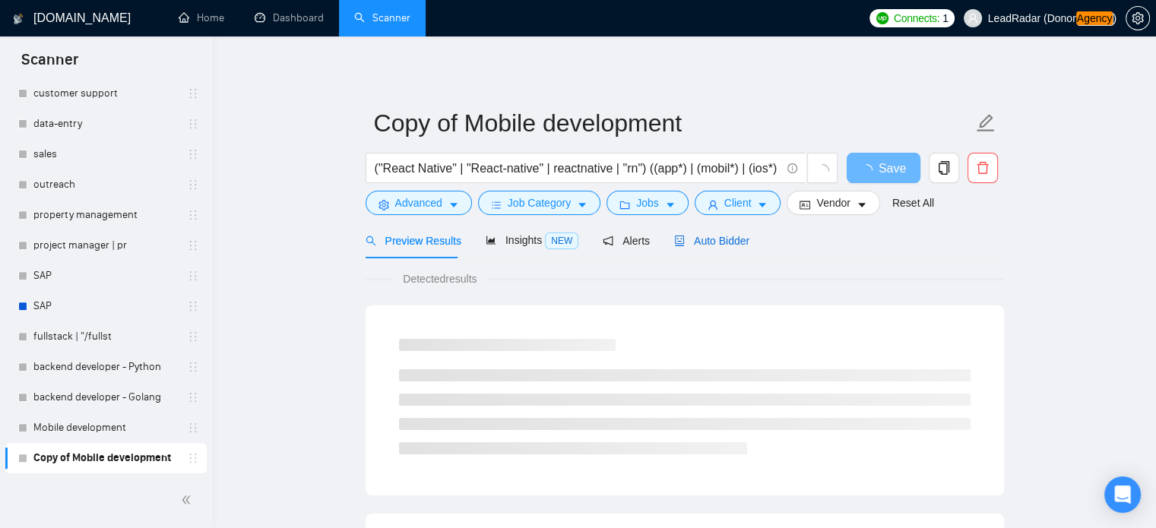
click at [733, 249] on div "Auto Bidder" at bounding box center [711, 241] width 75 height 17
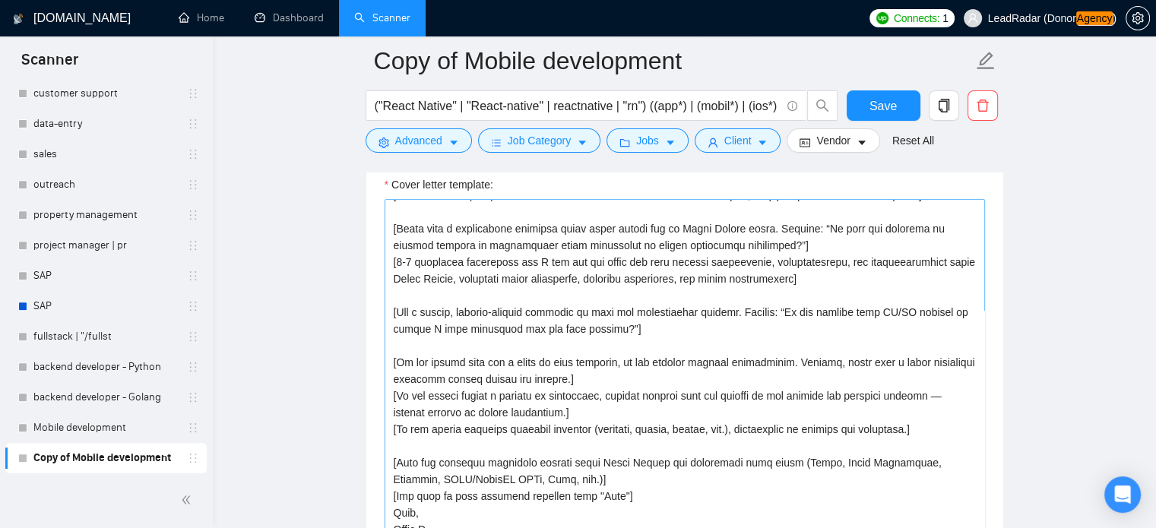
scroll to position [82, 0]
click at [496, 391] on textarea "Cover letter template:" at bounding box center [685, 370] width 601 height 342
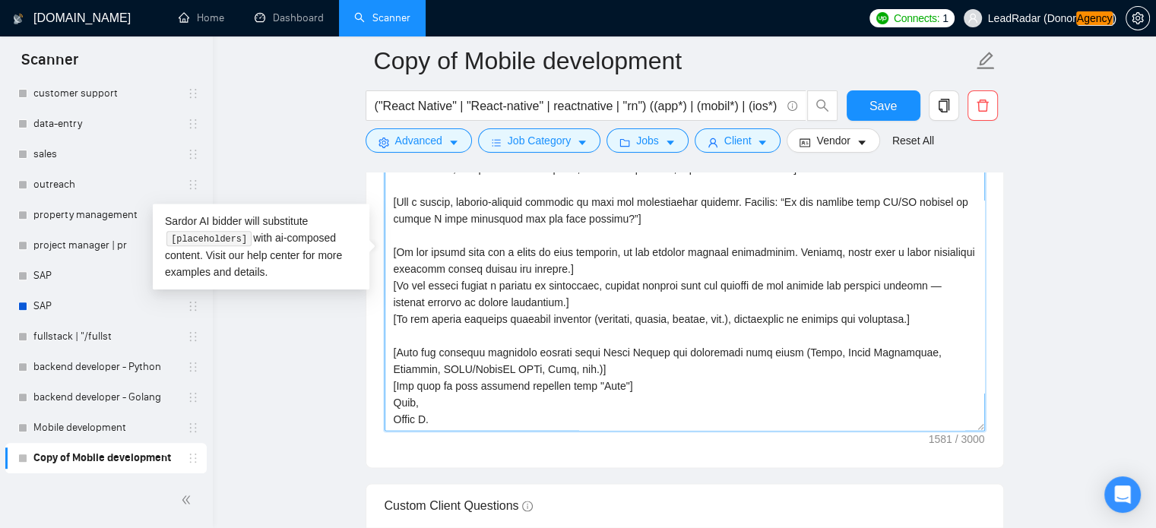
scroll to position [1770, 0]
click at [541, 348] on textarea "Cover letter template:" at bounding box center [685, 260] width 601 height 342
drag, startPoint x: 544, startPoint y: 368, endPoint x: 353, endPoint y: 346, distance: 192.8
click at [353, 346] on main "Copy of Mobile development ("React Native" | "React-native" | reactnative | "rn…" at bounding box center [684, 313] width 895 height 4045
paste textarea "Relevant Projects List (only mention if relevant to the job post): [URL] — AI-p…"
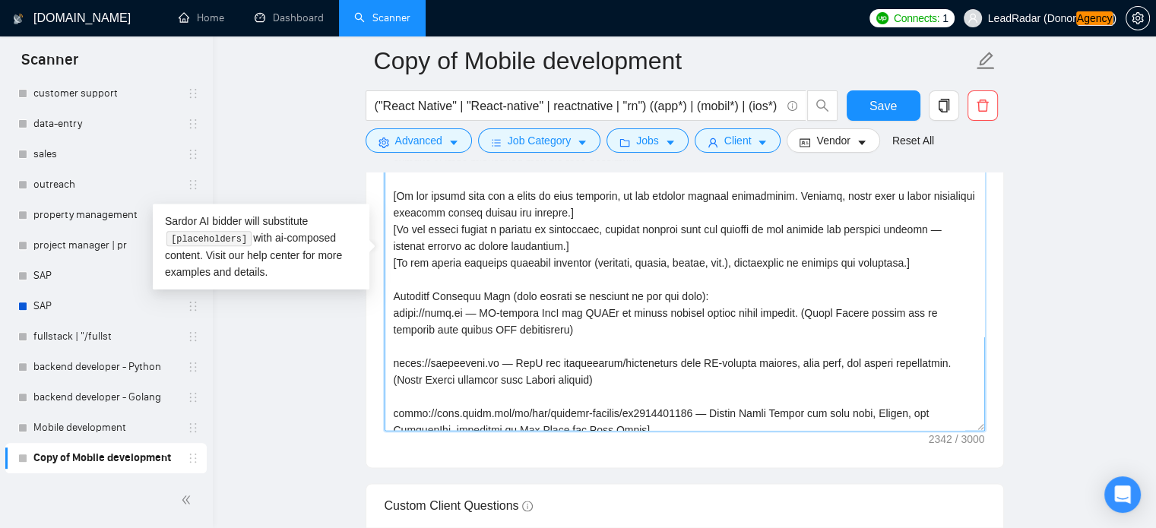
scroll to position [138, 0]
click at [390, 296] on textarea "Cover letter template:" at bounding box center [685, 260] width 601 height 342
type textarea "[Lo ips dolo sita con/adipi el seddoe te inc] [Ut lab etd magnaa enimadmi ve qu…"
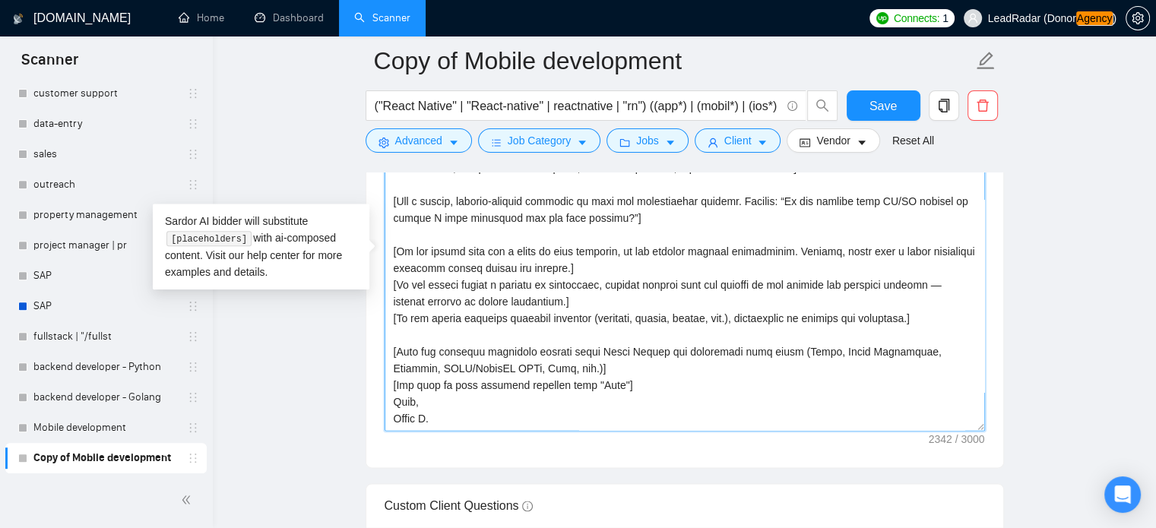
scroll to position [84, 0]
click at [1106, 97] on main "Copy of Mobile development ("React Native" | "React-native" | reactnative | "rn…" at bounding box center [684, 313] width 895 height 4045
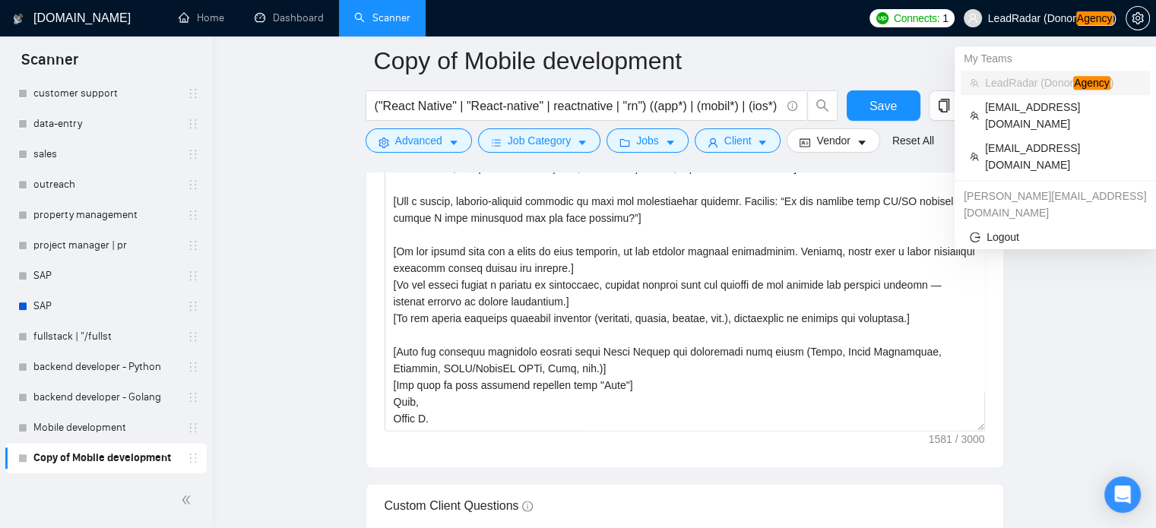
click at [1061, 21] on span "LeadRadar (Donor Agency )" at bounding box center [1052, 18] width 128 height 11
click at [1022, 140] on span "[EMAIL_ADDRESS][DOMAIN_NAME]" at bounding box center [1063, 156] width 156 height 33
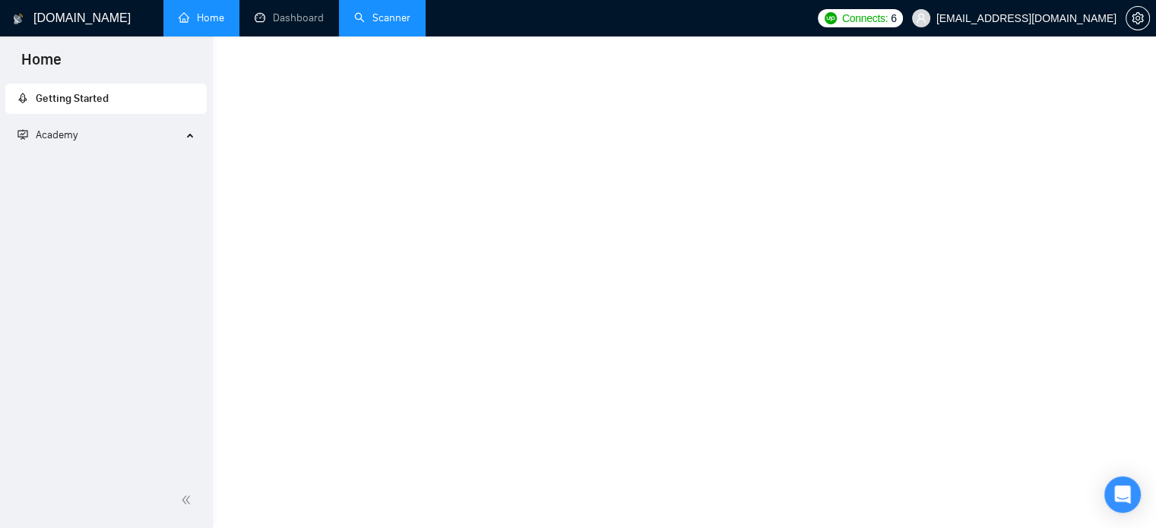
scroll to position [700, 0]
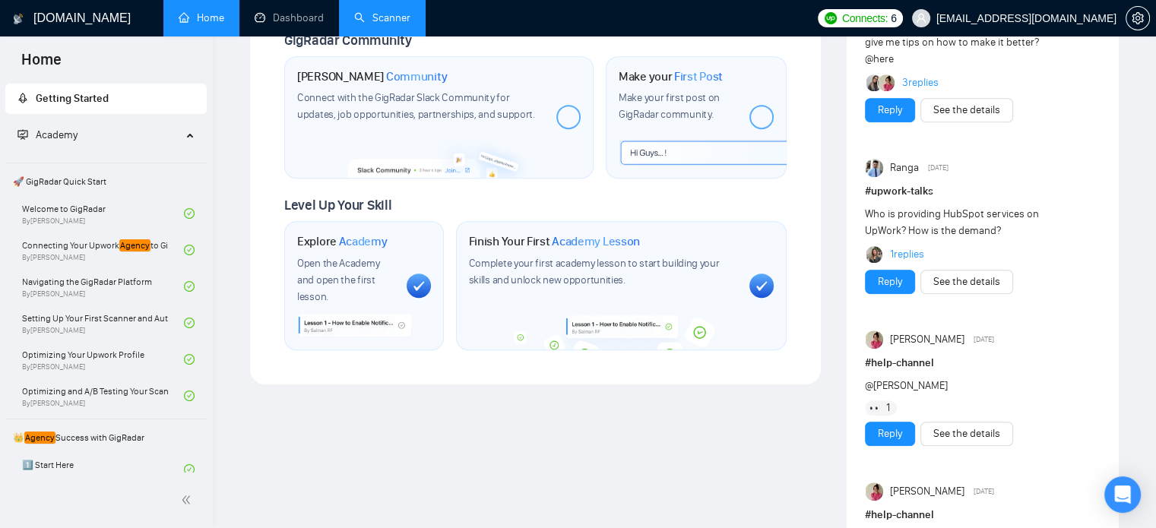
click at [392, 24] on link "Scanner" at bounding box center [382, 17] width 56 height 13
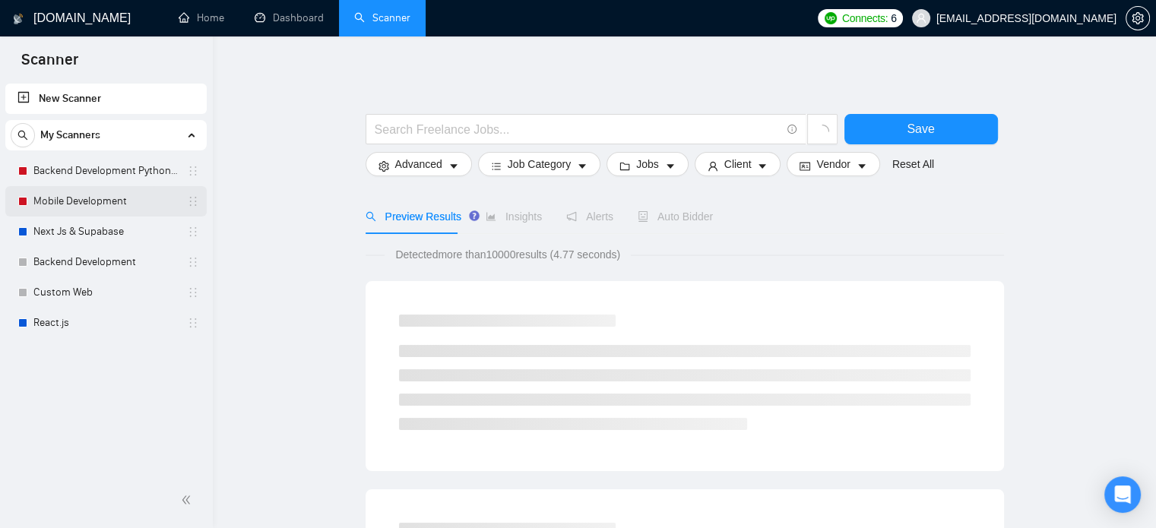
click at [100, 202] on link "Mobile Development" at bounding box center [105, 201] width 144 height 30
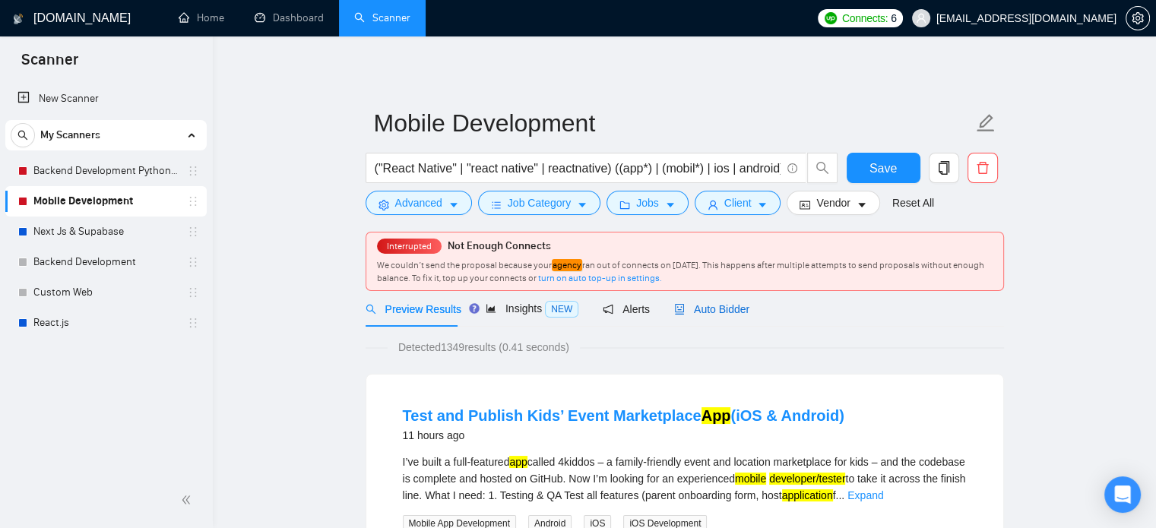
click at [734, 307] on span "Auto Bidder" at bounding box center [711, 309] width 75 height 12
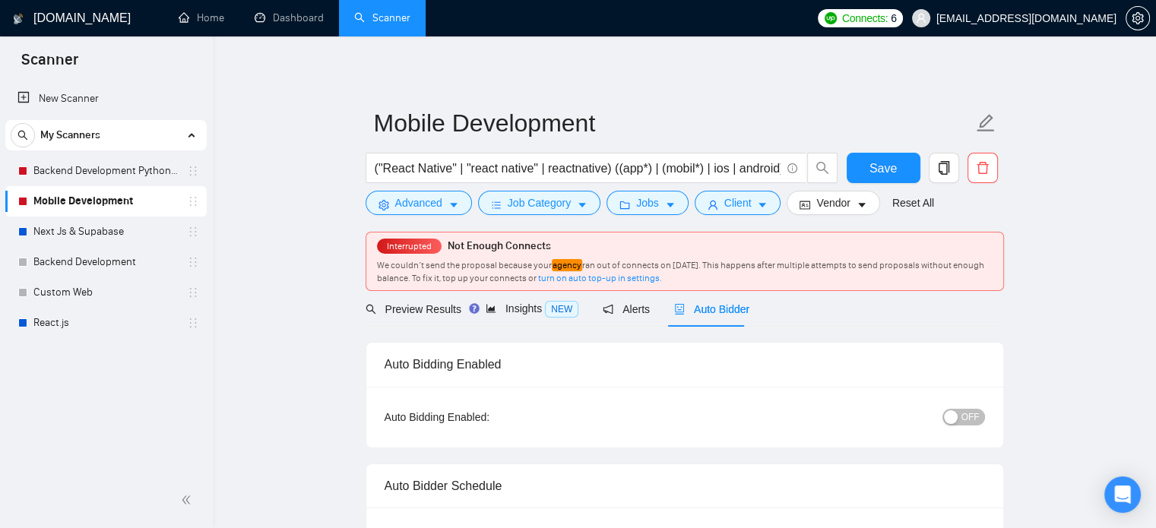
radio input "false"
radio input "true"
checkbox input "true"
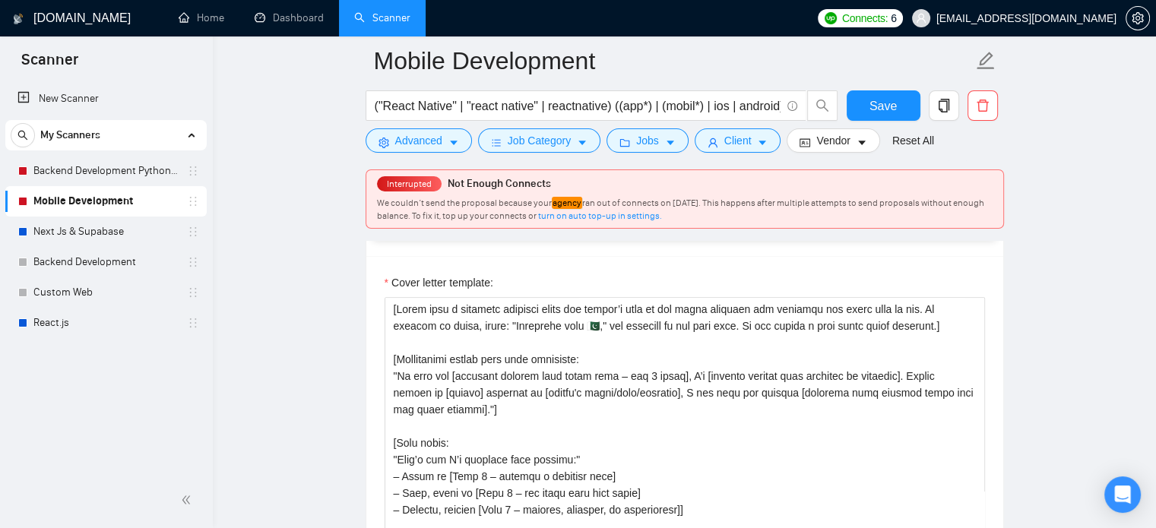
scroll to position [1910, 0]
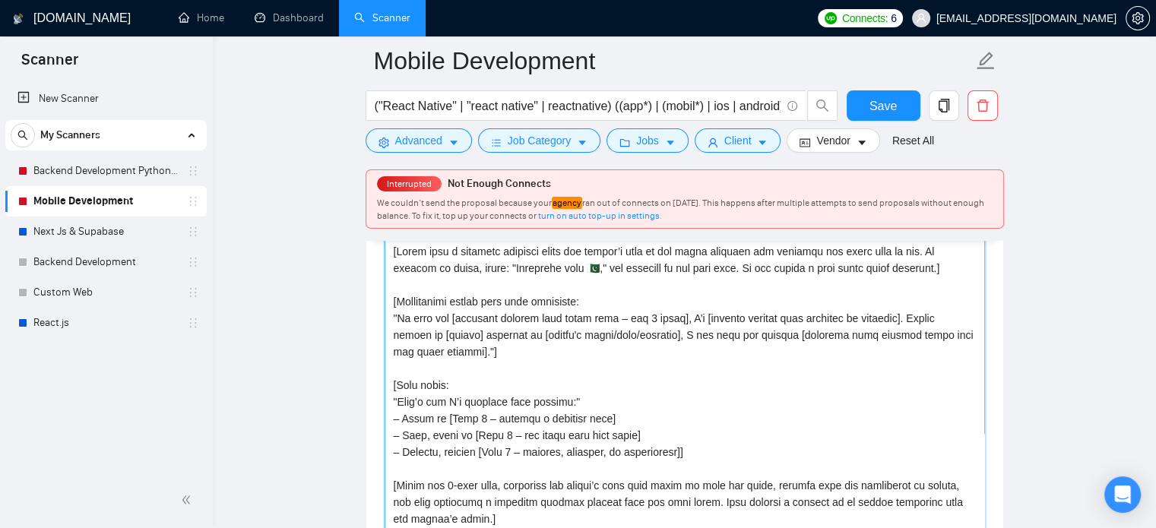
click at [408, 336] on textarea "Cover letter template:" at bounding box center [685, 410] width 601 height 342
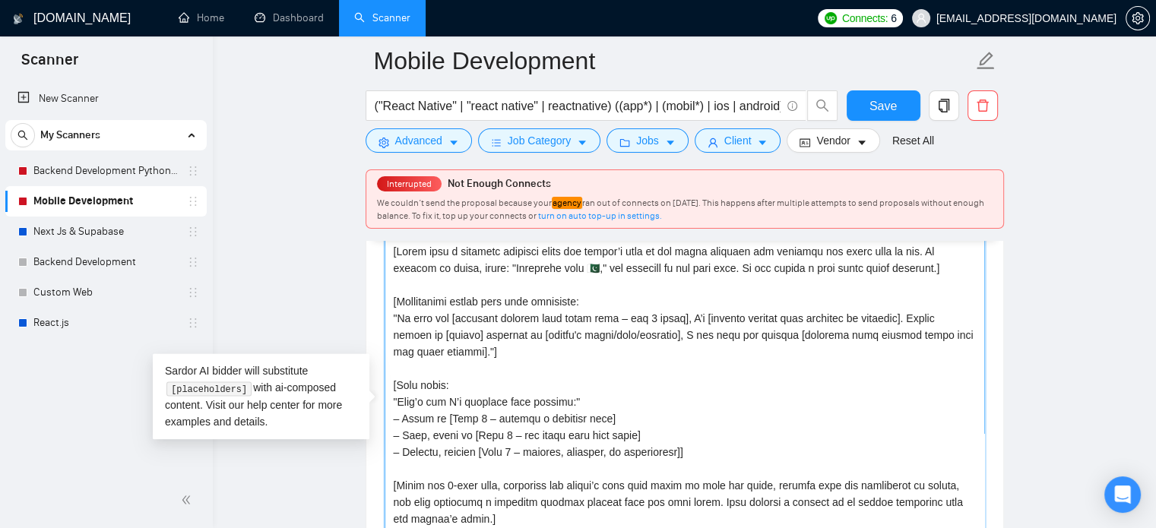
click at [404, 297] on textarea "Cover letter template:" at bounding box center [685, 410] width 601 height 342
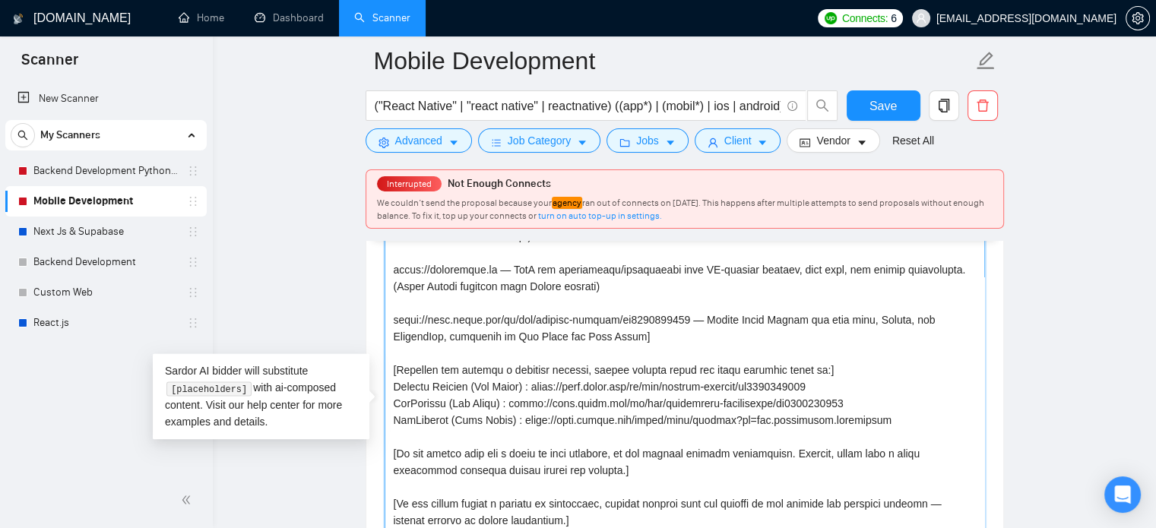
scroll to position [352, 0]
drag, startPoint x: 390, startPoint y: 322, endPoint x: 885, endPoint y: 410, distance: 502.6
click at [885, 410] on textarea "Cover letter template:" at bounding box center [685, 410] width 601 height 342
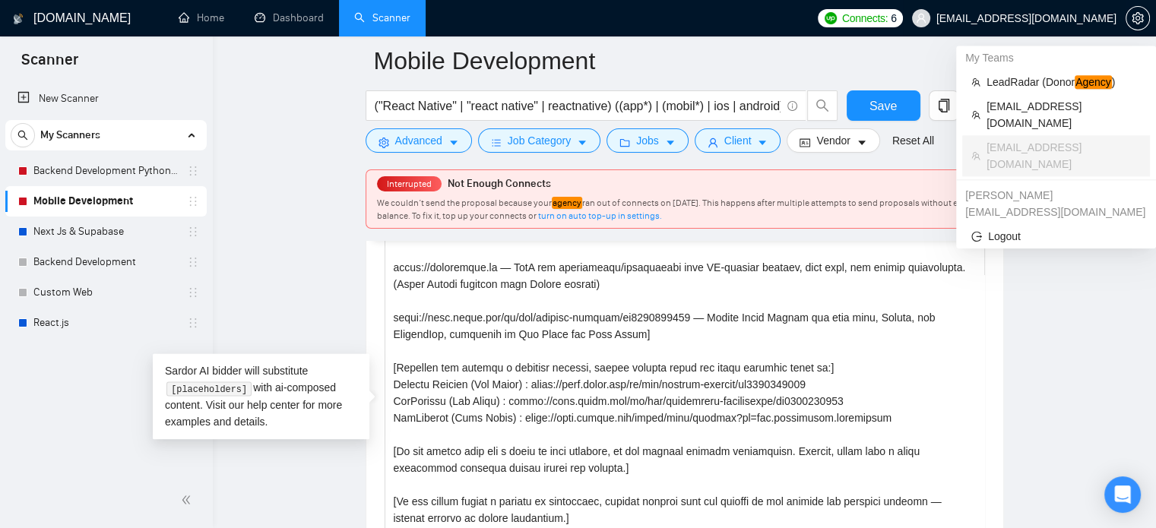
click at [1084, 18] on span "[EMAIL_ADDRESS][DOMAIN_NAME]" at bounding box center [1027, 18] width 180 height 0
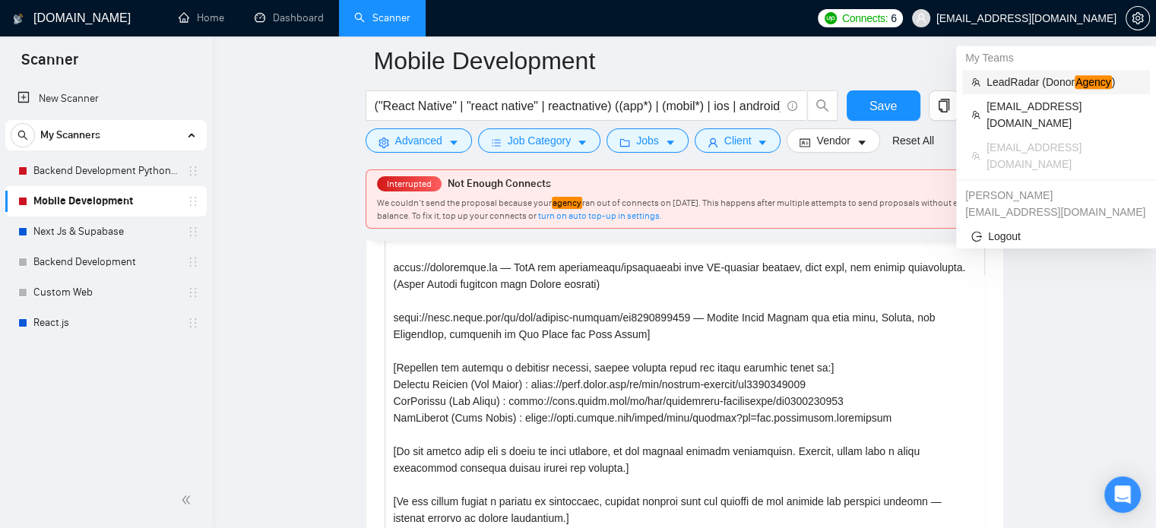
click at [997, 81] on span "LeadRadar (Donor Agency )" at bounding box center [1064, 82] width 154 height 17
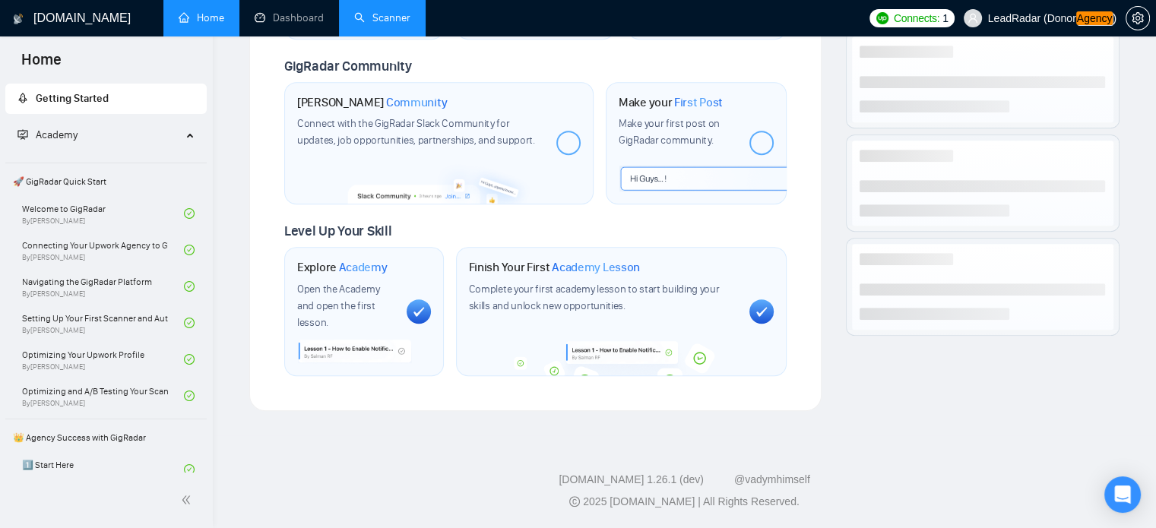
scroll to position [700, 0]
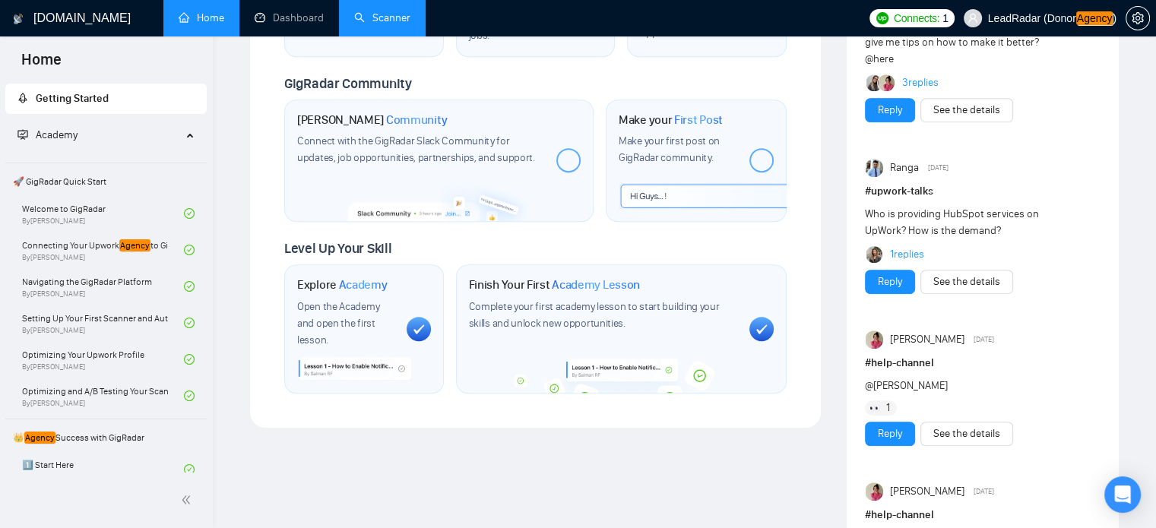
click at [401, 11] on link "Scanner" at bounding box center [382, 17] width 56 height 13
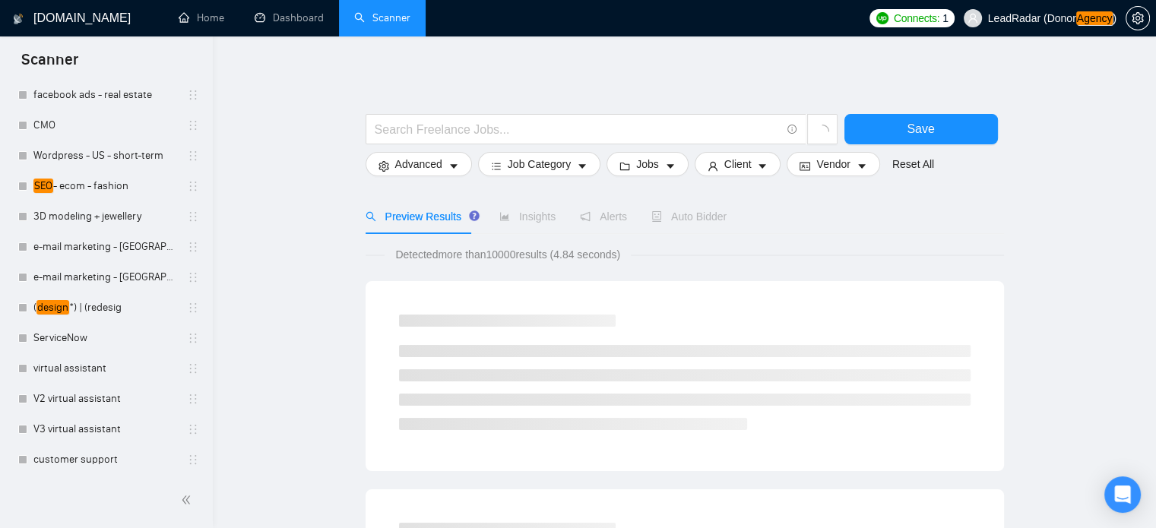
scroll to position [625, 0]
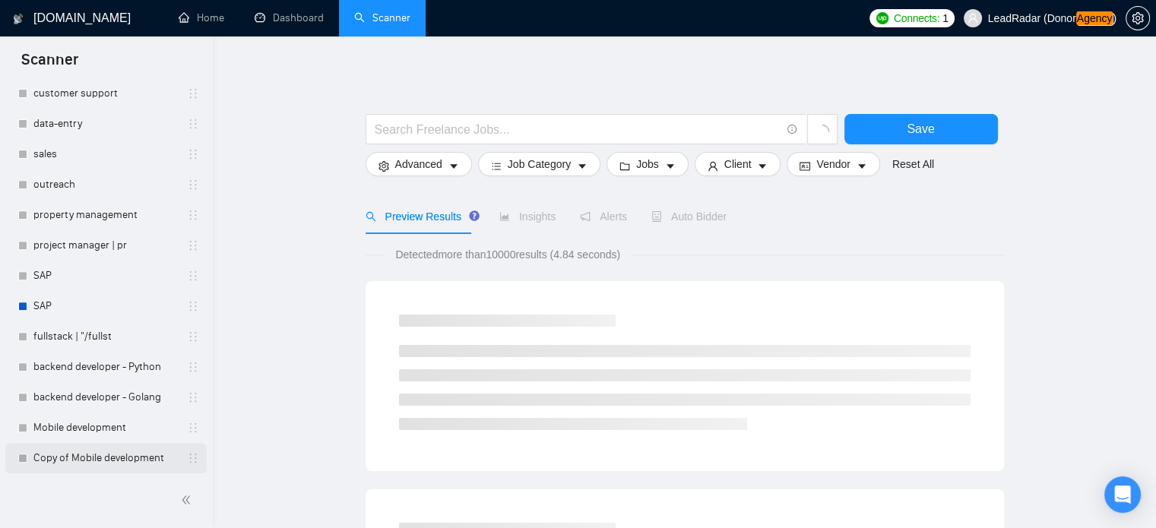
click at [120, 455] on link "Copy of Mobile development" at bounding box center [105, 458] width 144 height 30
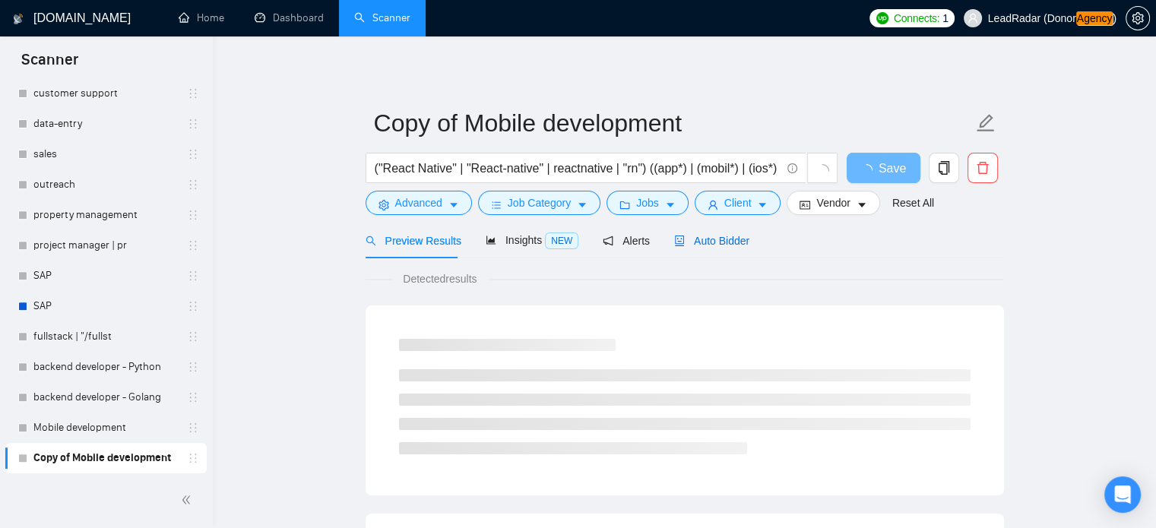
click at [712, 243] on span "Auto Bidder" at bounding box center [711, 241] width 75 height 12
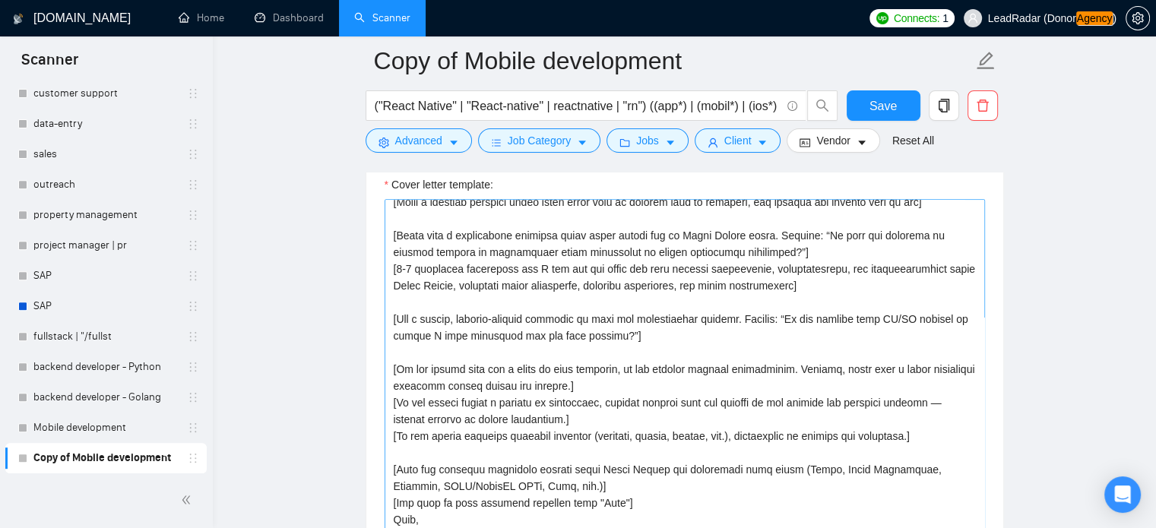
scroll to position [83, 0]
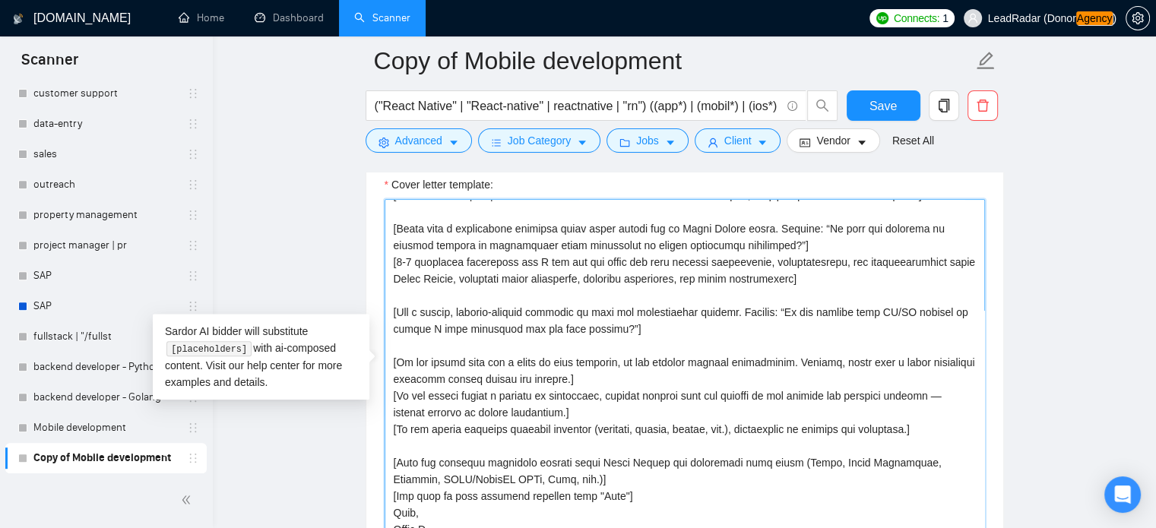
drag, startPoint x: 394, startPoint y: 461, endPoint x: 587, endPoint y: 483, distance: 194.3
click at [587, 483] on textarea "Cover letter template:" at bounding box center [685, 370] width 601 height 342
paste textarea "Relevant Projects List (only mention if relevant to the job post): [URL] — AI-p…"
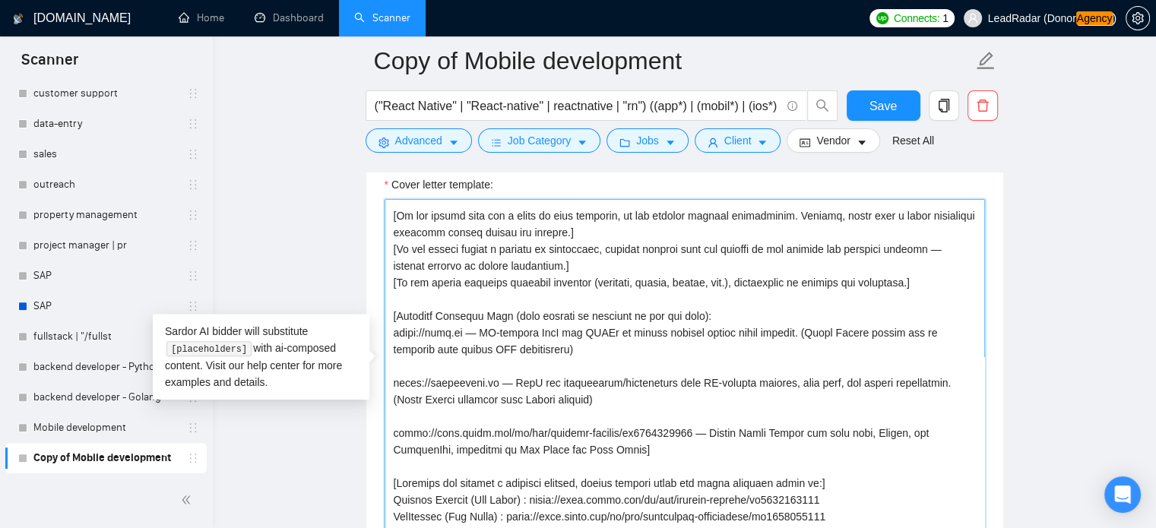
scroll to position [1670, 0]
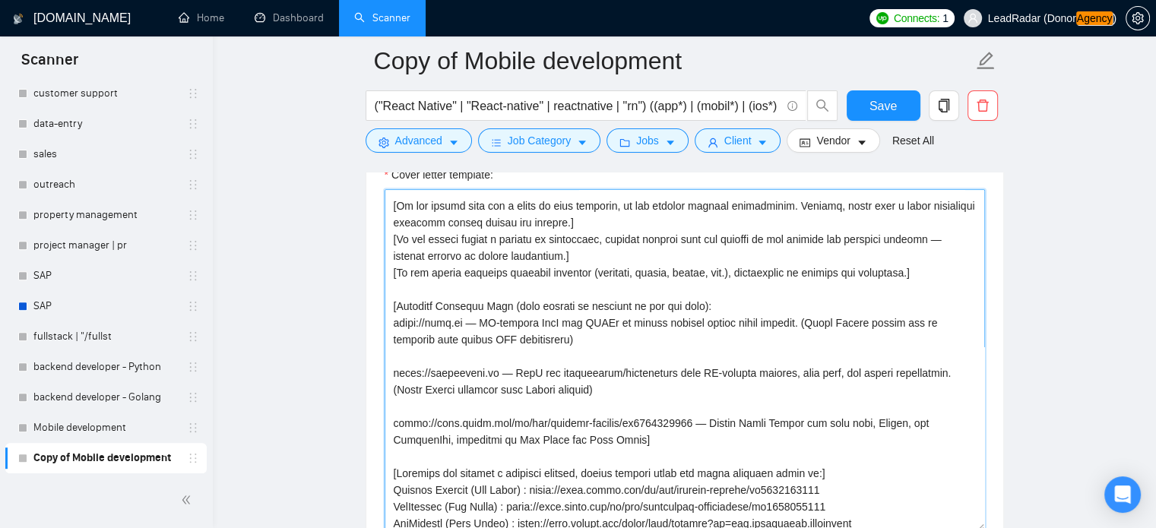
click at [407, 311] on textarea "Cover letter template:" at bounding box center [685, 360] width 601 height 342
click at [539, 306] on textarea "Cover letter template:" at bounding box center [685, 360] width 601 height 342
click at [617, 308] on textarea "Cover letter template:" at bounding box center [685, 360] width 601 height 342
click at [503, 306] on textarea "Cover letter template:" at bounding box center [685, 360] width 601 height 342
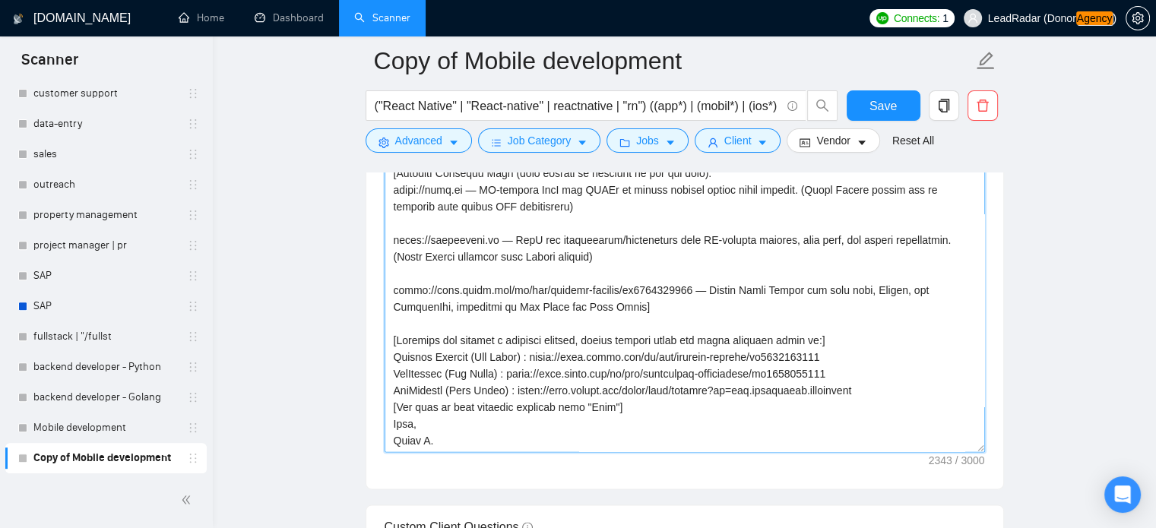
scroll to position [1749, 0]
click at [395, 337] on textarea "Cover letter template:" at bounding box center [685, 280] width 601 height 342
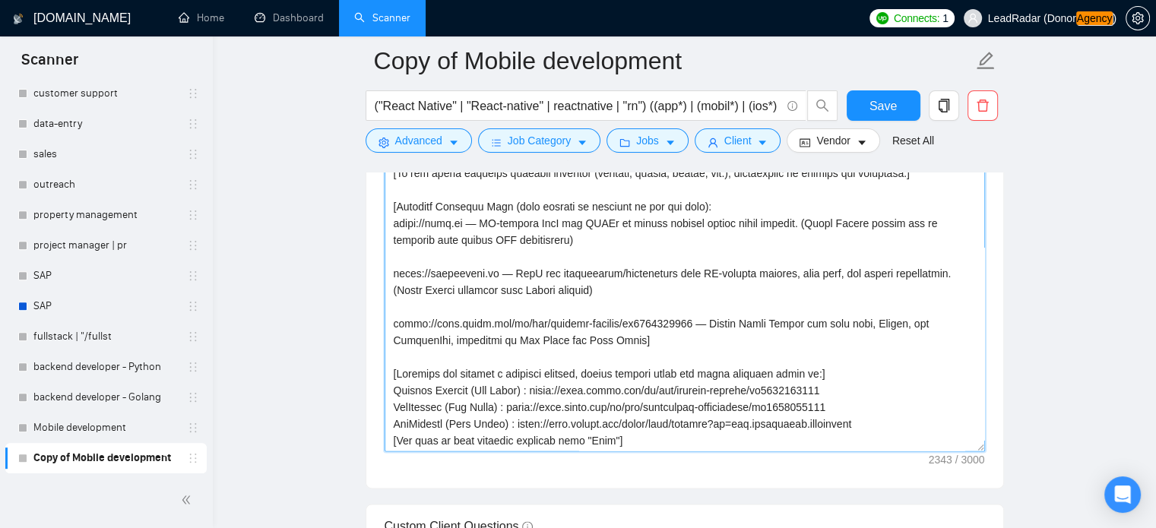
scroll to position [250, 0]
drag, startPoint x: 392, startPoint y: 389, endPoint x: 836, endPoint y: 392, distance: 444.0
click at [836, 392] on textarea "Cover letter template:" at bounding box center [685, 280] width 601 height 342
click at [672, 331] on textarea "Cover letter template:" at bounding box center [685, 280] width 601 height 342
click at [810, 373] on textarea "Cover letter template:" at bounding box center [685, 280] width 601 height 342
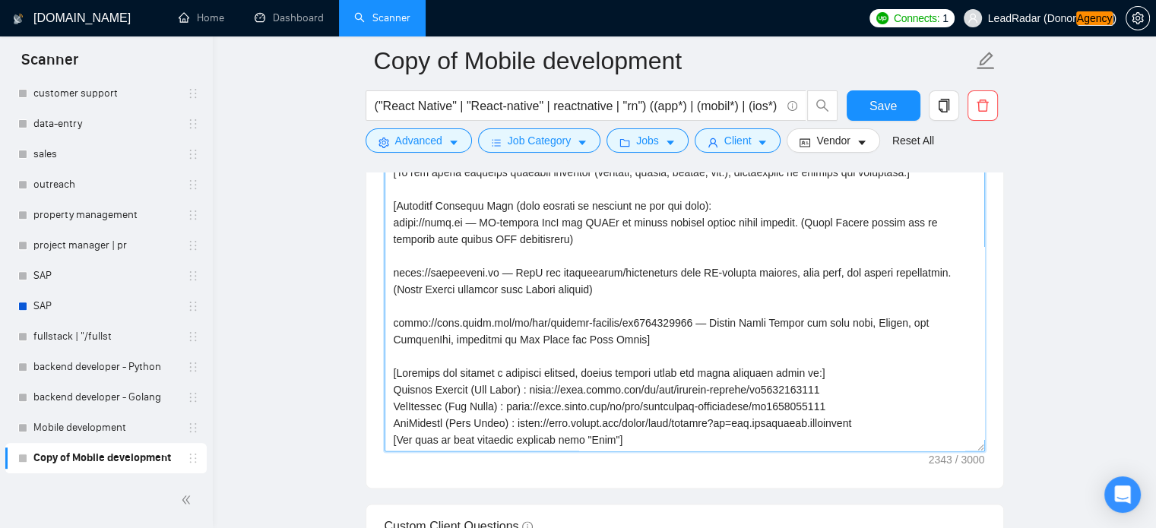
click at [810, 373] on textarea "Cover letter template:" at bounding box center [685, 280] width 601 height 342
click at [817, 373] on textarea "Cover letter template:" at bounding box center [685, 280] width 601 height 342
click at [895, 419] on textarea "Cover letter template:" at bounding box center [685, 280] width 601 height 342
paste textarea "]"
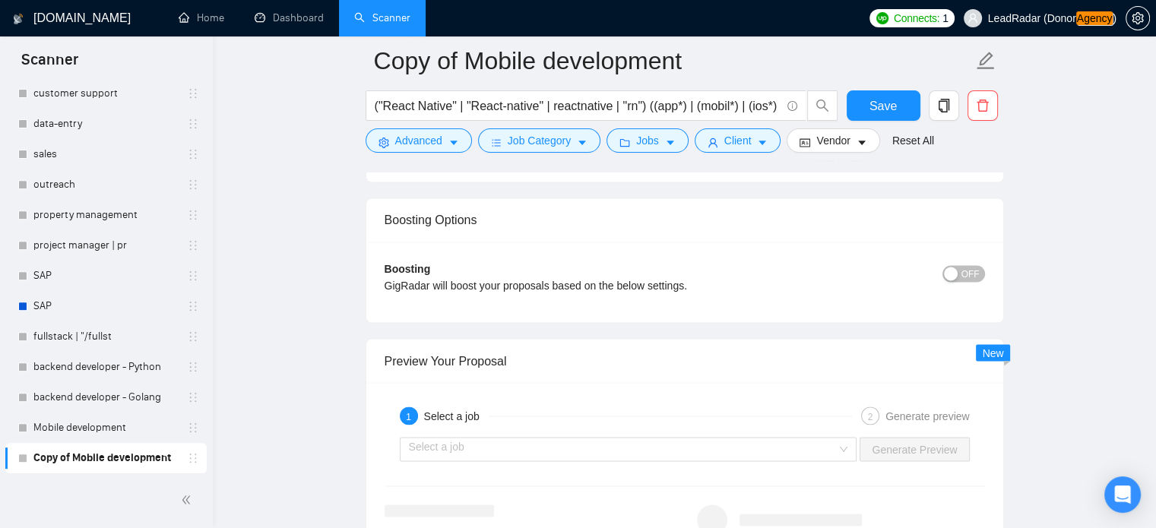
scroll to position [2684, 0]
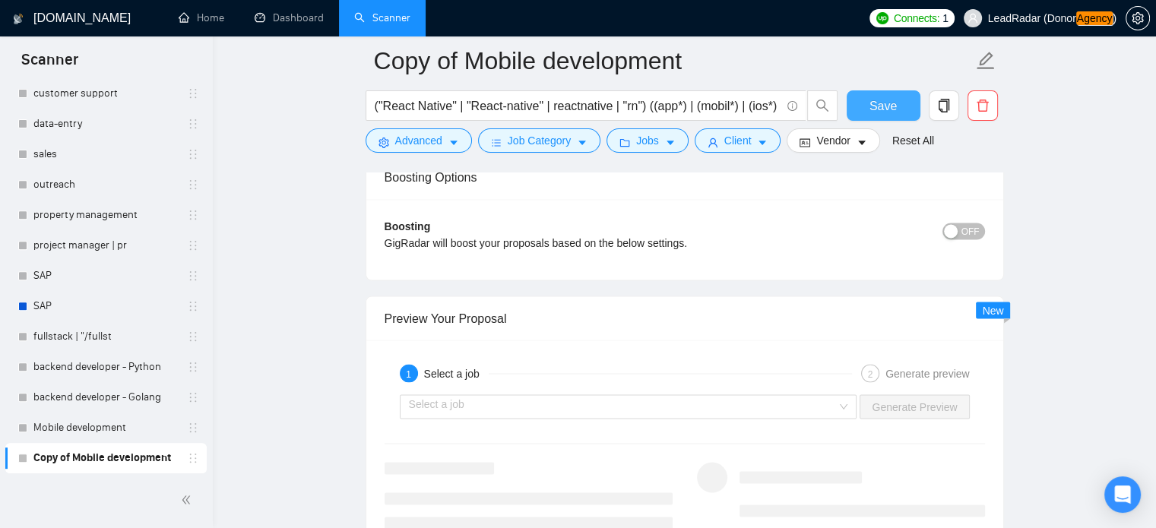
type textarea "[Lo ips dolo sita con/adipi el seddoe te inc] [Ut lab etd magnaa enimadmi ve qu…"
click at [872, 106] on span "Save" at bounding box center [883, 106] width 27 height 19
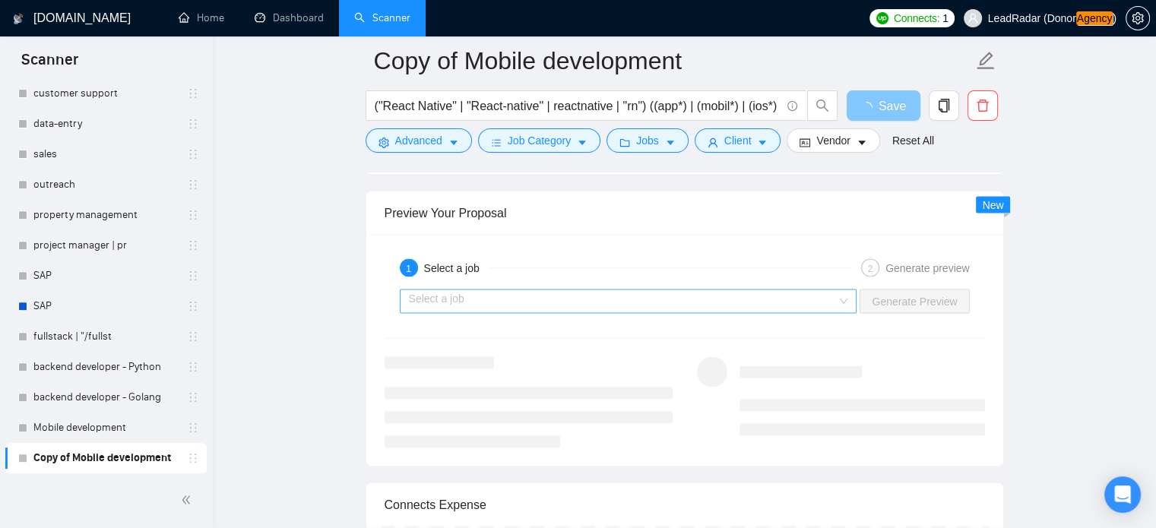
scroll to position [2804, 0]
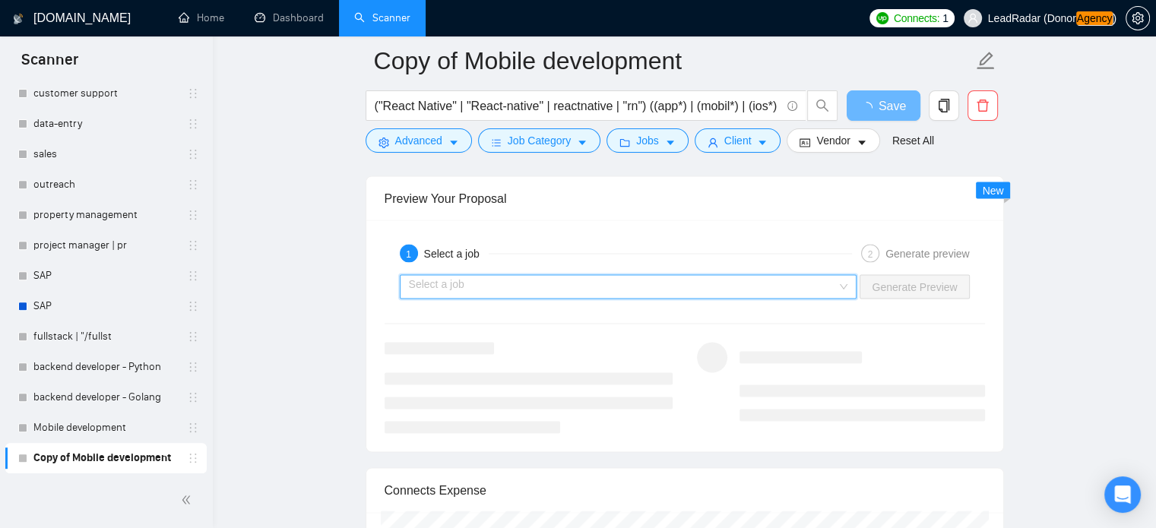
click at [617, 285] on input "search" at bounding box center [623, 286] width 429 height 23
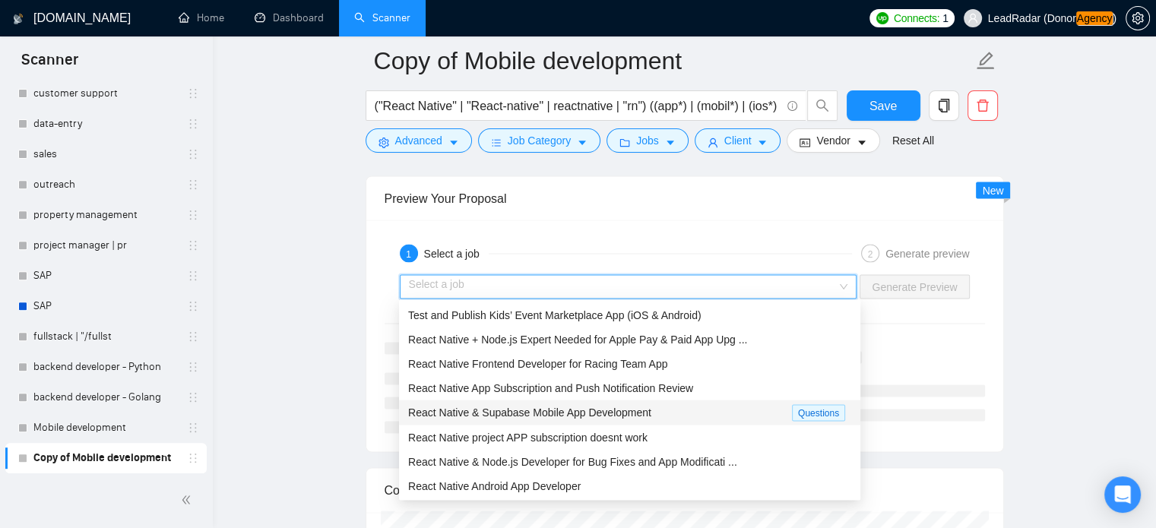
click at [574, 409] on span "React Native & Supabase Mobile App Development" at bounding box center [529, 412] width 243 height 12
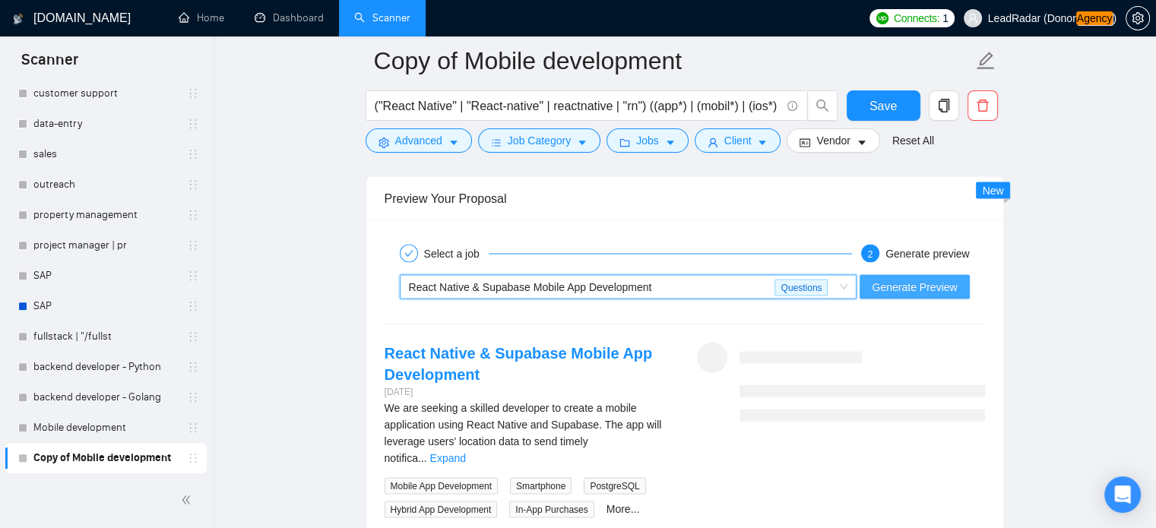
click at [903, 284] on span "Generate Preview" at bounding box center [914, 286] width 85 height 17
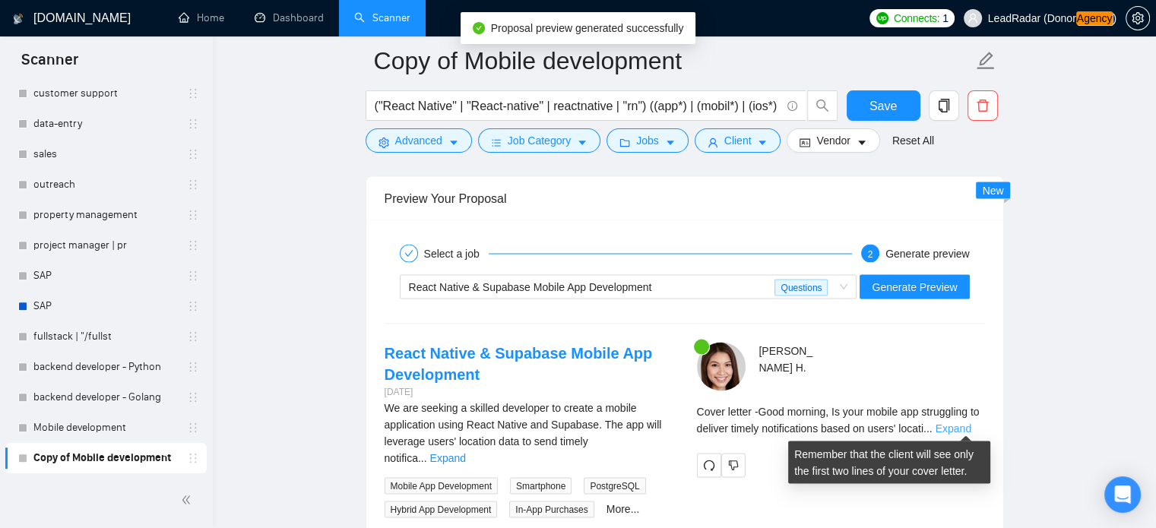
click at [959, 425] on link "Expand" at bounding box center [954, 428] width 36 height 12
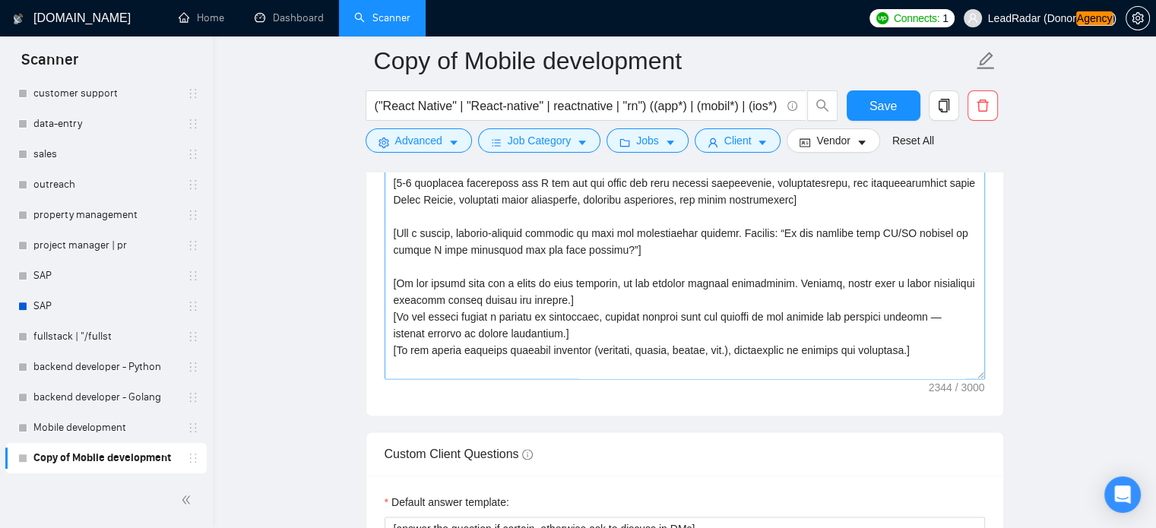
scroll to position [1817, 0]
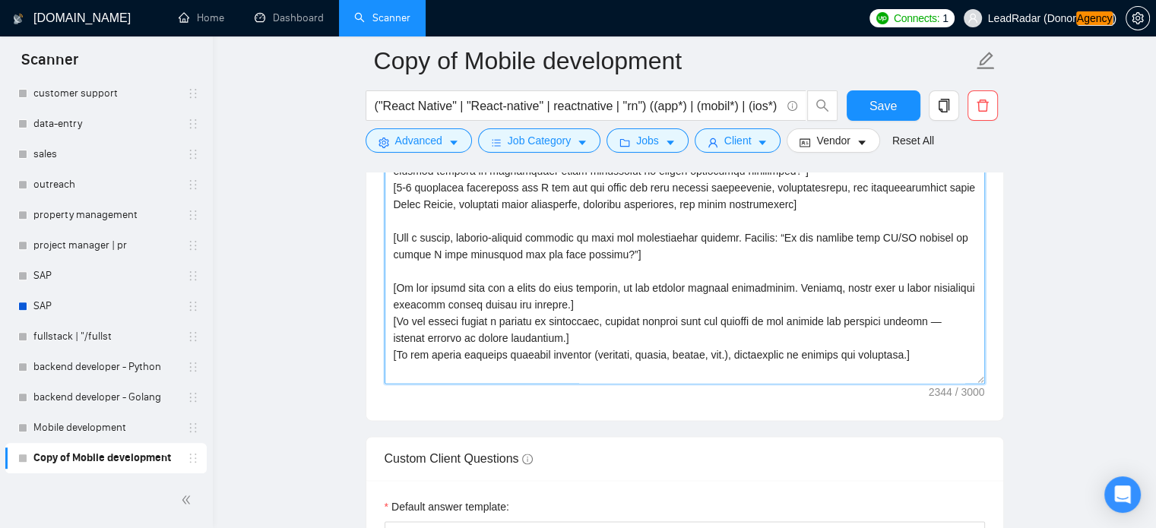
click at [688, 335] on textarea "Cover letter template:" at bounding box center [685, 213] width 601 height 342
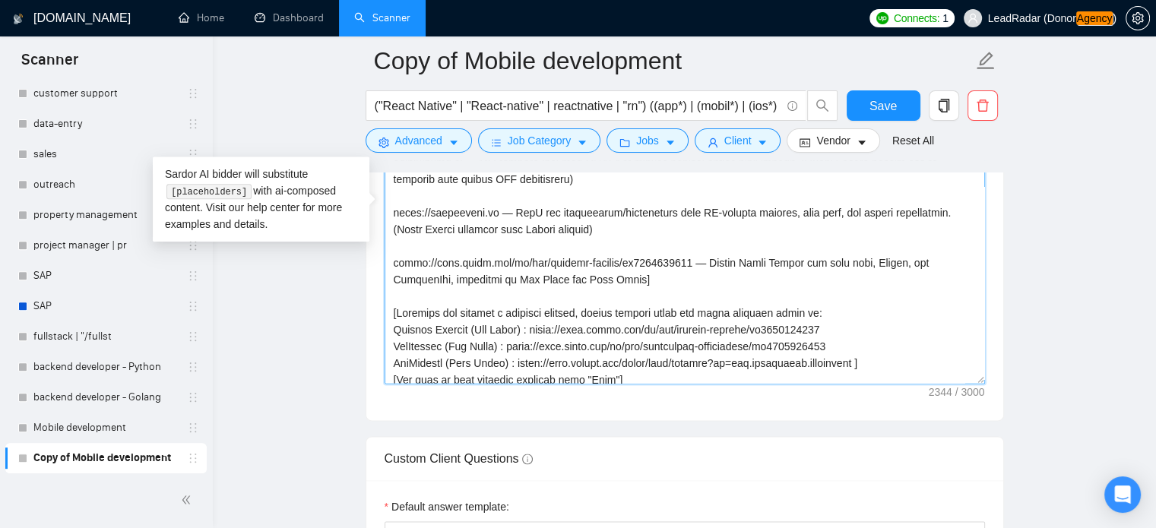
scroll to position [246, 0]
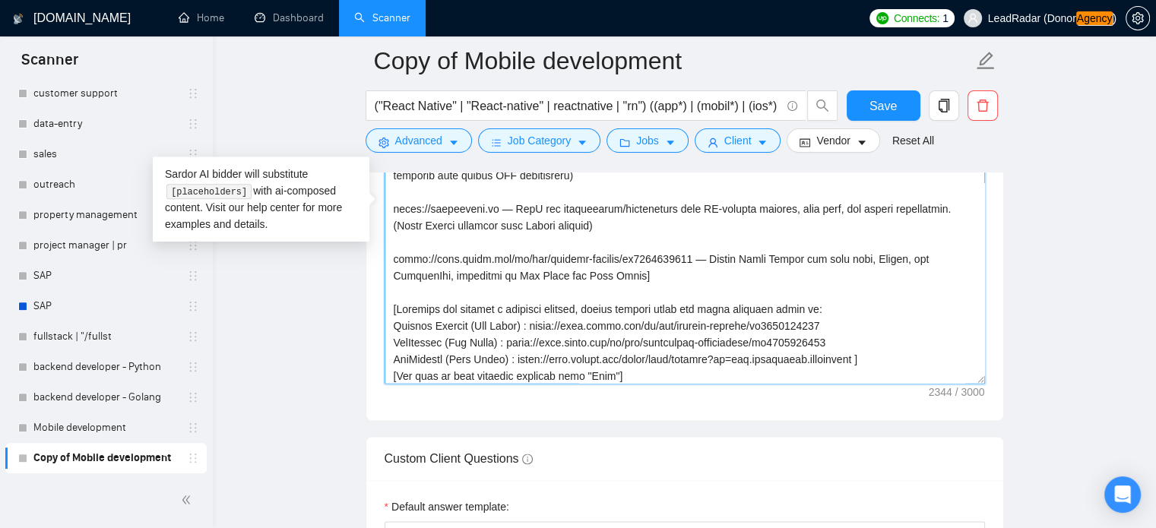
drag, startPoint x: 392, startPoint y: 310, endPoint x: 844, endPoint y: 317, distance: 451.6
click at [844, 317] on textarea "Cover letter template:" at bounding box center [685, 213] width 601 height 342
click at [635, 273] on textarea "Cover letter template:" at bounding box center [685, 213] width 601 height 342
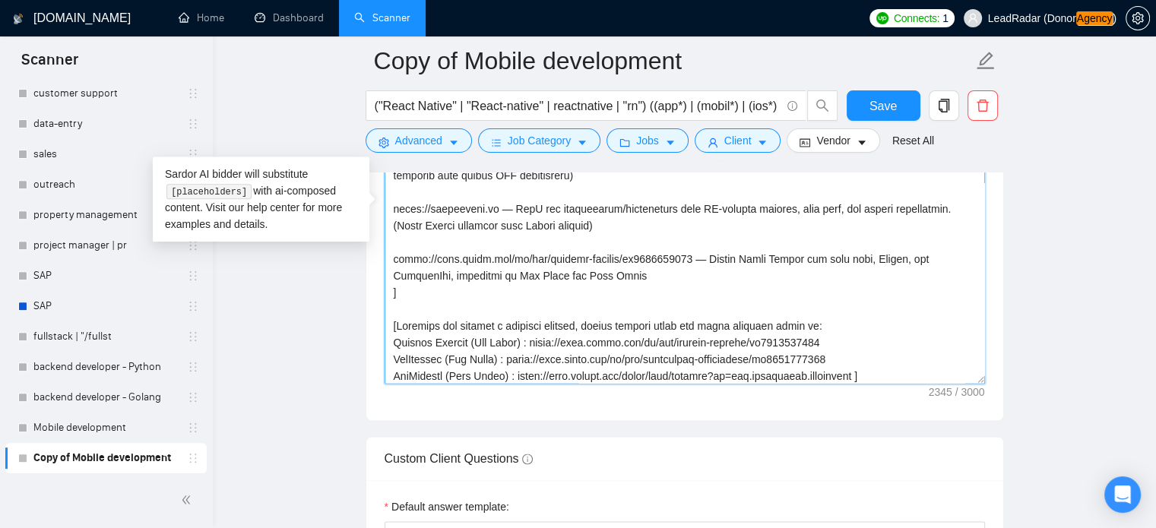
paste textarea "[Whenever you mention a relevant project, always include these app links direct…"
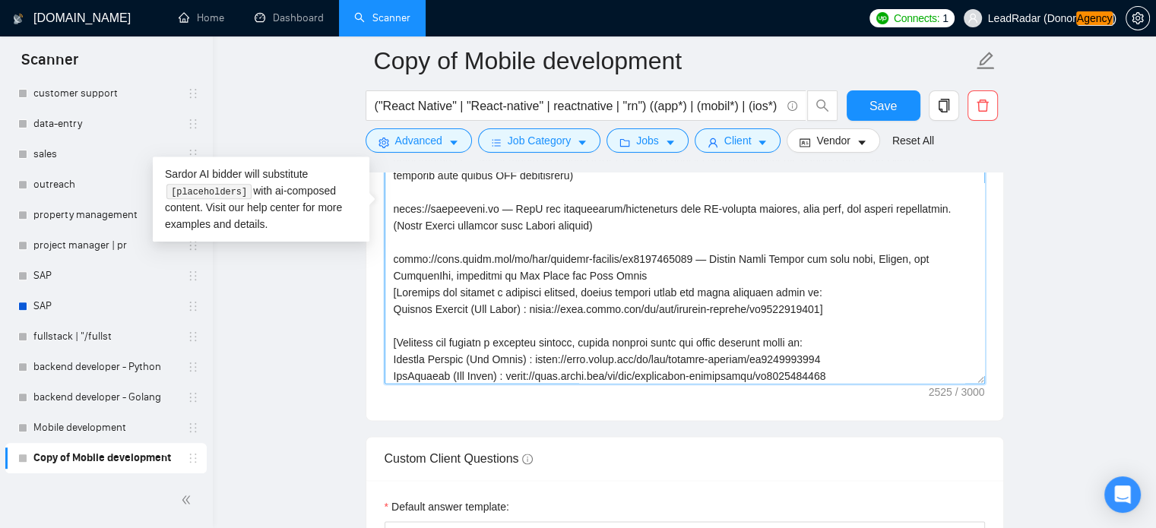
click at [481, 295] on textarea "Cover letter template:" at bounding box center [685, 213] width 601 height 342
drag, startPoint x: 550, startPoint y: 291, endPoint x: 423, endPoint y: 295, distance: 127.0
click at [423, 295] on textarea "Cover letter template:" at bounding box center [685, 213] width 601 height 342
click at [684, 290] on textarea "Cover letter template:" at bounding box center [685, 213] width 601 height 342
click at [445, 290] on textarea "Cover letter template:" at bounding box center [685, 213] width 601 height 342
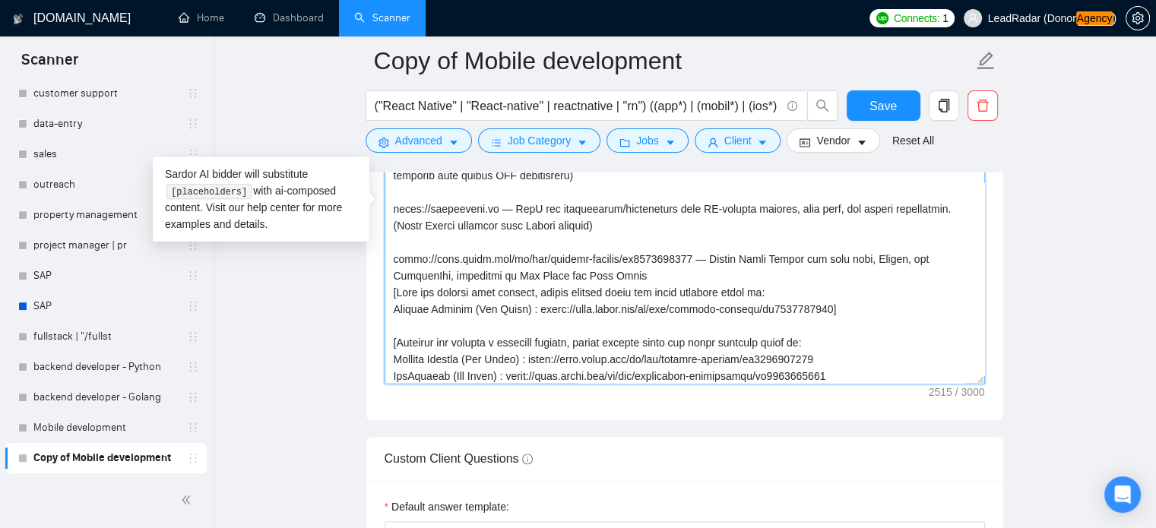
click at [397, 293] on textarea "Cover letter template:" at bounding box center [685, 213] width 601 height 342
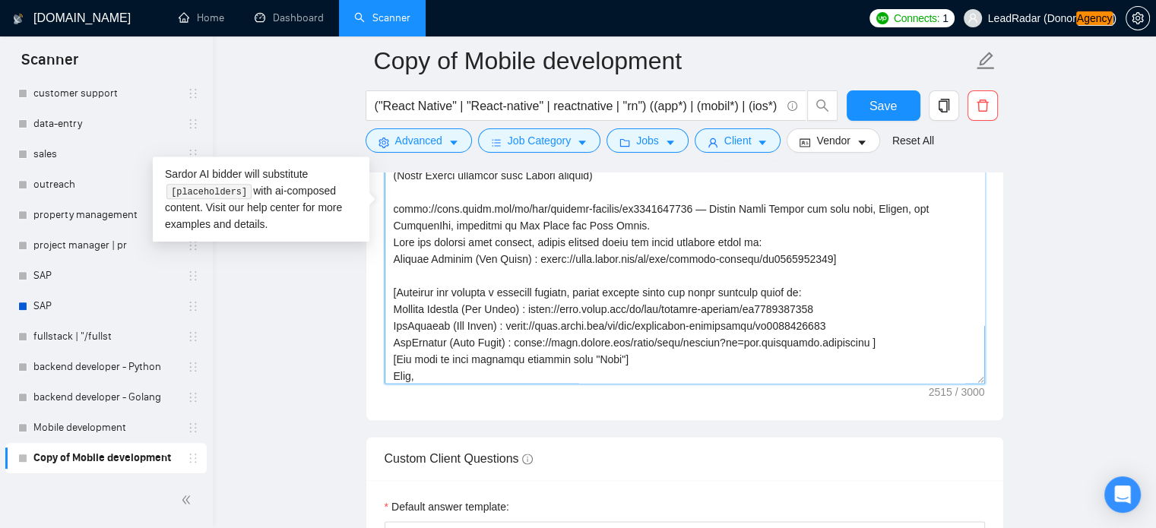
scroll to position [317, 0]
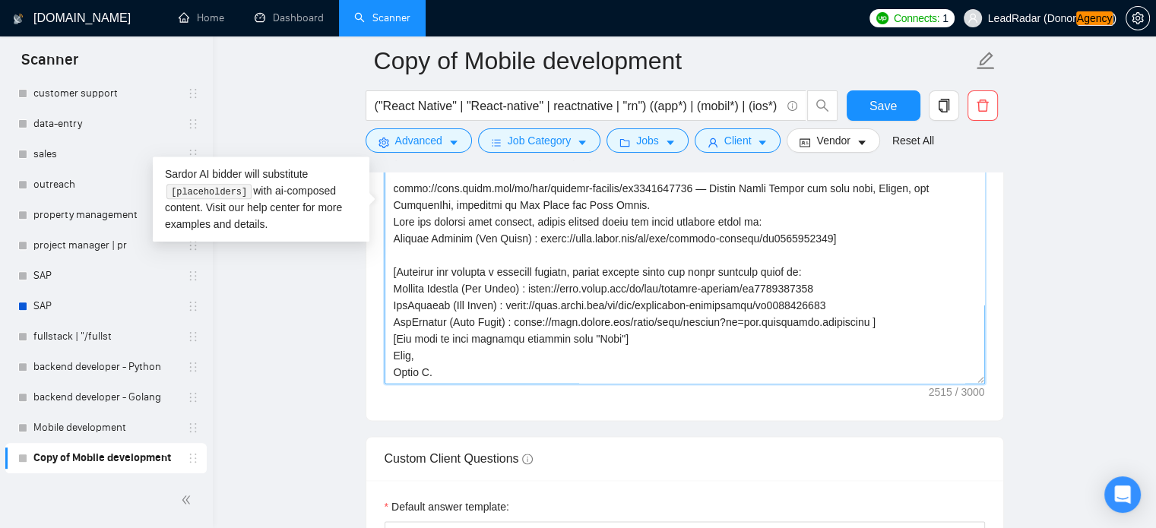
drag, startPoint x: 387, startPoint y: 306, endPoint x: 870, endPoint y: 319, distance: 482.9
click at [870, 319] on textarea "Cover letter template:" at bounding box center [685, 213] width 601 height 342
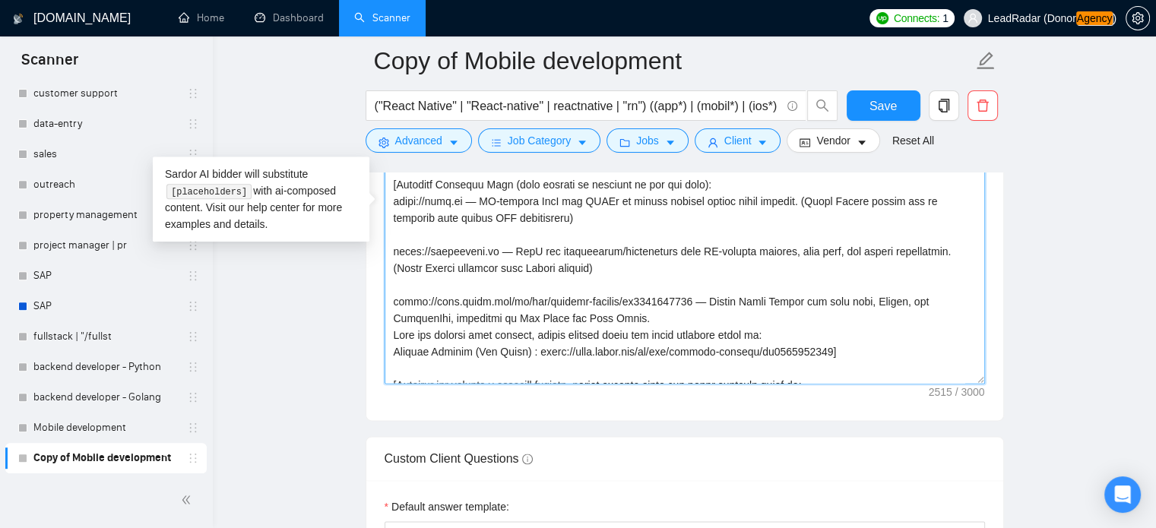
scroll to position [196, 0]
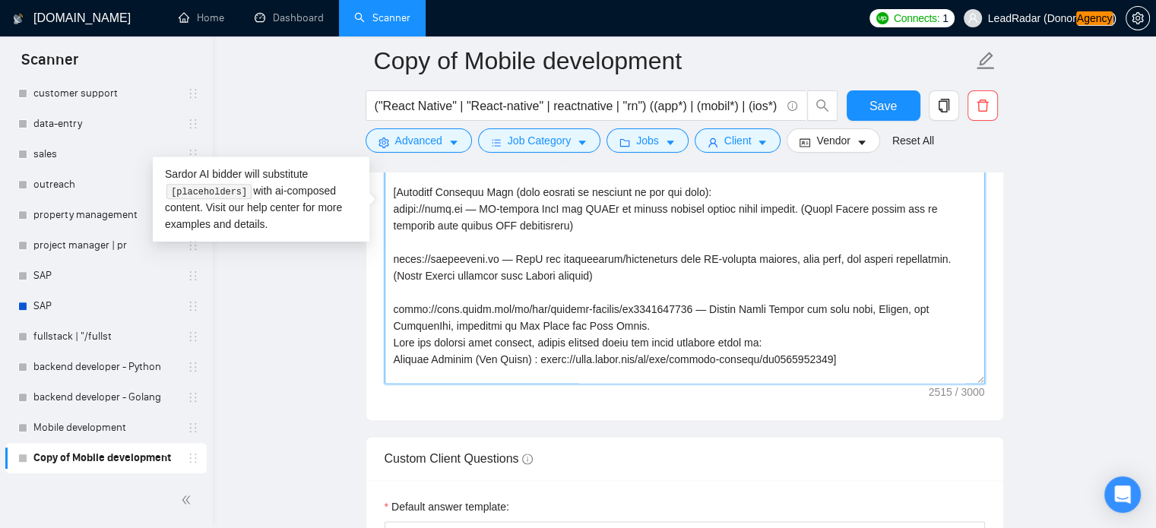
click at [633, 278] on textarea "Cover letter template:" at bounding box center [685, 213] width 601 height 342
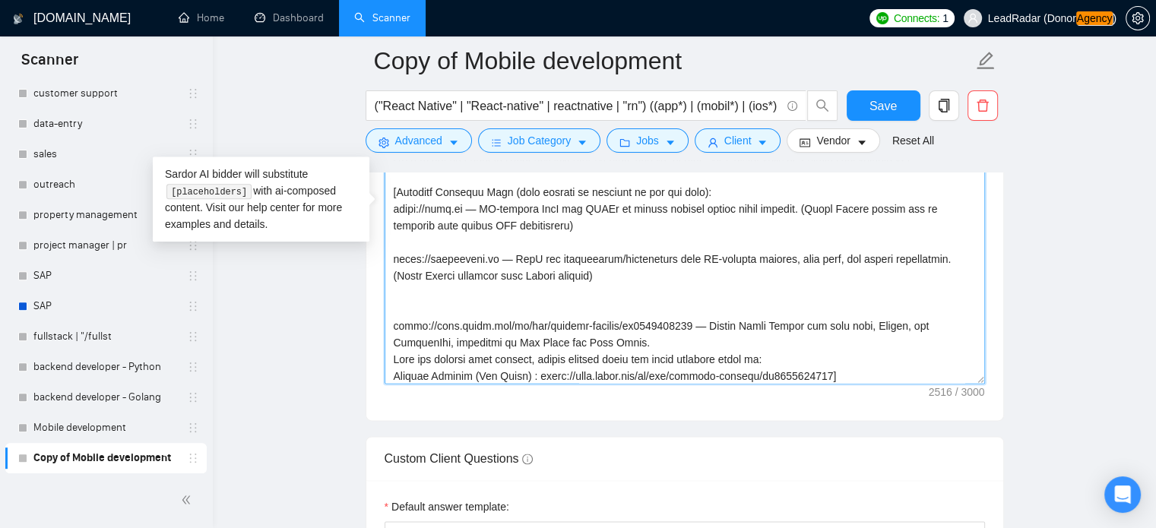
paste textarea "TeaConnect (App Store) : [URL][DOMAIN_NAME] TeaConnect (Play Store) : [URL][DOM…"
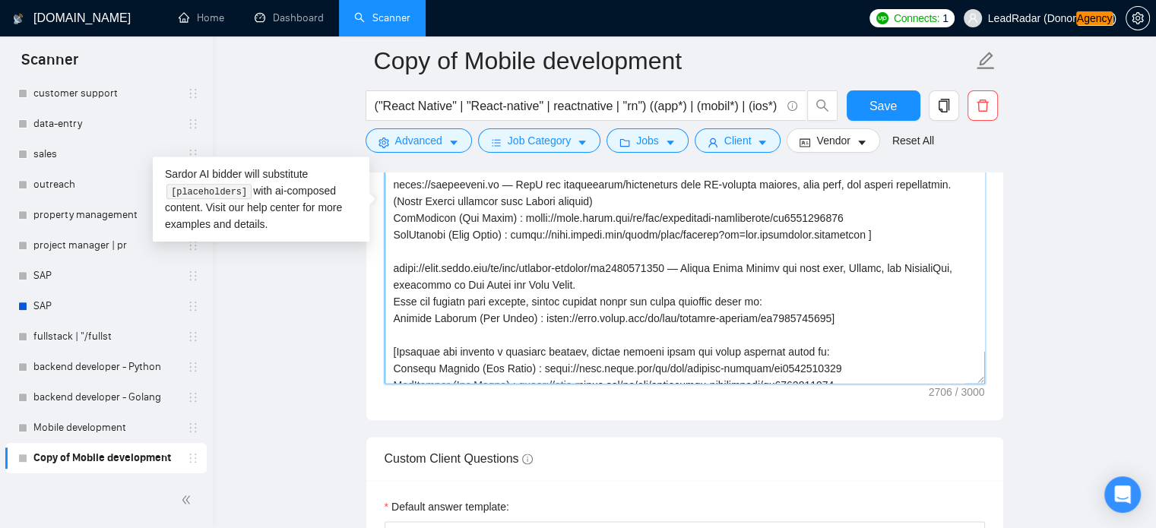
scroll to position [277, 0]
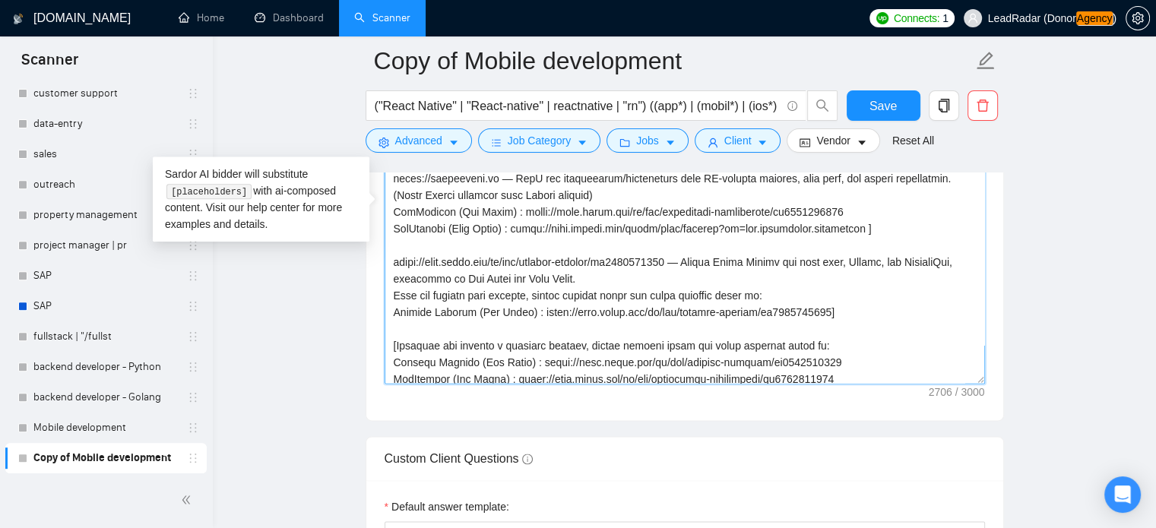
drag, startPoint x: 392, startPoint y: 297, endPoint x: 775, endPoint y: 295, distance: 383.2
click at [775, 295] on textarea "Cover letter template:" at bounding box center [685, 213] width 601 height 342
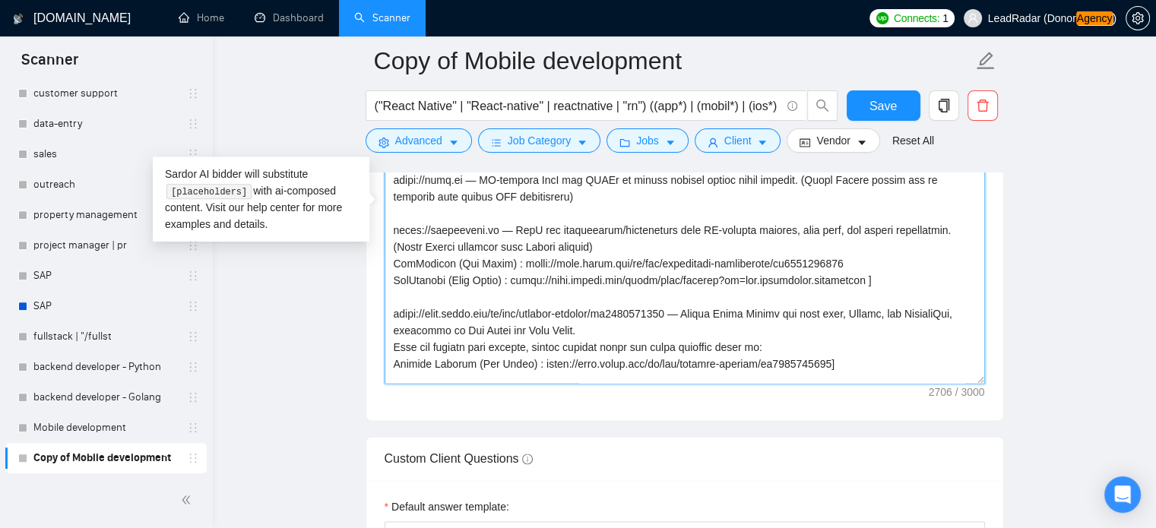
scroll to position [224, 0]
click at [635, 246] on textarea "Cover letter template:" at bounding box center [685, 213] width 601 height 342
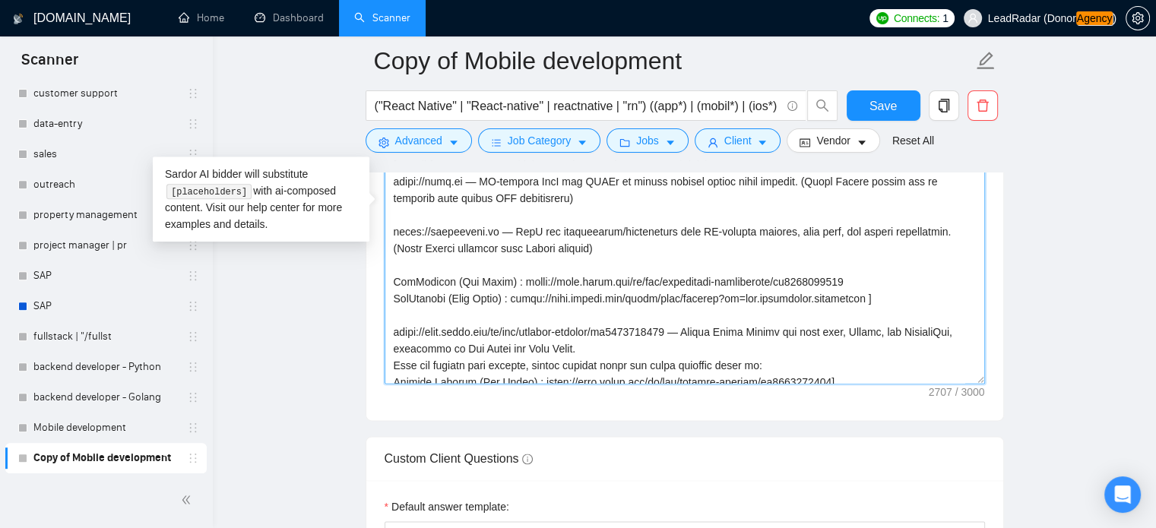
paste textarea "When you mention this project, always include these app links directly after it:"
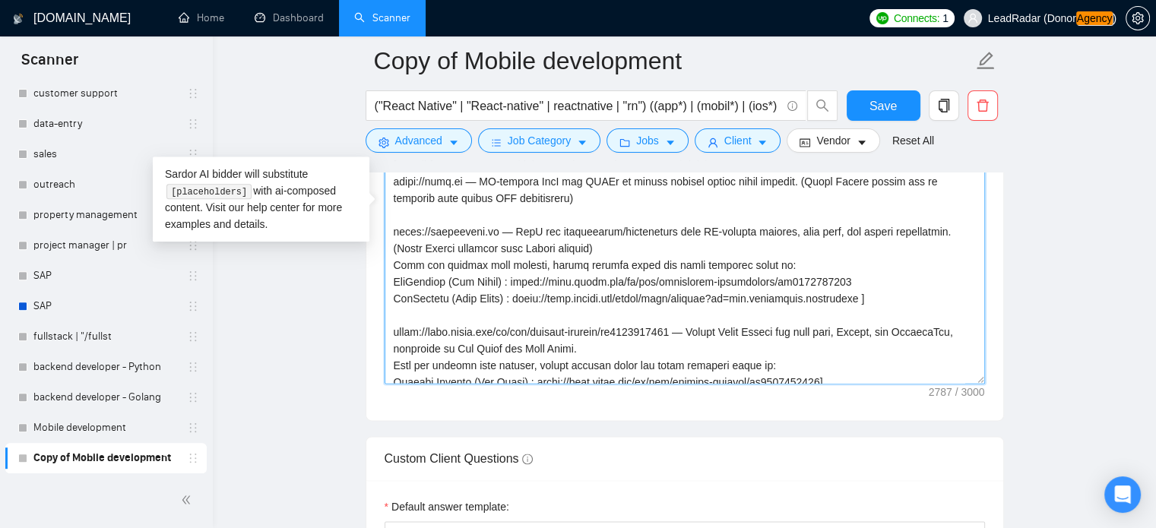
click at [387, 230] on textarea "Cover letter template:" at bounding box center [685, 213] width 601 height 342
click at [389, 262] on textarea "Cover letter template:" at bounding box center [685, 213] width 601 height 342
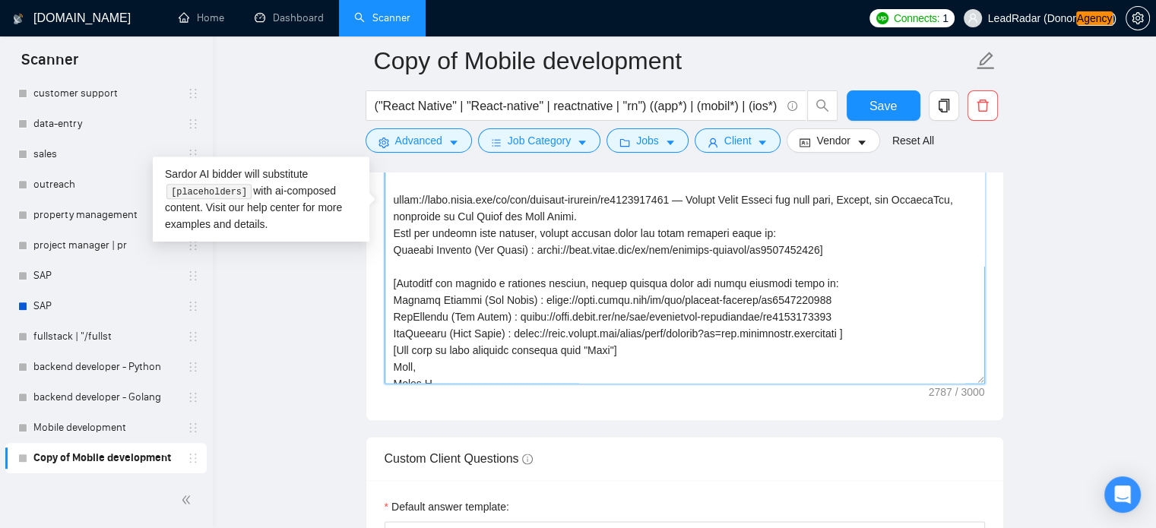
scroll to position [368, 0]
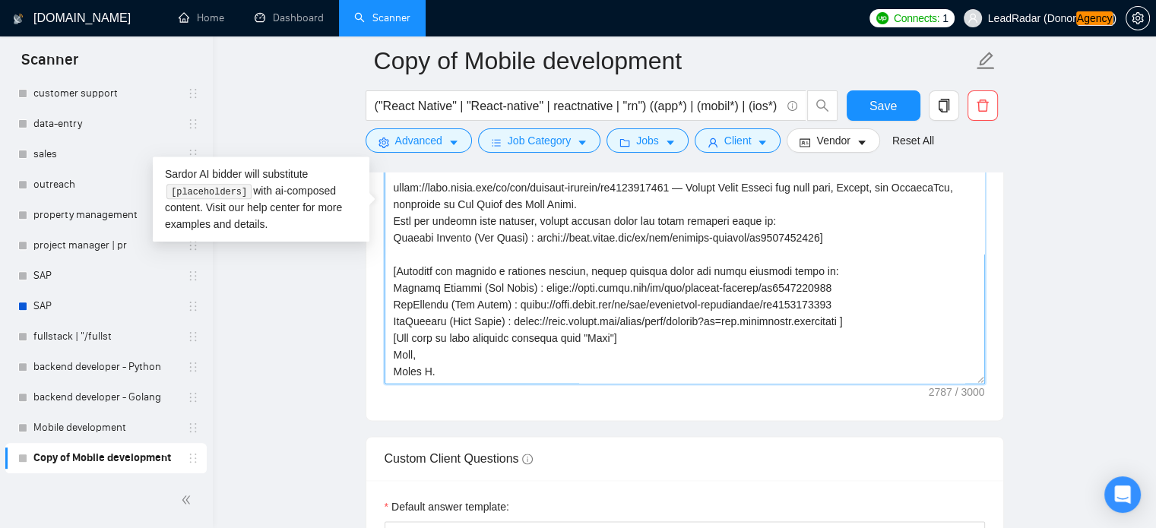
drag, startPoint x: 393, startPoint y: 267, endPoint x: 897, endPoint y: 312, distance: 506.1
click at [897, 313] on textarea "Cover letter template:" at bounding box center [685, 213] width 601 height 342
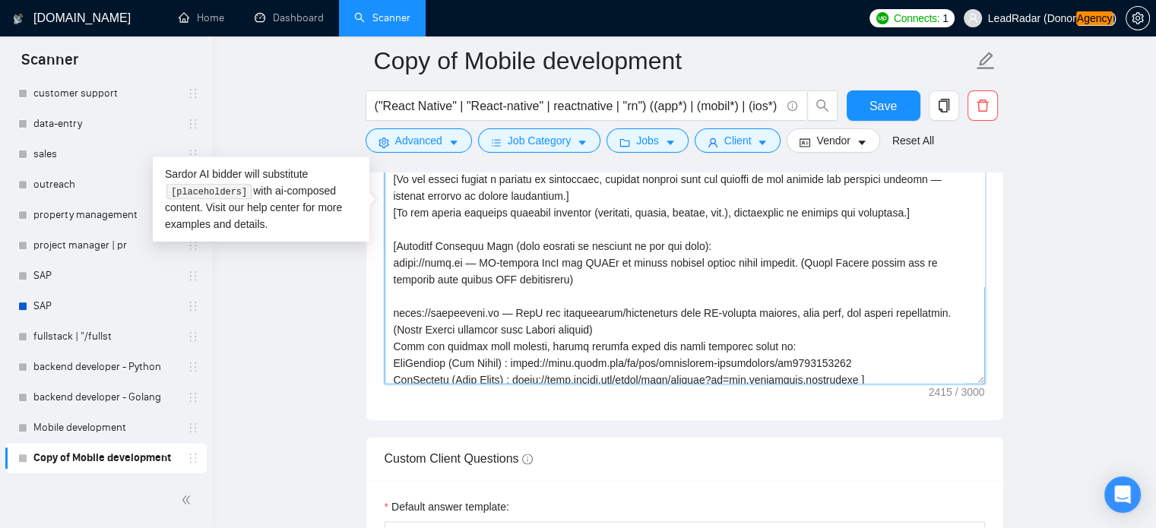
scroll to position [143, 0]
click at [600, 246] on textarea "Cover letter template:" at bounding box center [685, 213] width 601 height 342
click at [699, 244] on textarea "Cover letter template:" at bounding box center [685, 213] width 601 height 342
click at [395, 247] on textarea "Cover letter template:" at bounding box center [685, 213] width 601 height 342
click at [690, 246] on textarea "Cover letter template:" at bounding box center [685, 213] width 601 height 342
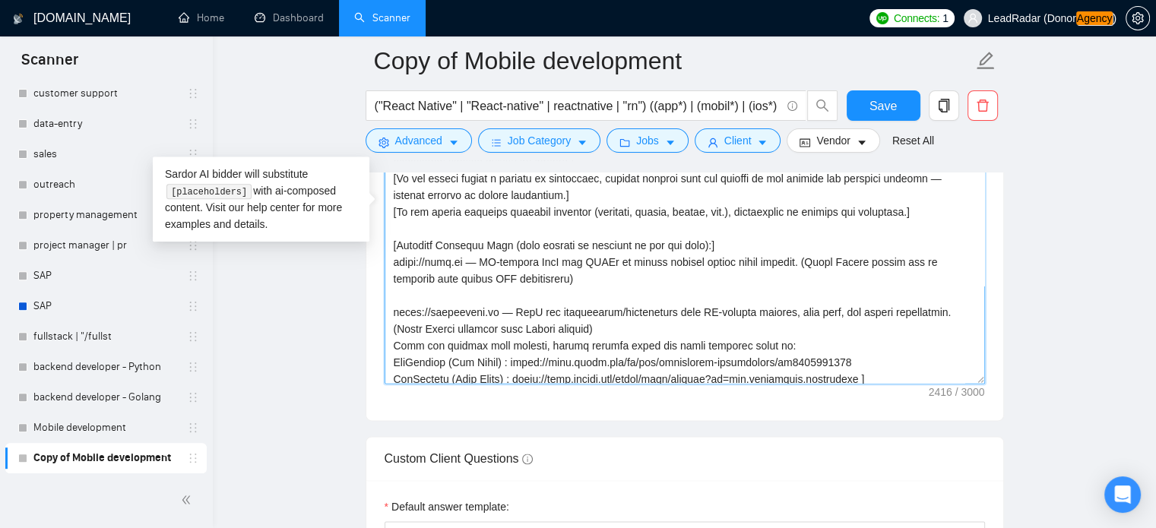
click at [394, 262] on textarea "Cover letter template:" at bounding box center [685, 213] width 601 height 342
click at [606, 276] on textarea "Cover letter template:" at bounding box center [685, 213] width 601 height 342
click at [391, 309] on textarea "Cover letter template:" at bounding box center [685, 213] width 601 height 342
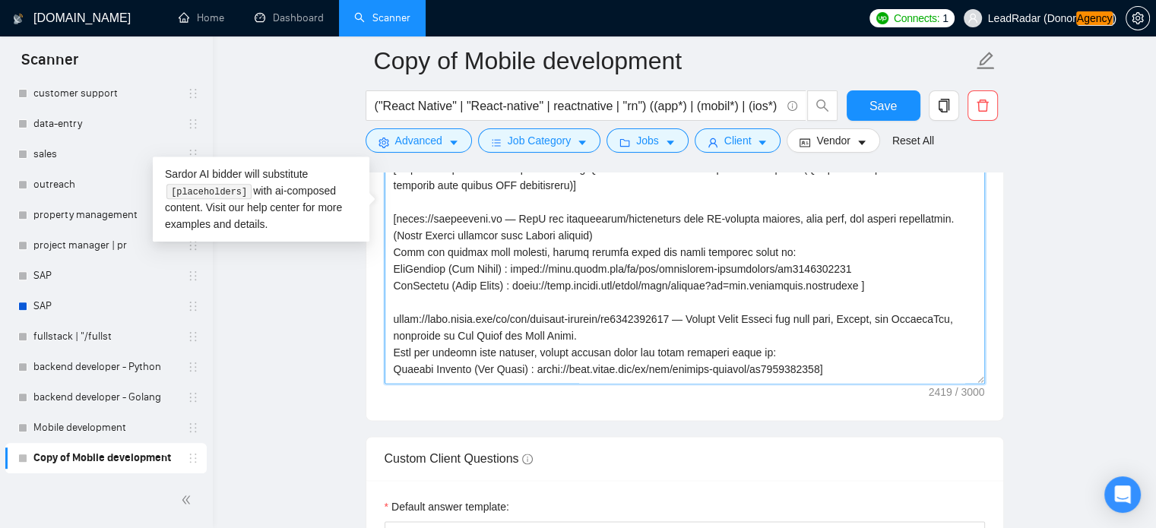
scroll to position [237, 0]
click at [389, 319] on textarea "Cover letter template:" at bounding box center [685, 213] width 601 height 342
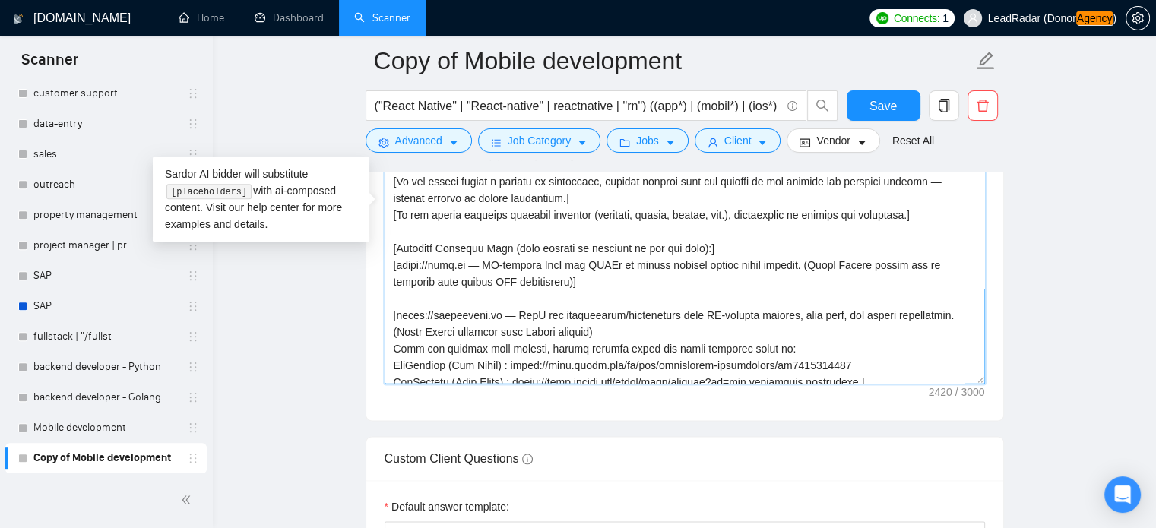
scroll to position [142, 0]
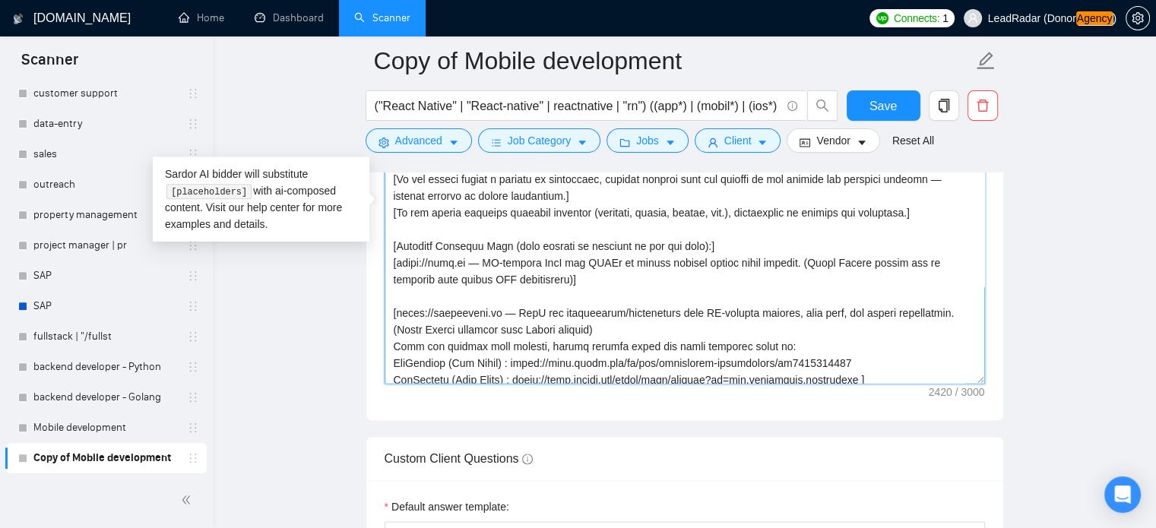
click at [396, 264] on textarea "Cover letter template:" at bounding box center [685, 213] width 601 height 342
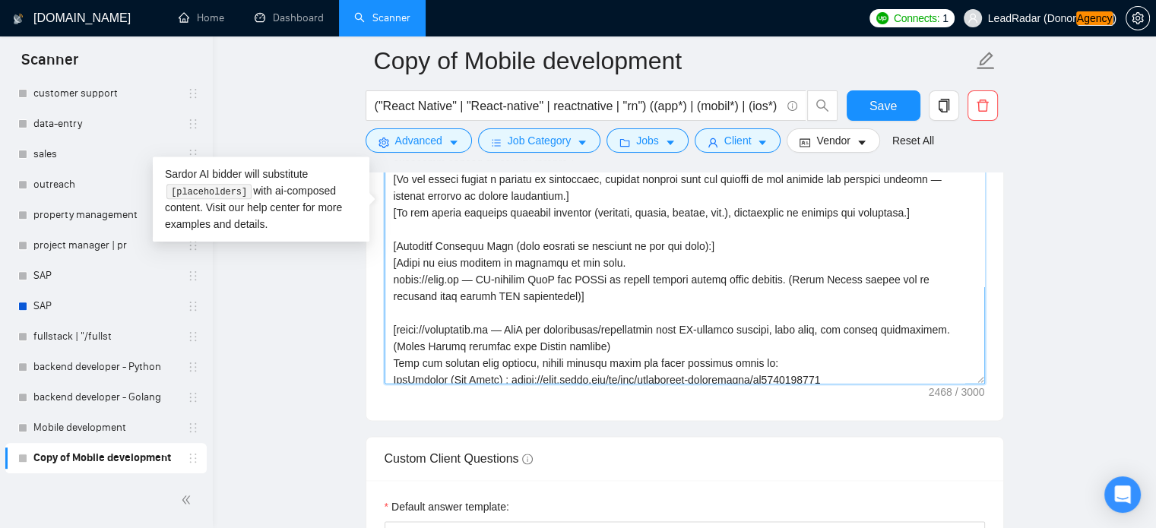
click at [604, 258] on textarea "Cover letter template:" at bounding box center [685, 213] width 601 height 342
drag, startPoint x: 391, startPoint y: 243, endPoint x: 750, endPoint y: 246, distance: 359.6
click at [750, 246] on textarea "Cover letter template:" at bounding box center [685, 213] width 601 height 342
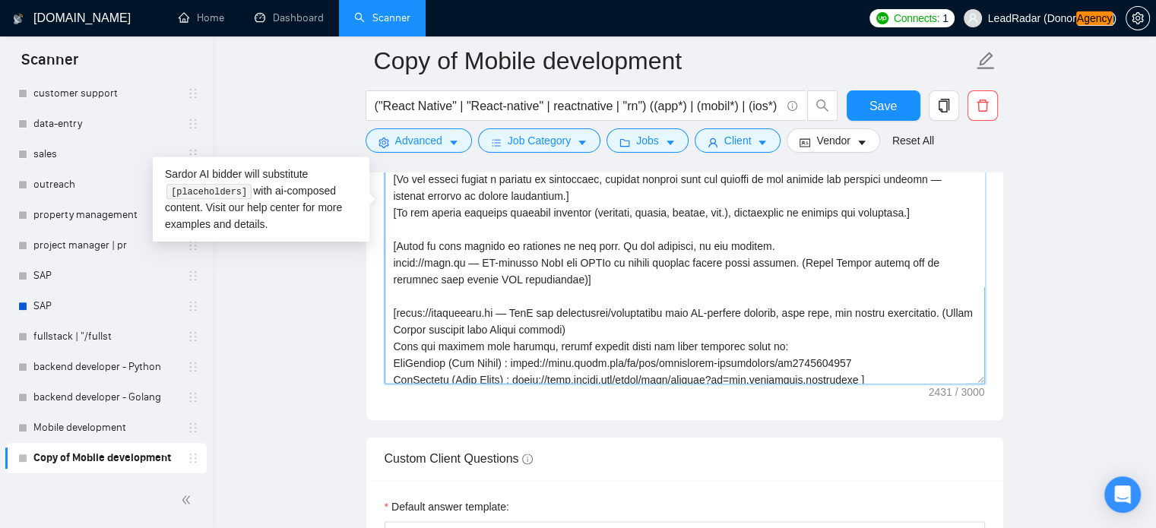
drag, startPoint x: 763, startPoint y: 246, endPoint x: 395, endPoint y: 246, distance: 368.0
click at [395, 246] on textarea "Cover letter template:" at bounding box center [685, 213] width 601 height 342
click at [398, 316] on textarea "Cover letter template:" at bounding box center [685, 213] width 601 height 342
paste textarea "Check if this project is relevant to job post. If not relevant, do not mention."
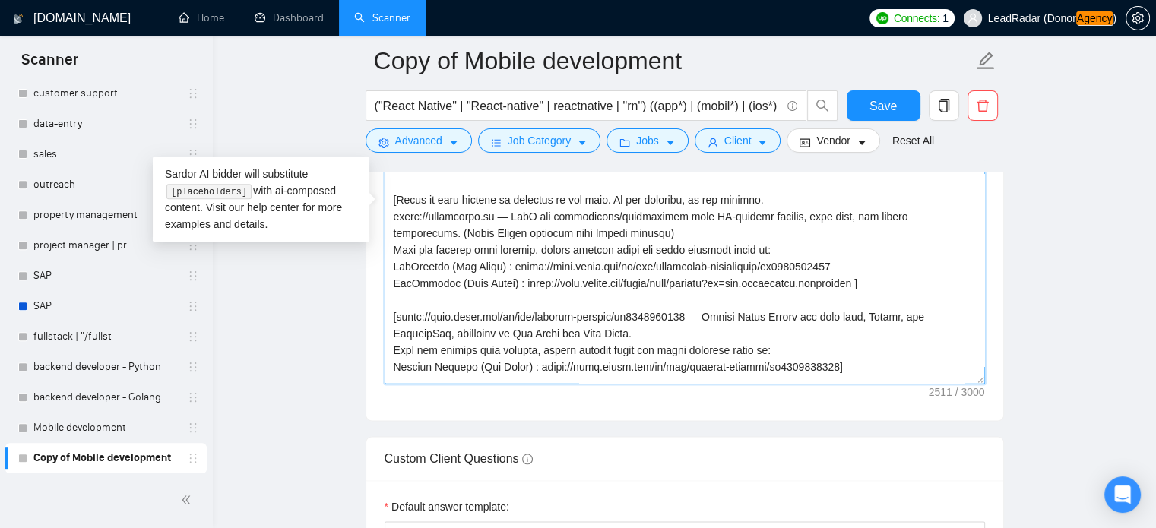
scroll to position [270, 0]
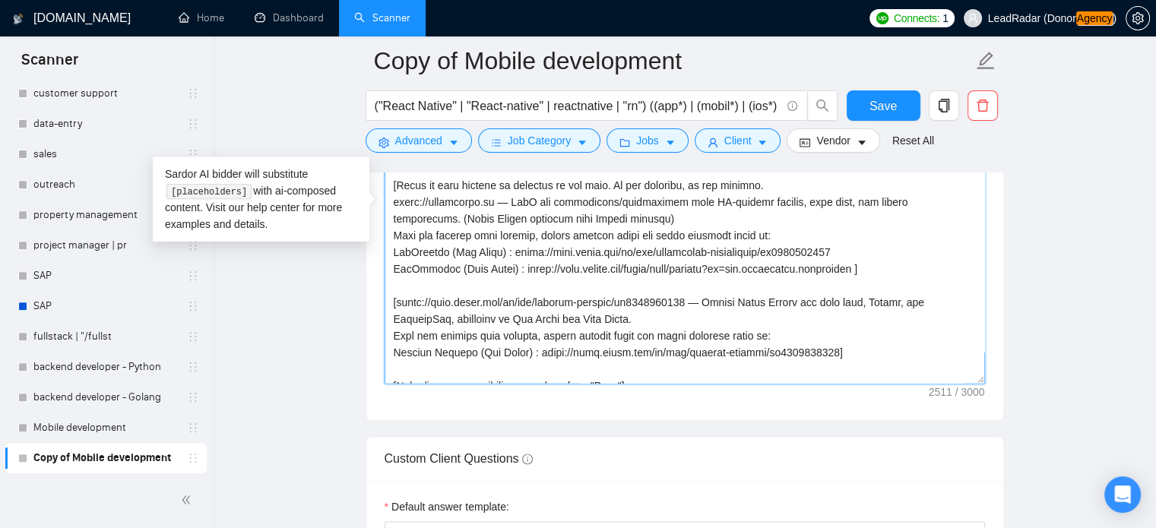
drag, startPoint x: 547, startPoint y: 236, endPoint x: 395, endPoint y: 239, distance: 152.8
click at [395, 239] on textarea "Cover letter template:" at bounding box center [685, 213] width 601 height 342
click at [715, 239] on textarea "Cover letter template:" at bounding box center [685, 213] width 601 height 342
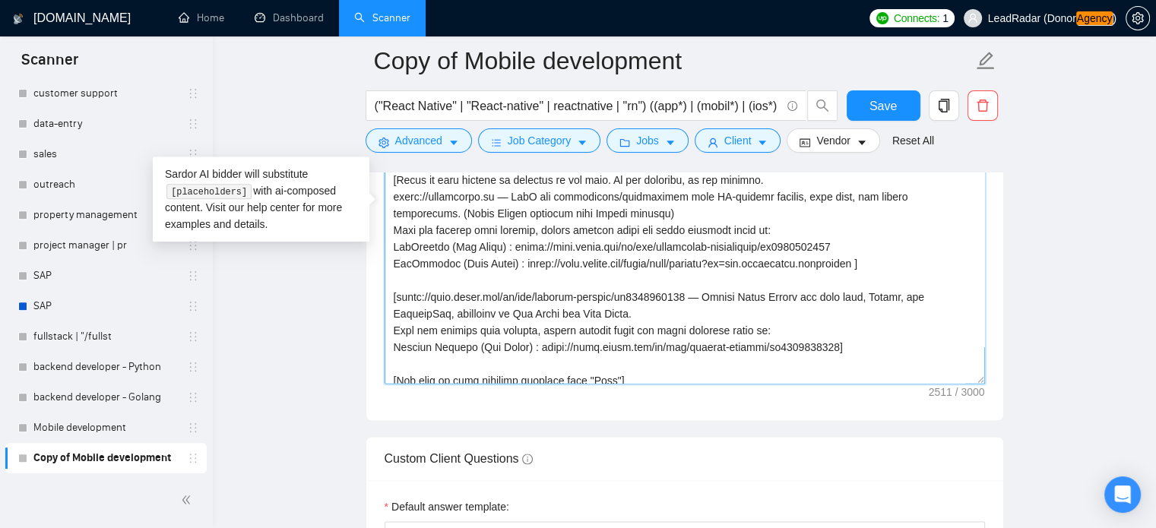
scroll to position [276, 0]
drag, startPoint x: 754, startPoint y: 227, endPoint x: 685, endPoint y: 230, distance: 69.2
click at [685, 230] on textarea "Cover letter template:" at bounding box center [685, 213] width 601 height 342
click at [398, 292] on textarea "Cover letter template:" at bounding box center [685, 213] width 601 height 342
paste textarea "Check if this project is relevant to job post. If not relevant, do not mention."
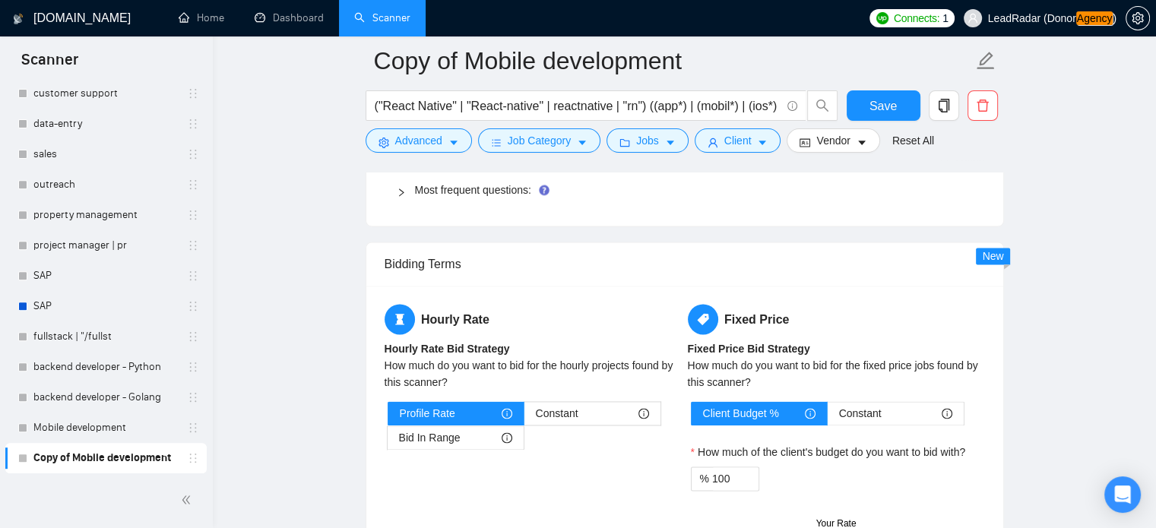
scroll to position [2243, 0]
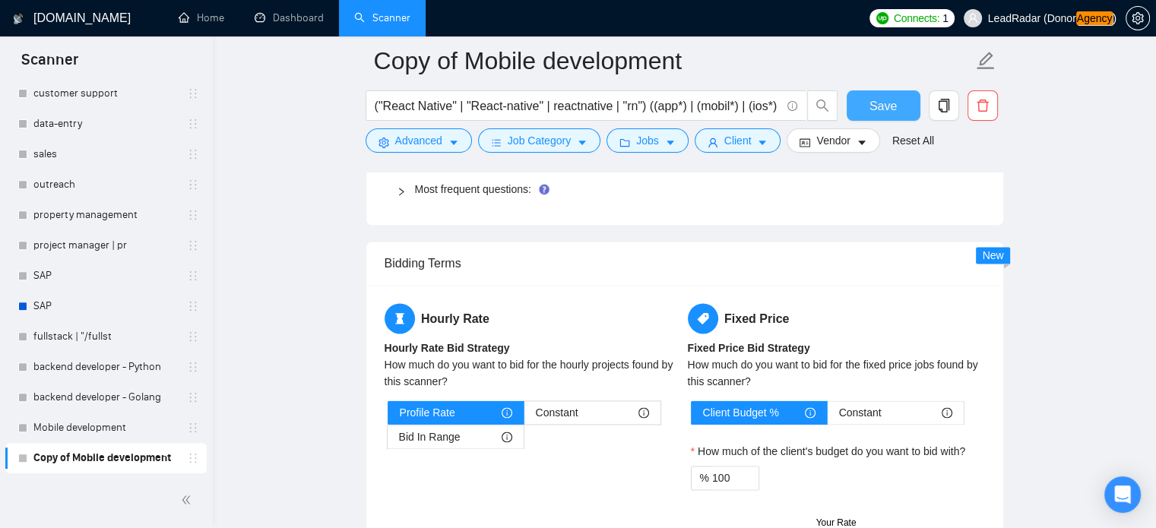
type textarea "[Lo ips dolo sita con/adipi el seddoe te inc] [Ut lab etd magnaa enimadmi ve qu…"
click at [887, 116] on button "Save" at bounding box center [884, 105] width 74 height 30
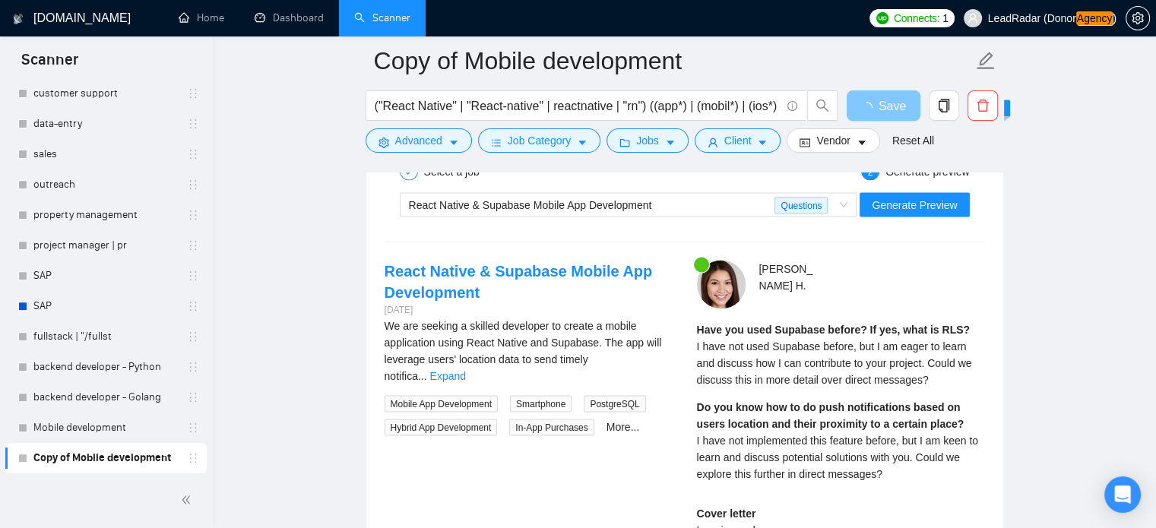
scroll to position [2884, 0]
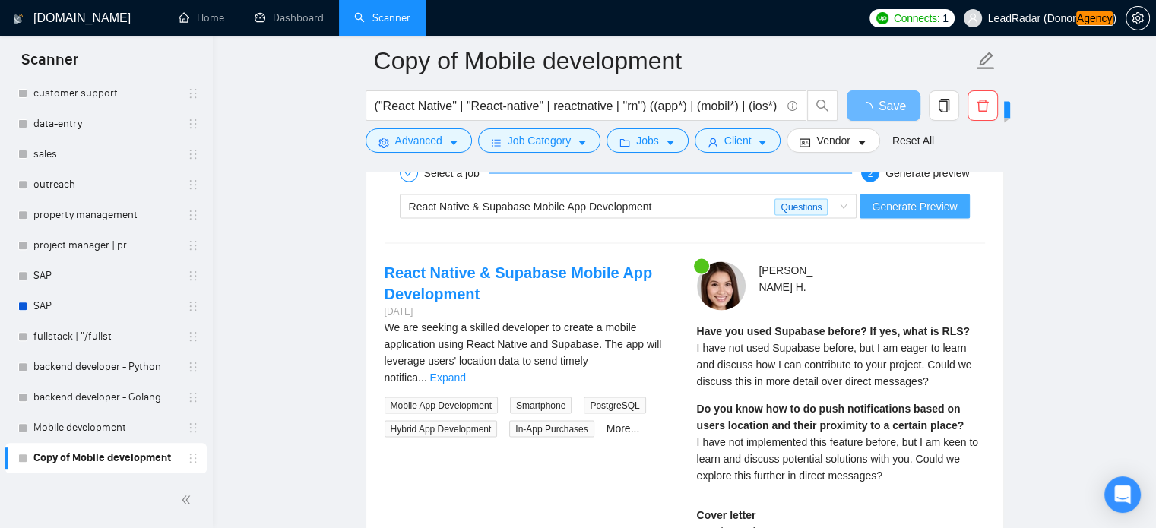
click at [947, 205] on span "Generate Preview" at bounding box center [914, 206] width 85 height 17
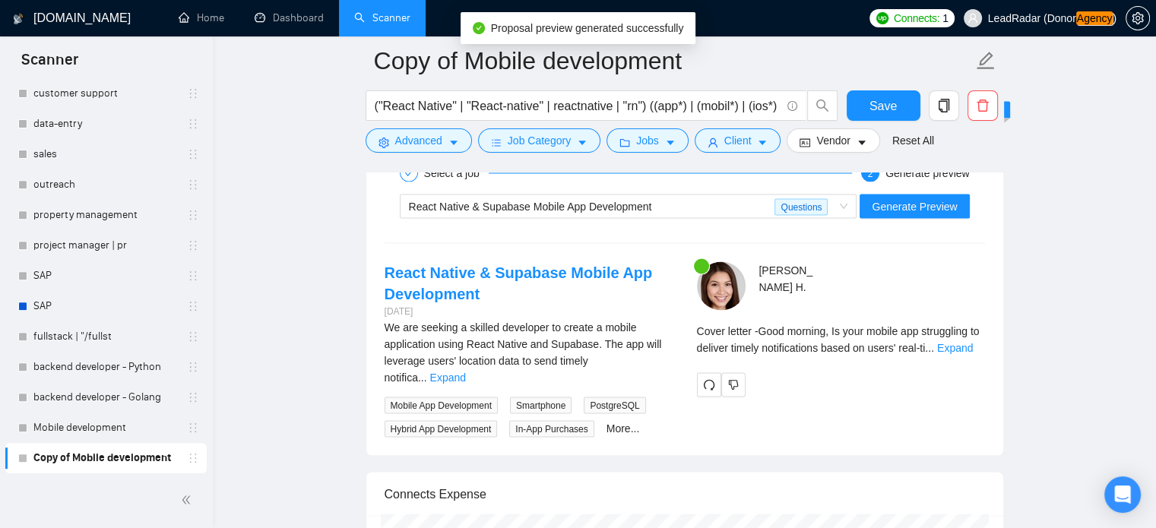
click at [969, 347] on link "Expand" at bounding box center [955, 347] width 36 height 12
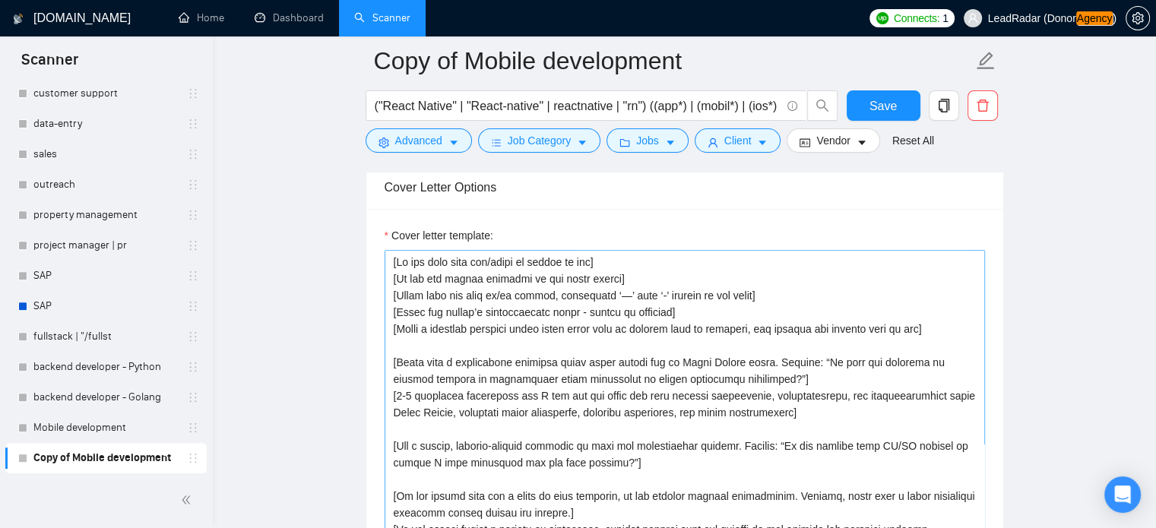
scroll to position [1609, 0]
click at [632, 361] on textarea "Cover letter template:" at bounding box center [685, 421] width 601 height 342
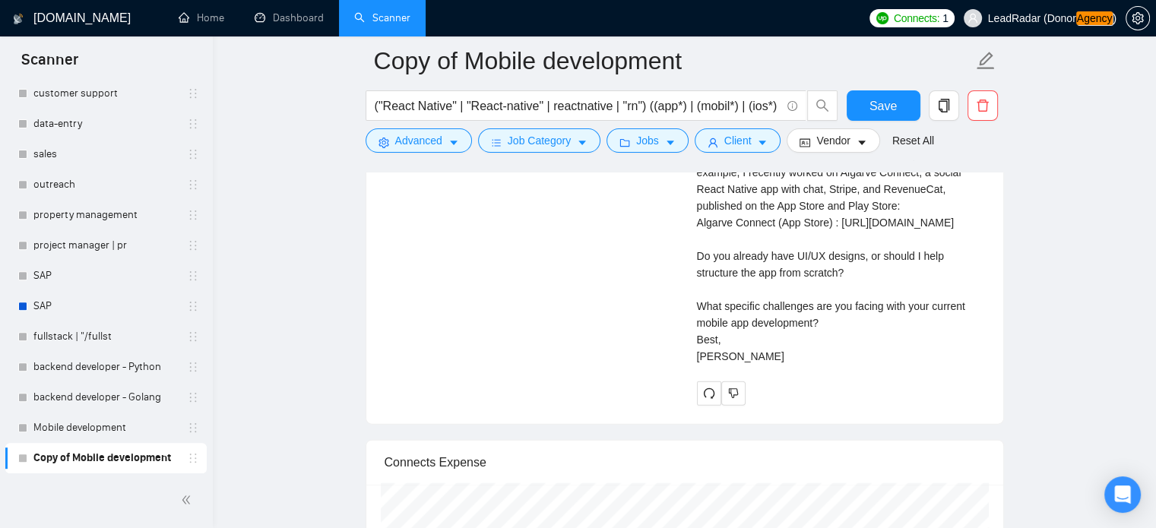
scroll to position [3447, 0]
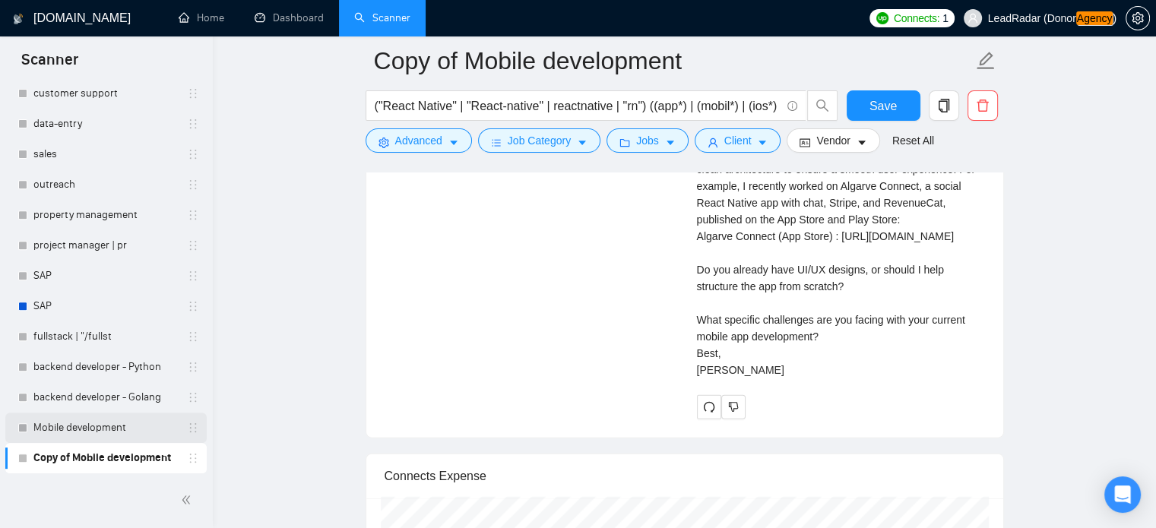
click at [70, 435] on link "Mobile development" at bounding box center [105, 428] width 144 height 30
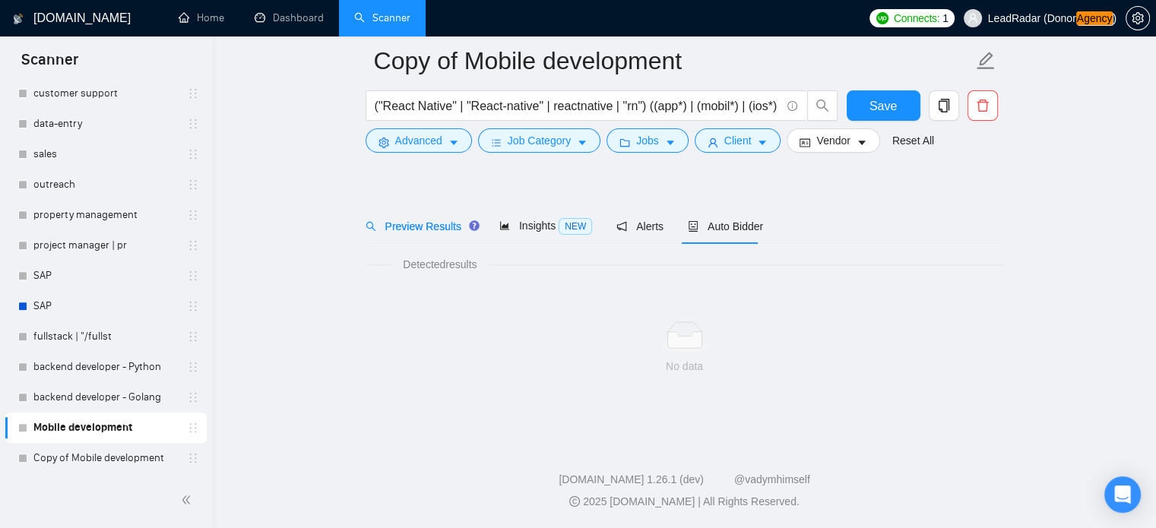
scroll to position [27, 0]
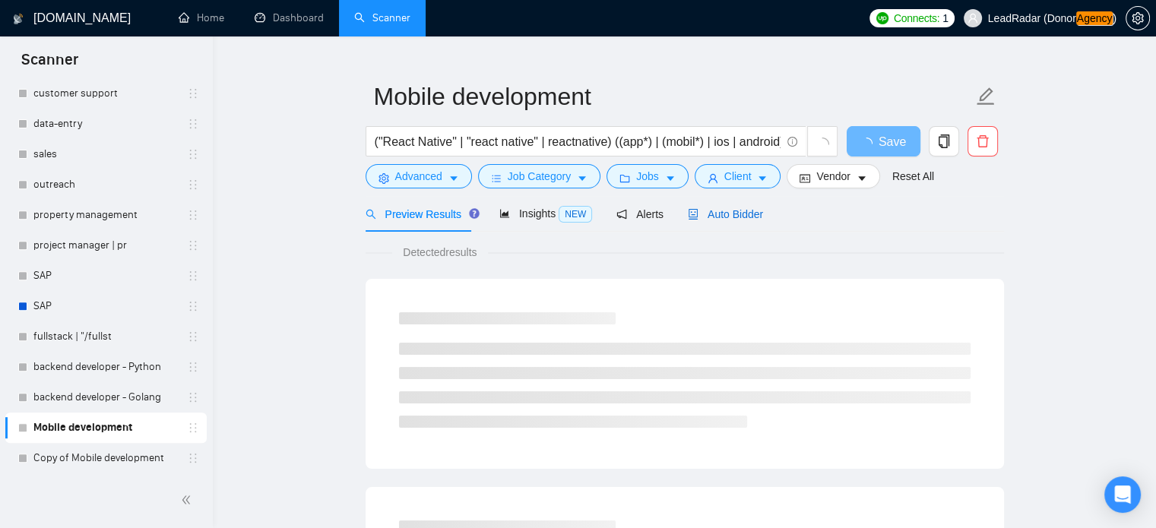
click at [724, 217] on span "Auto Bidder" at bounding box center [725, 214] width 75 height 12
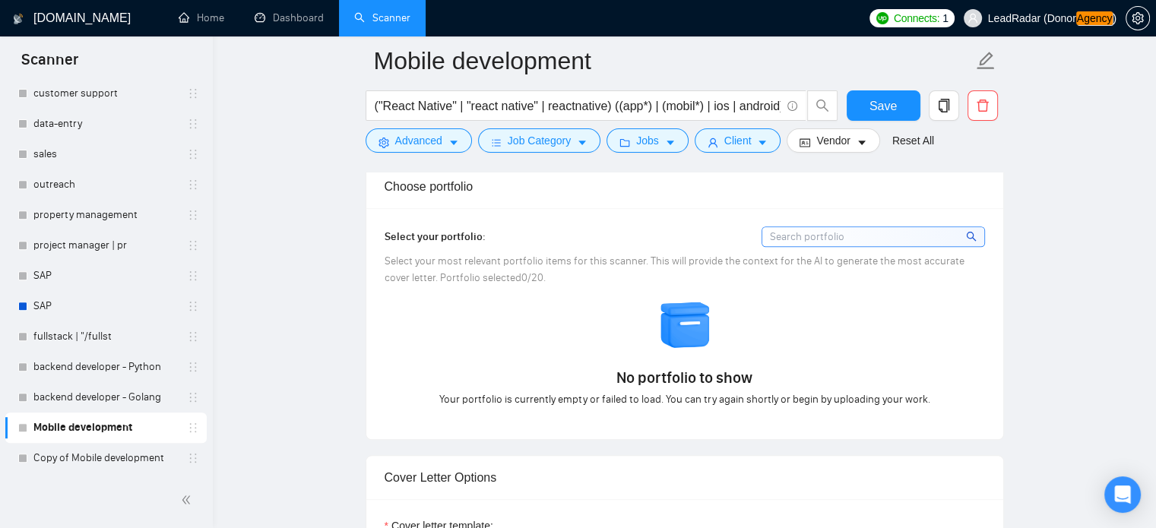
scroll to position [1666, 0]
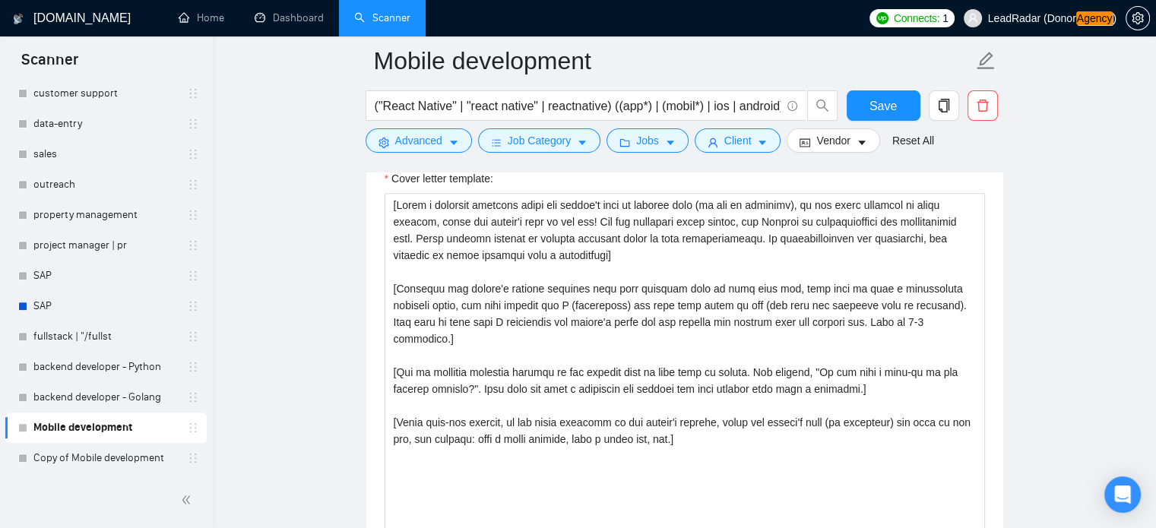
click at [1026, 17] on span "LeadRadar (Donor Agency )" at bounding box center [1052, 18] width 128 height 11
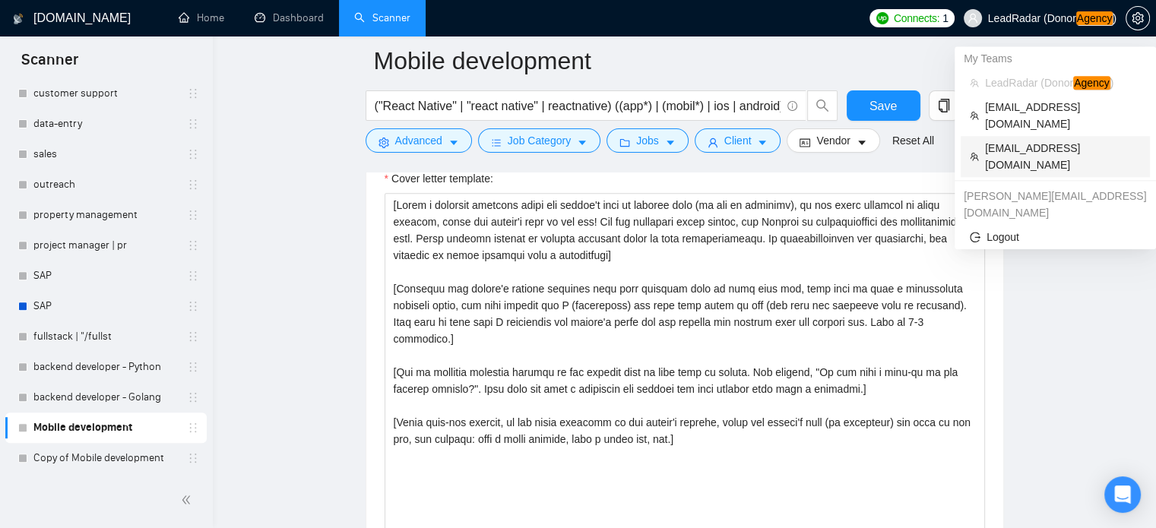
click at [1022, 140] on span "[EMAIL_ADDRESS][DOMAIN_NAME]" at bounding box center [1063, 156] width 156 height 33
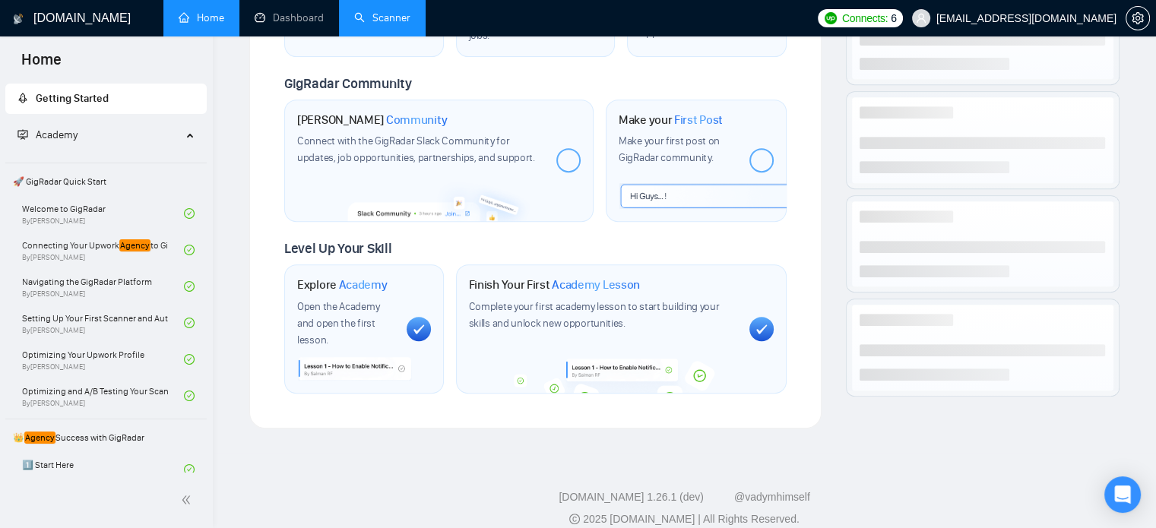
scroll to position [700, 0]
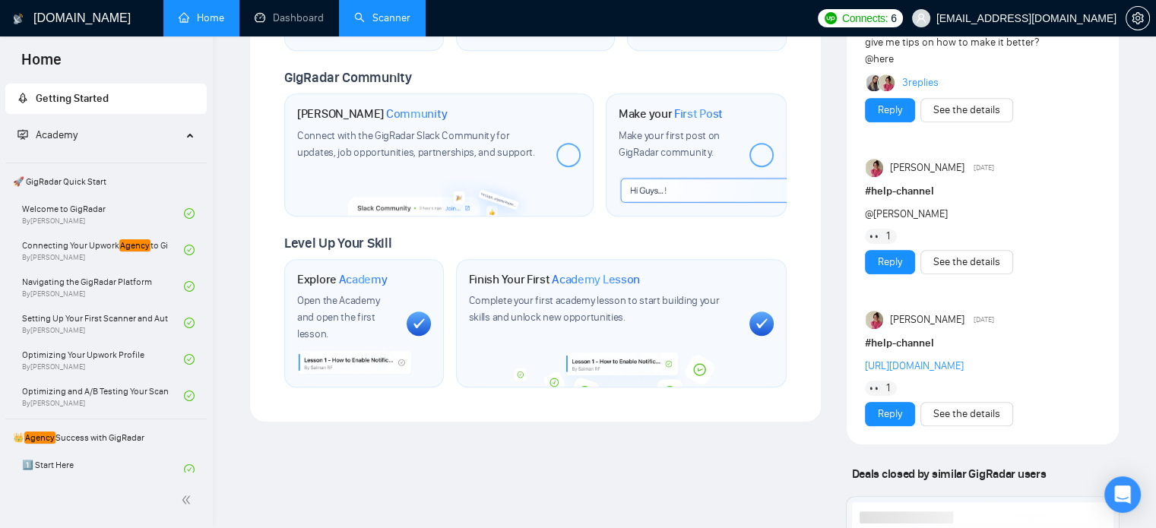
click at [398, 11] on link "Scanner" at bounding box center [382, 17] width 56 height 13
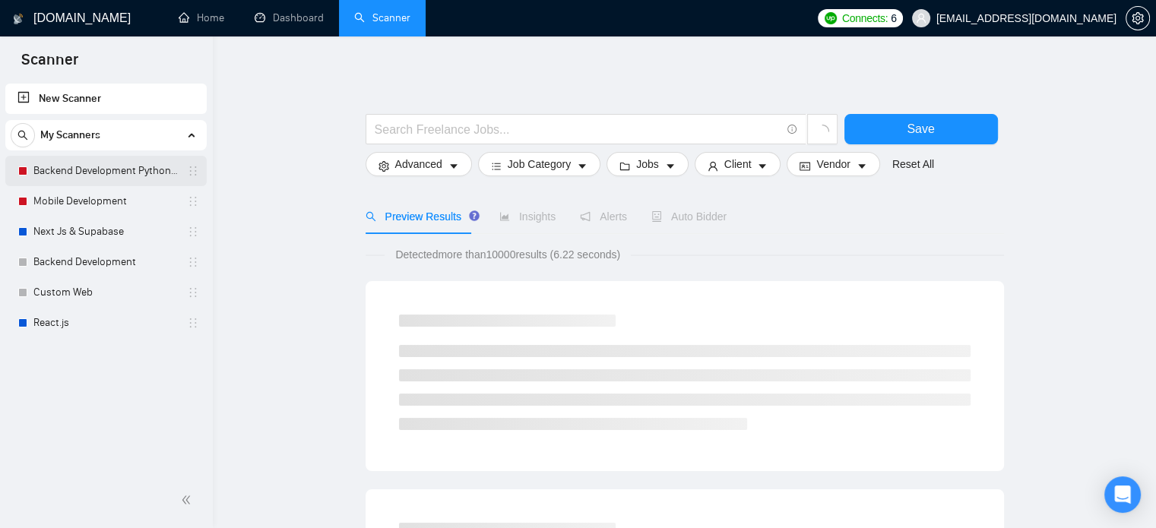
click at [122, 173] on link "Backend Development Python and Go" at bounding box center [105, 171] width 144 height 30
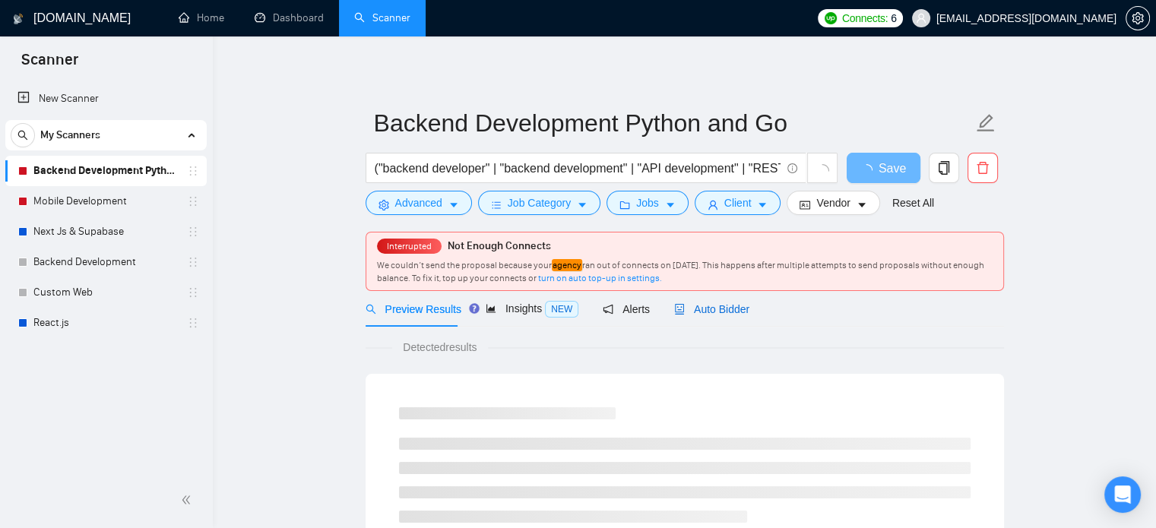
click at [725, 306] on span "Auto Bidder" at bounding box center [711, 309] width 75 height 12
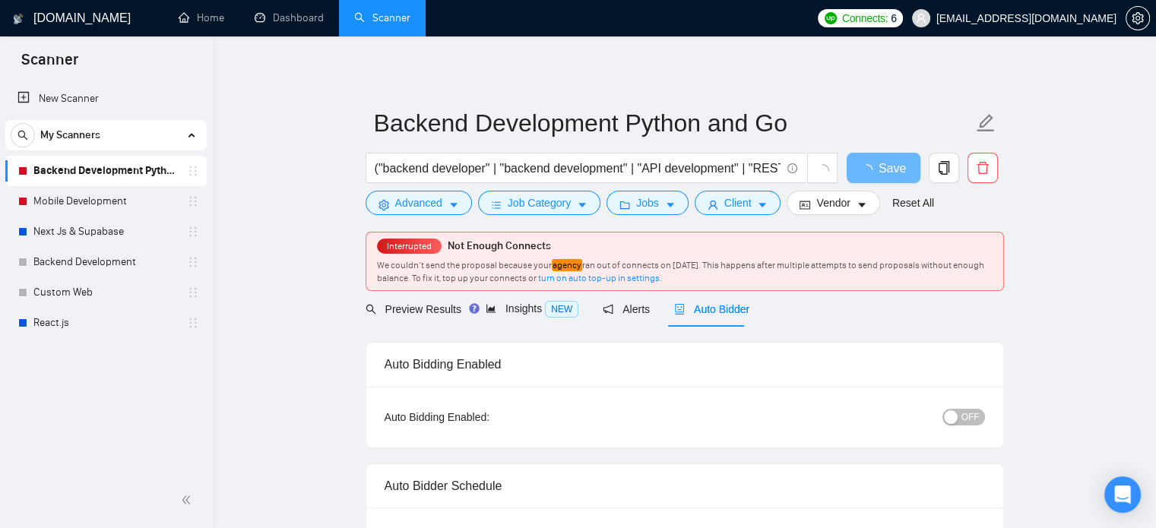
checkbox input "true"
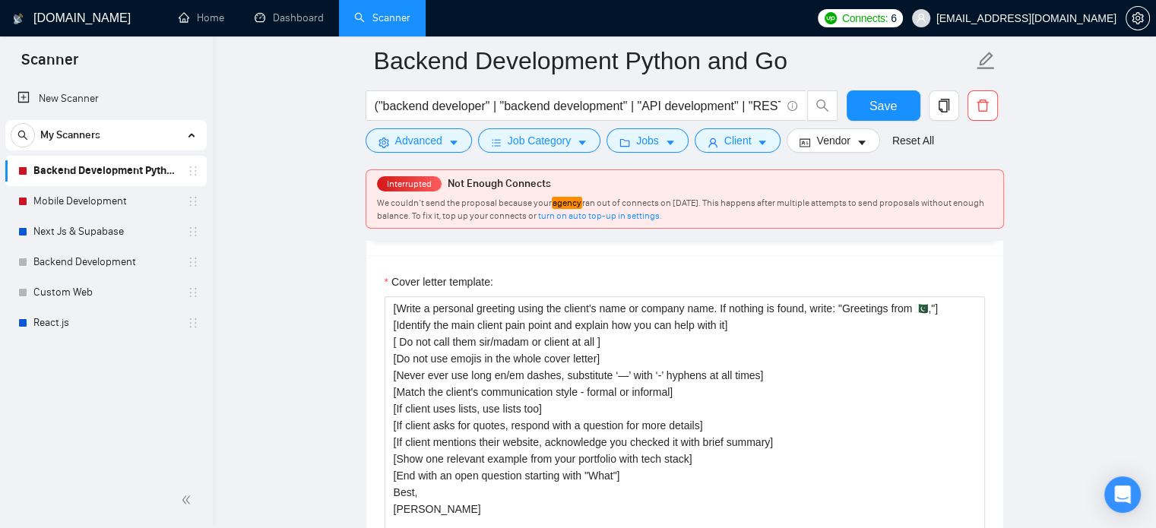
scroll to position [1685, 0]
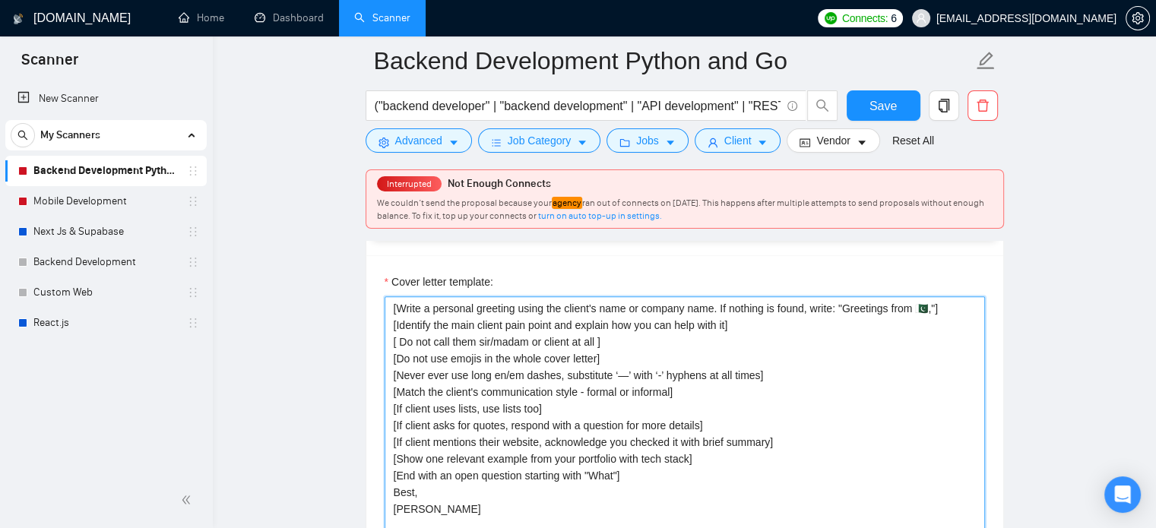
click at [623, 355] on textarea "[Write a personal greeting using the client's name or company name. If nothing …" at bounding box center [685, 467] width 601 height 342
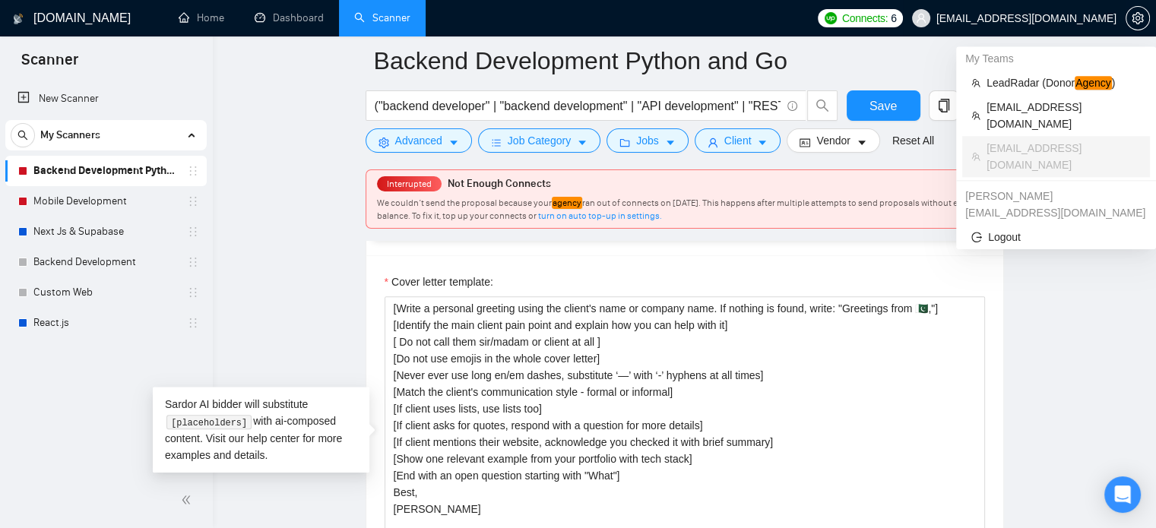
click at [1061, 18] on span "[EMAIL_ADDRESS][DOMAIN_NAME]" at bounding box center [1027, 18] width 180 height 0
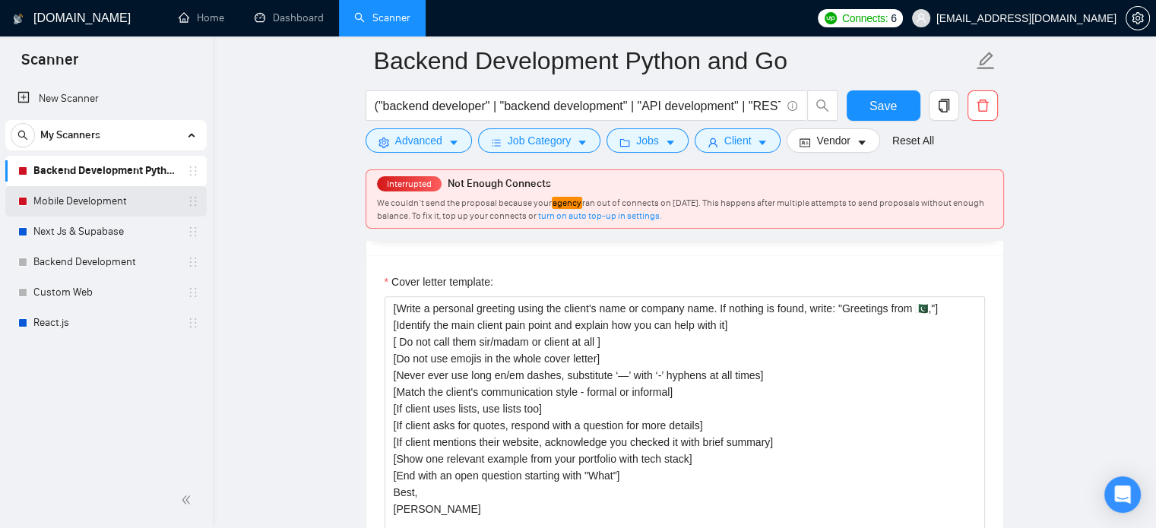
click at [66, 200] on link "Mobile Development" at bounding box center [105, 201] width 144 height 30
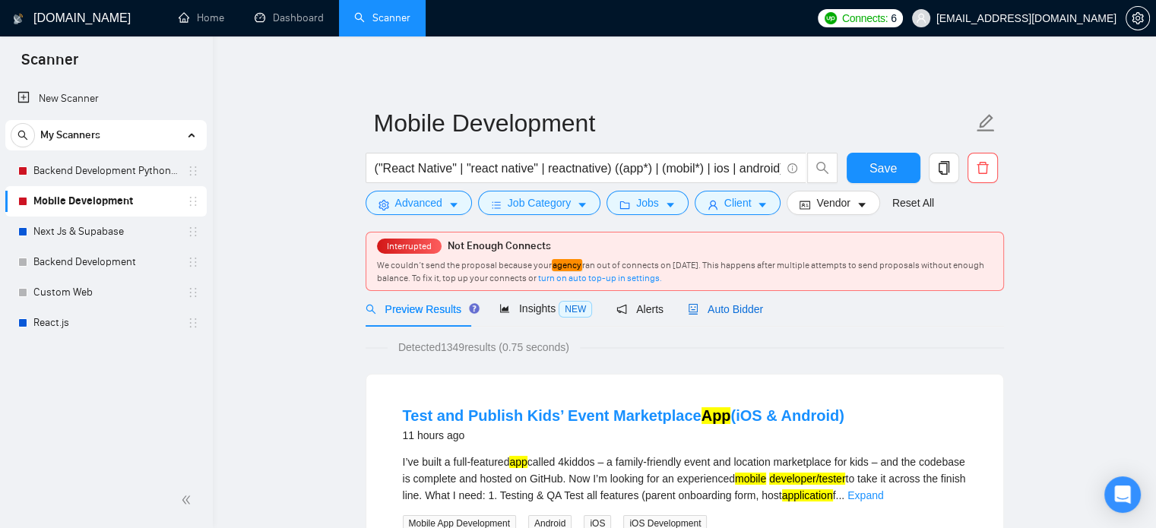
click at [718, 312] on span "Auto Bidder" at bounding box center [725, 309] width 75 height 12
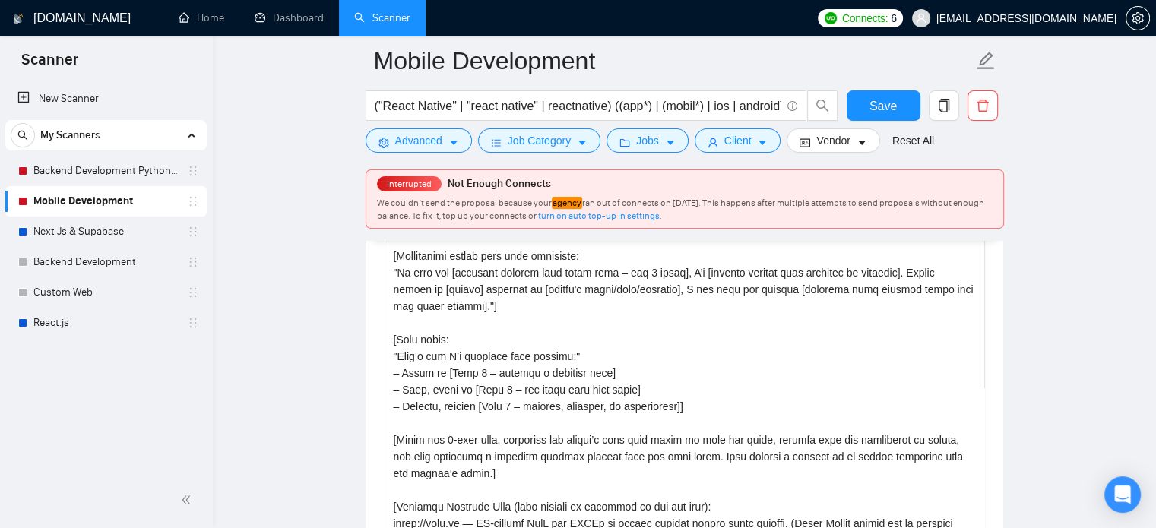
scroll to position [1971, 0]
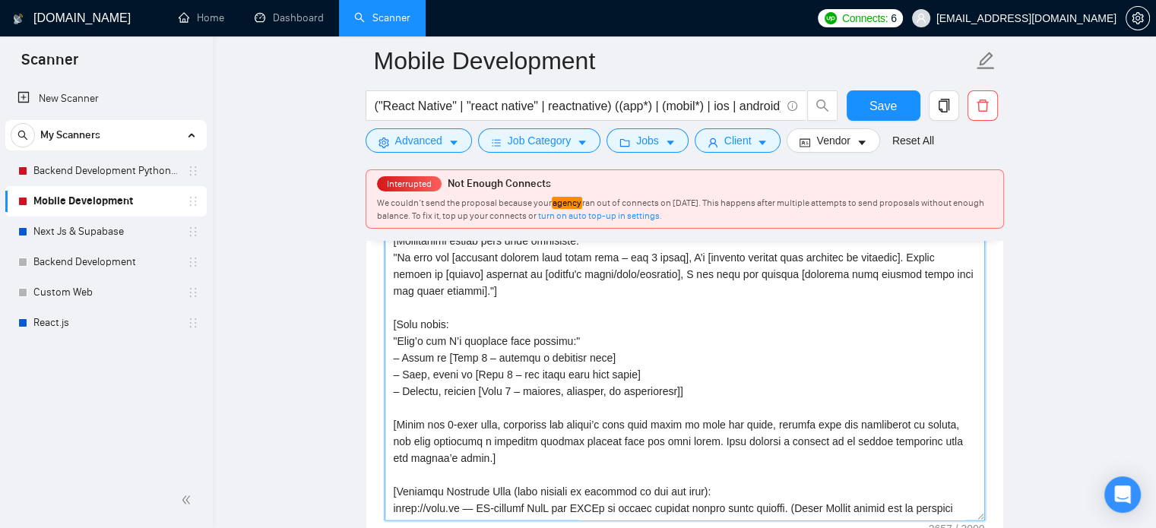
click at [685, 379] on textarea "Cover letter template:" at bounding box center [685, 350] width 601 height 342
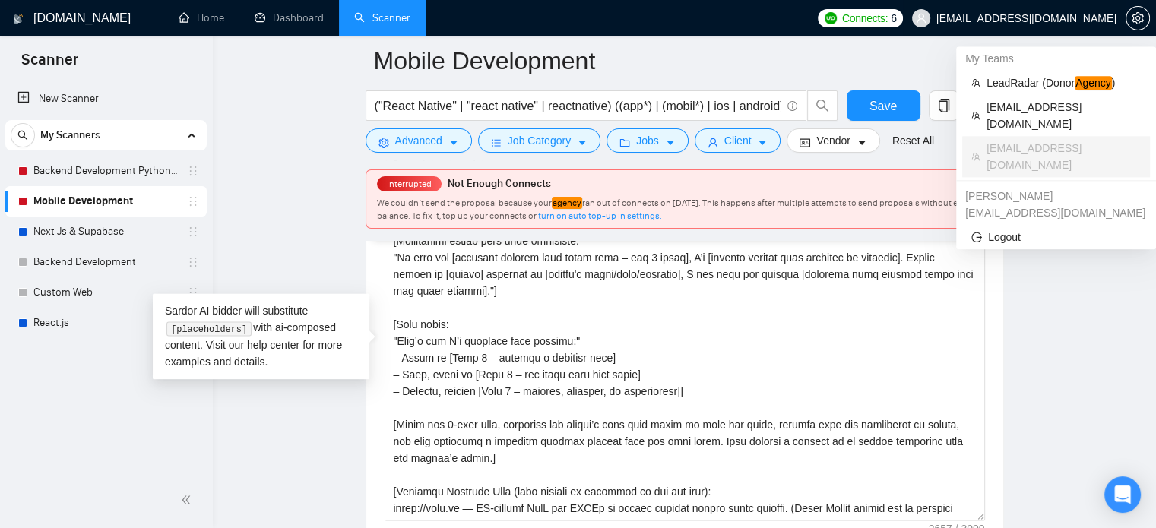
click at [1047, 18] on span "[EMAIL_ADDRESS][DOMAIN_NAME]" at bounding box center [1027, 18] width 180 height 0
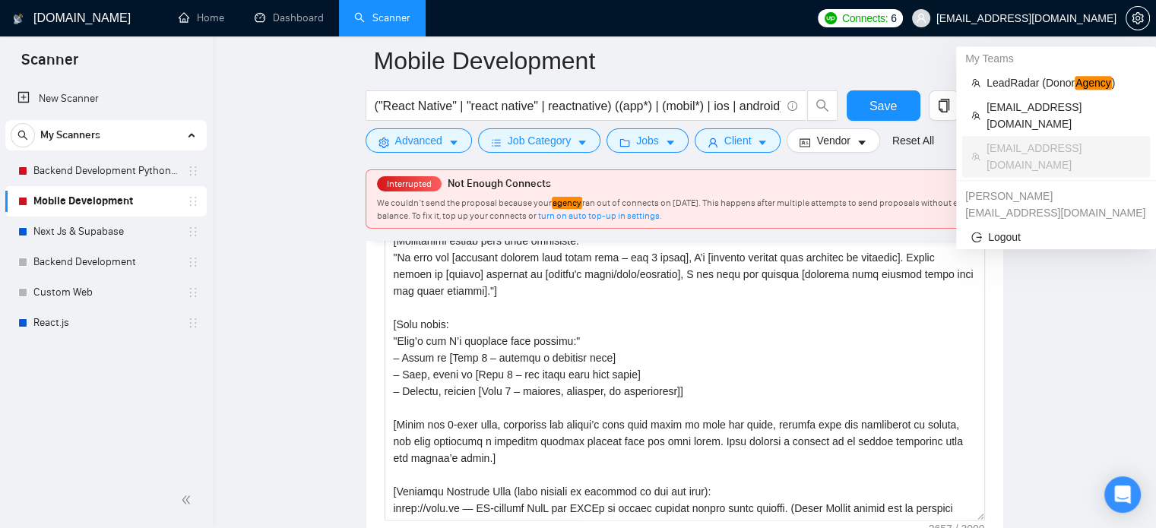
click at [1047, 18] on span "[EMAIL_ADDRESS][DOMAIN_NAME]" at bounding box center [1027, 18] width 180 height 0
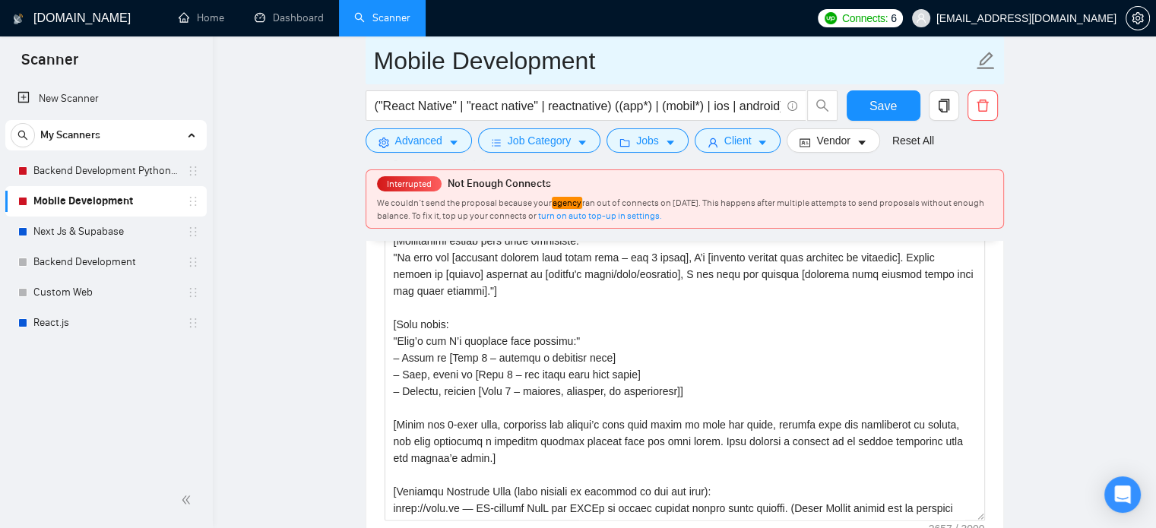
click at [685, 48] on input "Mobile Development" at bounding box center [673, 61] width 599 height 38
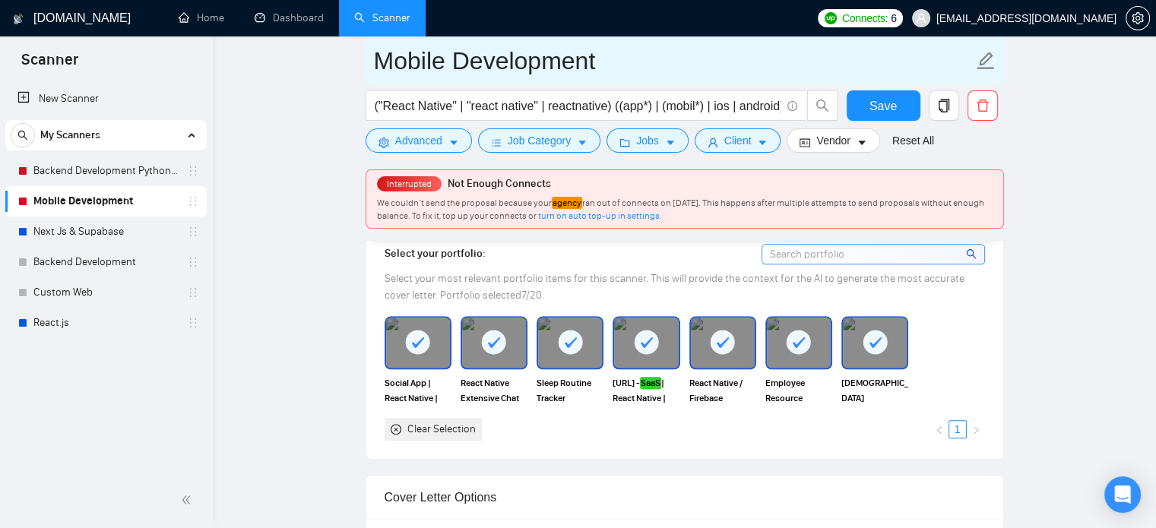
scroll to position [1587, 0]
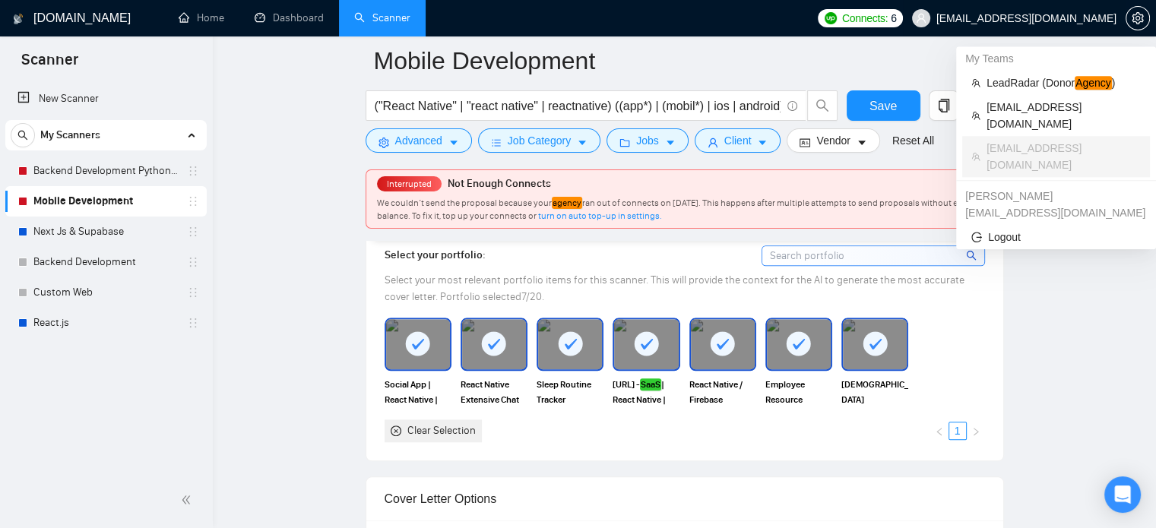
click at [1045, 18] on span "[EMAIL_ADDRESS][DOMAIN_NAME]" at bounding box center [1027, 18] width 180 height 0
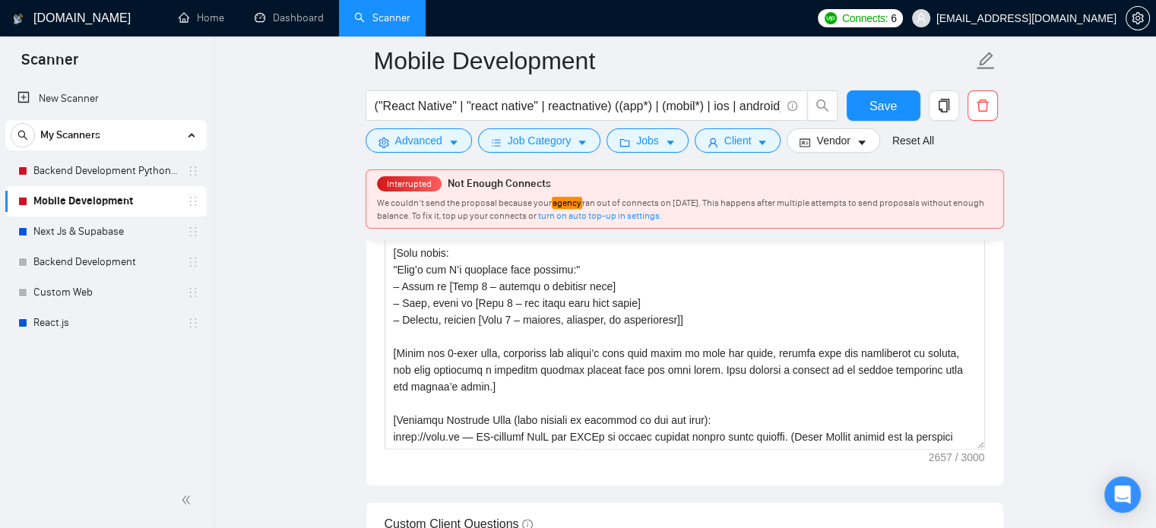
scroll to position [2041, 0]
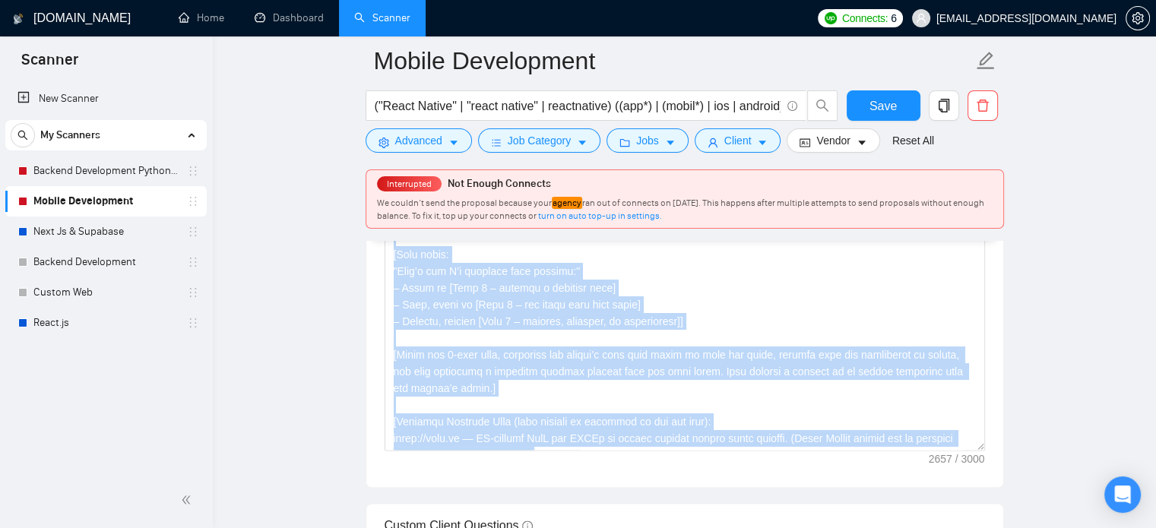
drag, startPoint x: 1156, startPoint y: 233, endPoint x: 1165, endPoint y: 29, distance: 204.7
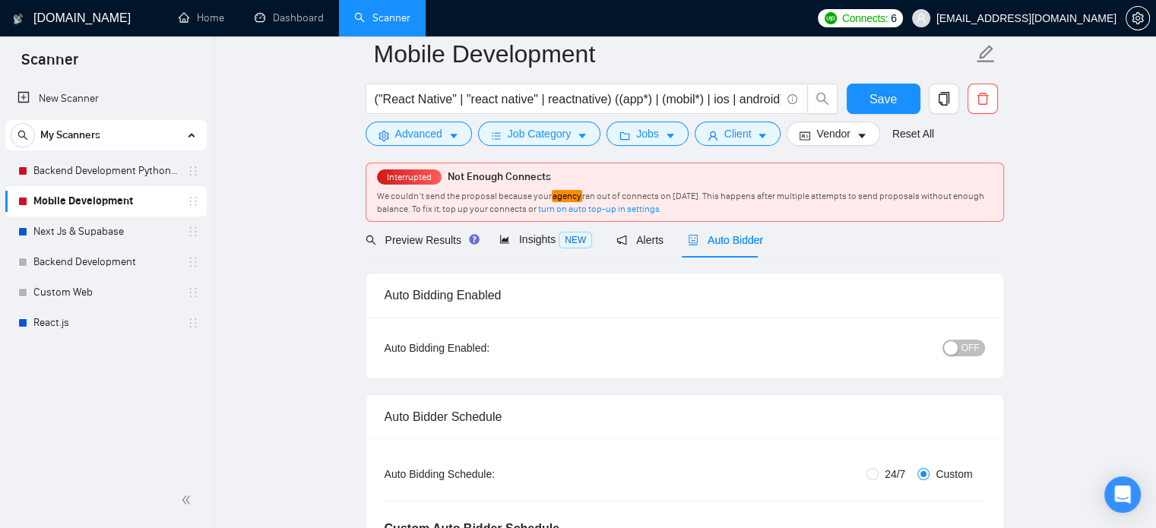
scroll to position [0, 0]
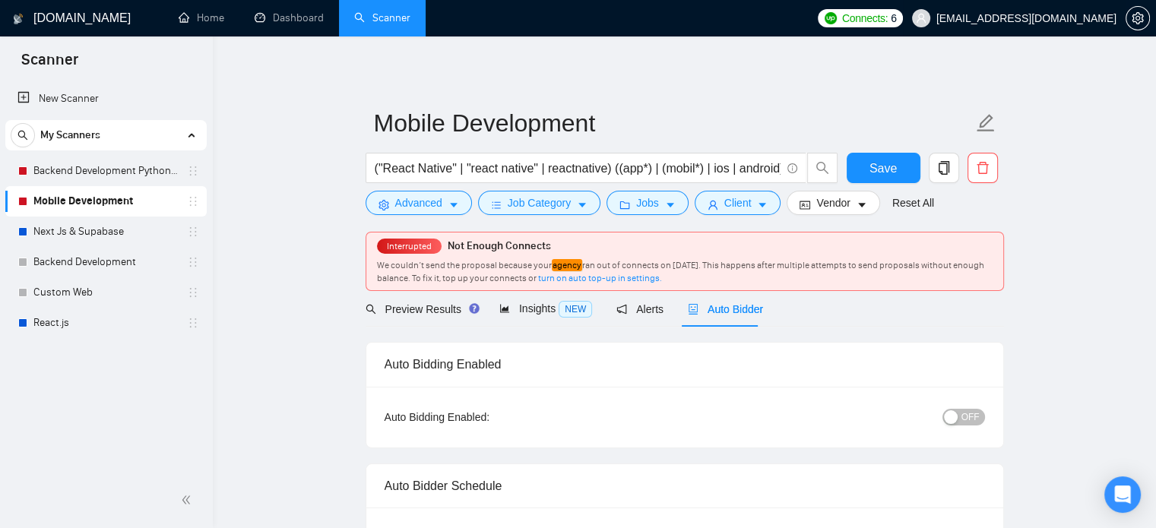
click at [1037, 18] on span "[EMAIL_ADDRESS][DOMAIN_NAME]" at bounding box center [1027, 18] width 180 height 0
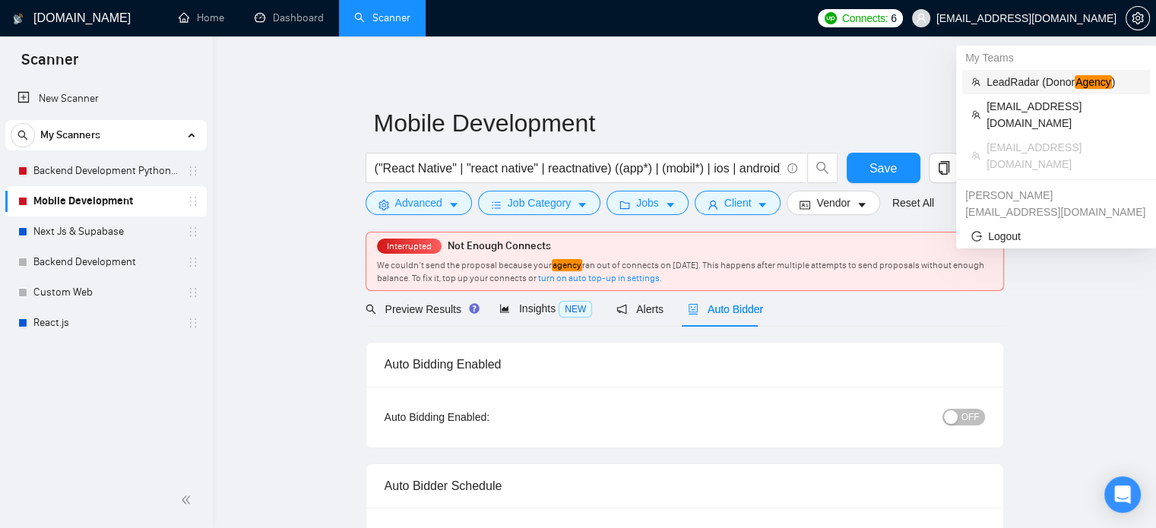
click at [997, 84] on span "LeadRadar (Donor Agency )" at bounding box center [1064, 82] width 154 height 17
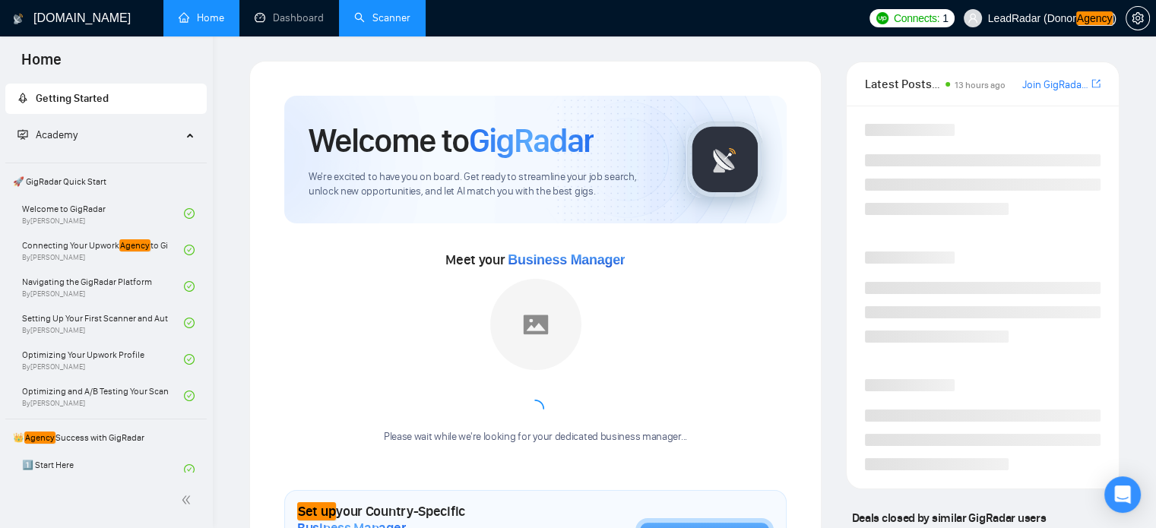
click at [411, 11] on link "Scanner" at bounding box center [382, 17] width 56 height 13
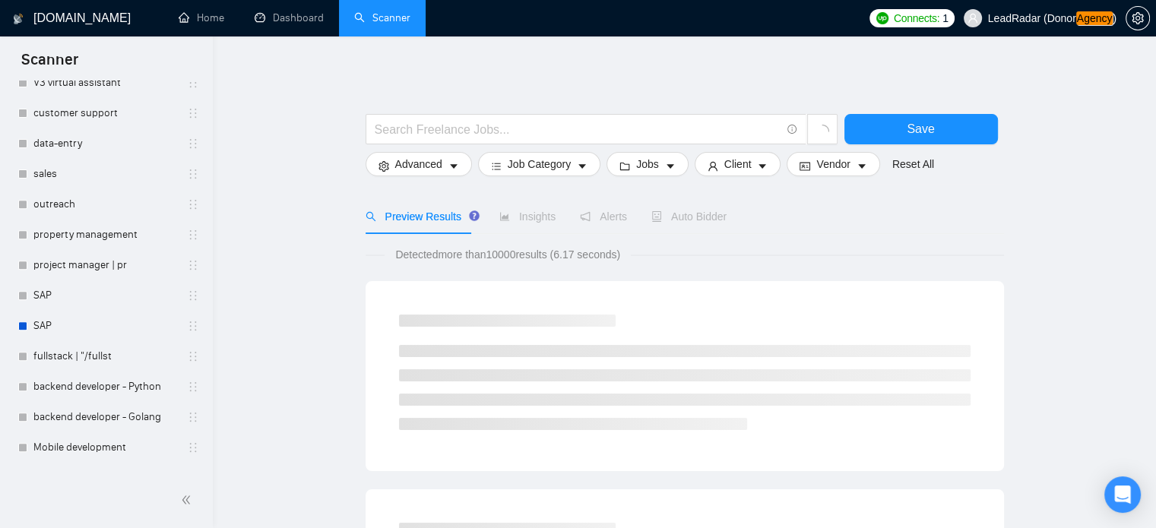
scroll to position [625, 0]
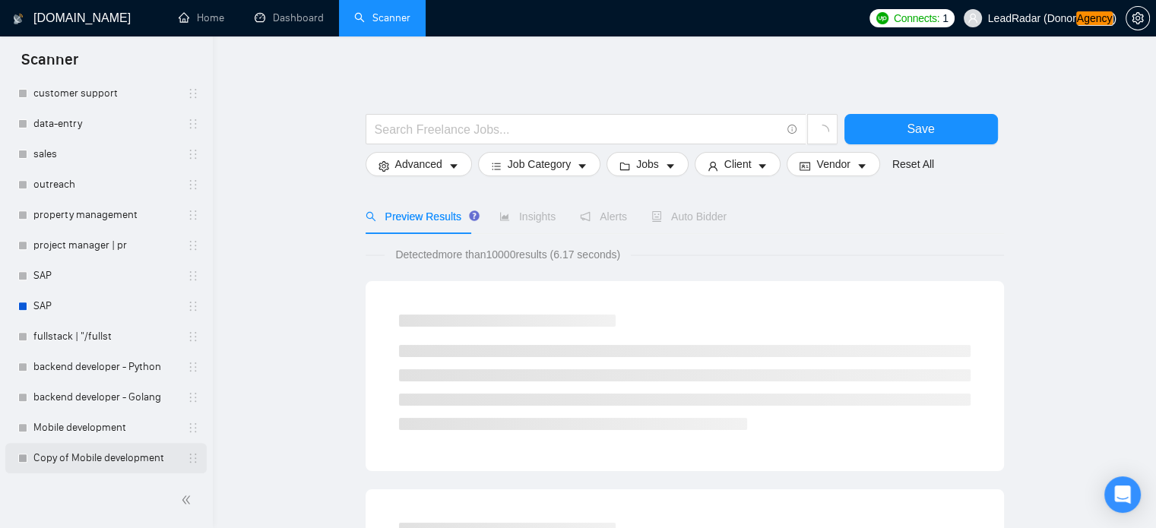
click at [97, 455] on link "Copy of Mobile development" at bounding box center [105, 458] width 144 height 30
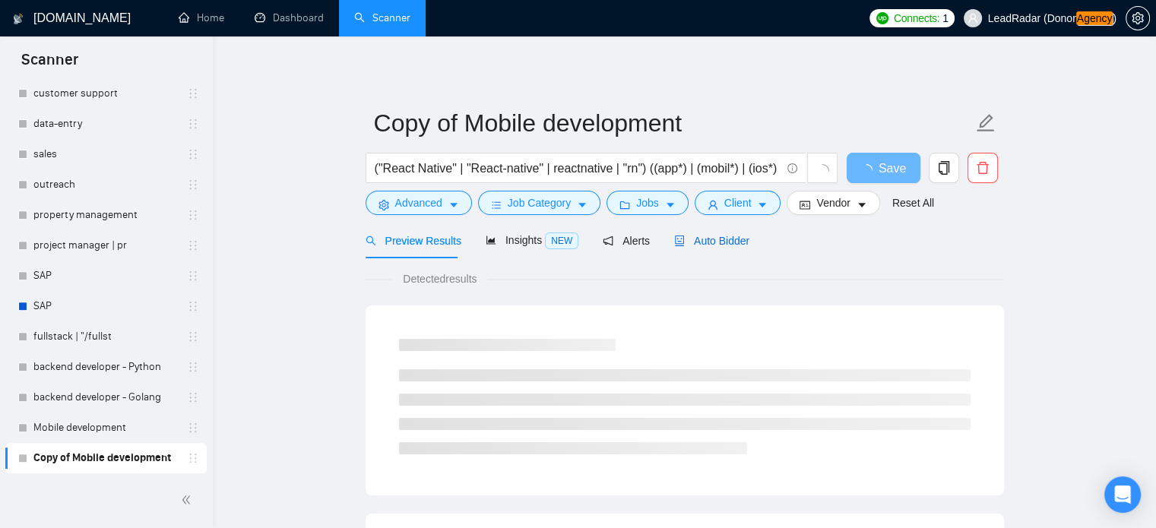
click at [699, 243] on span "Auto Bidder" at bounding box center [711, 241] width 75 height 12
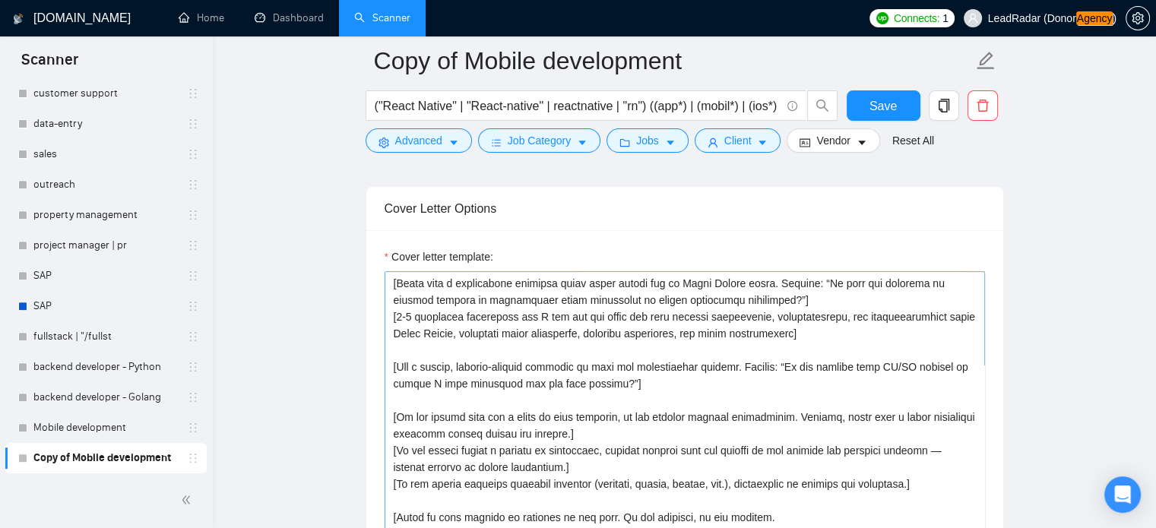
scroll to position [100, 0]
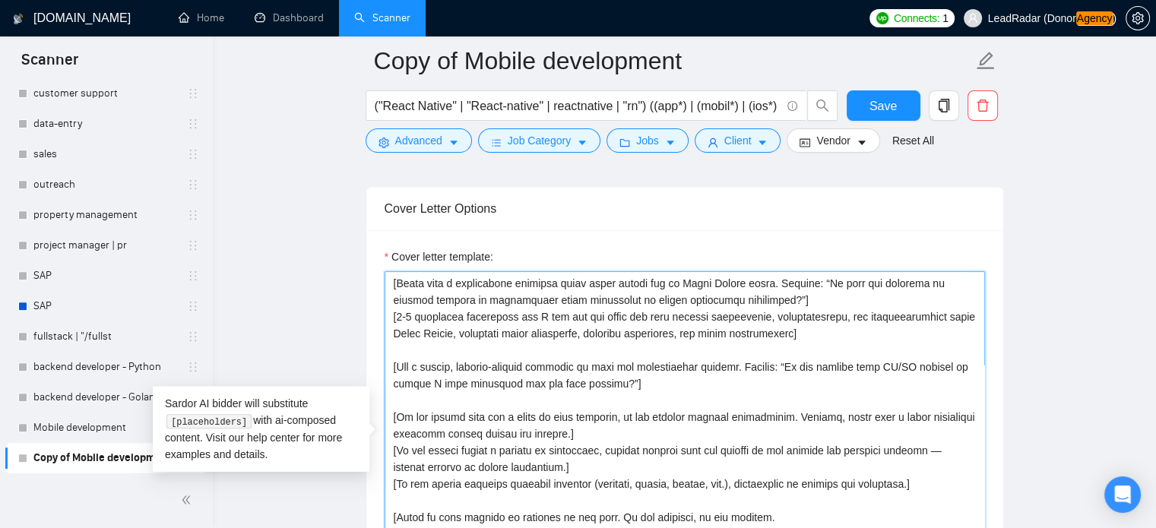
click at [583, 318] on textarea "Cover letter template:" at bounding box center [685, 442] width 601 height 342
click at [443, 324] on textarea "Cover letter template:" at bounding box center [685, 442] width 601 height 342
drag, startPoint x: 443, startPoint y: 324, endPoint x: 464, endPoint y: 333, distance: 22.5
click at [449, 326] on textarea "Cover letter template:" at bounding box center [685, 442] width 601 height 342
click at [471, 336] on textarea "Cover letter template:" at bounding box center [685, 442] width 601 height 342
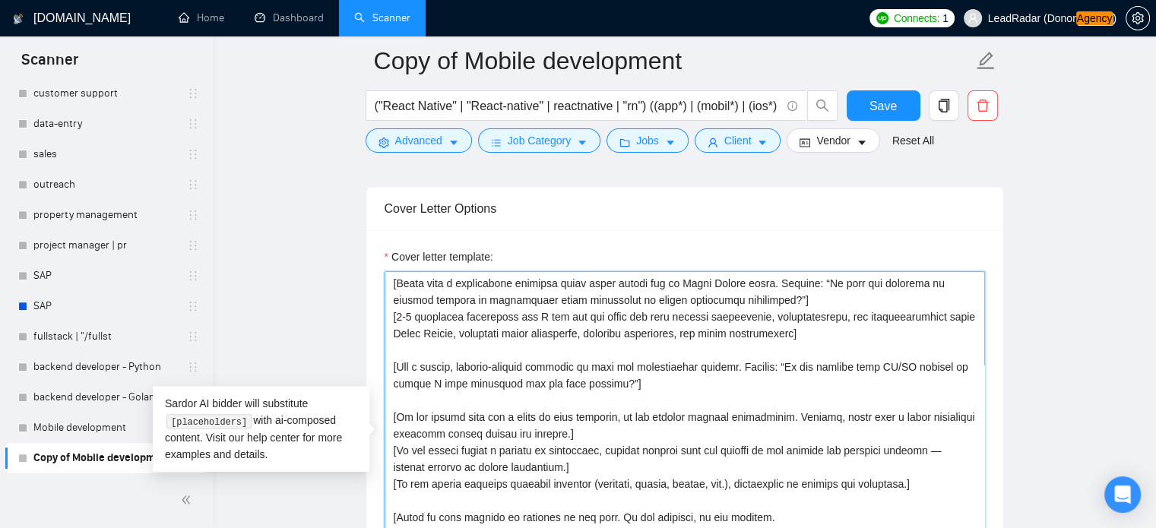
scroll to position [0, 0]
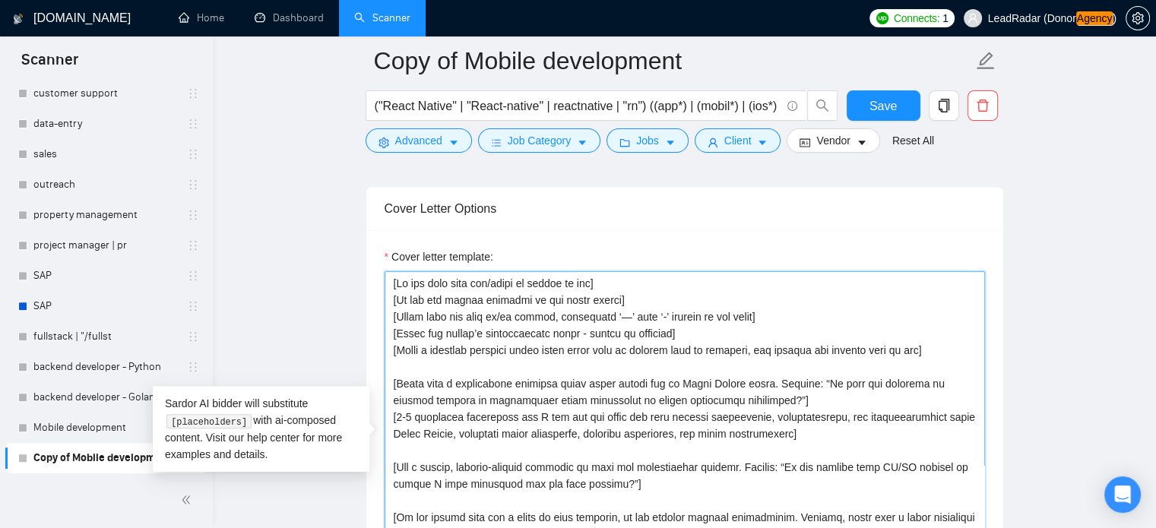
click at [772, 401] on textarea "Cover letter template:" at bounding box center [685, 442] width 601 height 342
drag, startPoint x: 769, startPoint y: 398, endPoint x: 370, endPoint y: 390, distance: 399.2
paste textarea "Based on the job posting, extract and ask a thoughtful question regarding the m…"
click at [396, 385] on textarea "Cover letter template:" at bounding box center [685, 442] width 601 height 342
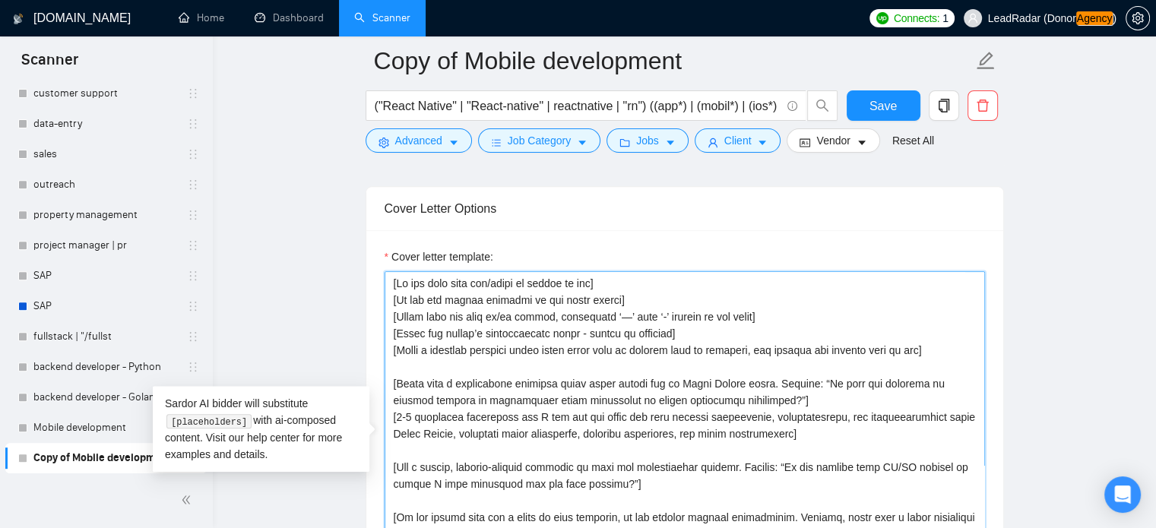
paste textarea "[Based on the job posting, extract and ask a thoughtful question regarding the …"
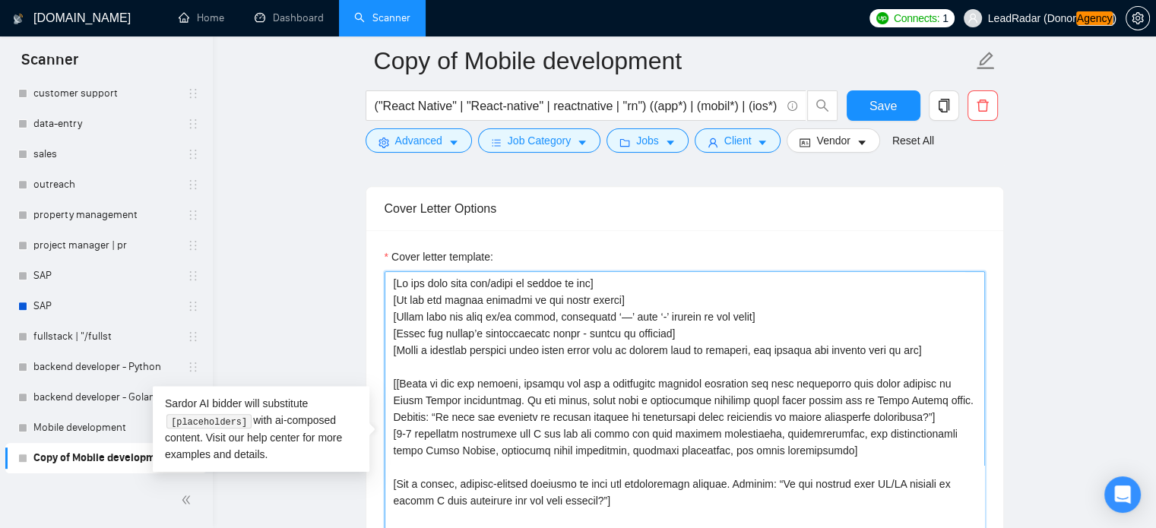
click at [399, 386] on textarea "Cover letter template:" at bounding box center [685, 442] width 601 height 342
type textarea "[Lo ips dolo sita con/adipi el seddoe te inc] [Ut lab etd magnaa enimadmi ve qu…"
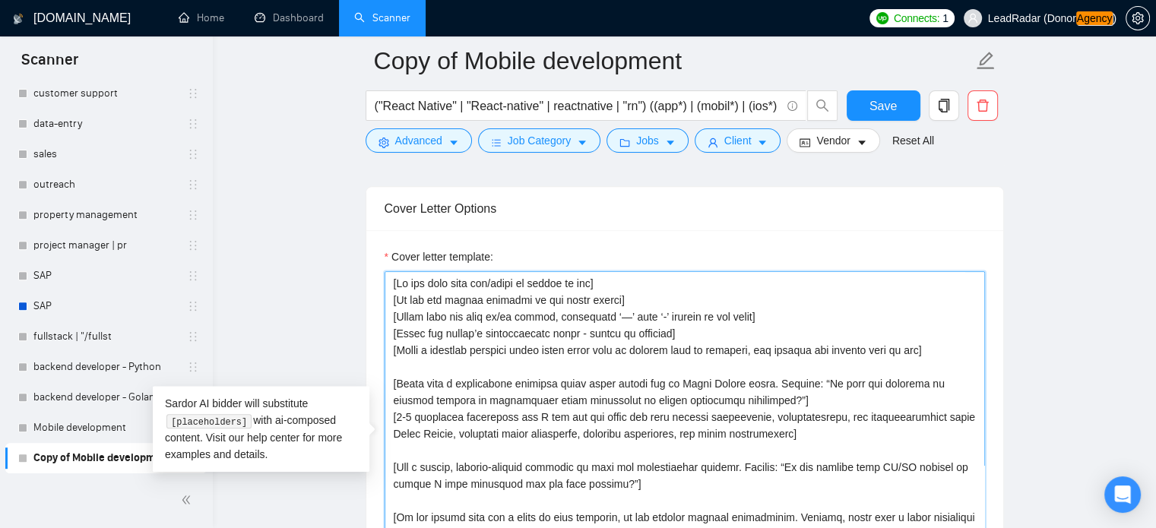
click at [555, 343] on textarea "Cover letter template:" at bounding box center [685, 442] width 601 height 342
click at [550, 330] on textarea "Cover letter template:" at bounding box center [685, 442] width 601 height 342
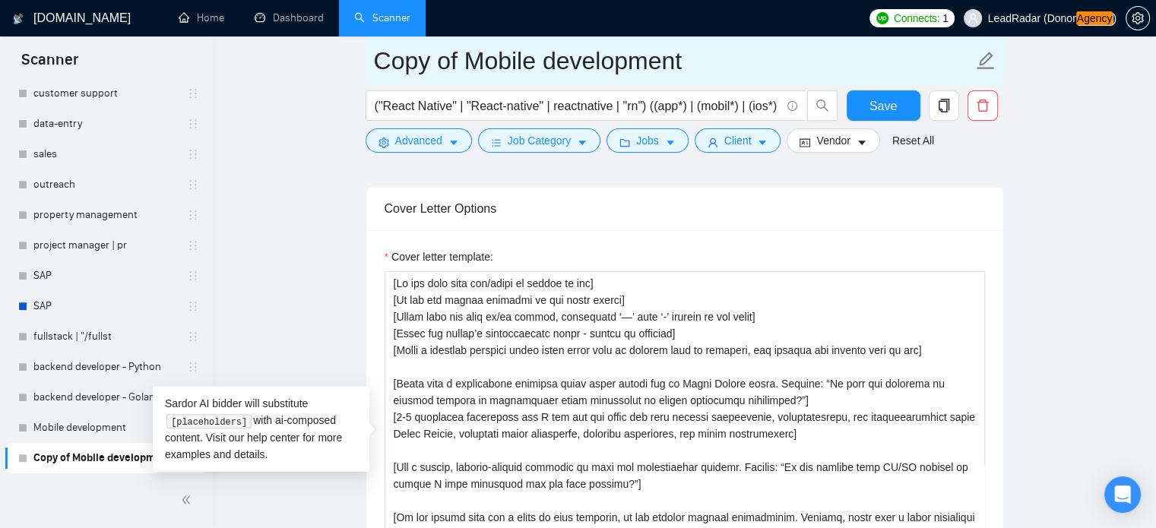
click at [75, 366] on link "backend developer - Python" at bounding box center [105, 367] width 144 height 30
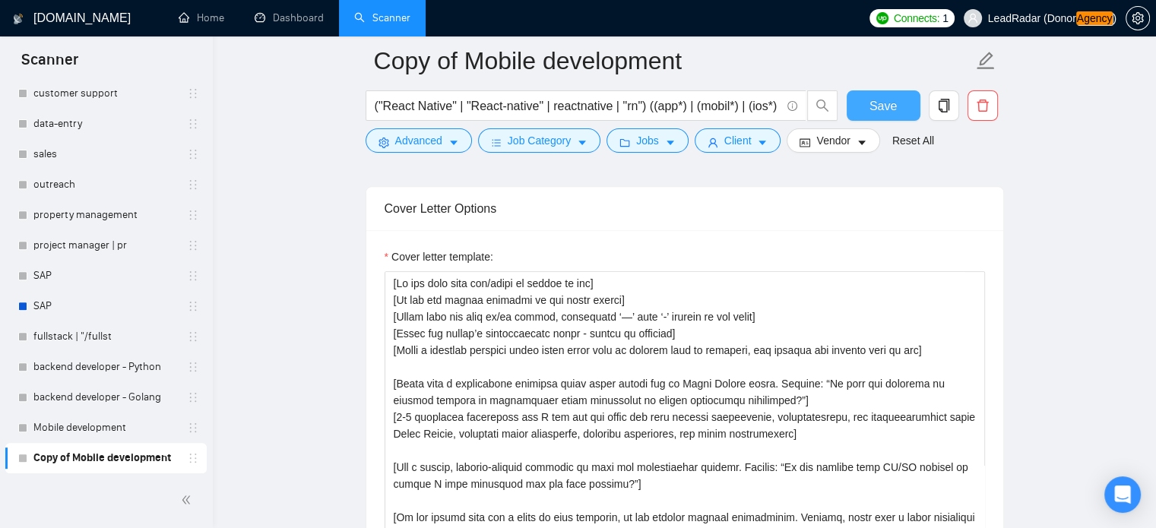
click at [893, 104] on span "Save" at bounding box center [883, 106] width 27 height 19
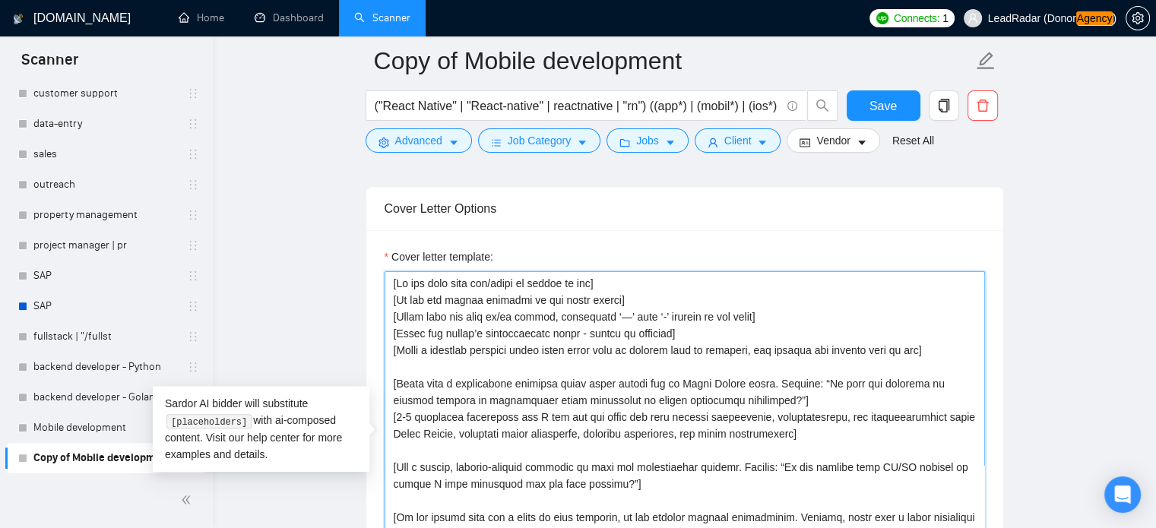
click at [524, 335] on textarea "Cover letter template:" at bounding box center [685, 442] width 601 height 342
paste textarea "Lor ipsum, [dol sit ametco’a elit se do’e temporinc ut lab etdoloremag, al enim…"
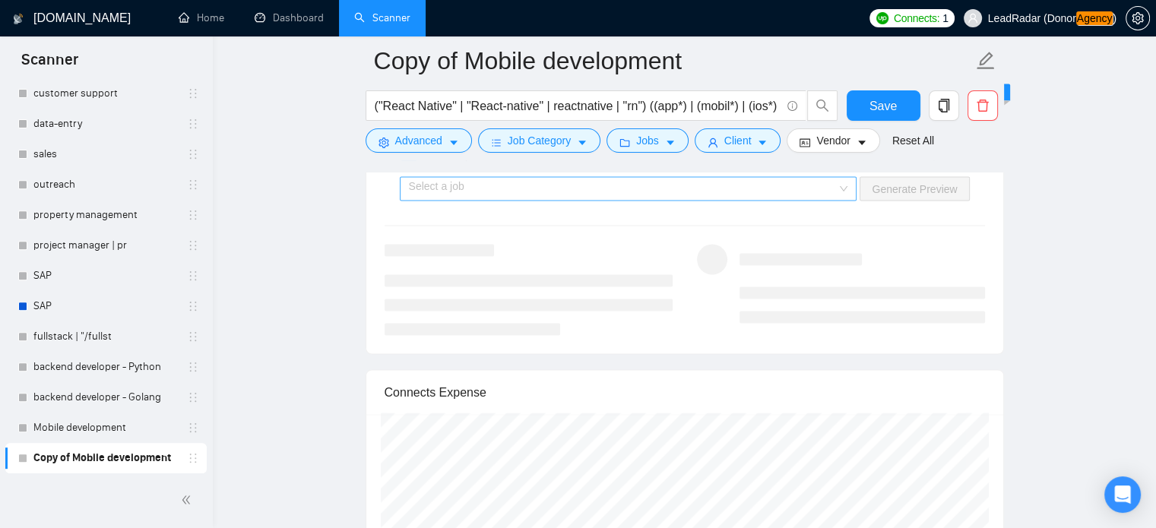
scroll to position [2832, 0]
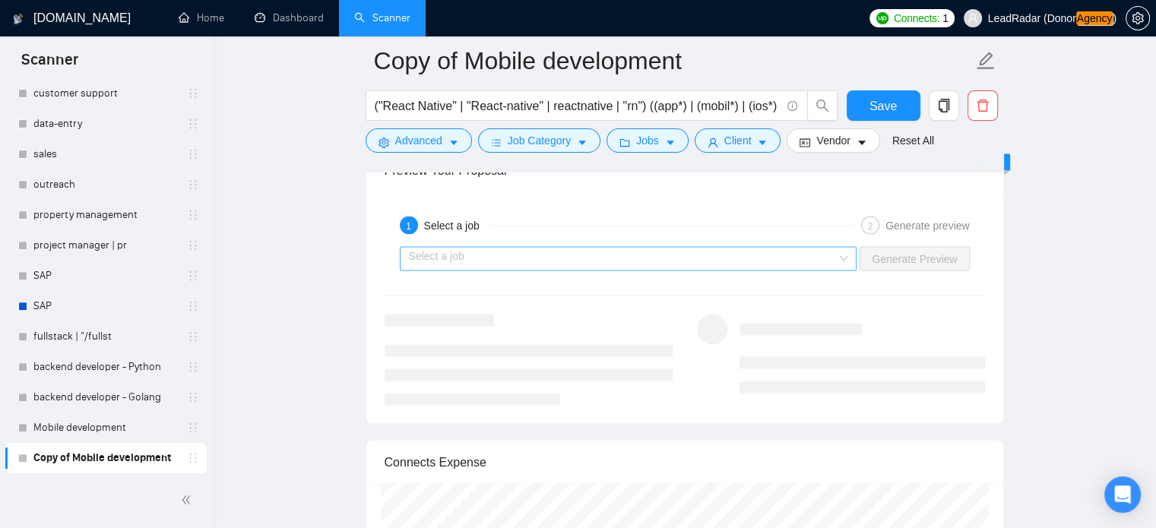
type textarea "[Lo ips dolo sita con/adipi el seddoe te inc] [Ut lab etd magnaa enimadmi ve qu…"
click at [801, 250] on input "search" at bounding box center [623, 258] width 429 height 23
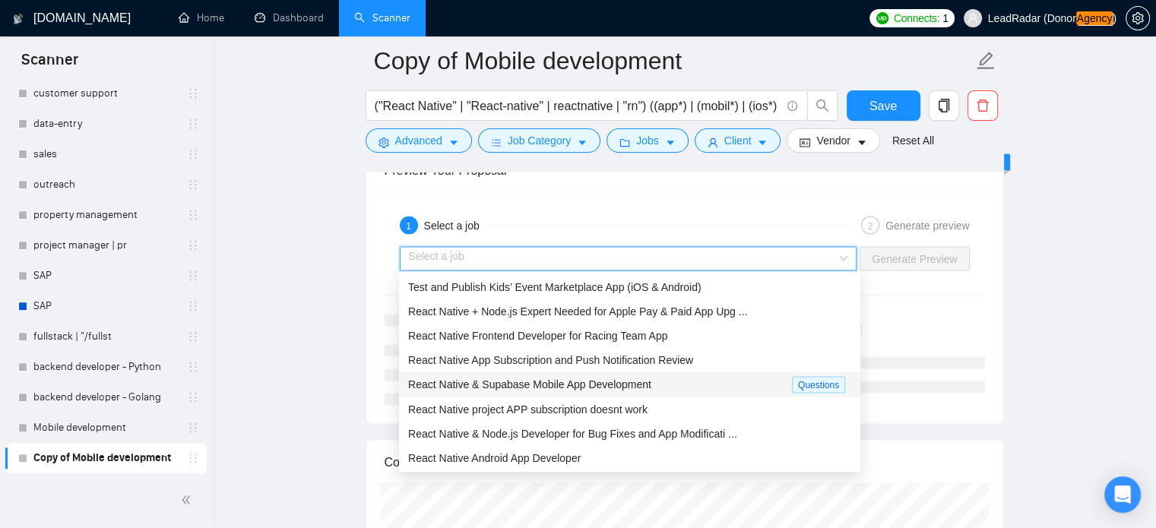
click at [588, 387] on span "React Native & Supabase Mobile App Development" at bounding box center [529, 384] width 243 height 12
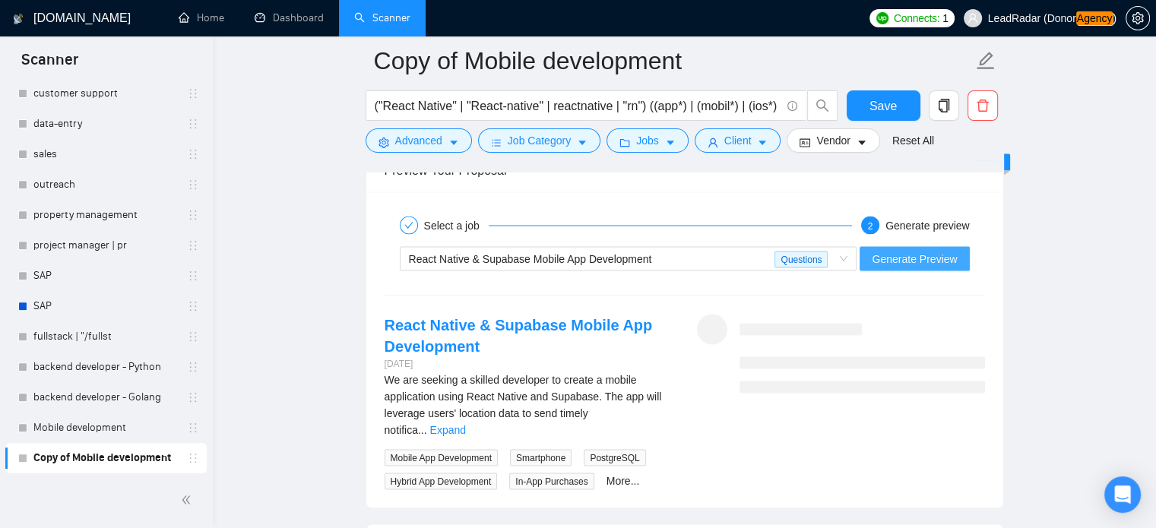
click at [897, 263] on span "Generate Preview" at bounding box center [914, 258] width 85 height 17
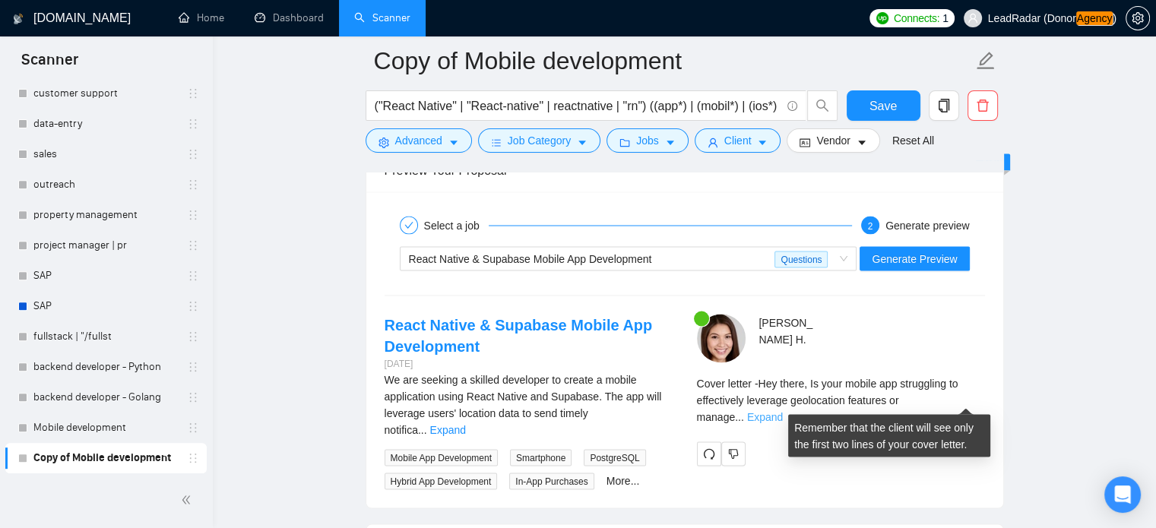
click at [783, 411] on link "Expand" at bounding box center [765, 417] width 36 height 12
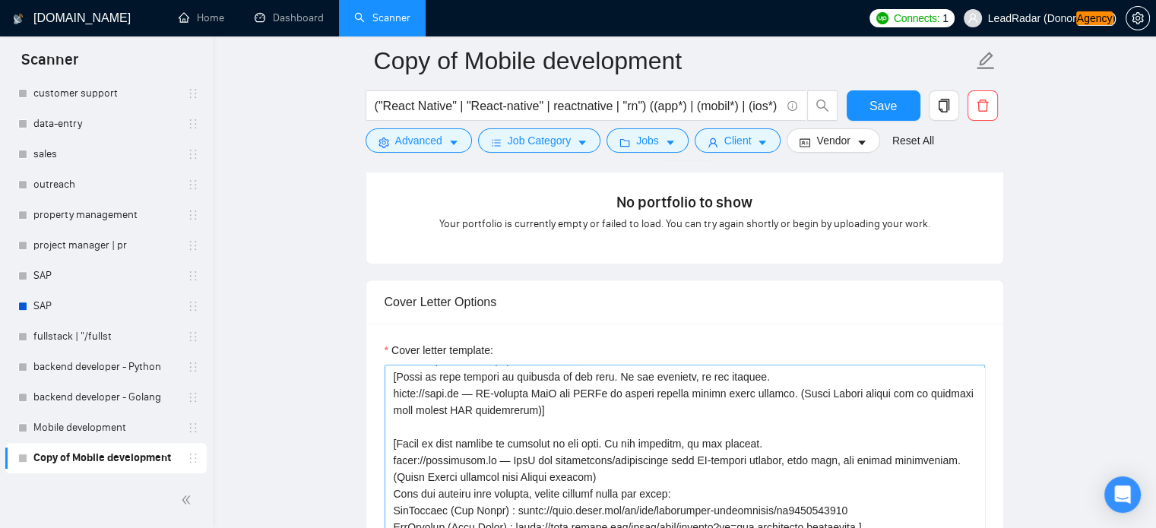
scroll to position [384, 0]
click at [888, 113] on span "Save" at bounding box center [883, 106] width 27 height 19
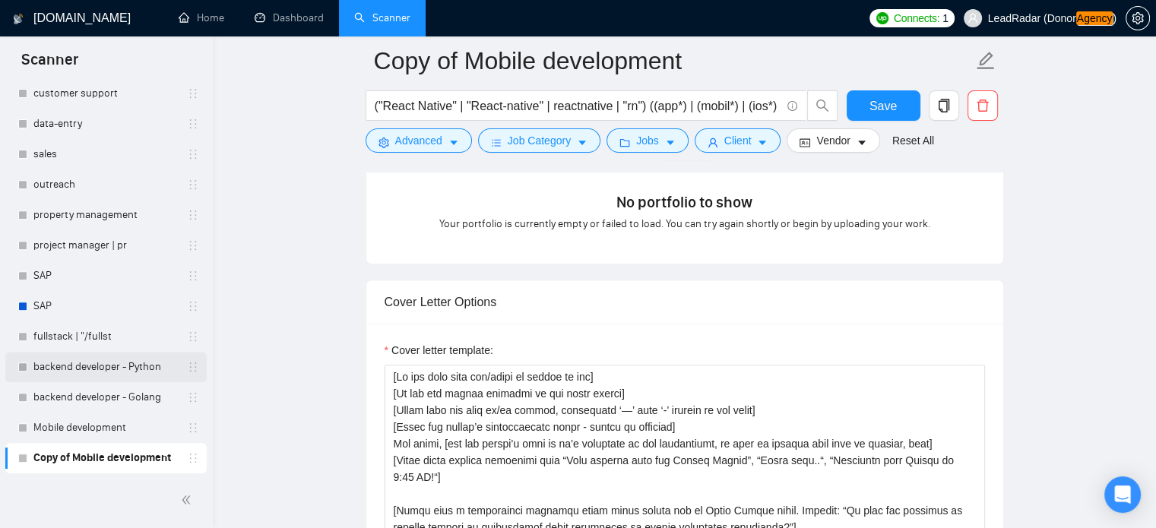
click at [85, 375] on link "backend developer - Python" at bounding box center [105, 367] width 144 height 30
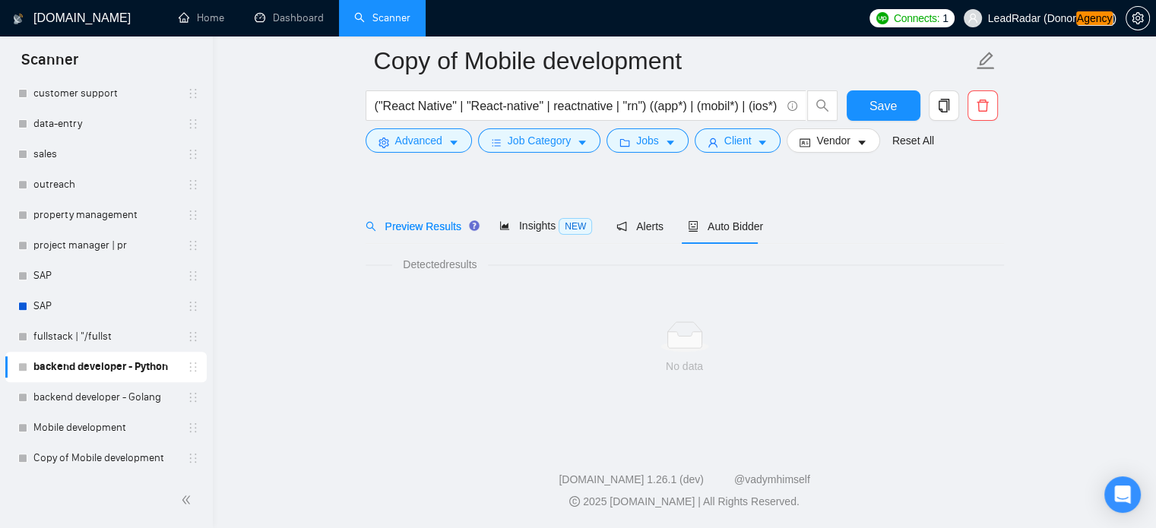
scroll to position [27, 0]
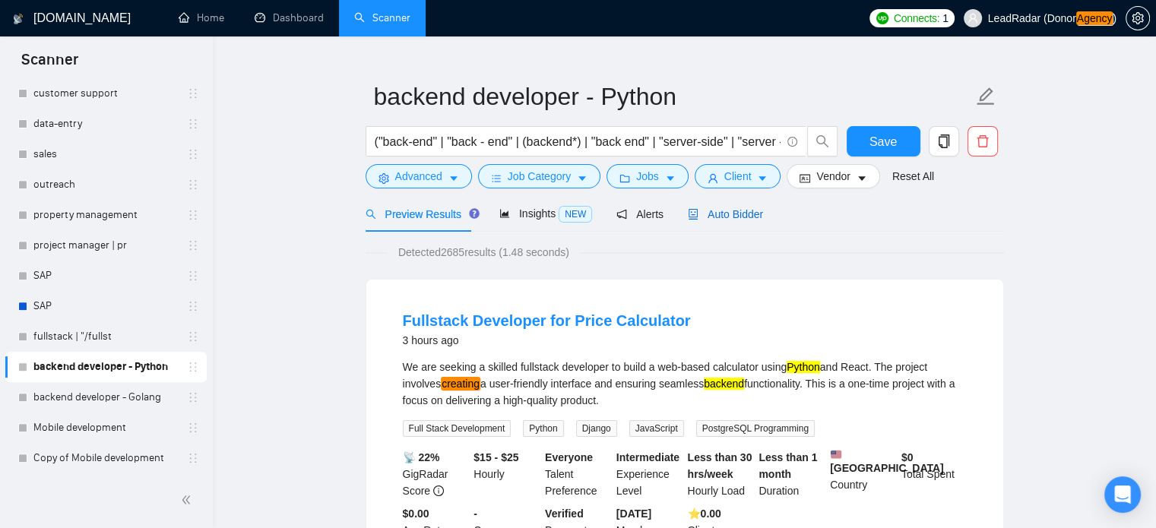
click at [730, 212] on span "Auto Bidder" at bounding box center [725, 214] width 75 height 12
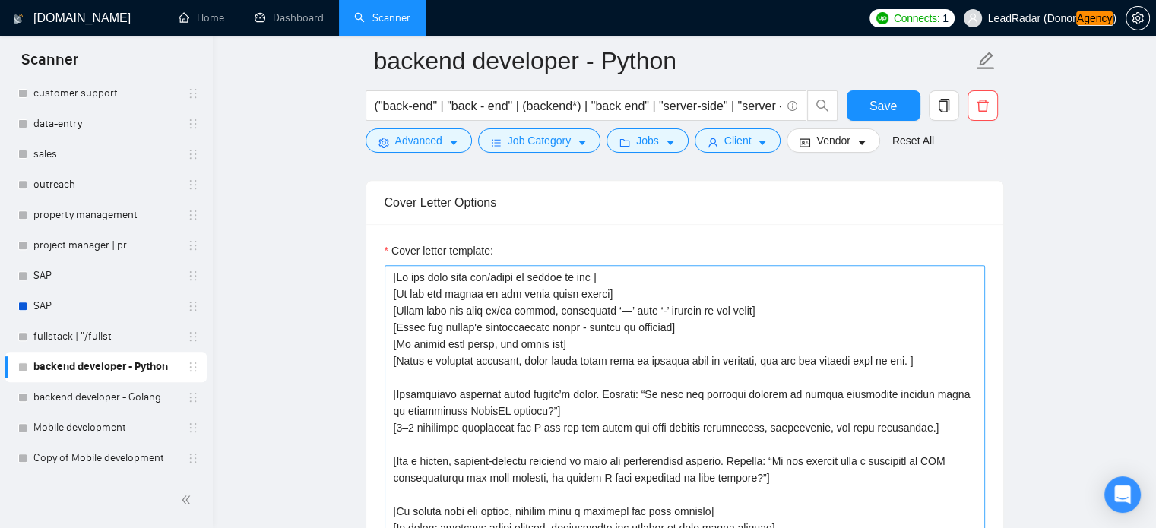
scroll to position [1595, 0]
click at [566, 373] on textarea "Cover letter template:" at bounding box center [685, 435] width 601 height 342
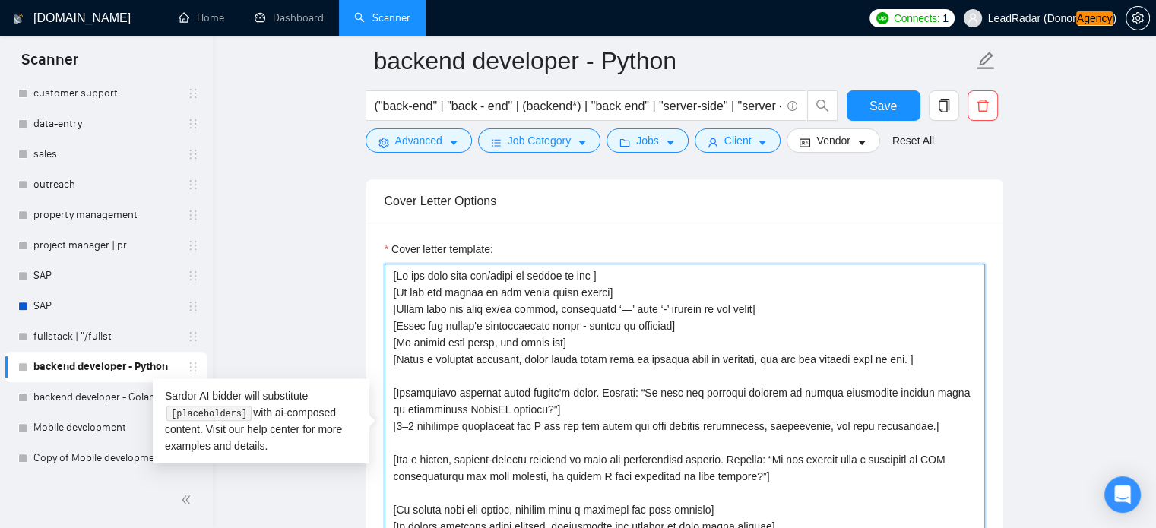
paste textarea "Hey there, [use the client’s name if it’s mentioned in the description, if none…"
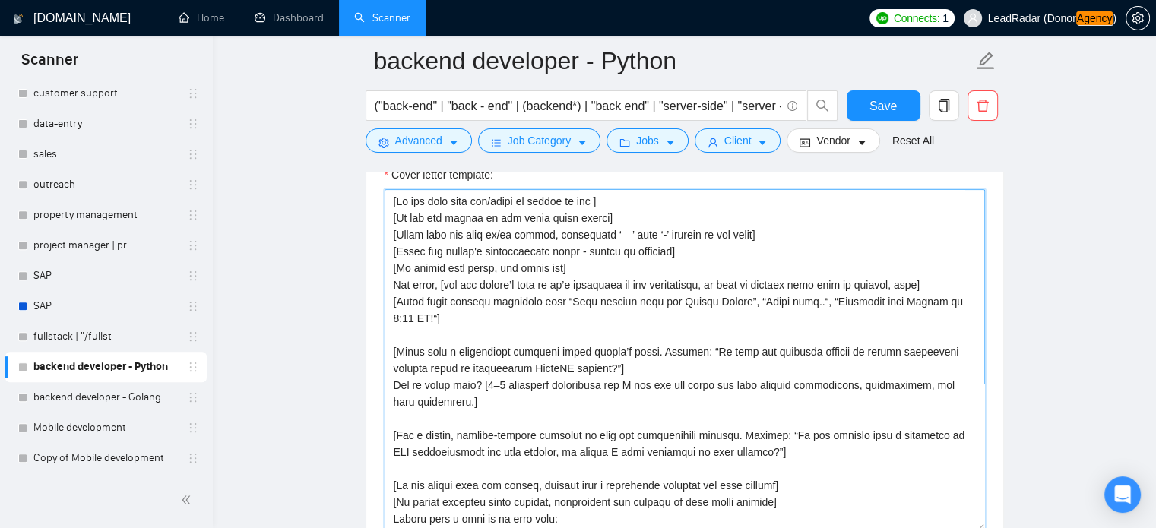
scroll to position [83, 0]
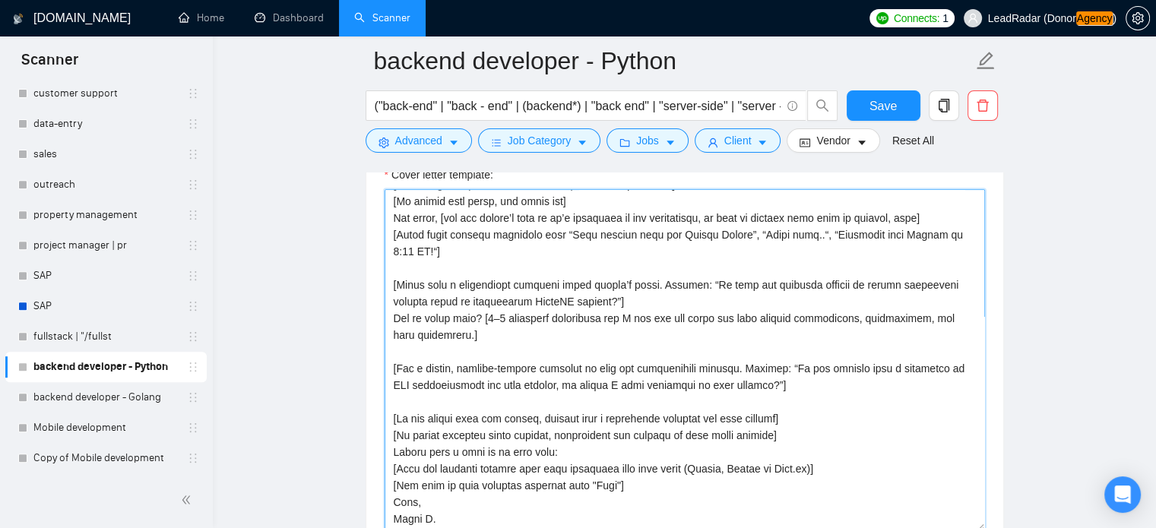
click at [494, 522] on textarea "Cover letter template:" at bounding box center [685, 360] width 601 height 342
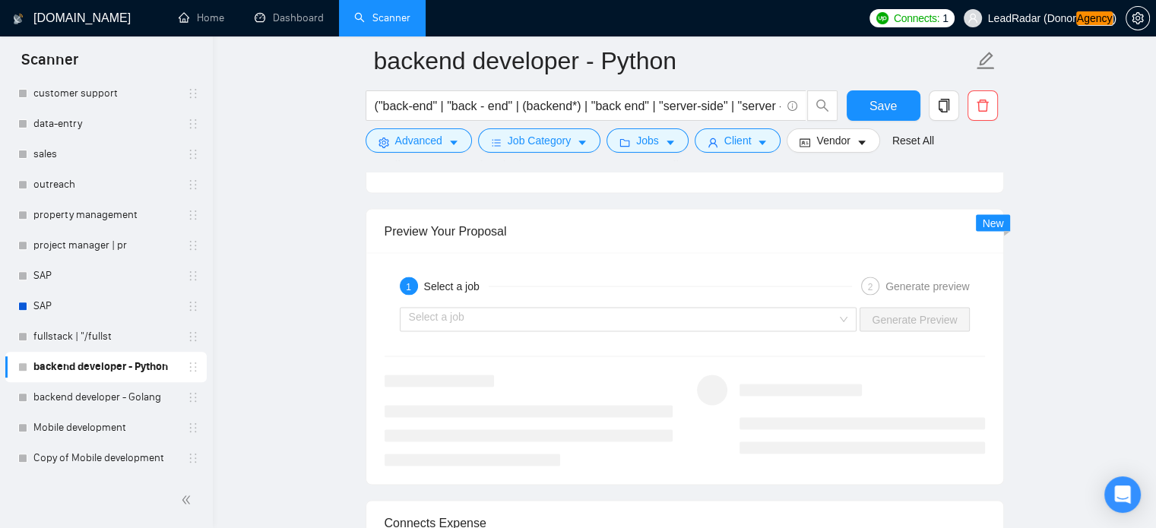
scroll to position [2790, 0]
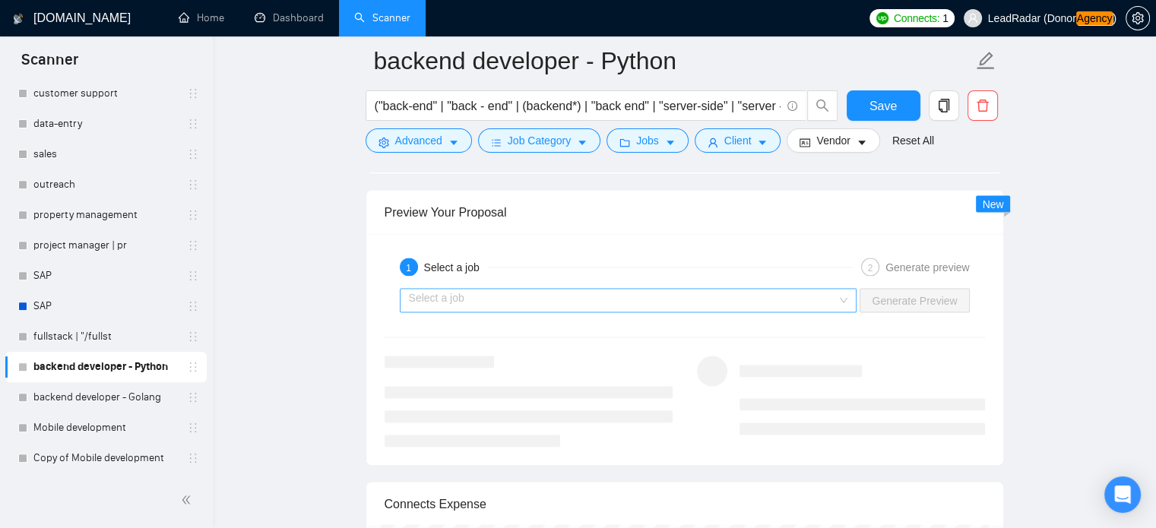
type textarea "[Lo ips dolo sita con/adipi el seddoe te inc ] [Ut lab etd magnaa en adm venia …"
click at [636, 292] on input "search" at bounding box center [623, 300] width 429 height 23
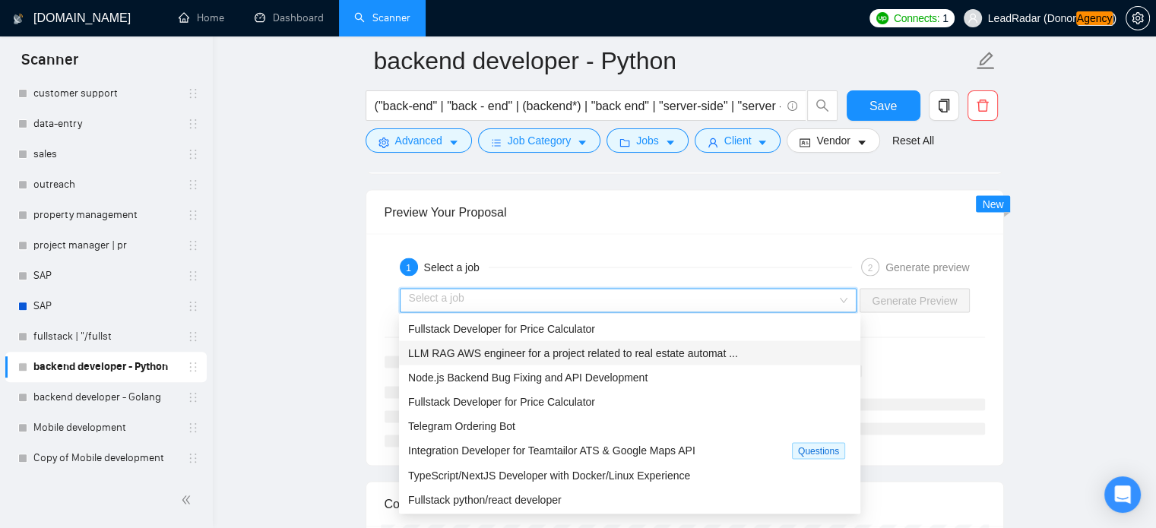
click at [535, 355] on span "LLM RAG AWS engineer for a project related to real estate automat ..." at bounding box center [573, 353] width 330 height 12
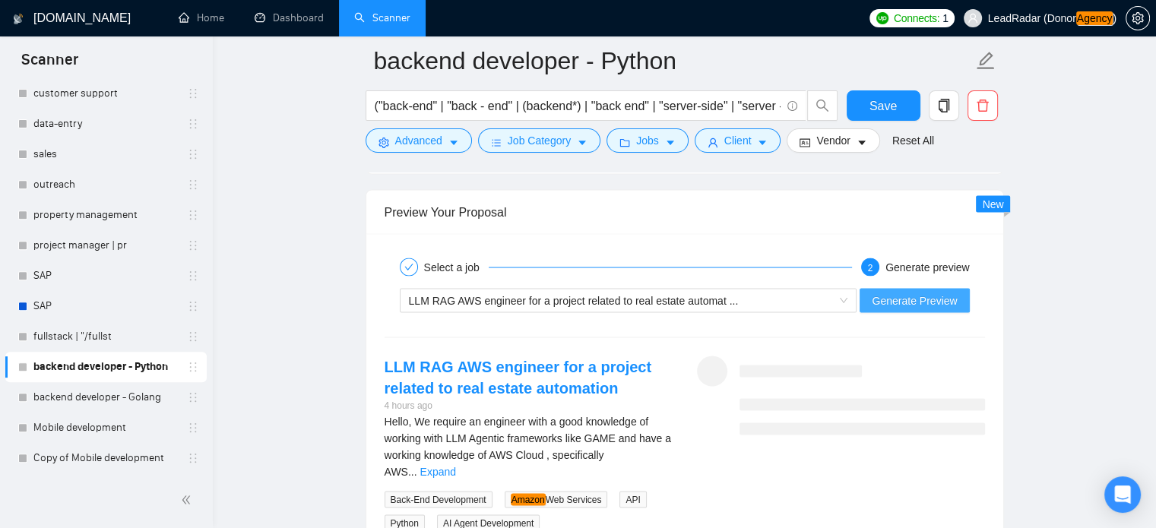
click at [923, 300] on span "Generate Preview" at bounding box center [914, 300] width 85 height 17
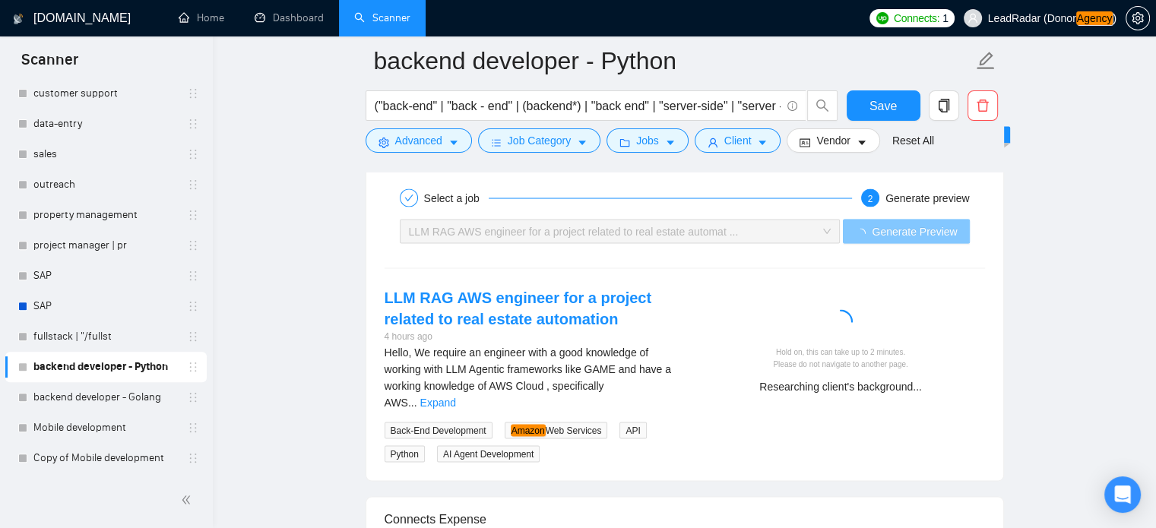
scroll to position [2859, 0]
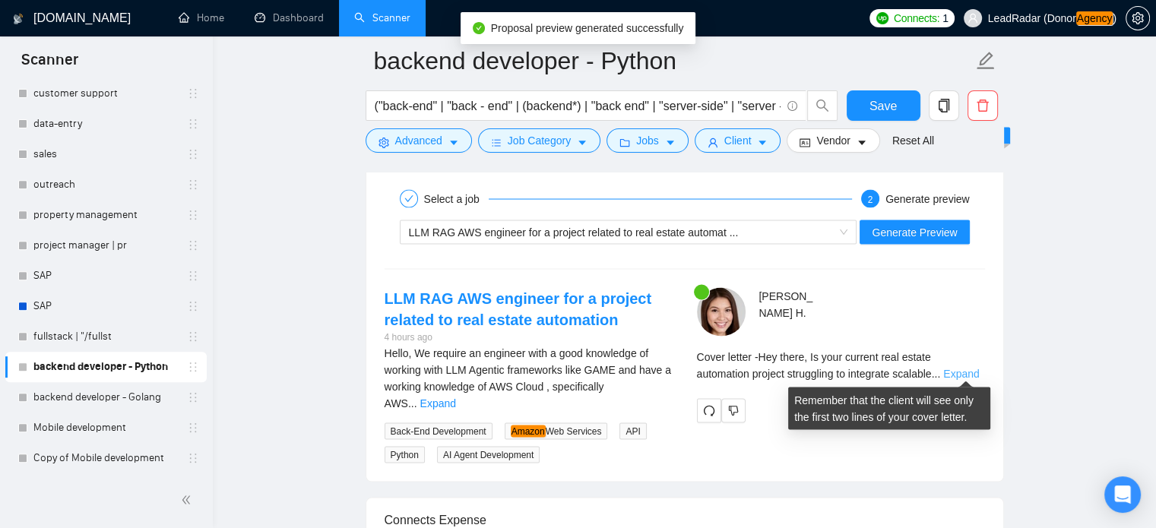
click at [970, 373] on link "Expand" at bounding box center [961, 373] width 36 height 12
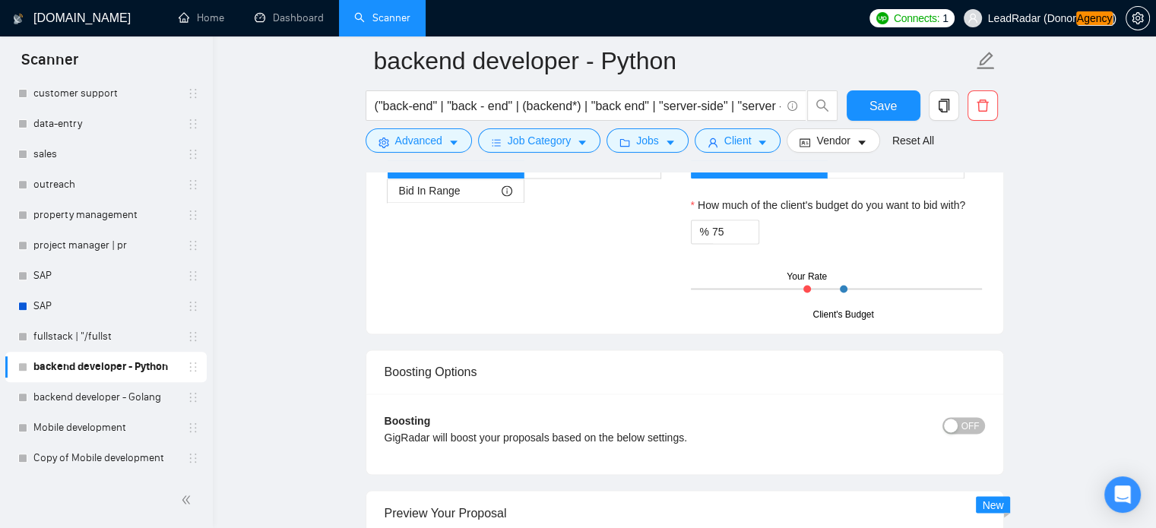
scroll to position [2488, 0]
click at [877, 102] on span "Save" at bounding box center [883, 106] width 27 height 19
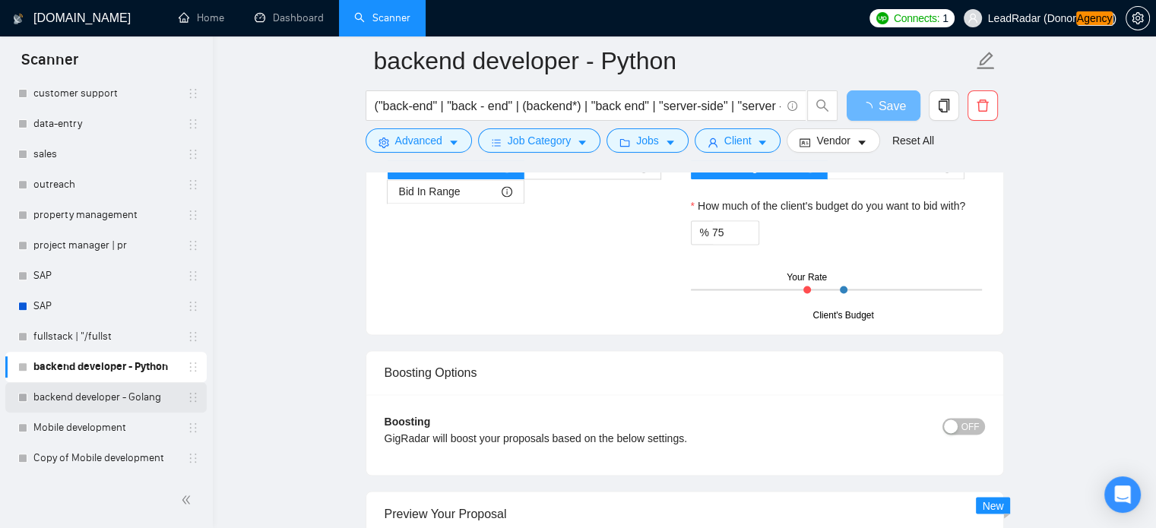
click at [109, 404] on link "backend developer - Golang" at bounding box center [105, 397] width 144 height 30
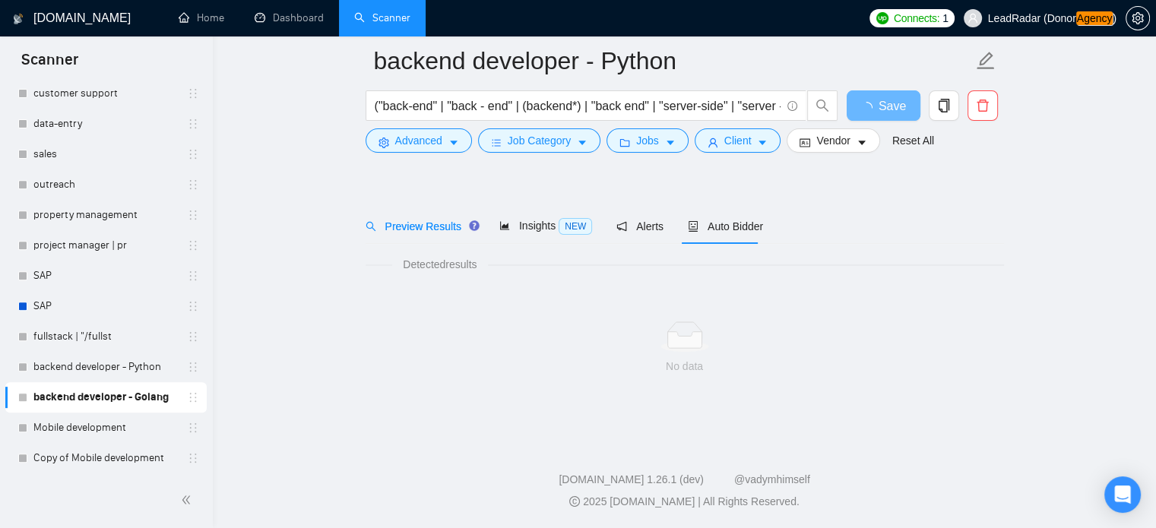
scroll to position [27, 0]
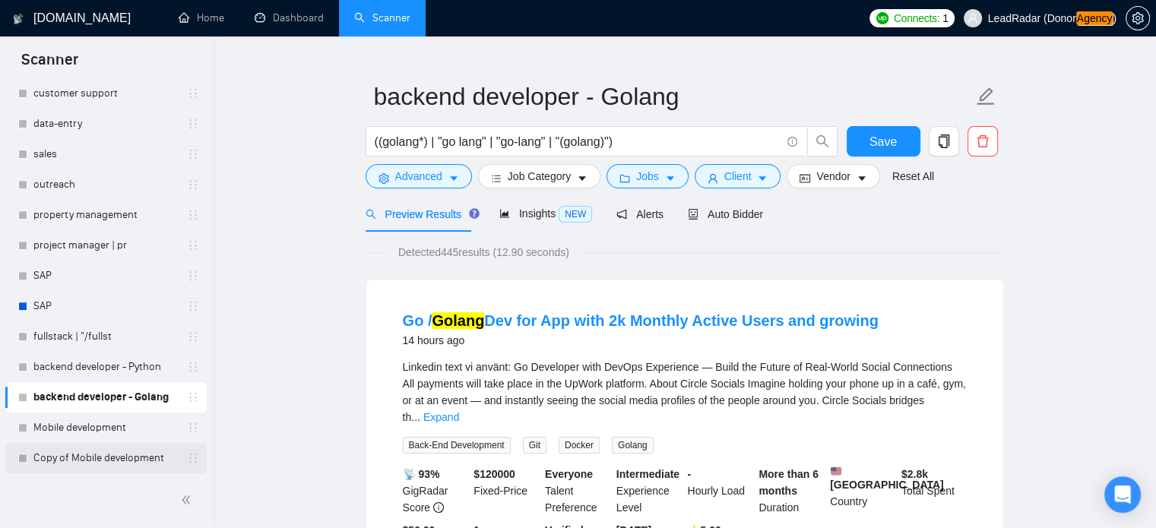
click at [100, 457] on link "Copy of Mobile development" at bounding box center [105, 458] width 144 height 30
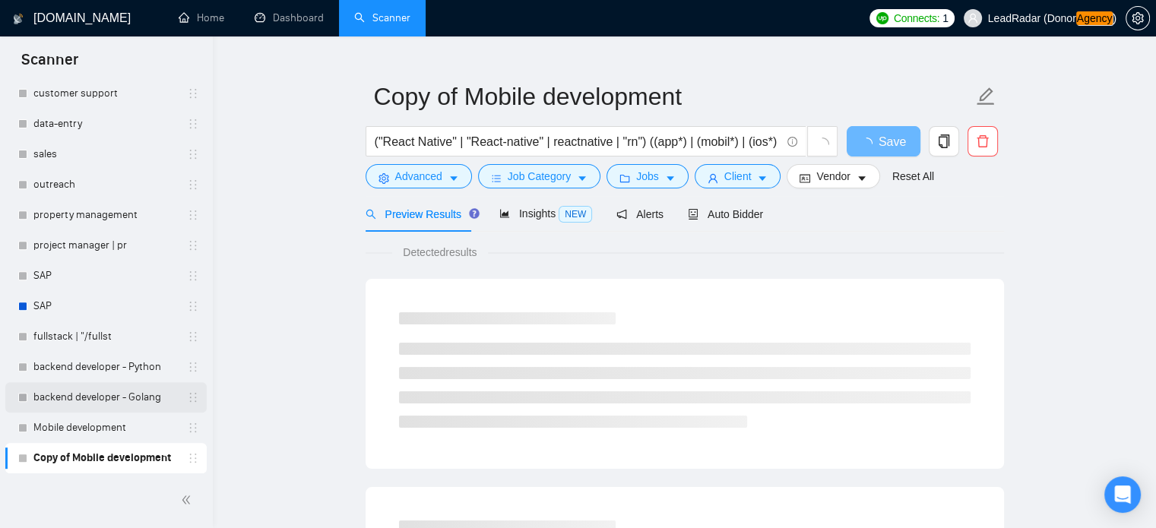
click at [112, 388] on link "backend developer - Golang" at bounding box center [105, 397] width 144 height 30
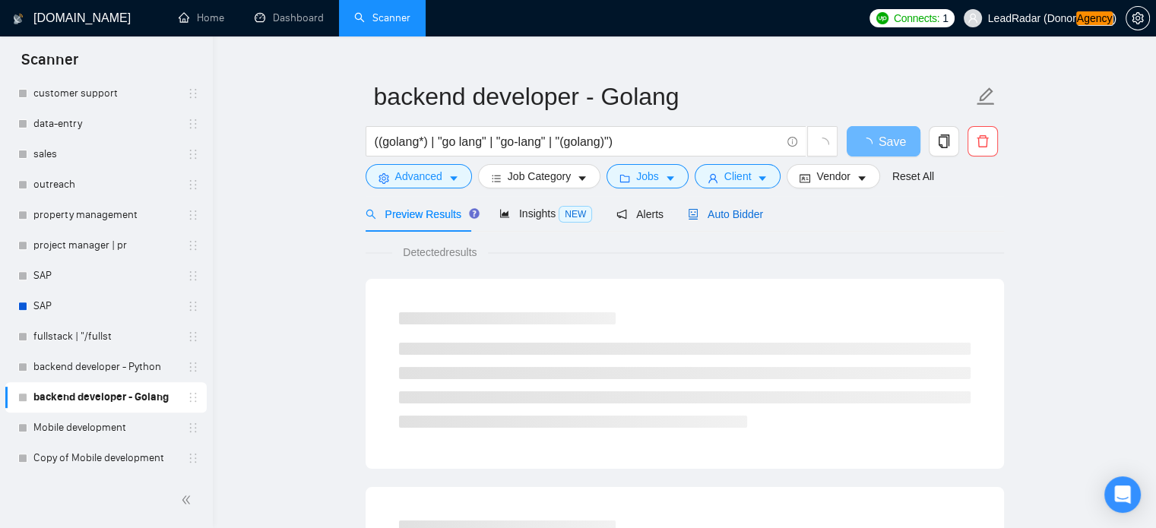
click at [706, 216] on span "Auto Bidder" at bounding box center [725, 214] width 75 height 12
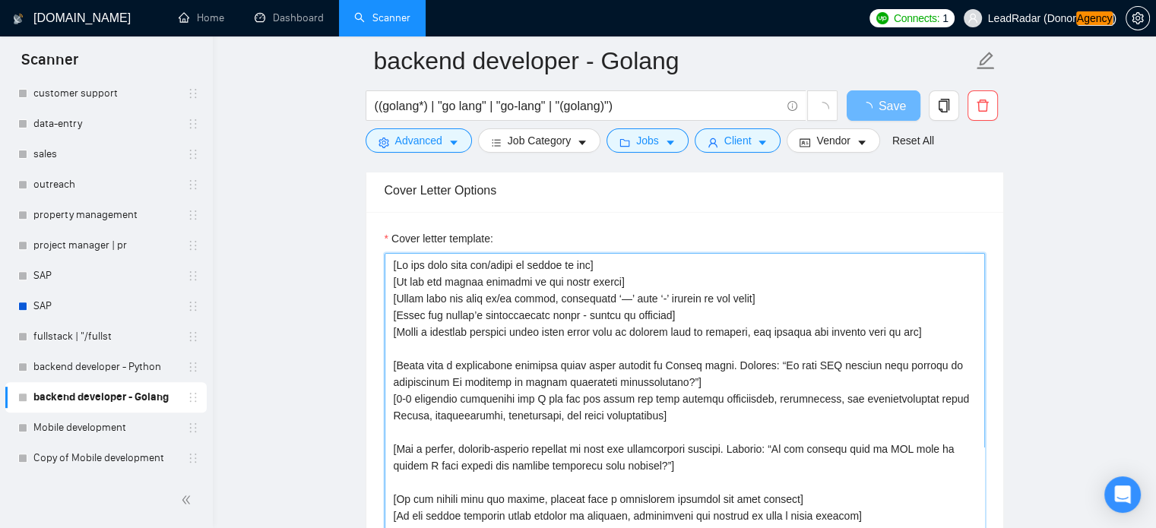
click at [599, 348] on textarea "Cover letter template:" at bounding box center [685, 424] width 601 height 342
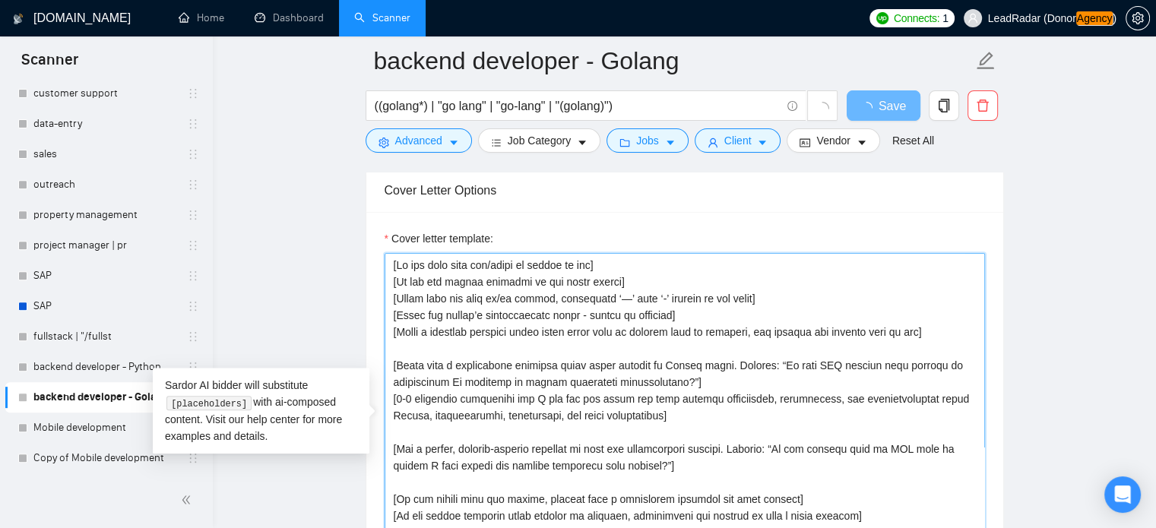
paste textarea "Hey there, [use the client’s name if it’s mentioned in the description, if none…"
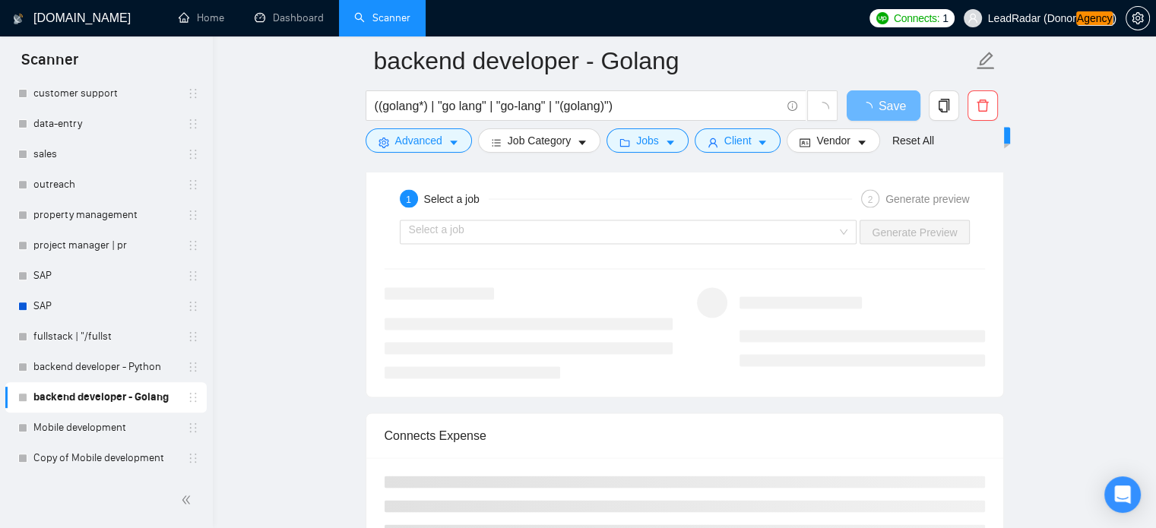
scroll to position [2836, 0]
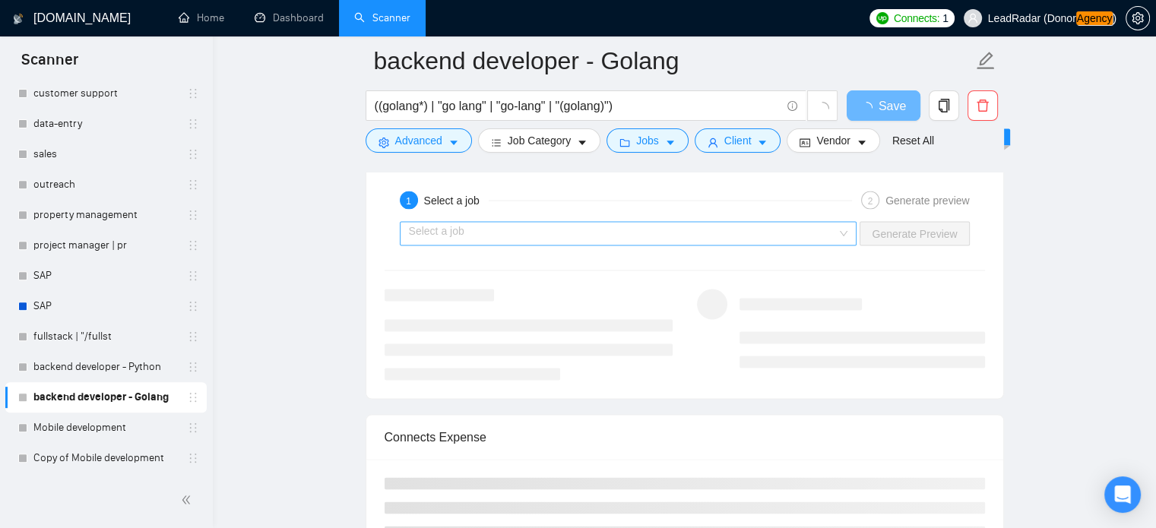
type textarea "[Do not call them sir/madam or client at all] [Do not use emojis anywhere in th…"
click at [646, 231] on input "search" at bounding box center [623, 233] width 429 height 23
click at [620, 230] on input "search" at bounding box center [623, 233] width 429 height 23
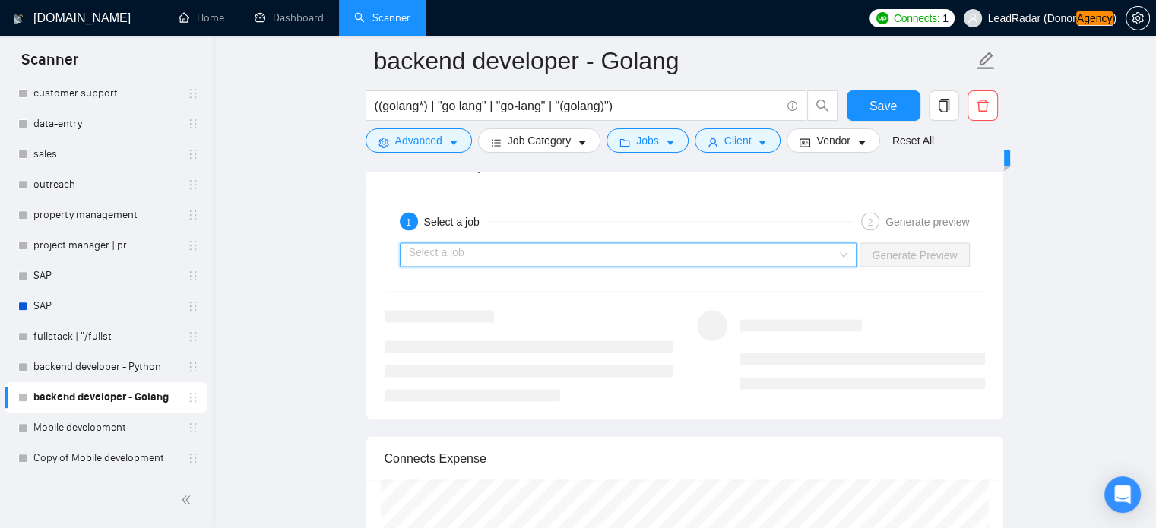
click at [635, 252] on input "search" at bounding box center [623, 254] width 429 height 23
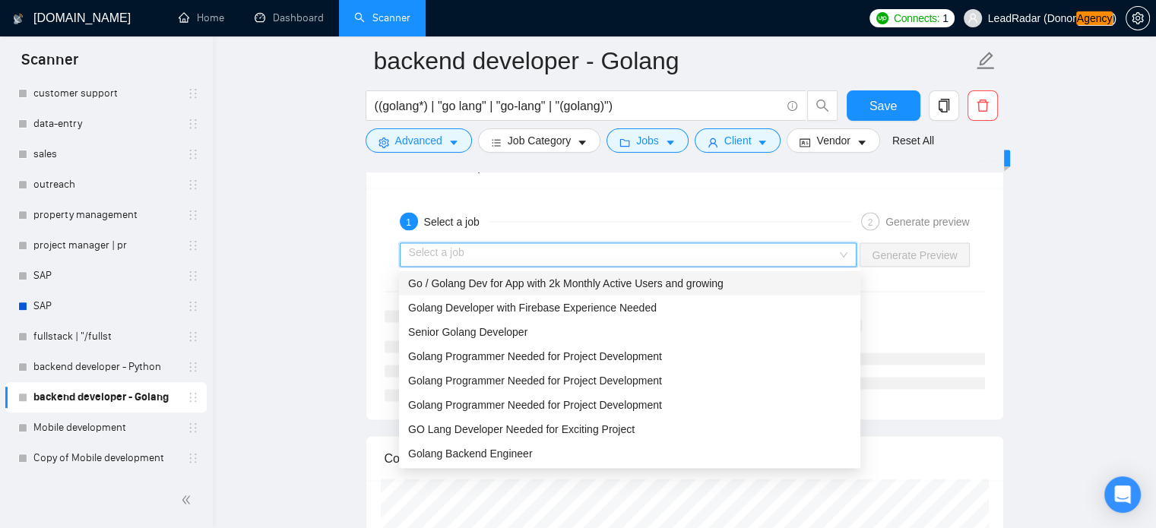
click at [566, 284] on span "Go / Golang Dev for App with 2k Monthly Active Users and growing" at bounding box center [566, 283] width 316 height 12
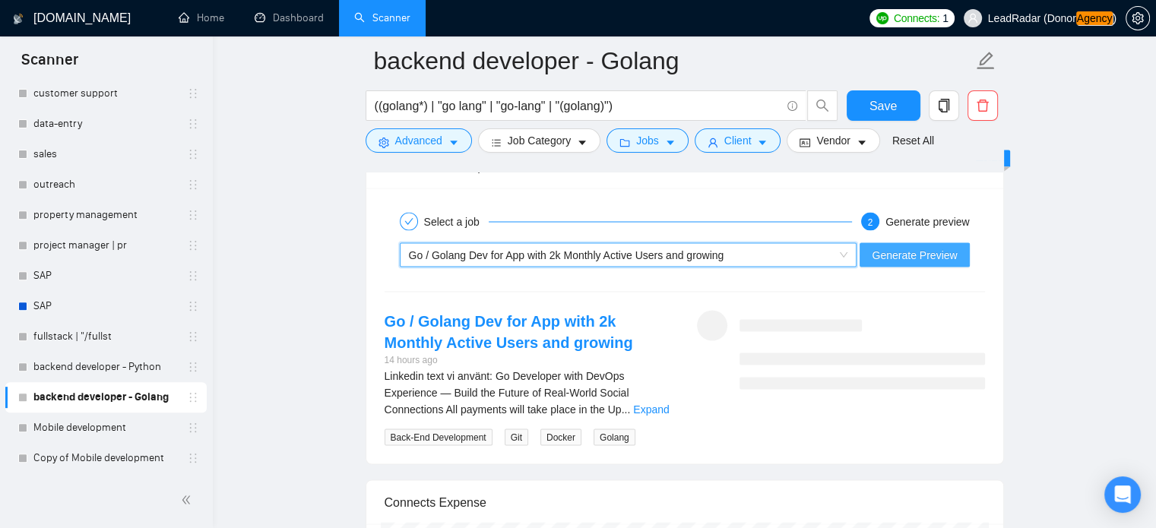
click at [908, 243] on button "Generate Preview" at bounding box center [914, 255] width 109 height 24
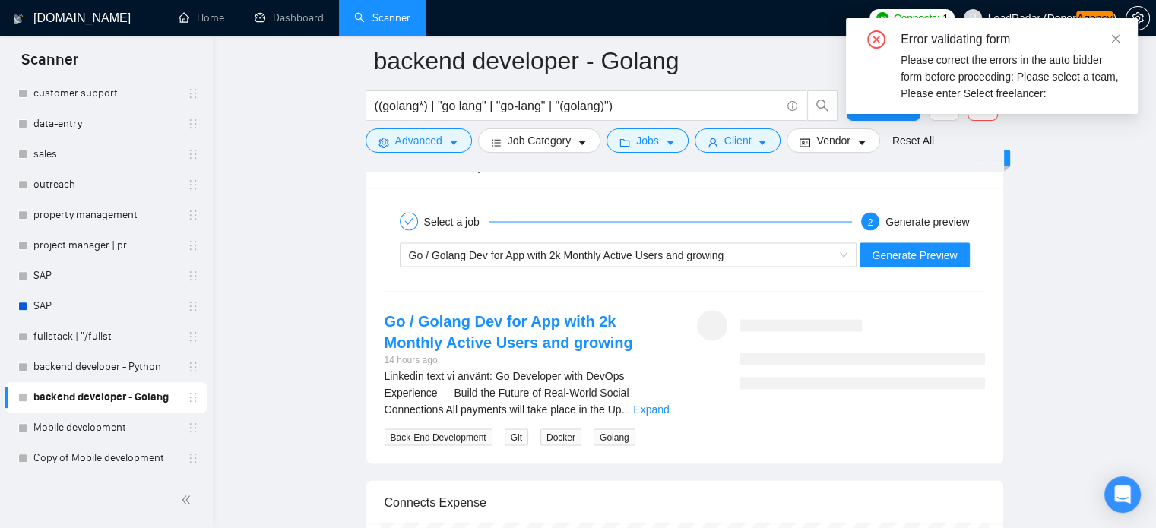
click at [1125, 36] on div "Error validating form Please correct the errors in the auto bidder form before …" at bounding box center [992, 66] width 292 height 96
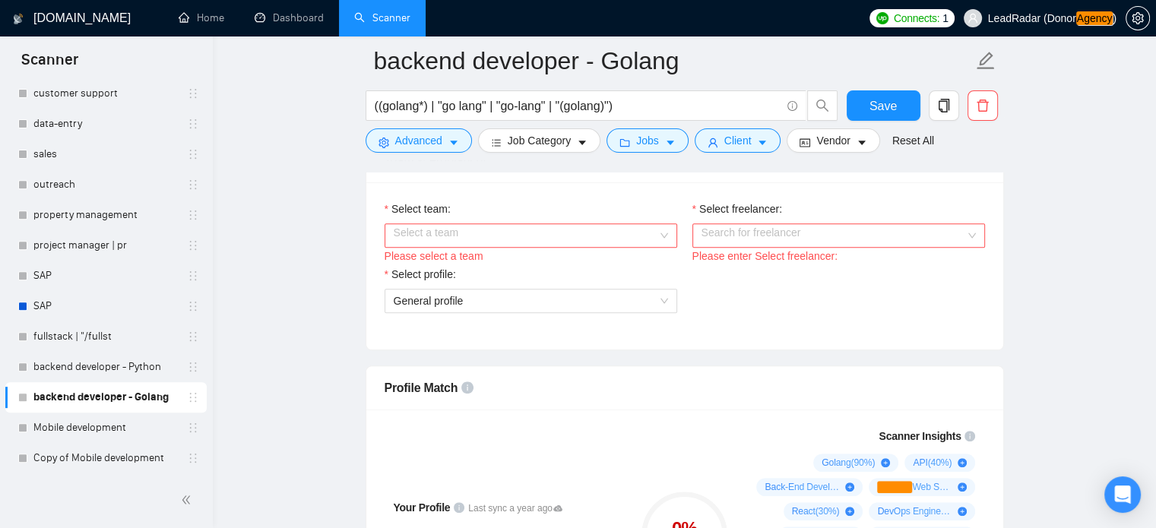
scroll to position [782, 0]
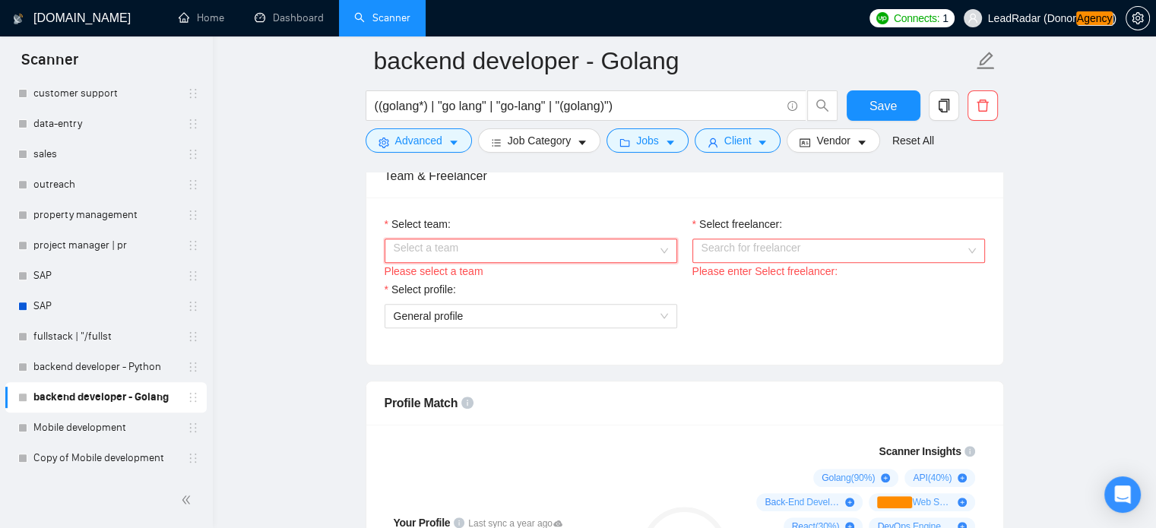
click at [537, 256] on input "Select team:" at bounding box center [526, 250] width 264 height 23
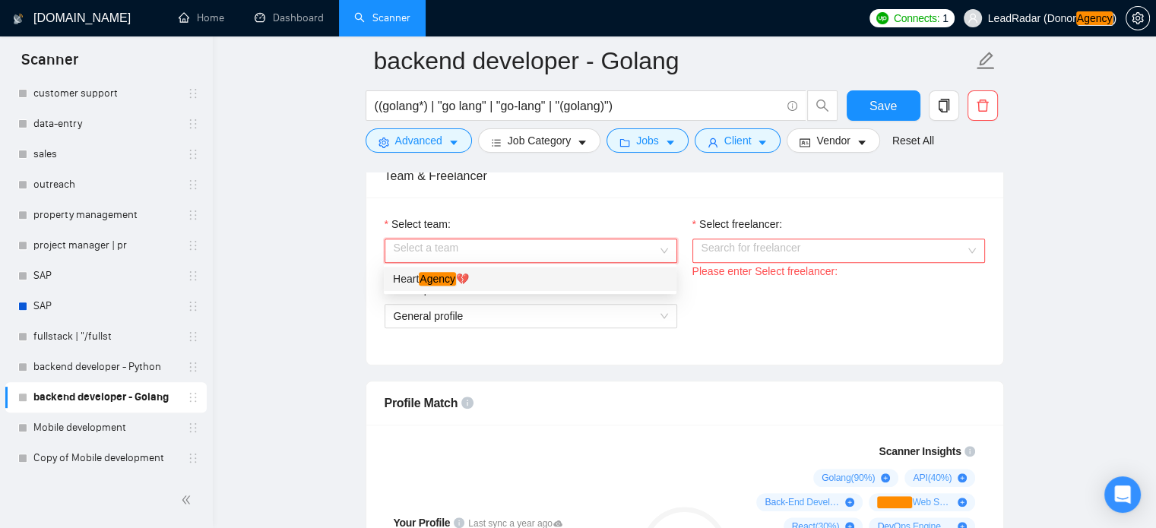
click at [522, 285] on div "Heart Agency 💔" at bounding box center [530, 279] width 274 height 17
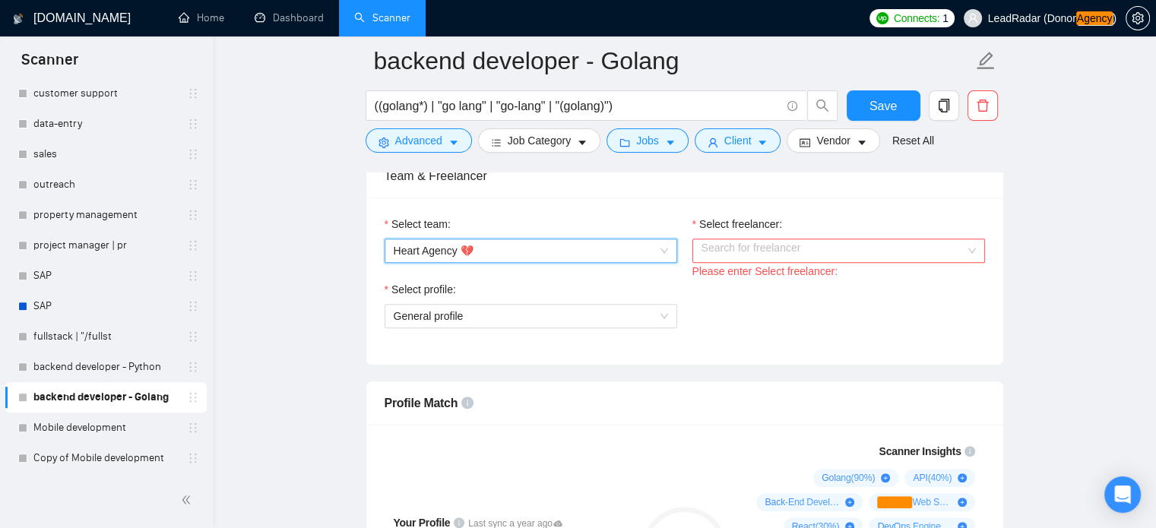
click at [777, 240] on input "Select freelancer:" at bounding box center [834, 250] width 264 height 23
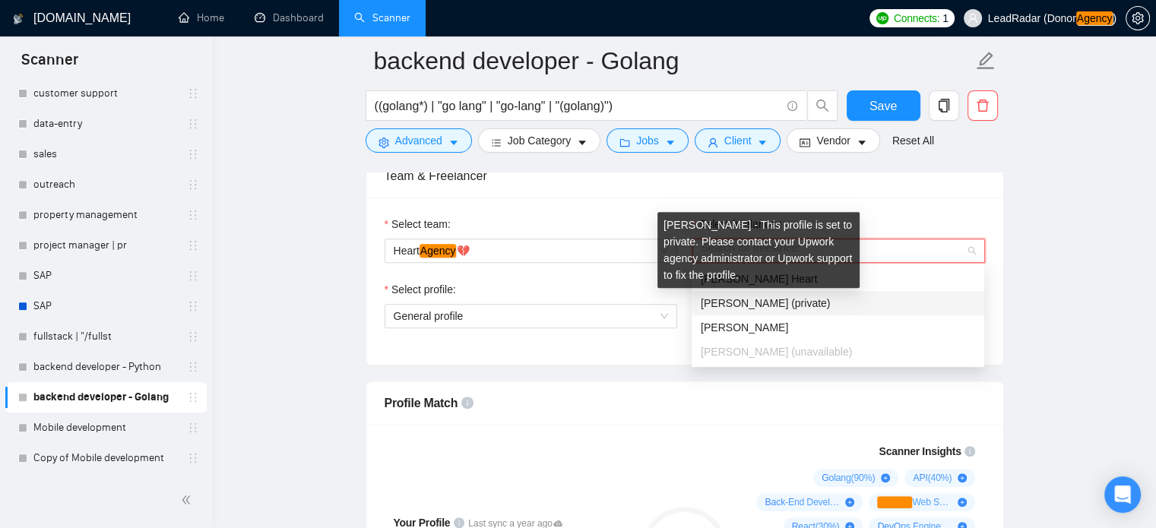
click at [737, 279] on div "Ihor Marchenko - This profile is set to private. Please contact your Upwork age…" at bounding box center [759, 250] width 202 height 76
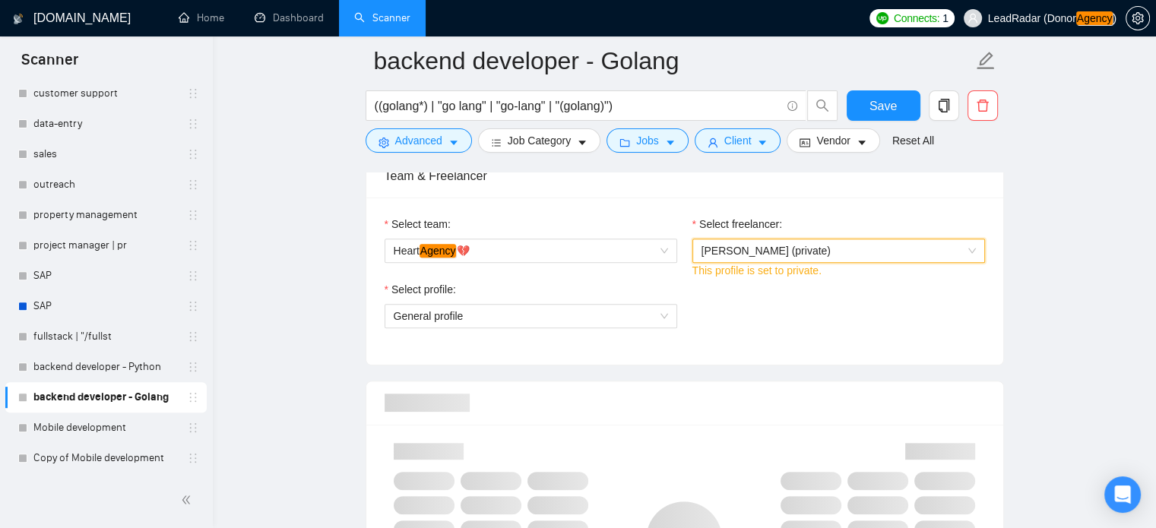
click at [875, 245] on span "Ihor Marchenko (private)" at bounding box center [839, 250] width 274 height 23
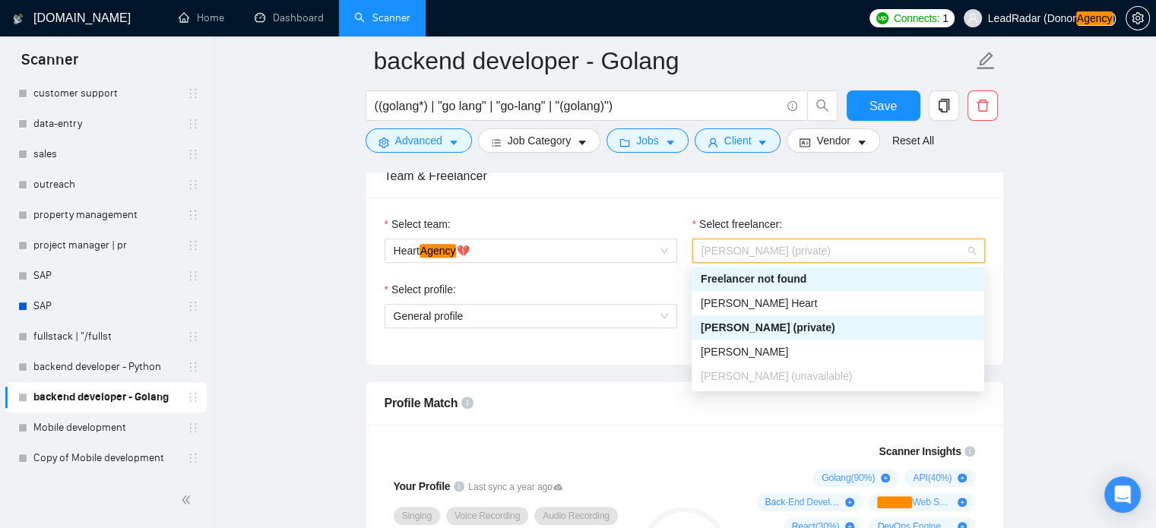
click at [741, 288] on div "Freelancer not found" at bounding box center [838, 279] width 293 height 24
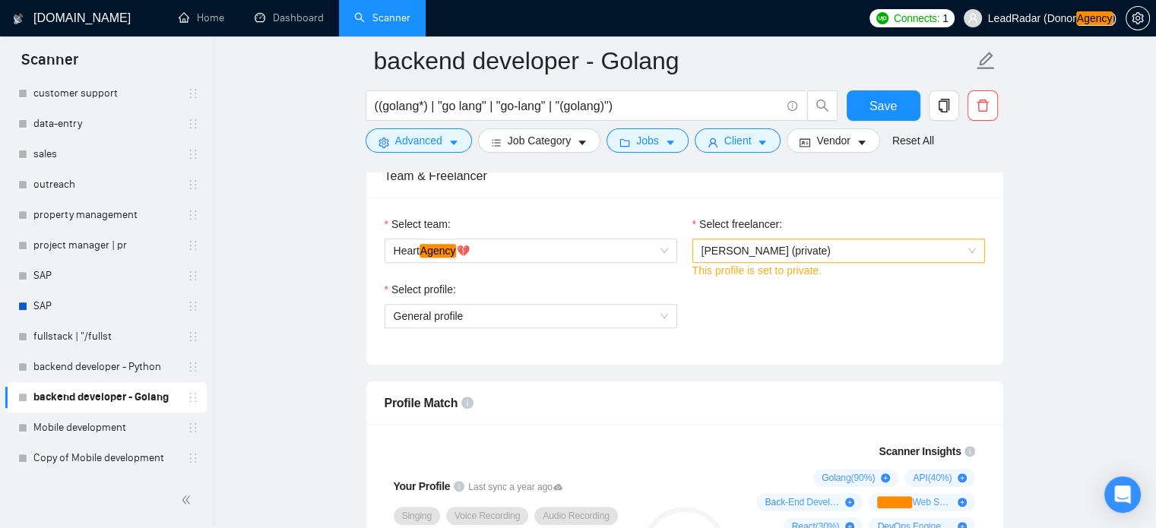
click at [740, 296] on div "Select profile: General profile" at bounding box center [685, 313] width 616 height 65
click at [760, 252] on span "Ihor Marchenko (private)" at bounding box center [766, 251] width 129 height 12
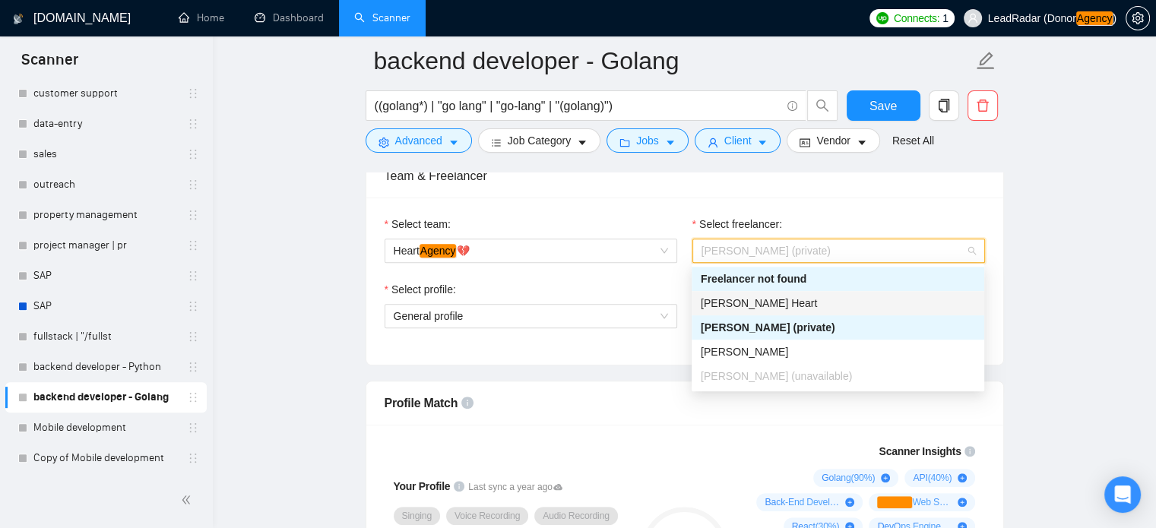
click at [750, 298] on span "[PERSON_NAME] Heart" at bounding box center [759, 303] width 116 height 12
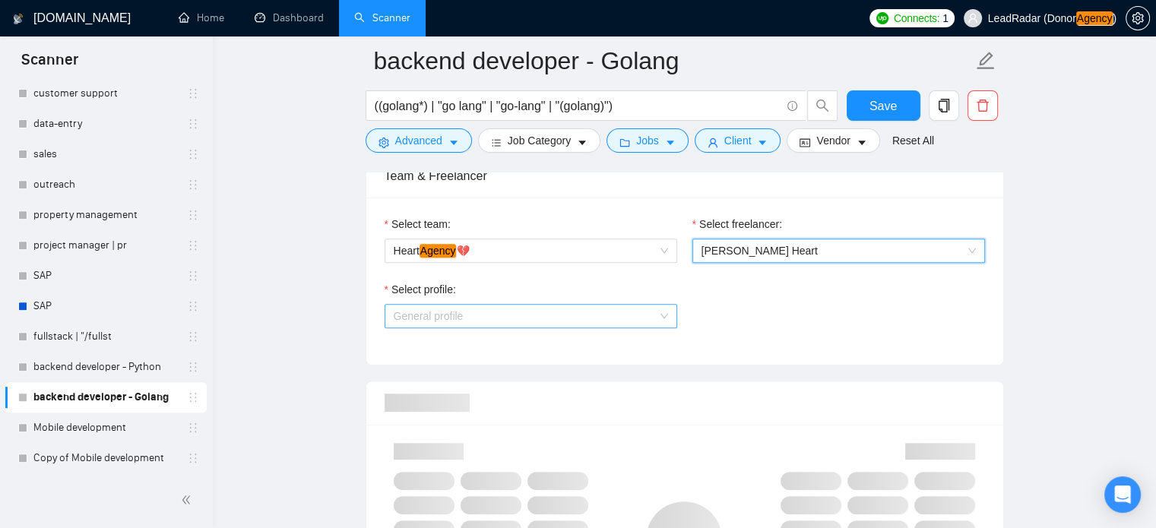
click at [487, 309] on span "General profile" at bounding box center [531, 316] width 274 height 23
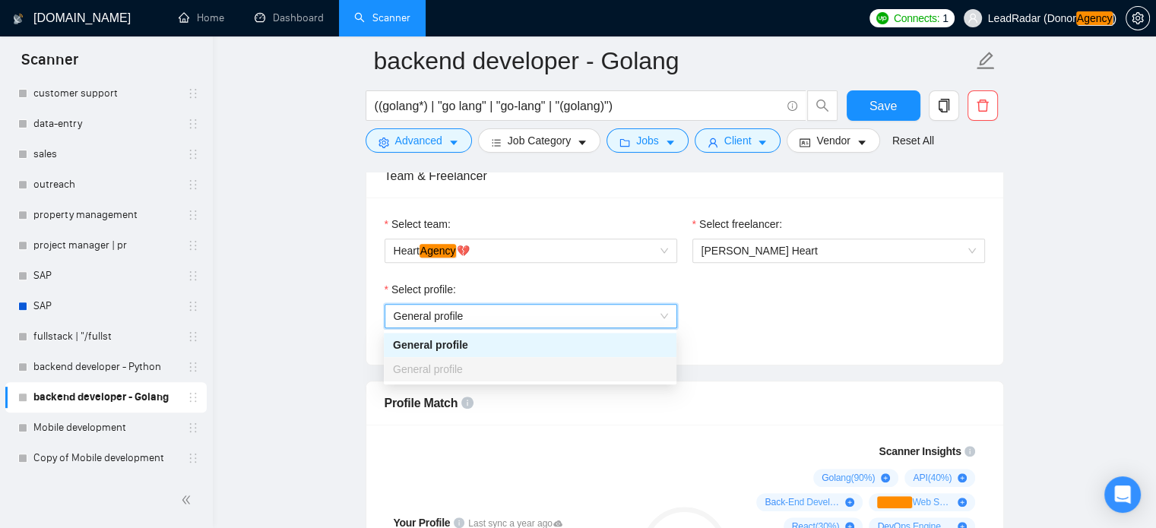
click at [729, 297] on div "Select profile: General profile General profile" at bounding box center [685, 313] width 616 height 65
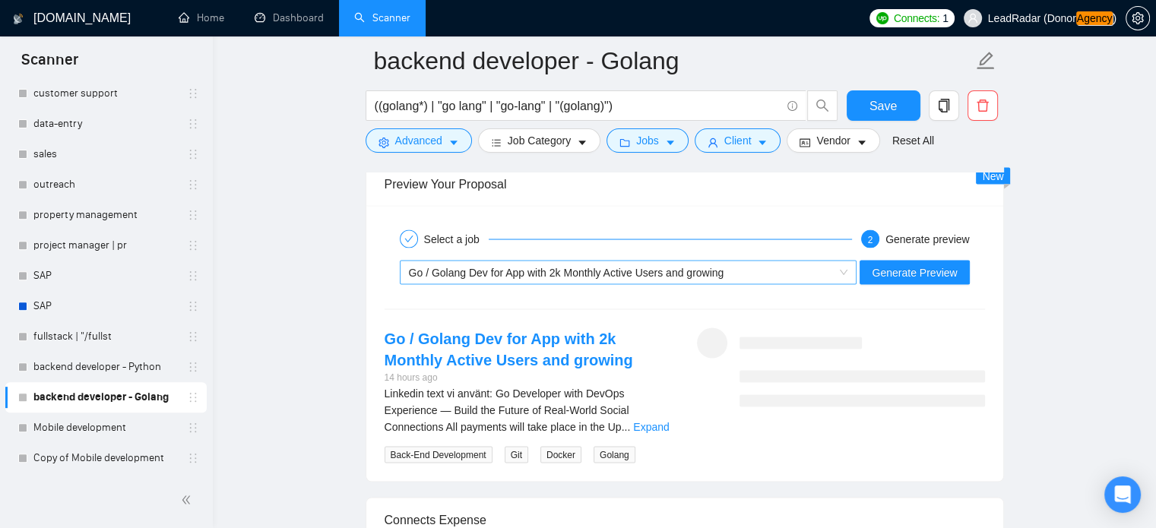
scroll to position [2814, 0]
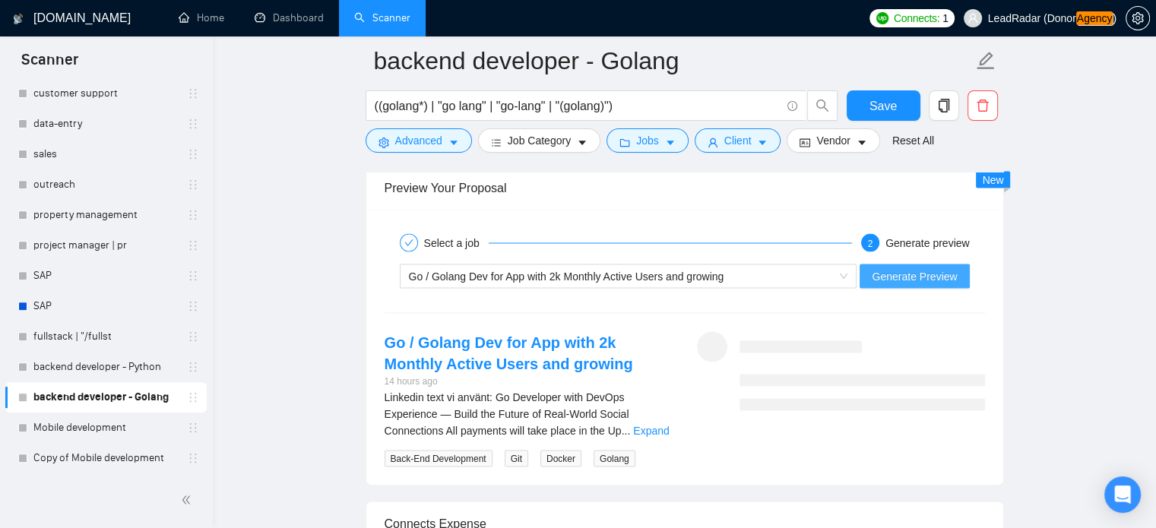
click at [906, 271] on span "Generate Preview" at bounding box center [914, 276] width 85 height 17
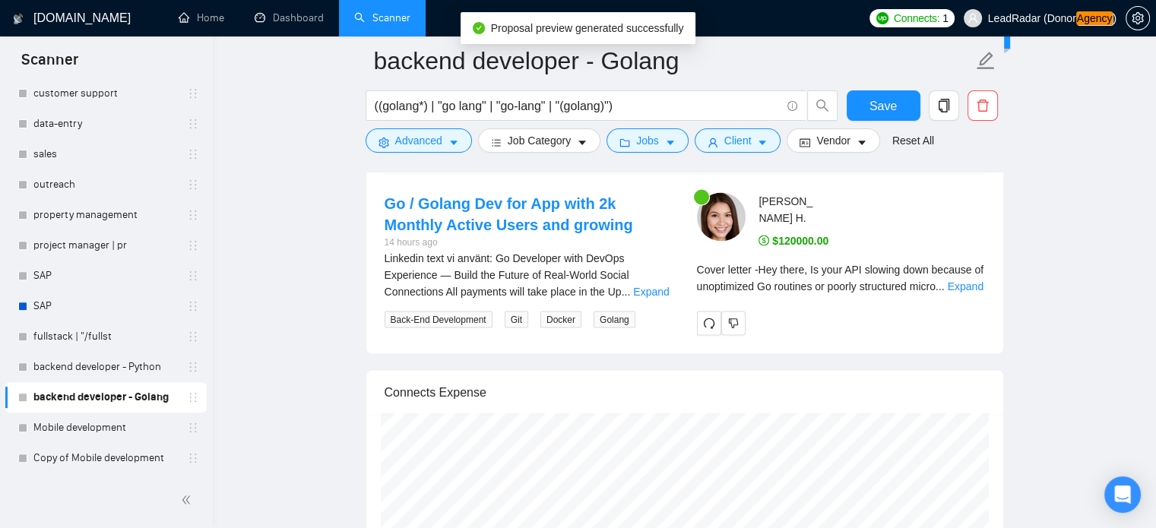
scroll to position [2965, 0]
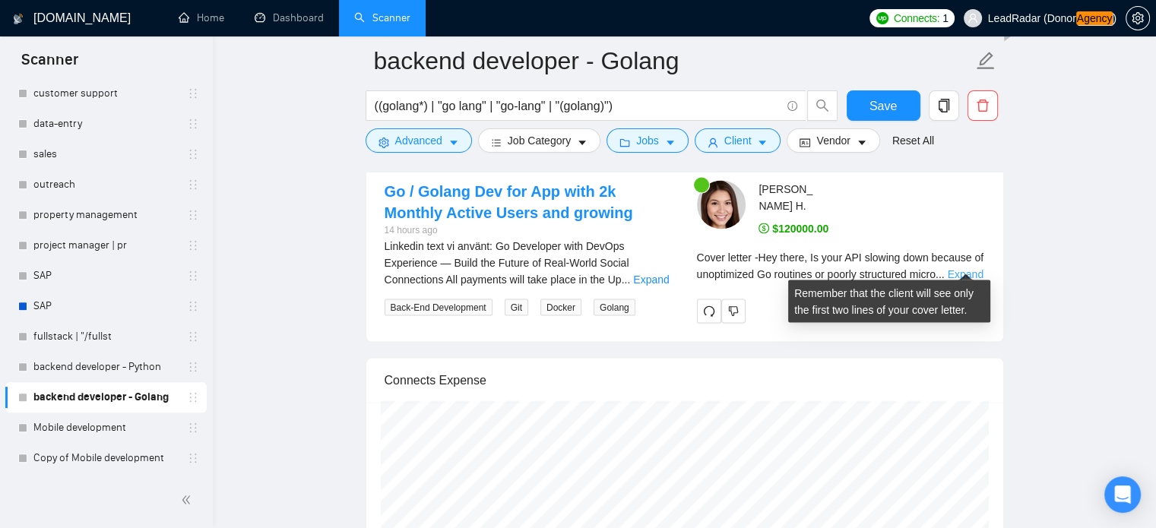
click at [953, 268] on link "Expand" at bounding box center [966, 274] width 36 height 12
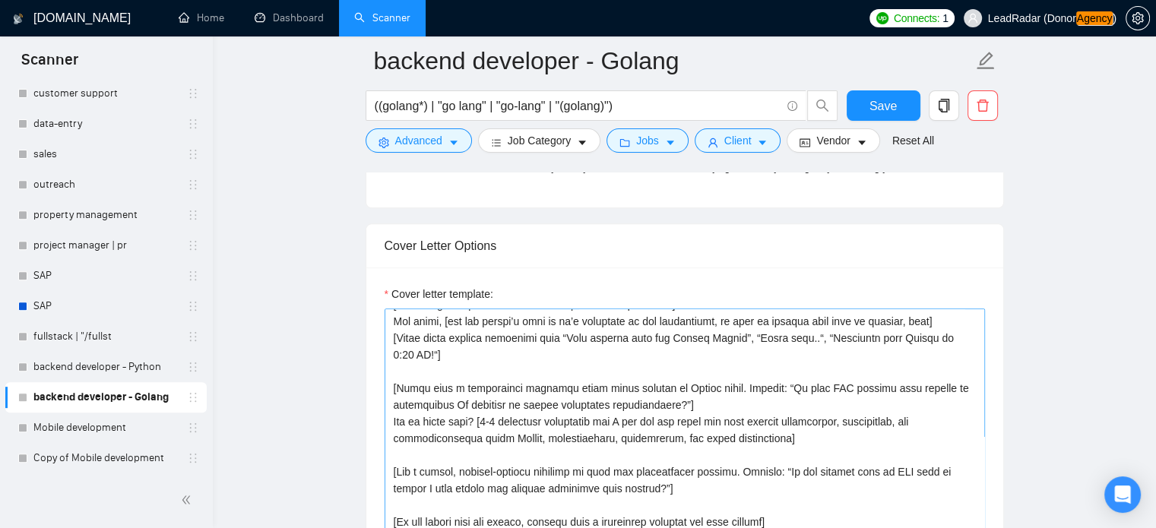
scroll to position [67, 0]
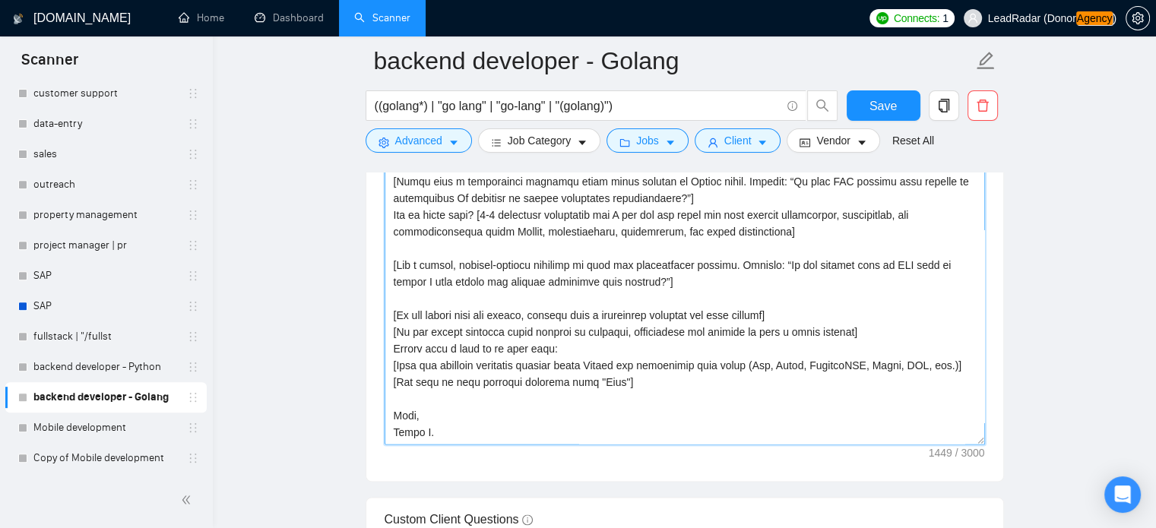
click at [651, 388] on textarea "Cover letter template:" at bounding box center [685, 274] width 601 height 342
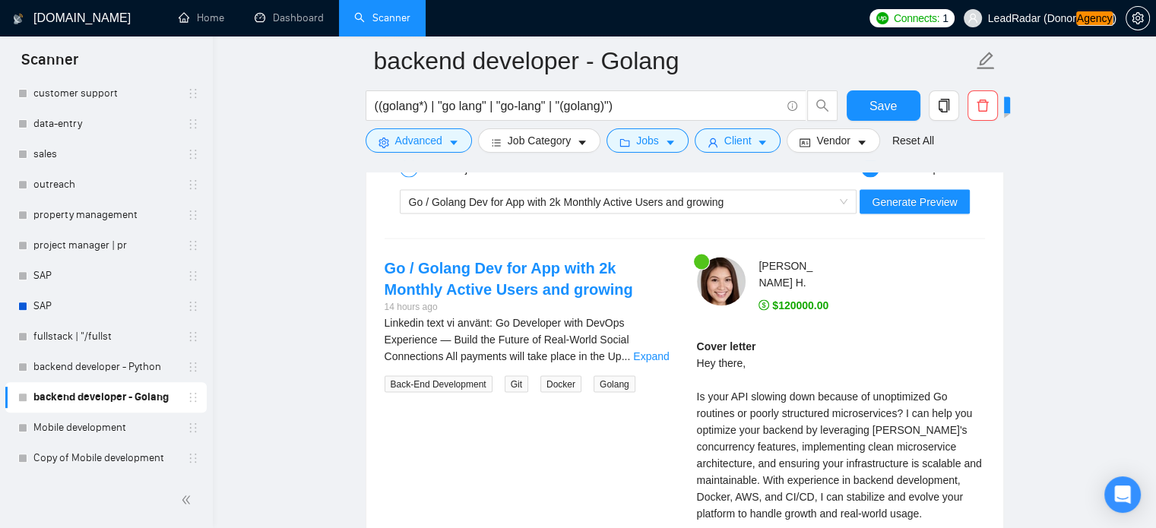
scroll to position [2944, 0]
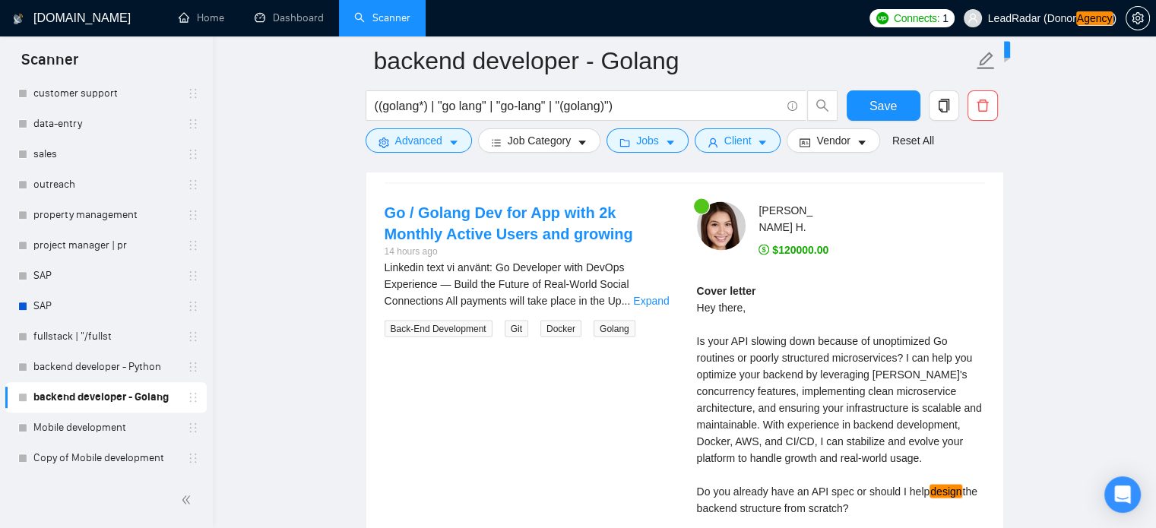
click at [877, 337] on div "Cover letter Hey there, Is your API slowing down because of unoptimized Go rout…" at bounding box center [841, 492] width 288 height 418
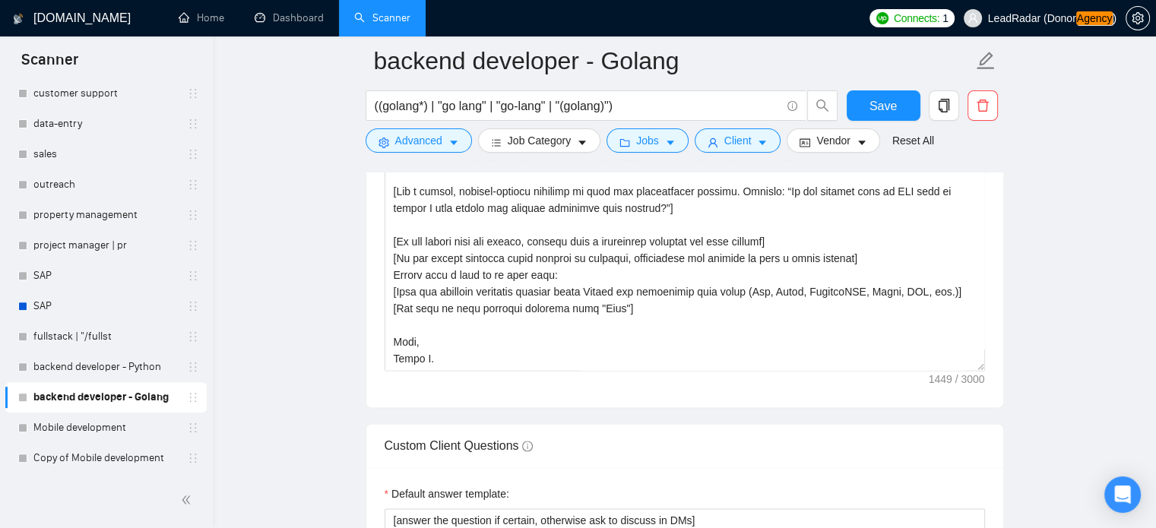
scroll to position [0, 0]
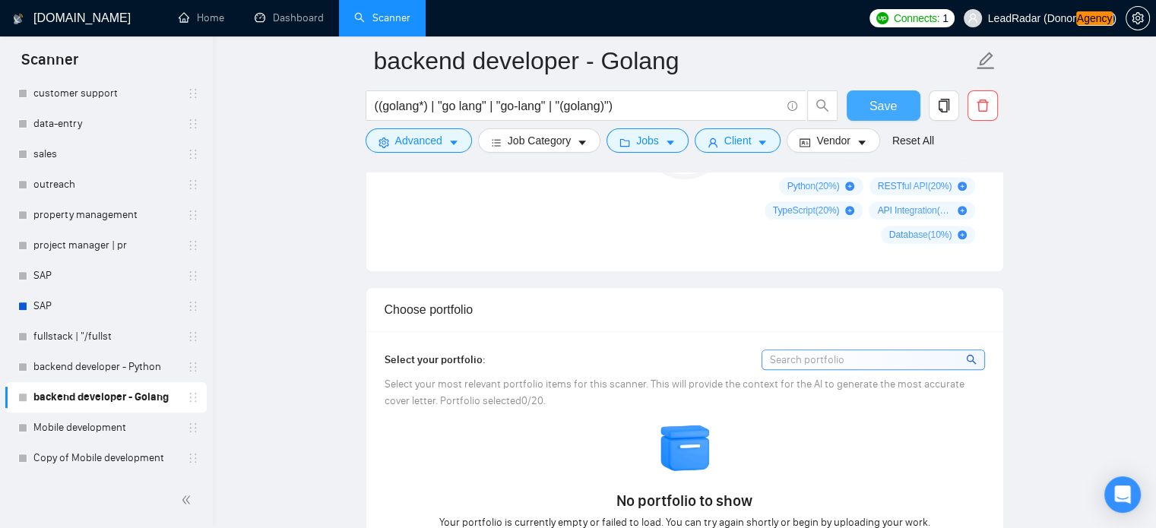
click at [892, 109] on span "Save" at bounding box center [883, 106] width 27 height 19
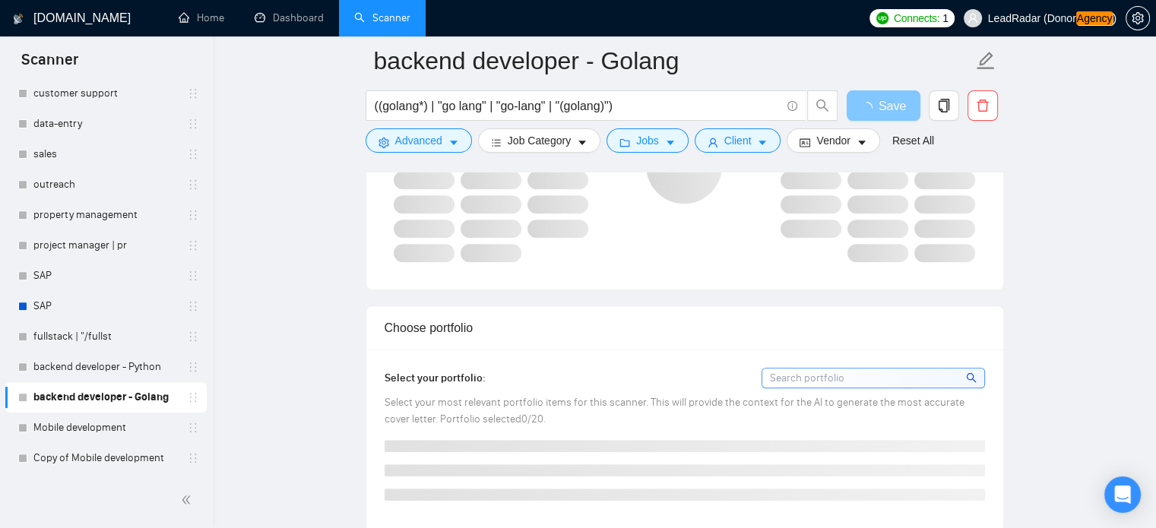
scroll to position [1146, 0]
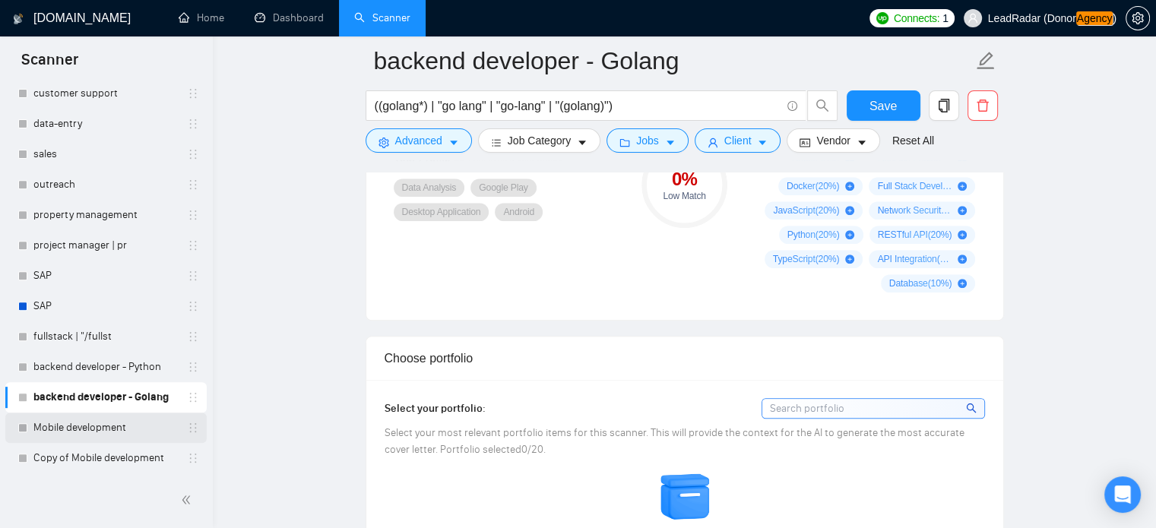
click at [90, 426] on link "Mobile development" at bounding box center [105, 428] width 144 height 30
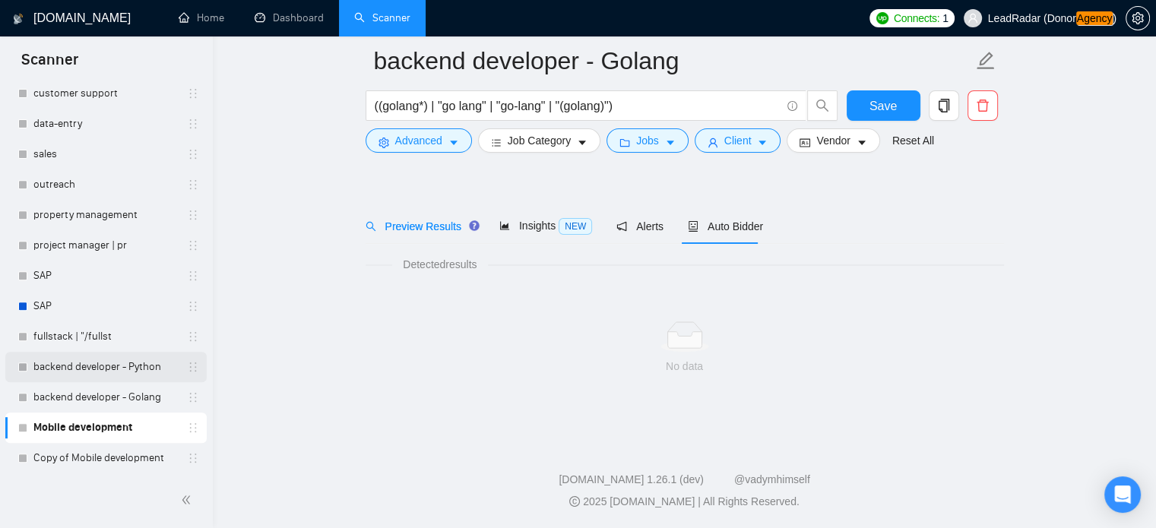
scroll to position [27, 0]
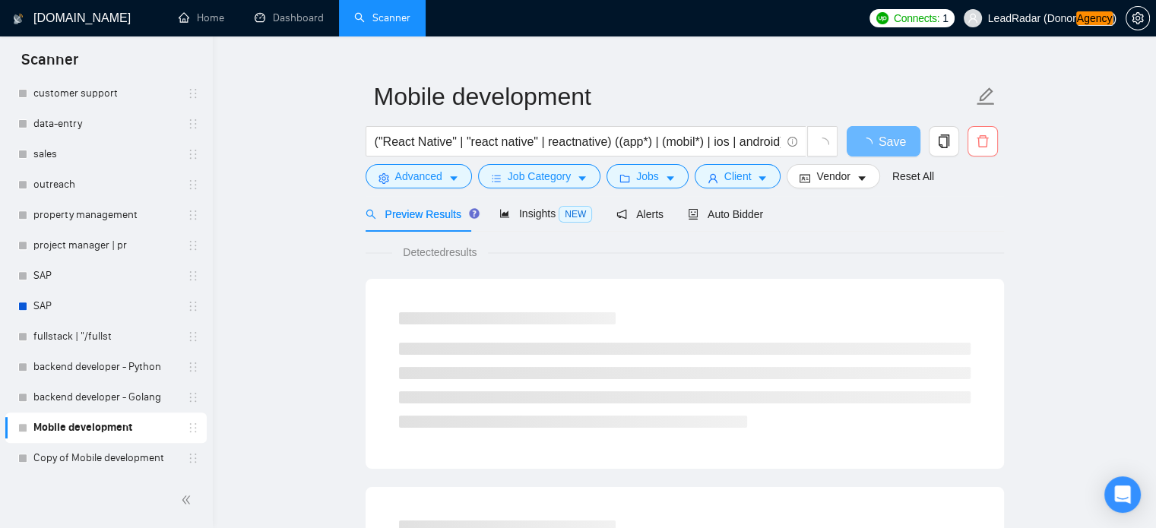
click at [982, 141] on icon "delete" at bounding box center [983, 142] width 14 height 14
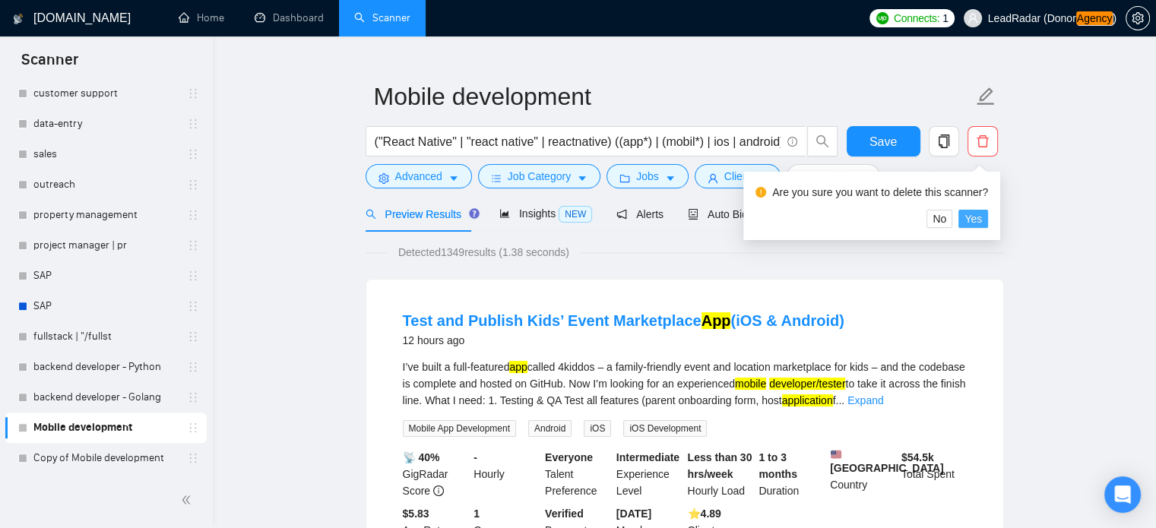
click at [964, 218] on button "Yes" at bounding box center [974, 219] width 30 height 18
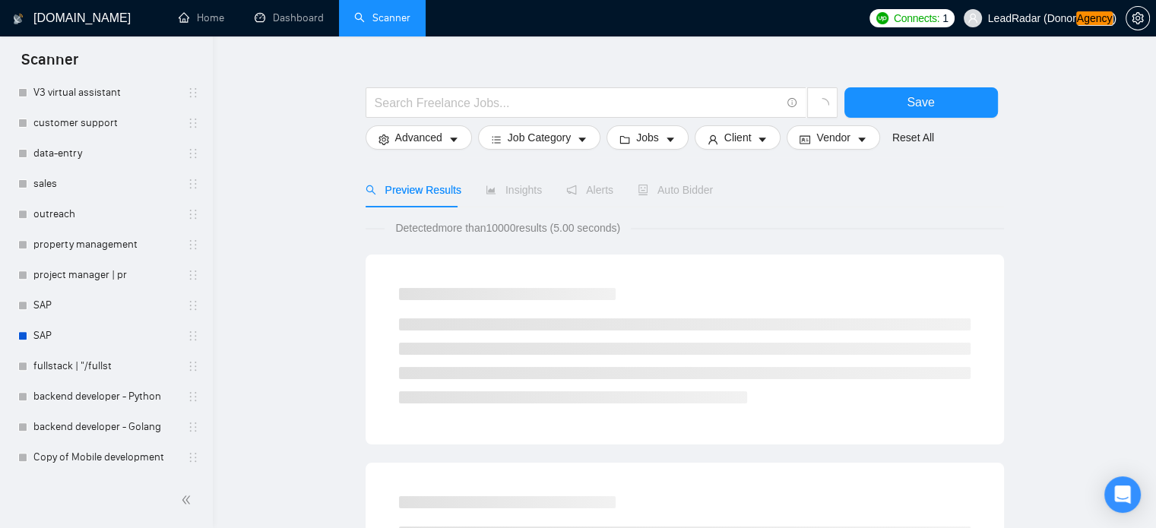
scroll to position [595, 0]
click at [97, 459] on link "Copy of Mobile development" at bounding box center [105, 457] width 144 height 30
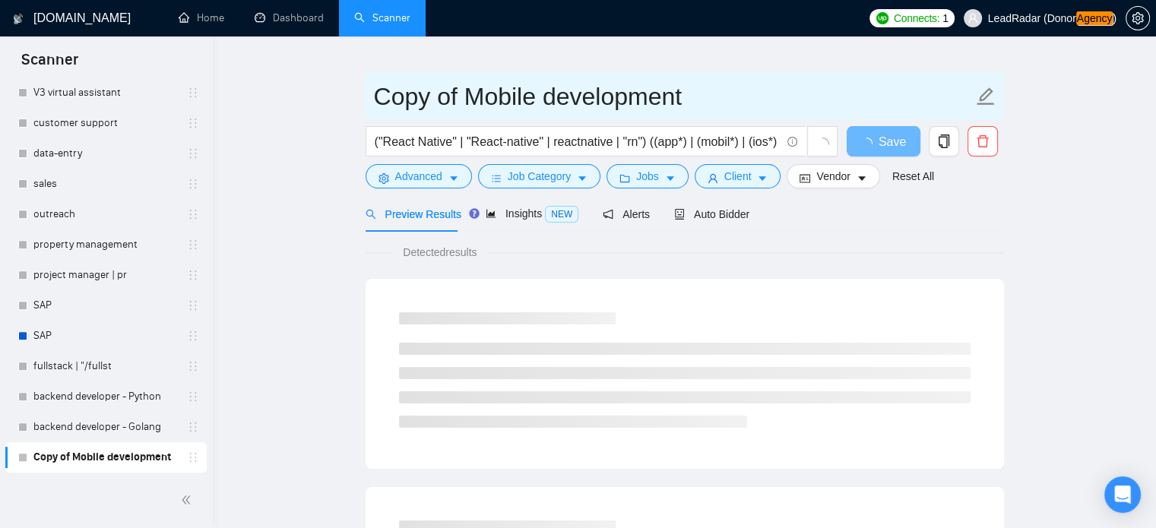
click at [458, 90] on input "Copy of Mobile development" at bounding box center [673, 97] width 599 height 38
drag, startPoint x: 468, startPoint y: 94, endPoint x: 293, endPoint y: 94, distance: 175.6
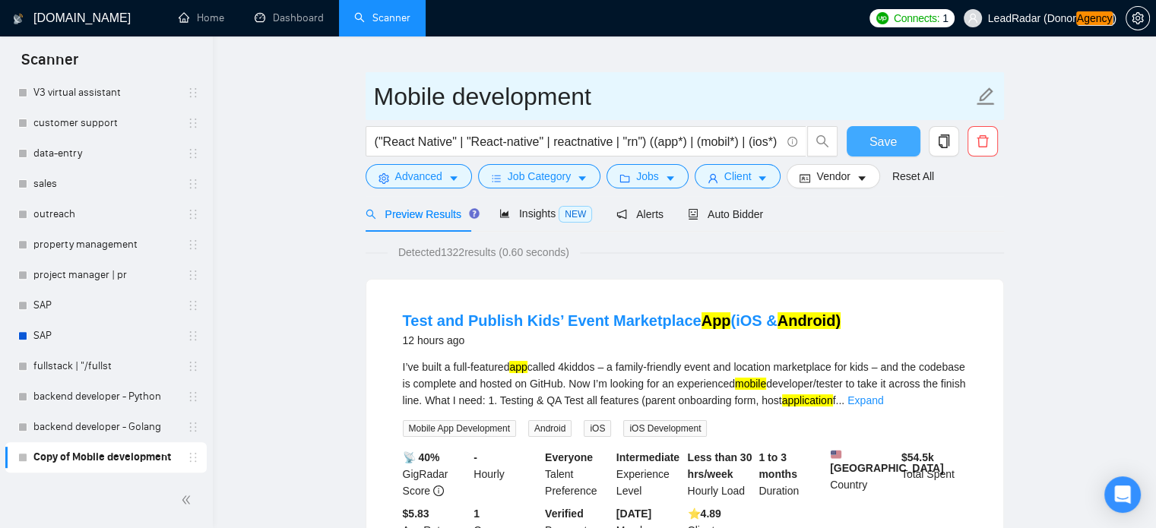
type input "Mobile development"
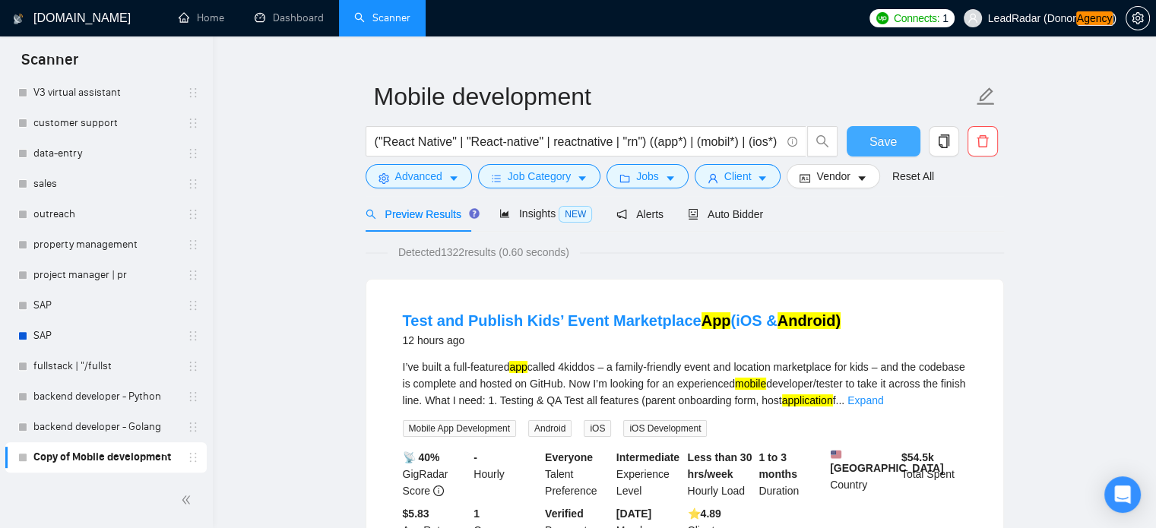
click at [902, 141] on button "Save" at bounding box center [884, 141] width 74 height 30
